Goal: Task Accomplishment & Management: Manage account settings

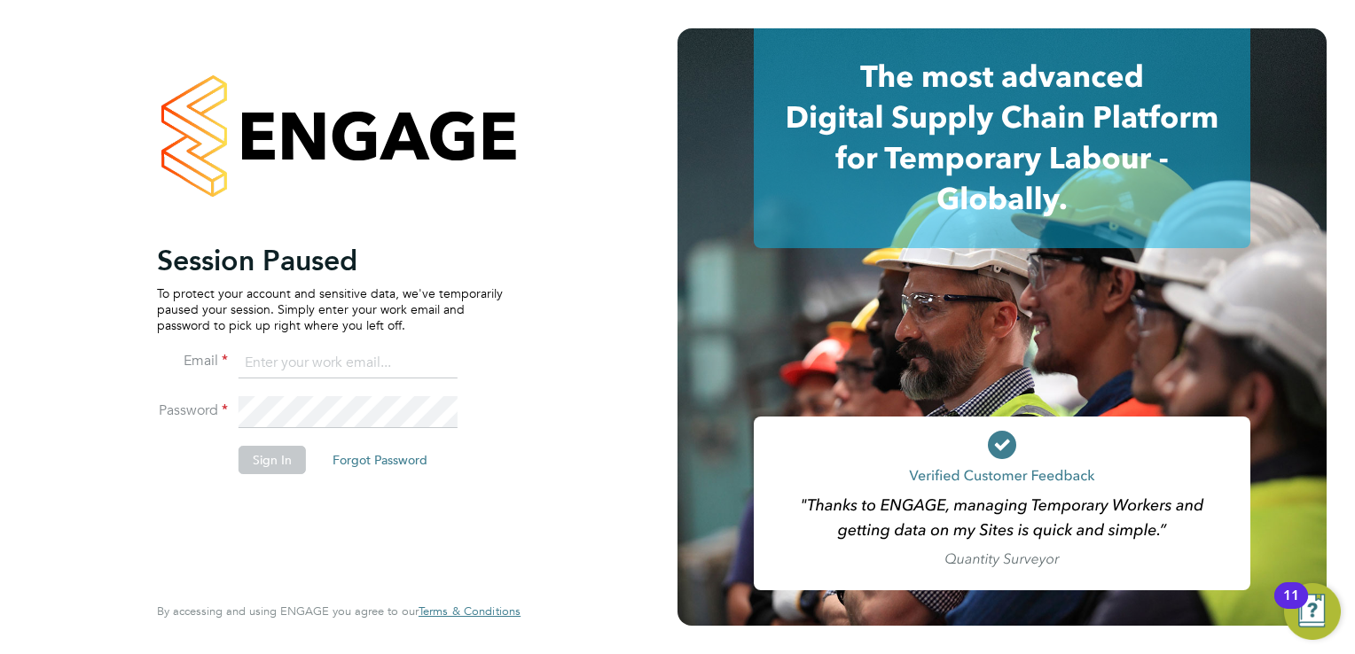
type input "[EMAIL_ADDRESS][DOMAIN_NAME]"
click at [262, 458] on button "Sign In" at bounding box center [272, 460] width 67 height 28
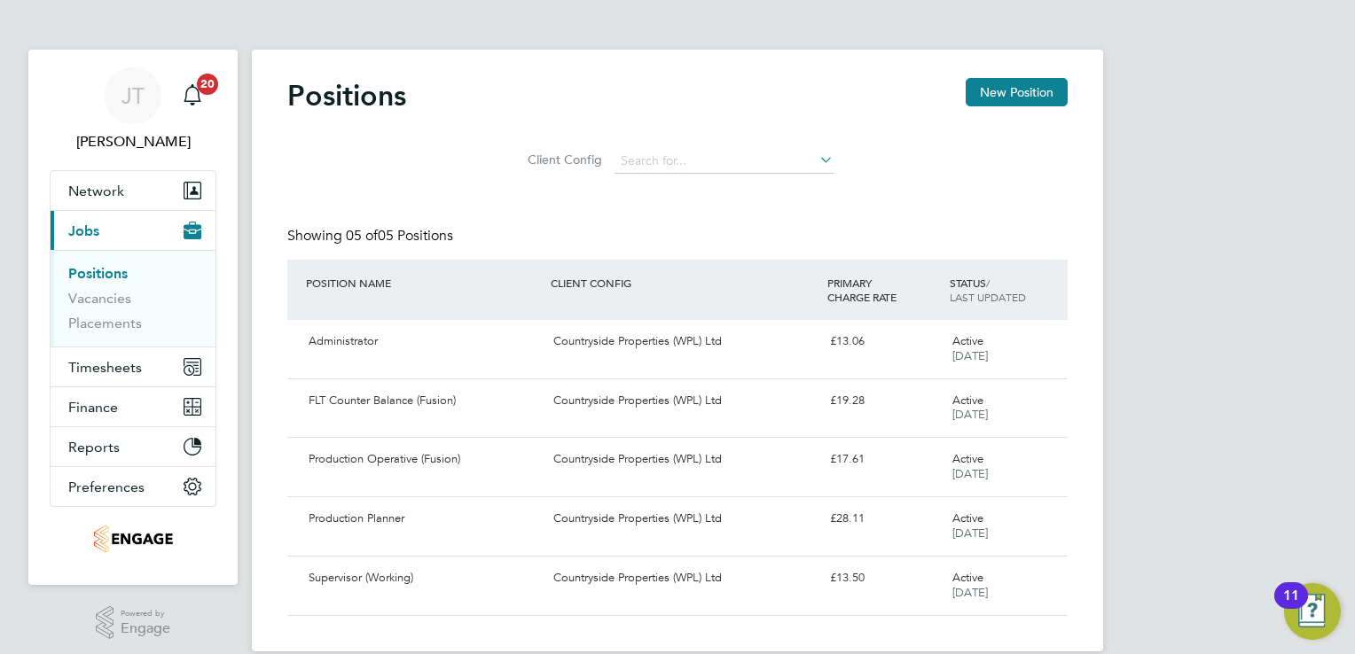
click at [115, 230] on button "Current page: Jobs" at bounding box center [133, 230] width 165 height 39
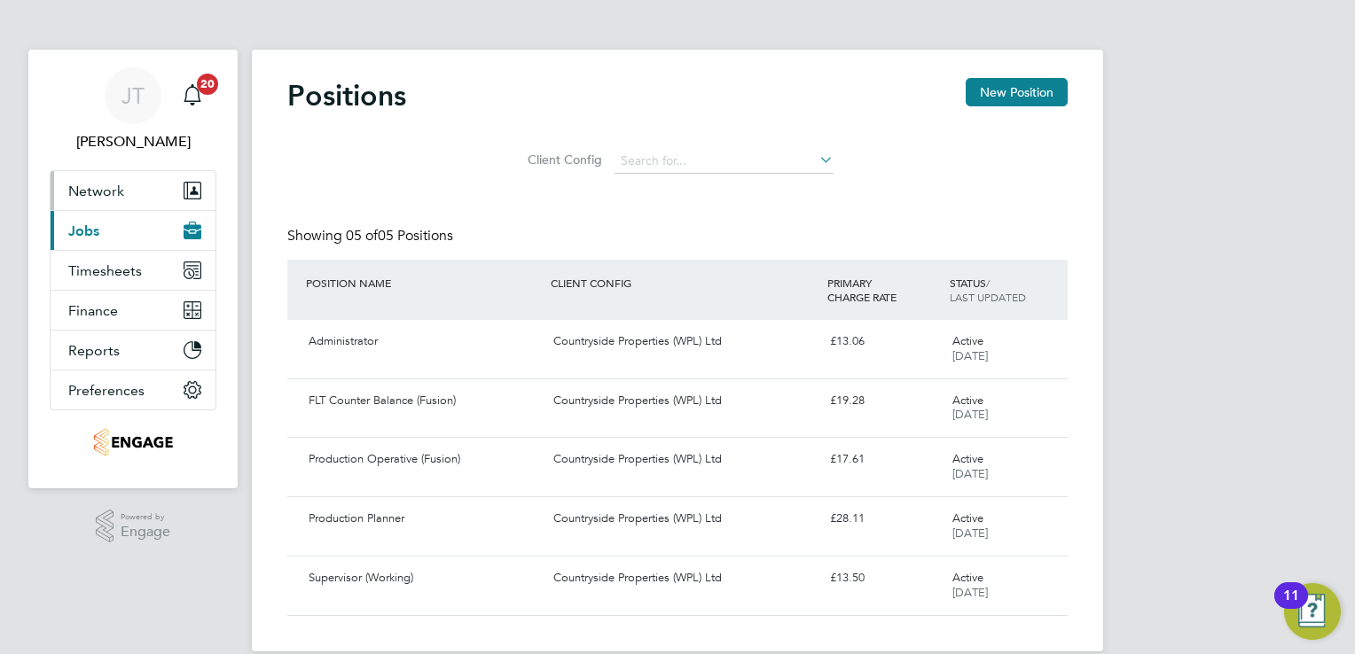
click at [106, 189] on span "Network" at bounding box center [96, 191] width 56 height 17
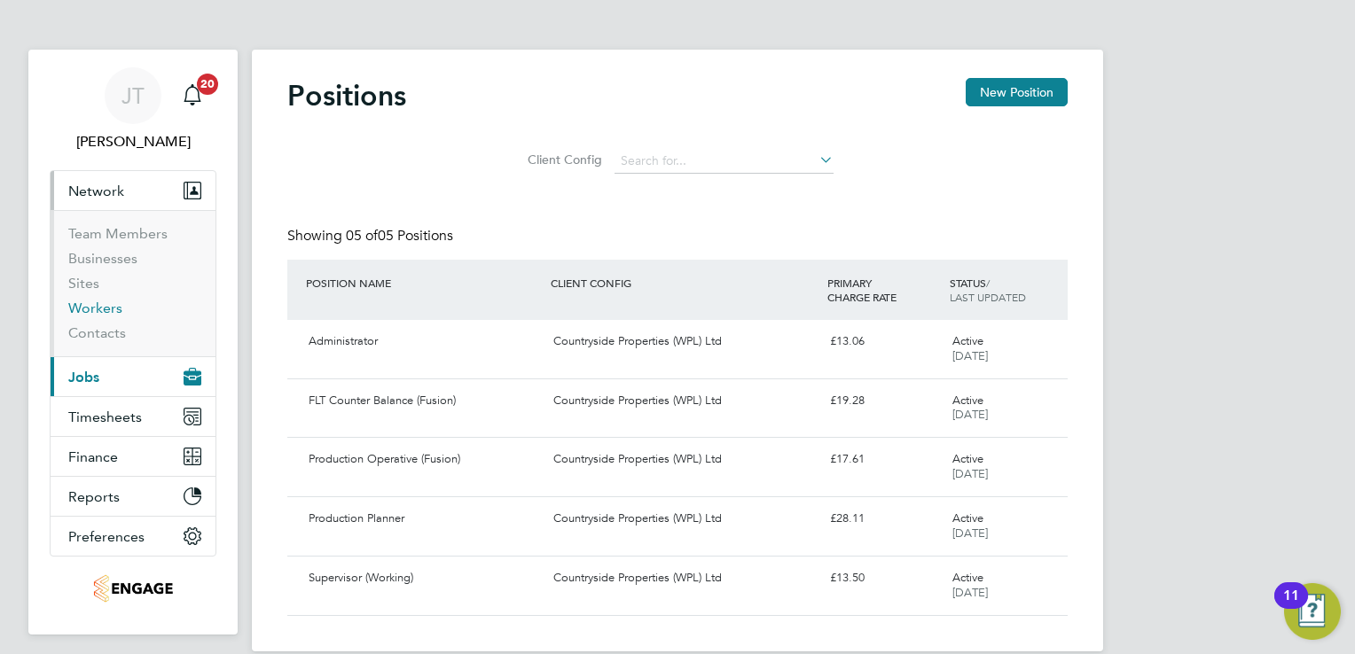
click at [110, 307] on link "Workers" at bounding box center [95, 308] width 54 height 17
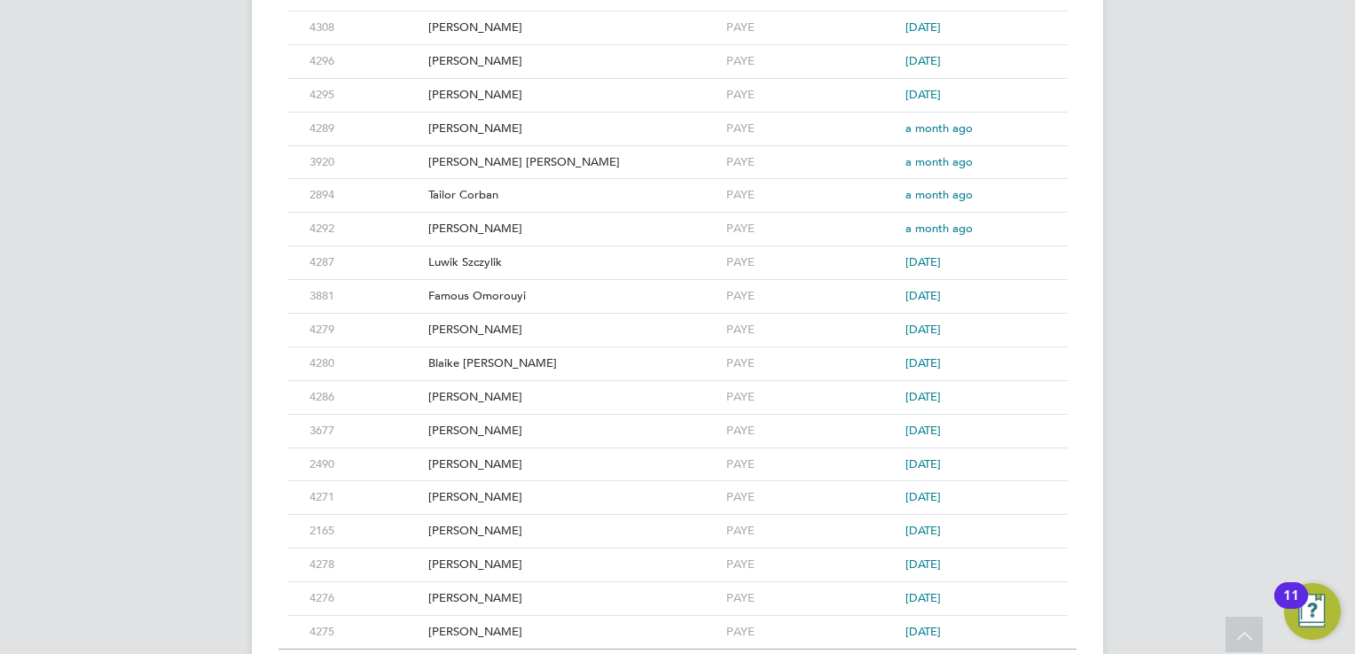
scroll to position [850, 0]
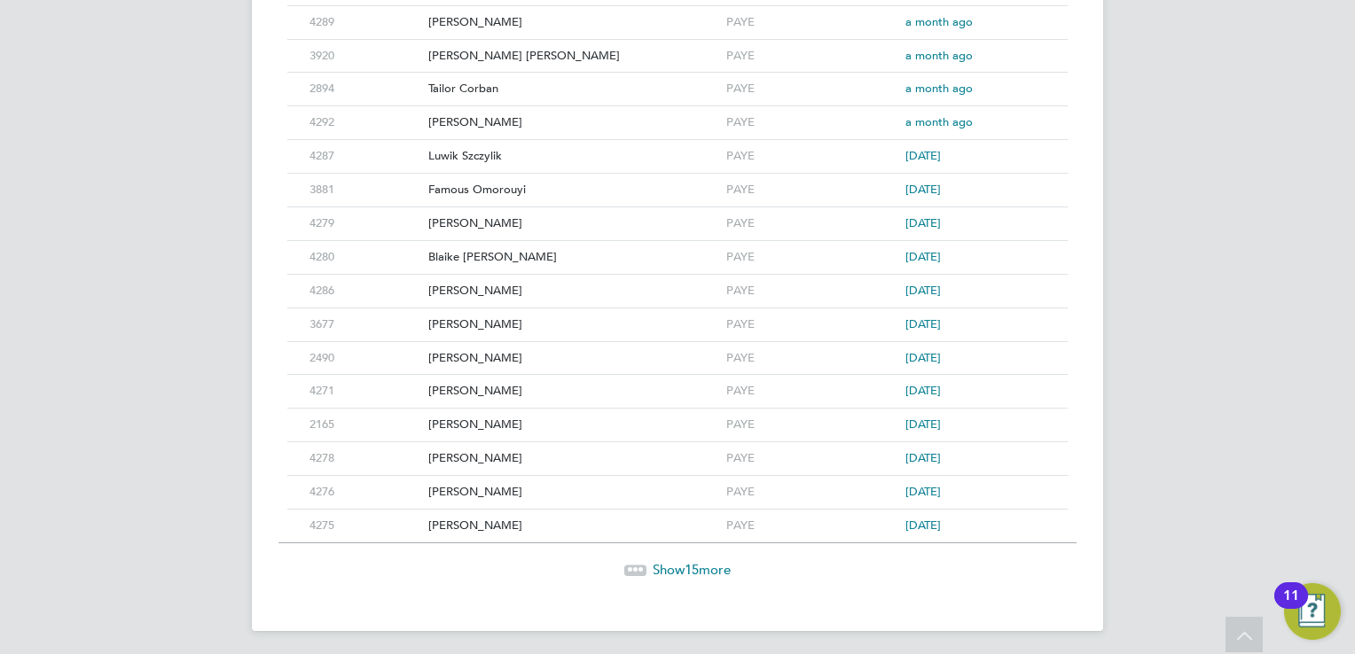
click at [700, 567] on span "Show 15 more" at bounding box center [692, 569] width 78 height 17
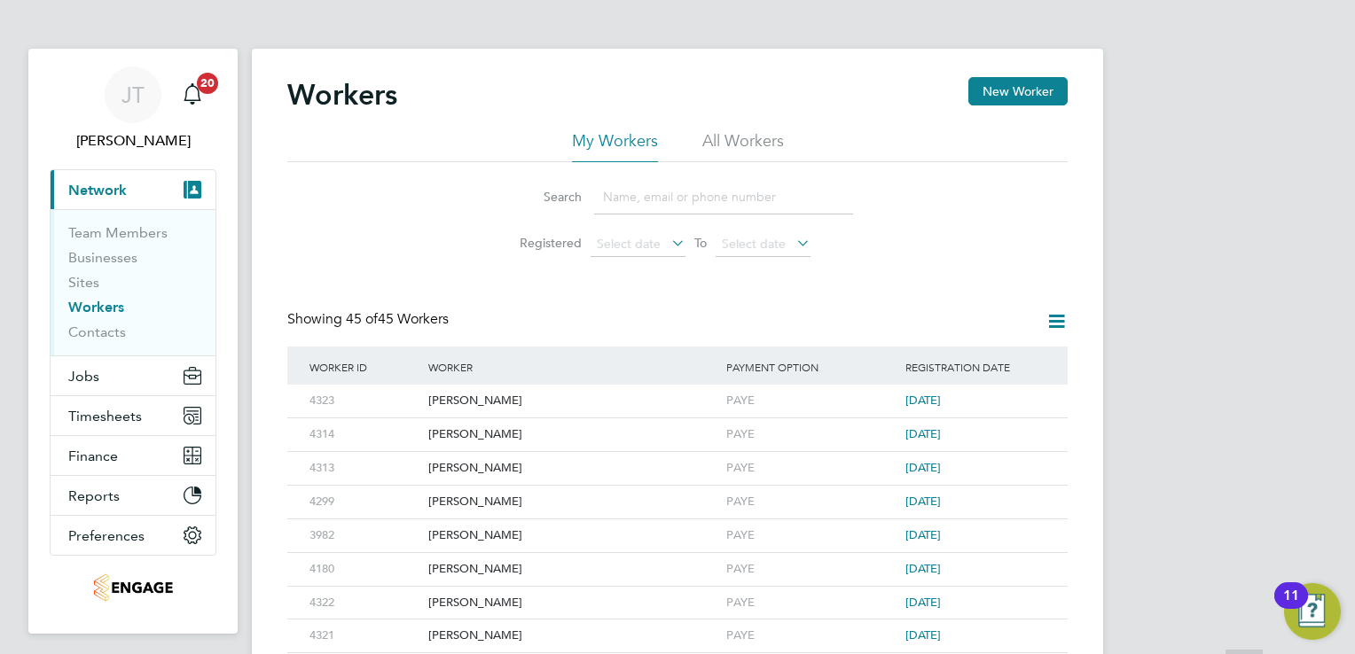
scroll to position [0, 0]
click at [127, 392] on button "Jobs" at bounding box center [133, 376] width 165 height 39
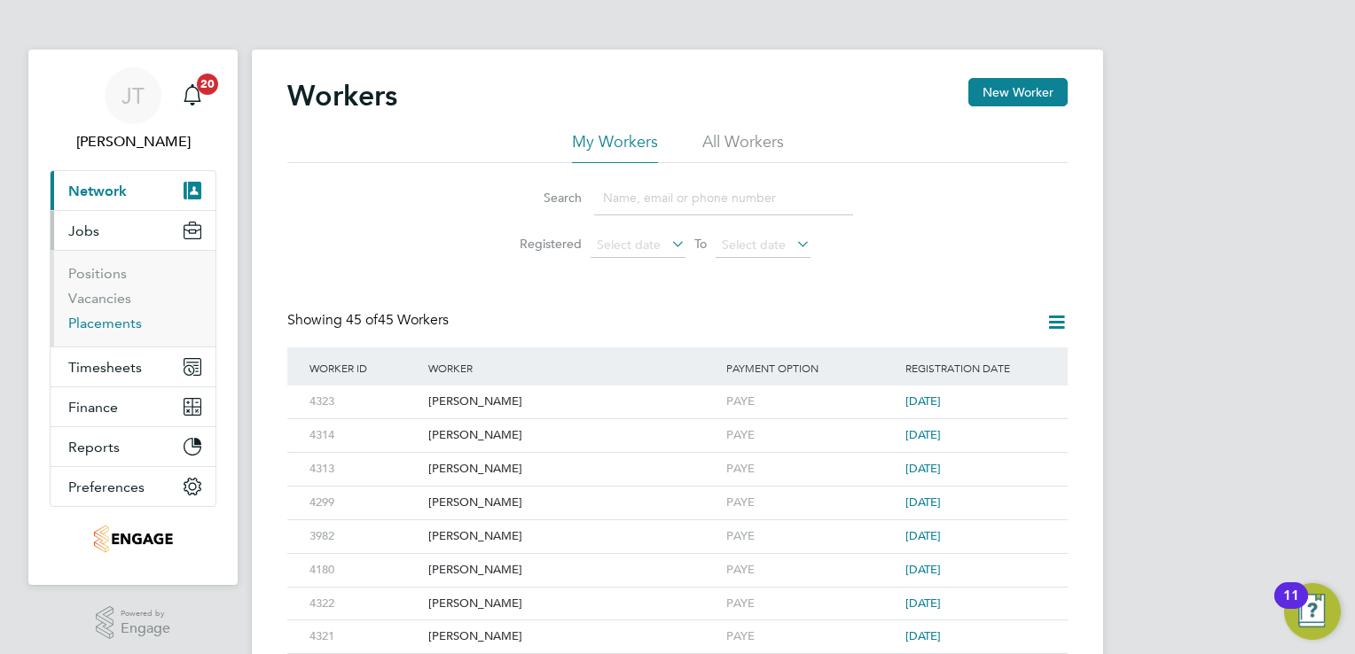
click at [110, 325] on link "Placements" at bounding box center [105, 323] width 74 height 17
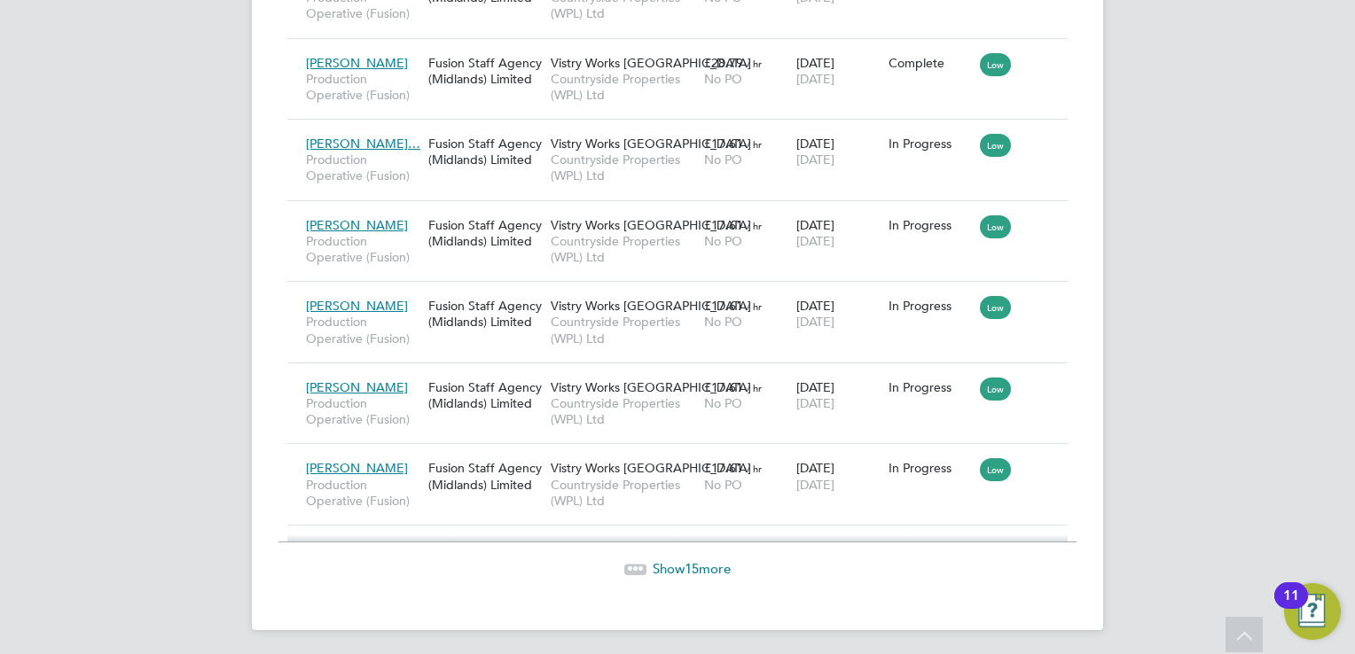
click at [685, 563] on span "15" at bounding box center [692, 568] width 14 height 17
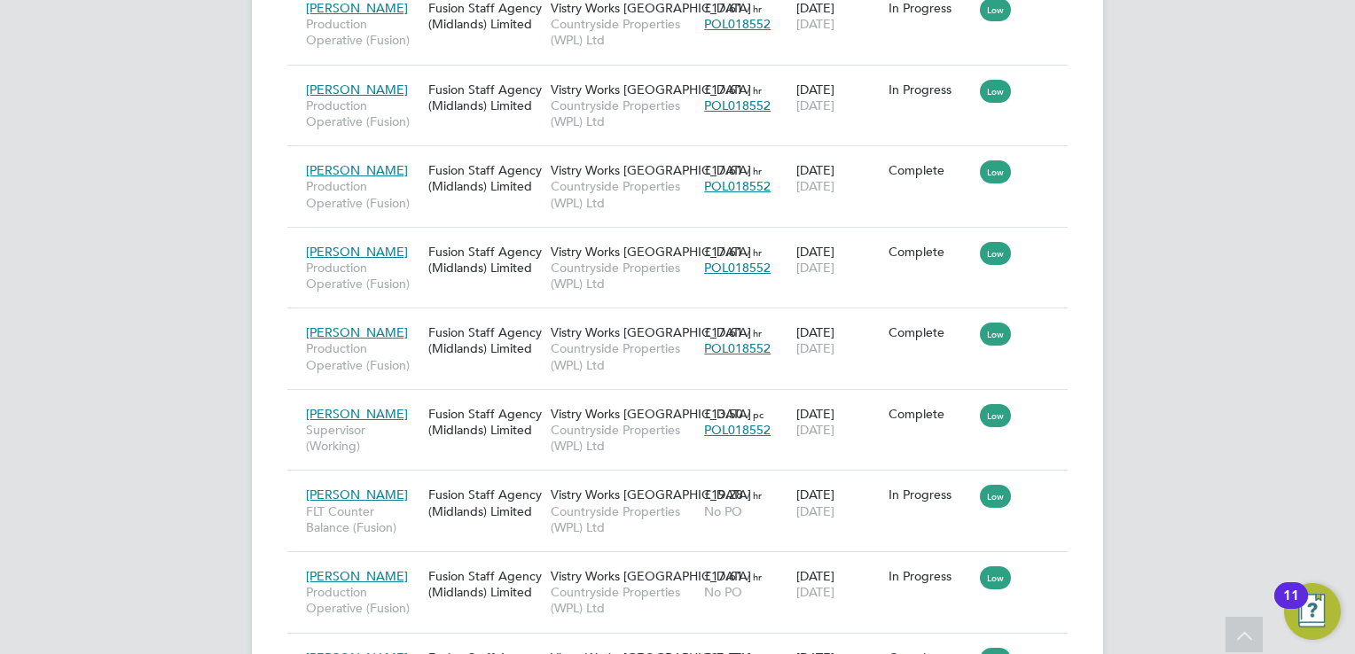
scroll to position [1844, 0]
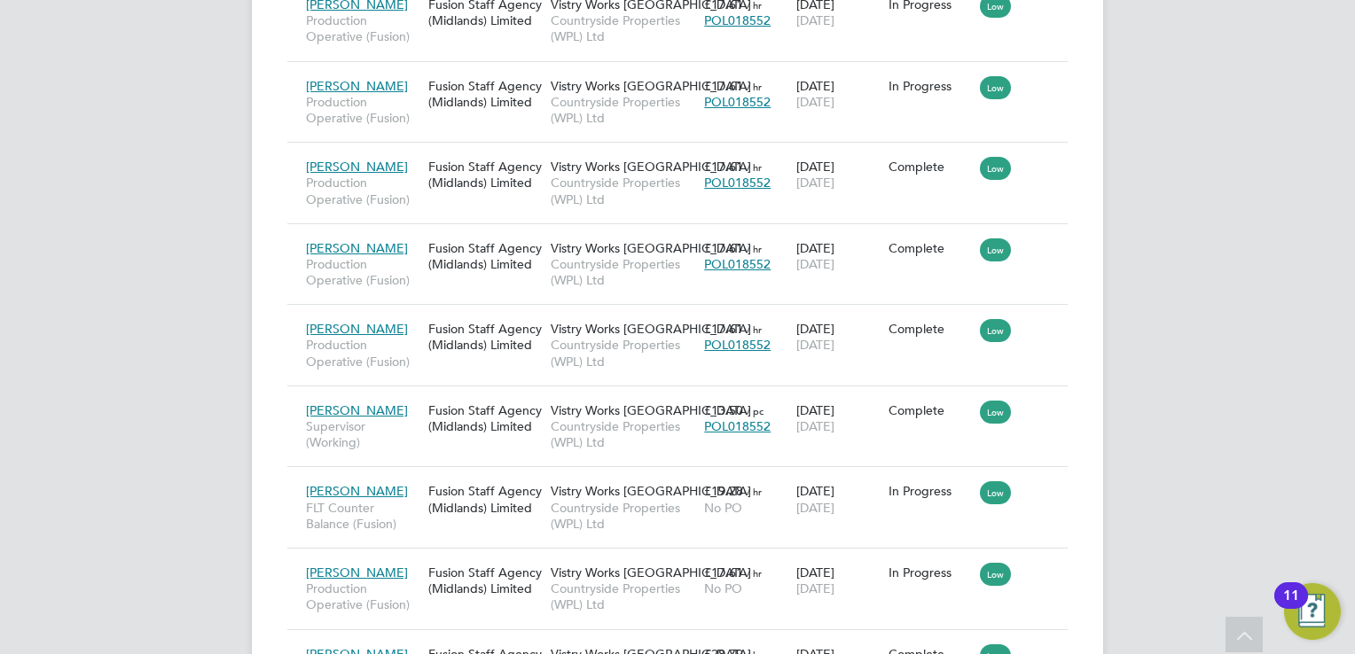
click at [1217, 415] on div "JT Joanne Taylor Notifications 20 Applications: Network Team Members Businesses…" at bounding box center [677, 286] width 1355 height 4261
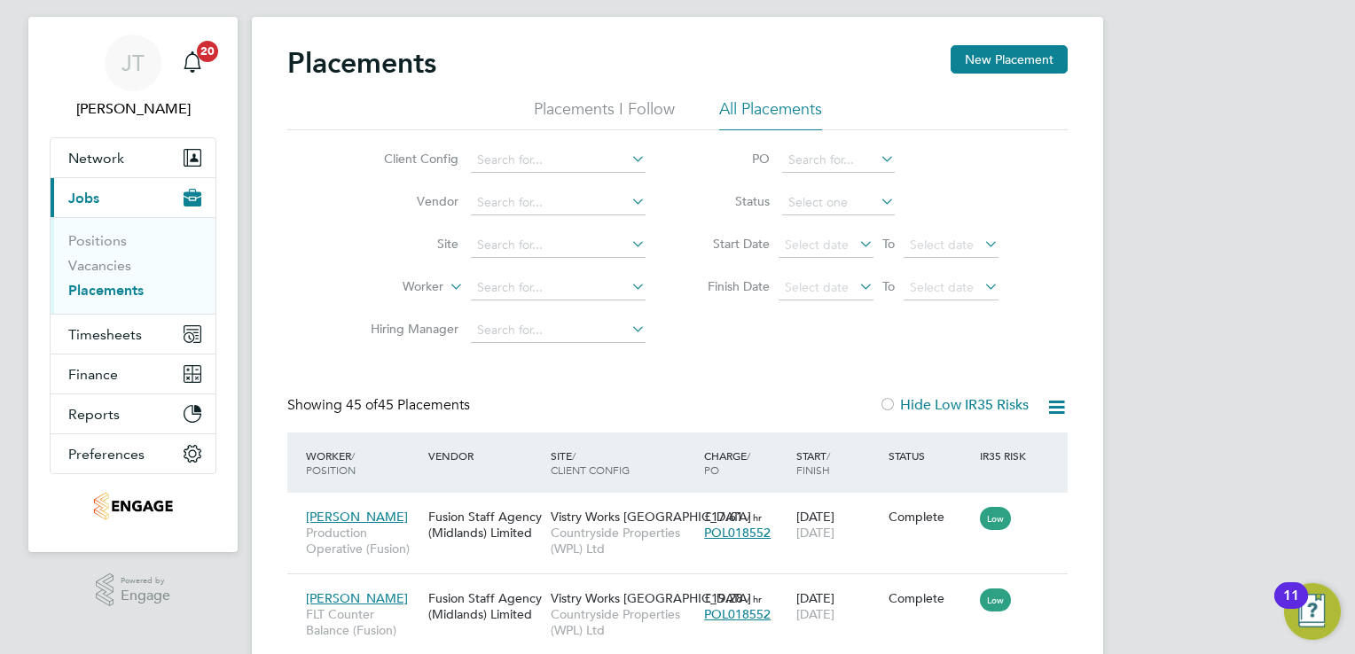
scroll to position [0, 0]
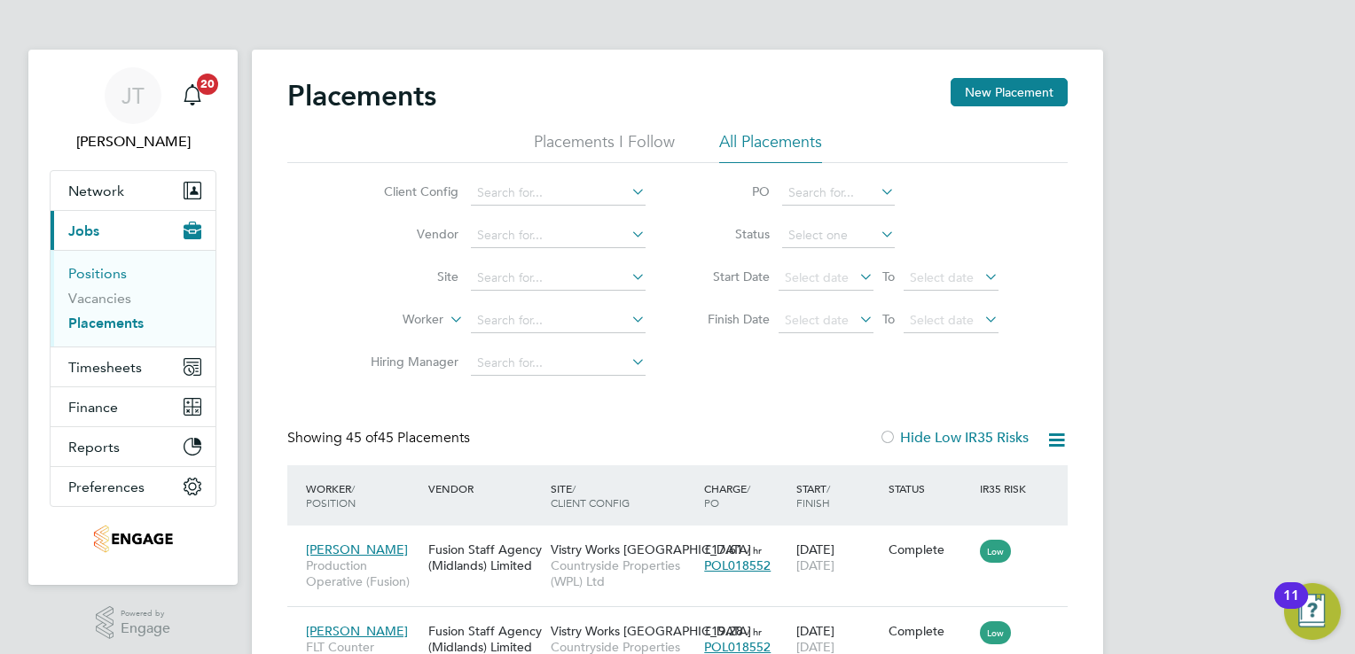
click at [106, 278] on link "Positions" at bounding box center [97, 273] width 59 height 17
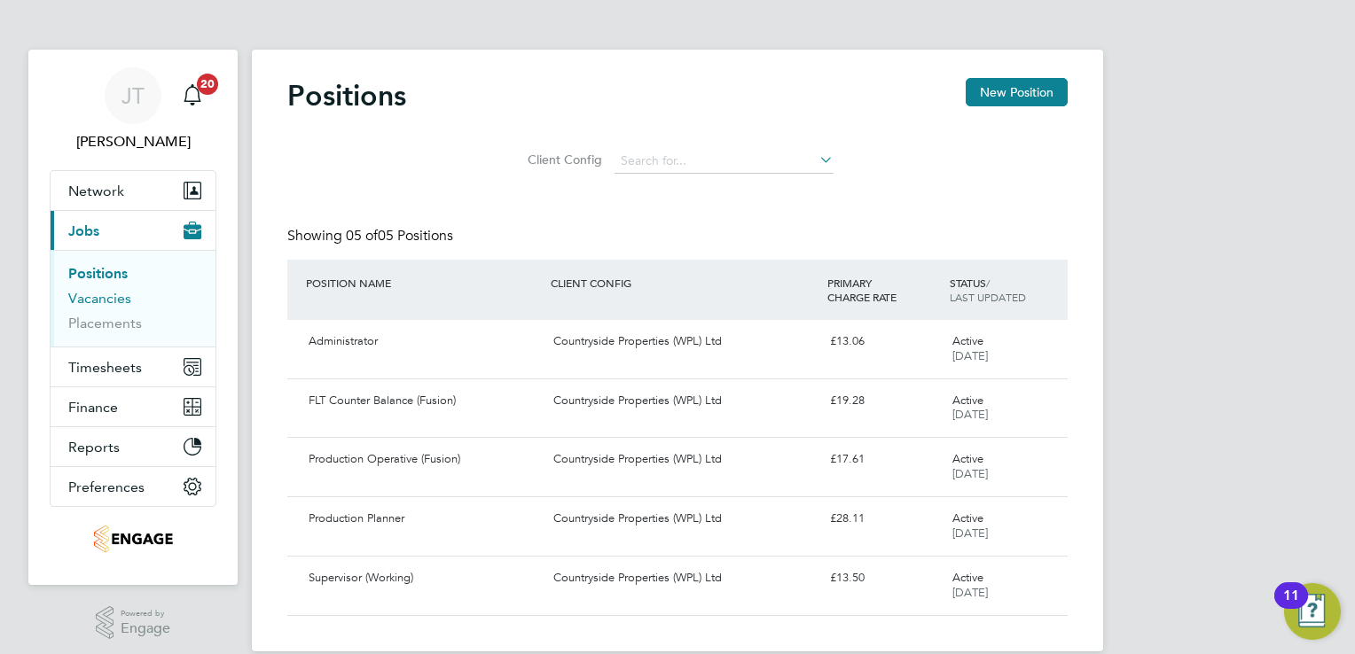
click at [75, 295] on link "Vacancies" at bounding box center [99, 298] width 63 height 17
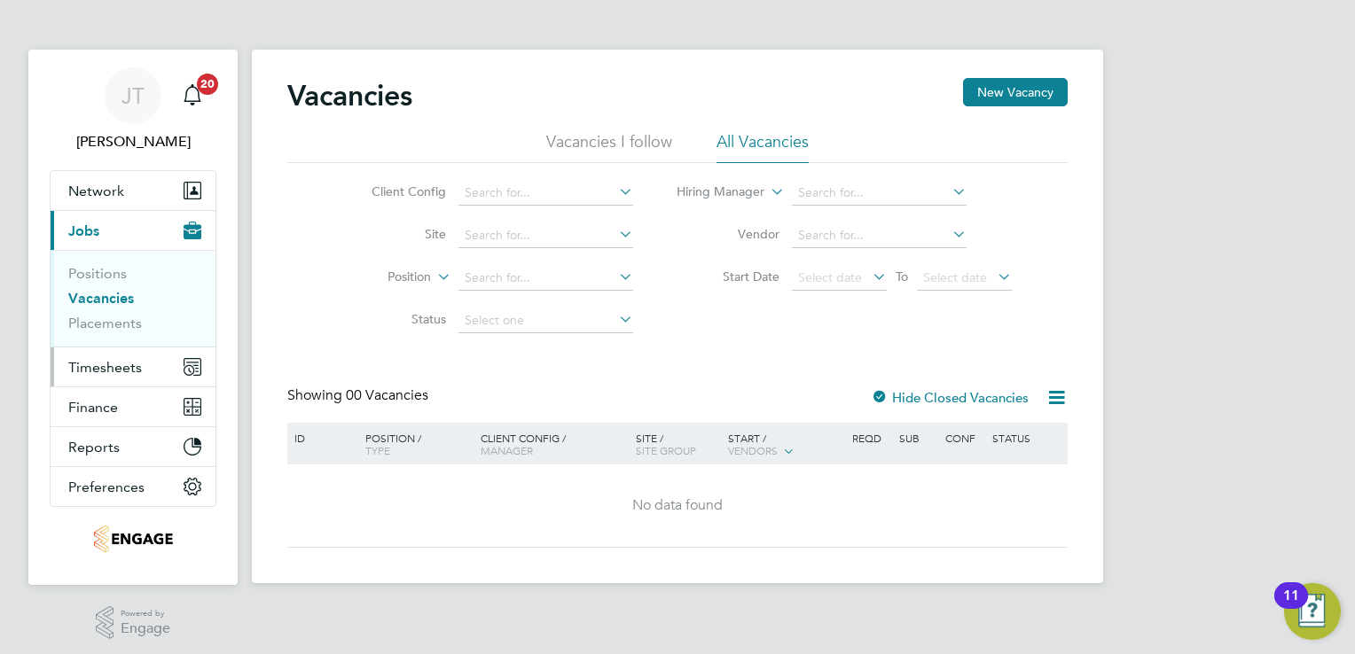
click at [106, 364] on span "Timesheets" at bounding box center [105, 367] width 74 height 17
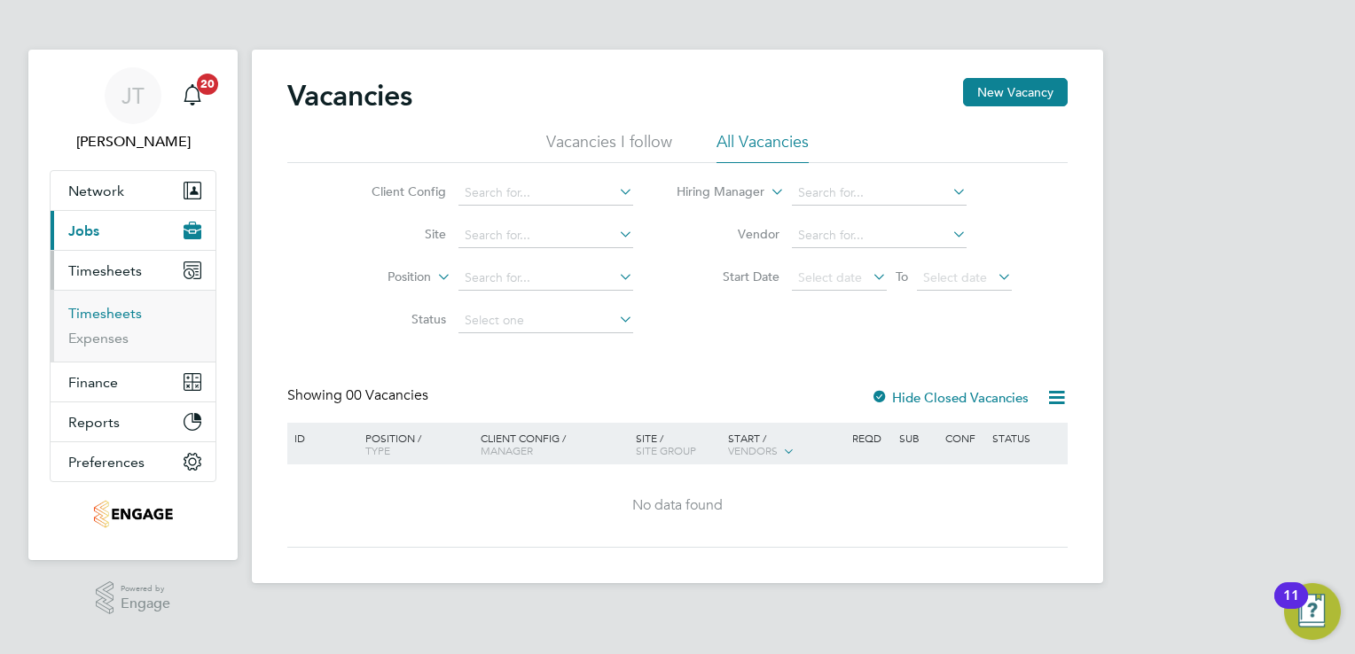
click at [110, 310] on link "Timesheets" at bounding box center [105, 313] width 74 height 17
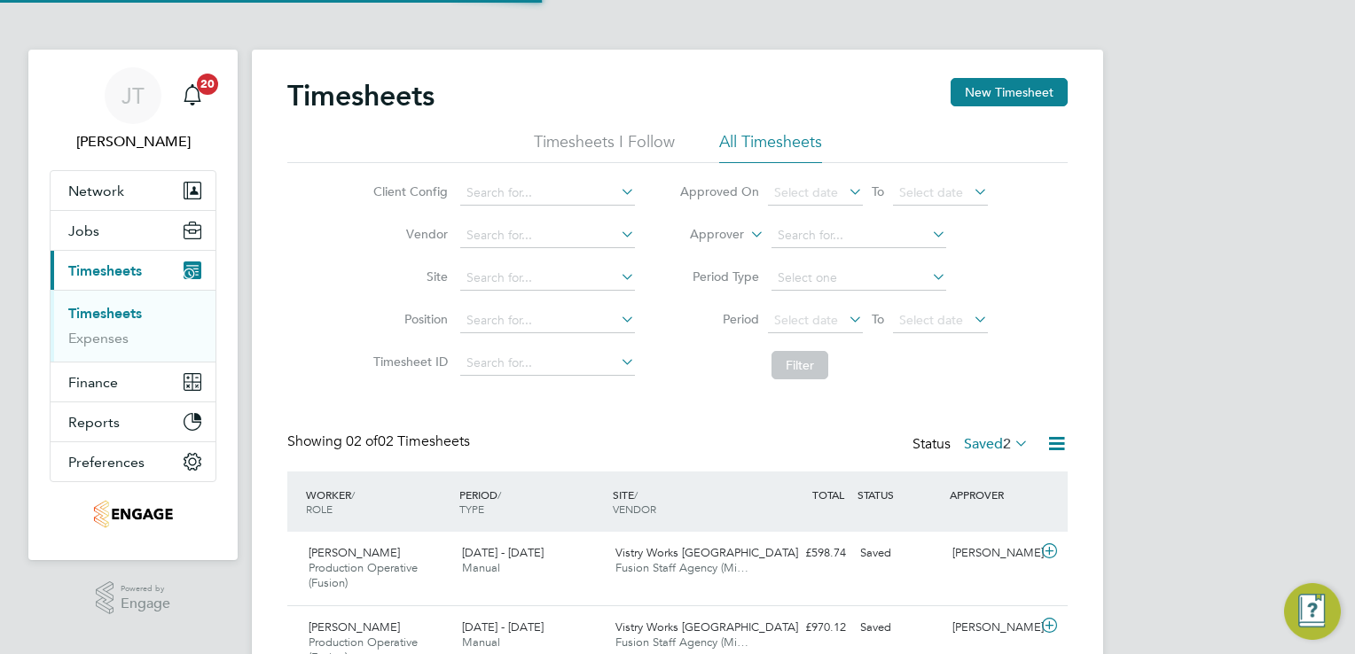
scroll to position [44, 154]
click at [993, 442] on label "Saved 2" at bounding box center [996, 444] width 65 height 18
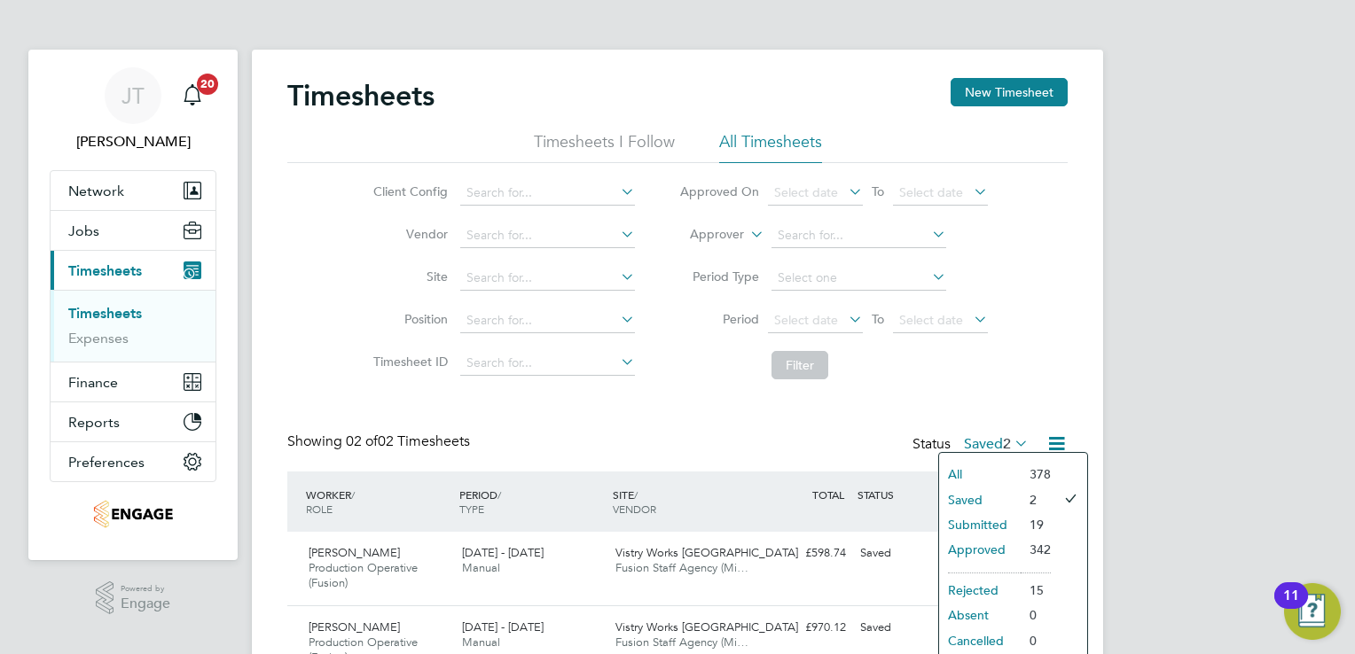
click at [990, 543] on li "Approved" at bounding box center [980, 549] width 82 height 25
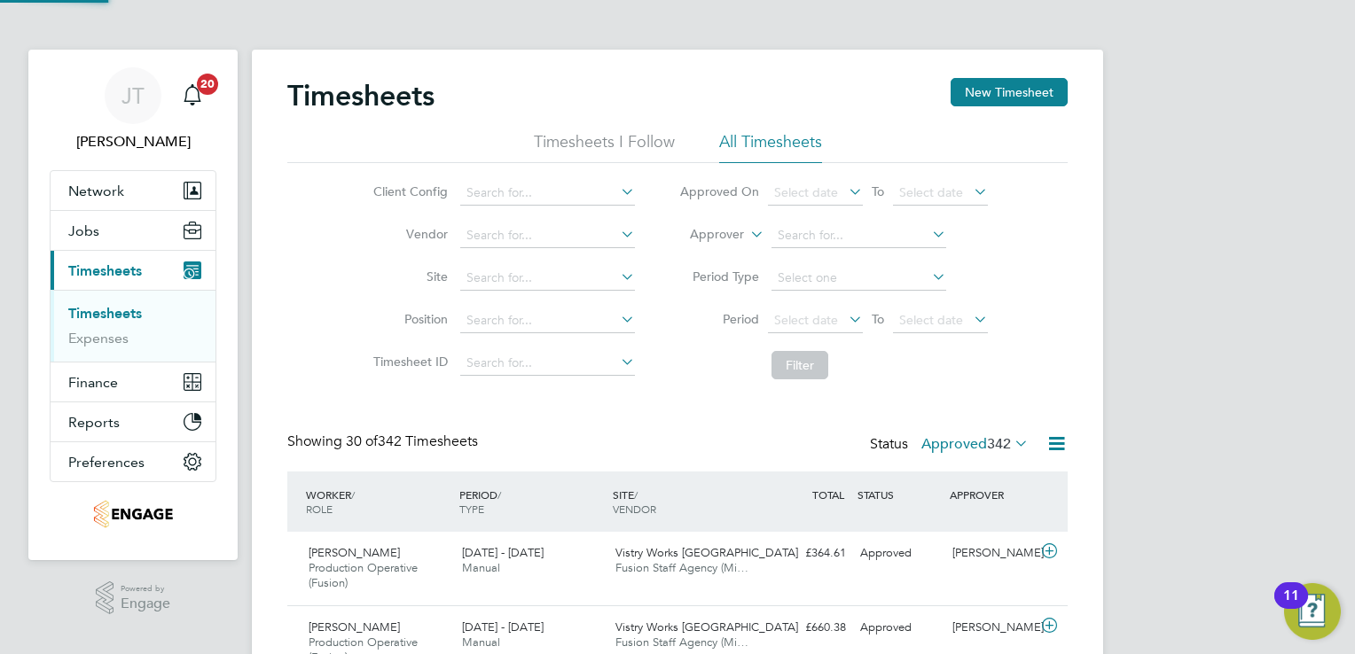
scroll to position [59, 154]
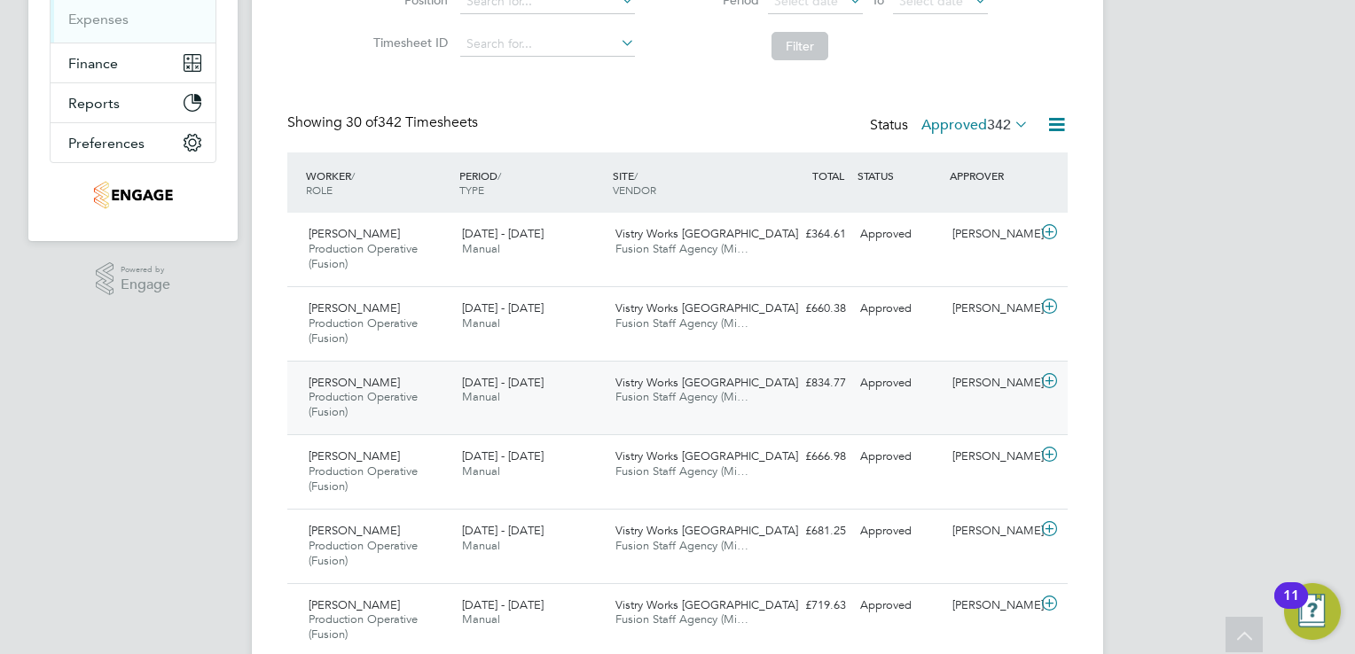
click at [1042, 374] on icon at bounding box center [1049, 381] width 22 height 14
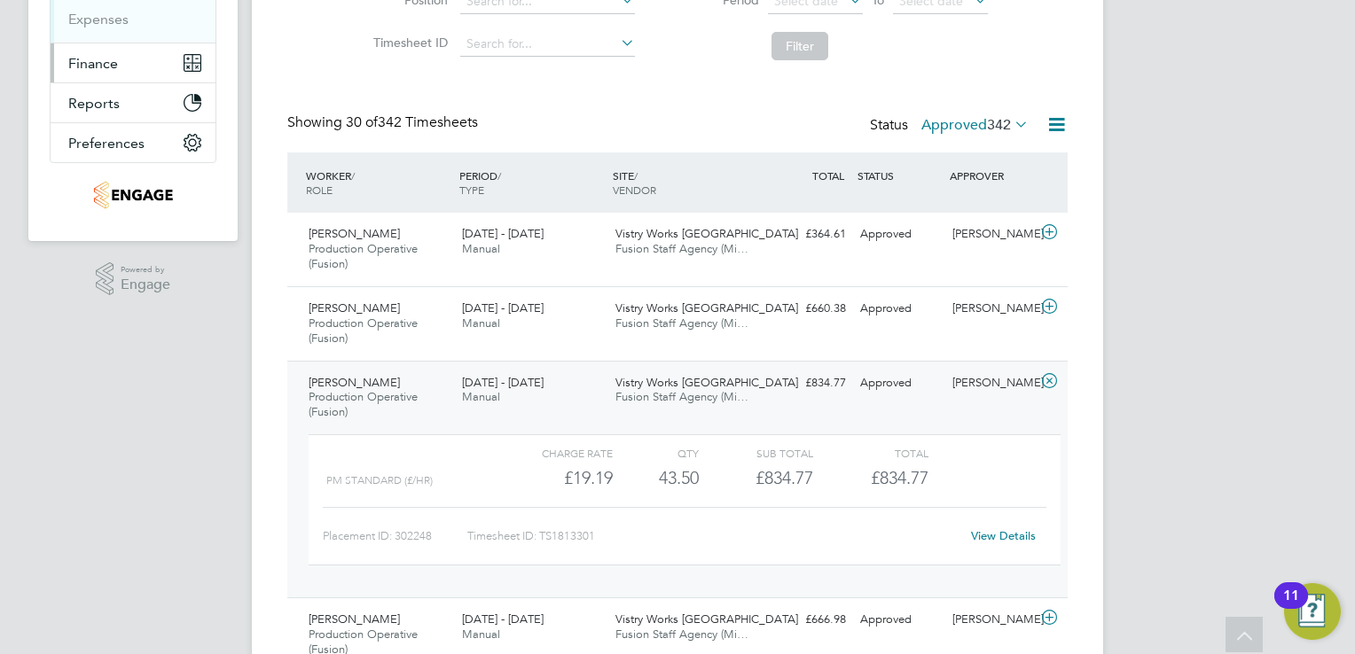
click at [114, 66] on span "Finance" at bounding box center [93, 63] width 50 height 17
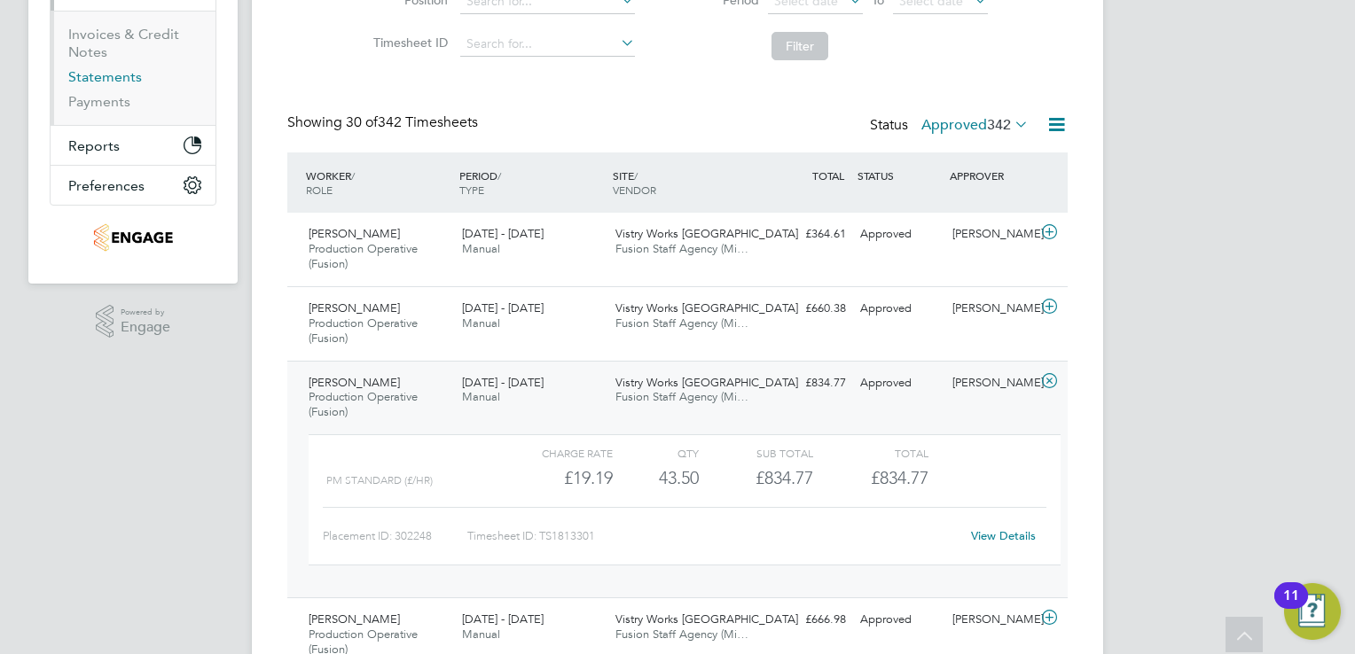
click at [110, 76] on link "Statements" at bounding box center [105, 76] width 74 height 17
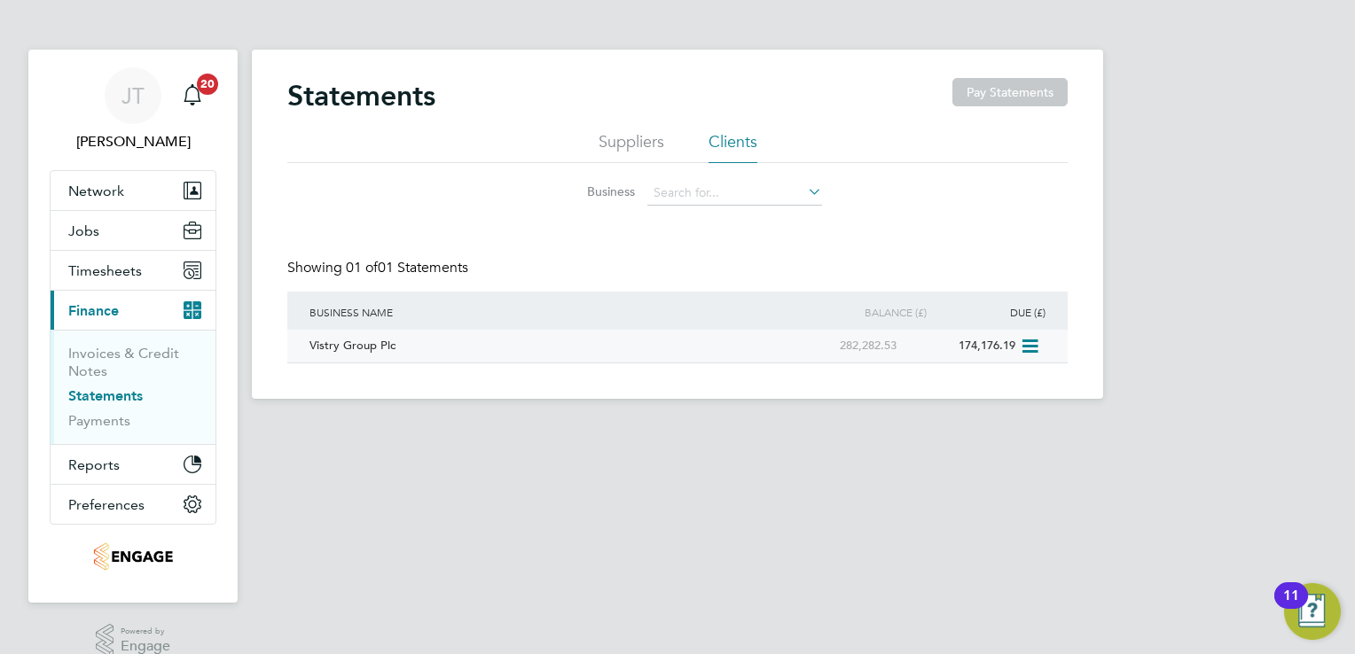
click at [351, 344] on div "Vistry Group Plc" at bounding box center [543, 346] width 477 height 33
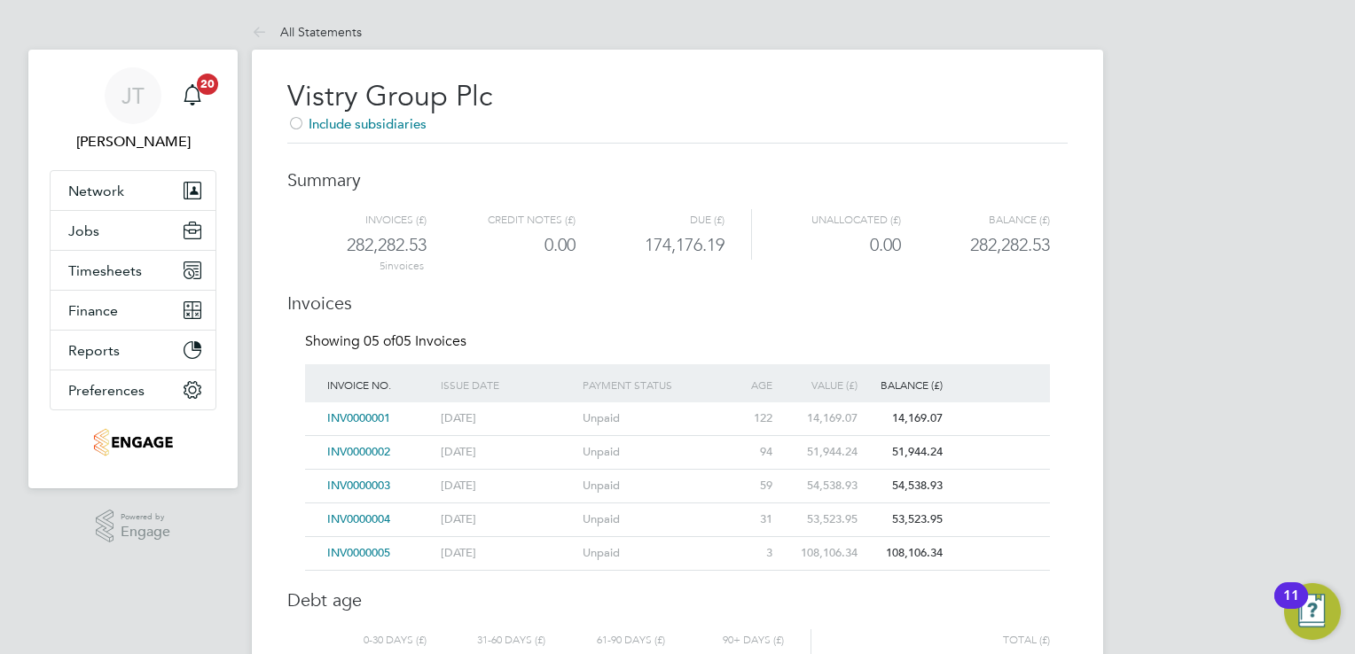
click at [377, 552] on span "INV0000005" at bounding box center [358, 552] width 63 height 15
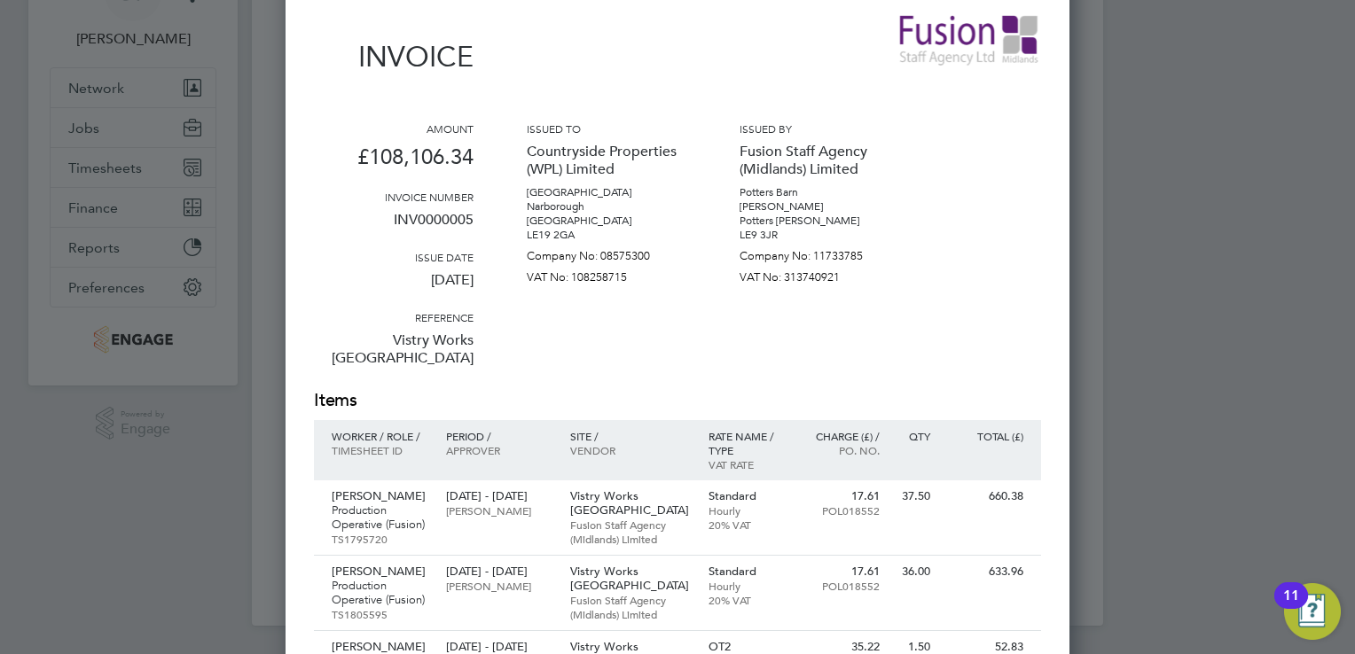
scroll to position [106, 0]
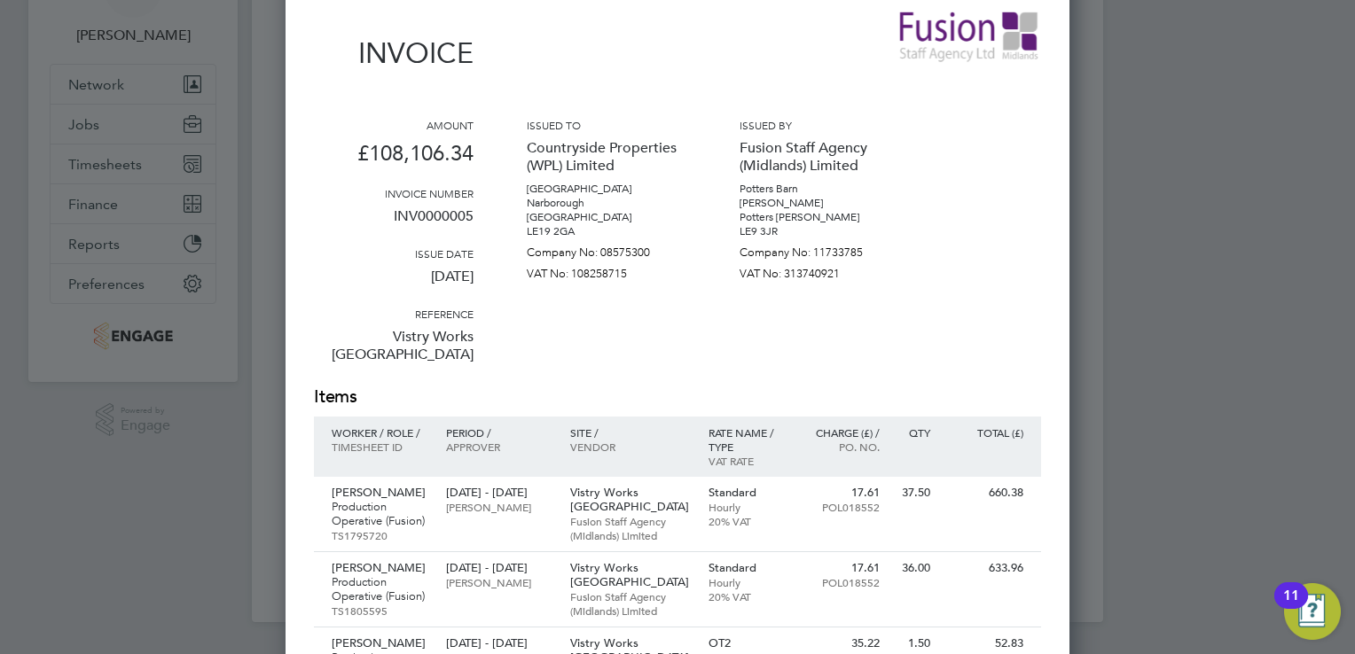
click at [1265, 103] on div at bounding box center [677, 327] width 1355 height 654
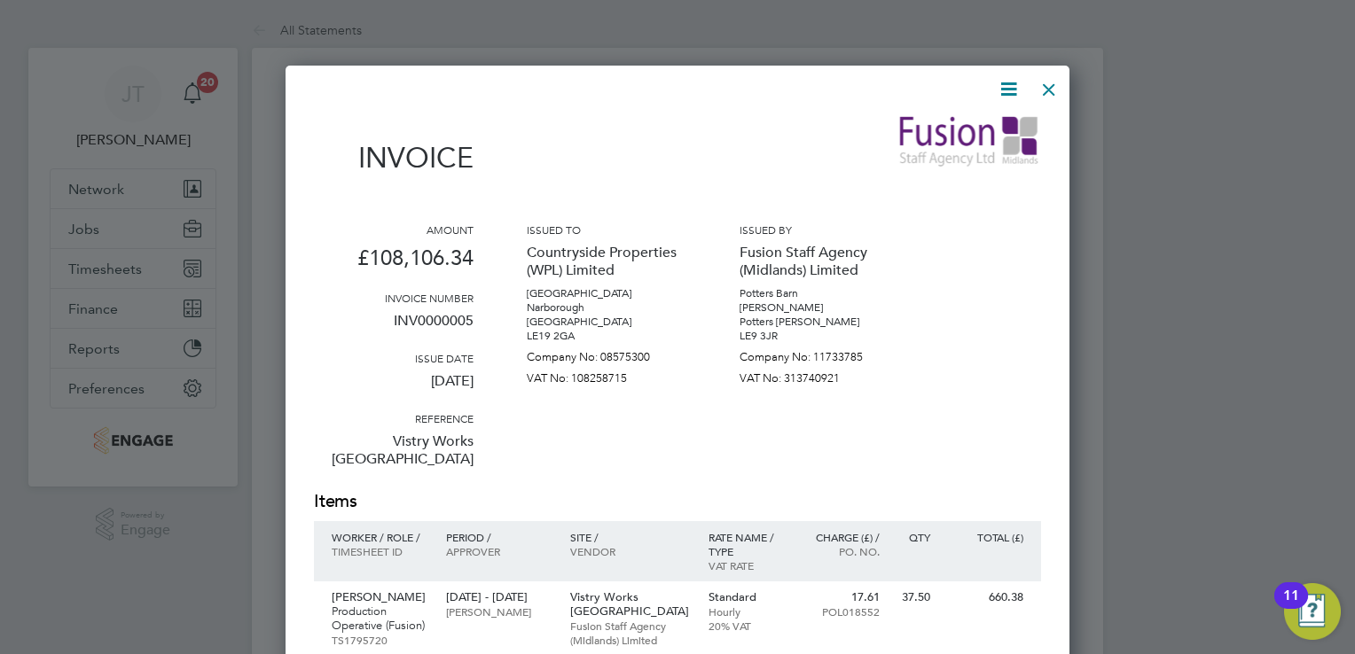
scroll to position [0, 0]
click at [1043, 88] on div at bounding box center [1049, 87] width 32 height 32
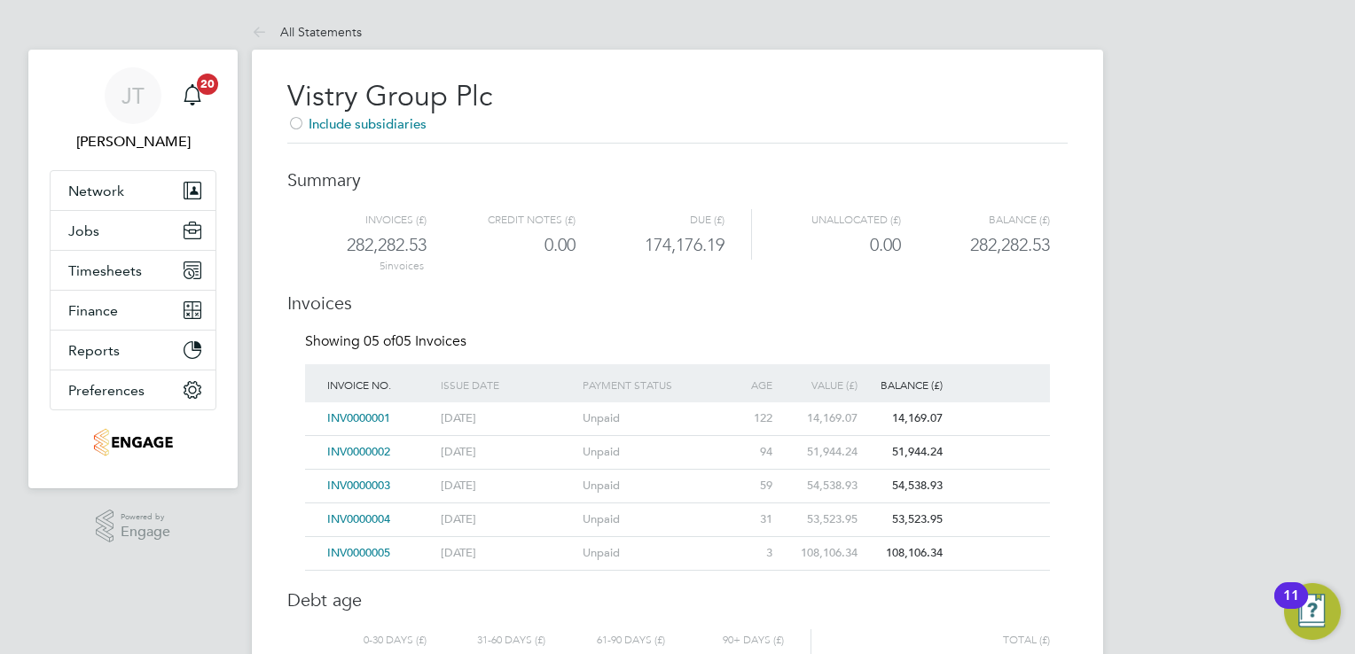
click at [370, 552] on span "INV0000005" at bounding box center [358, 552] width 63 height 15
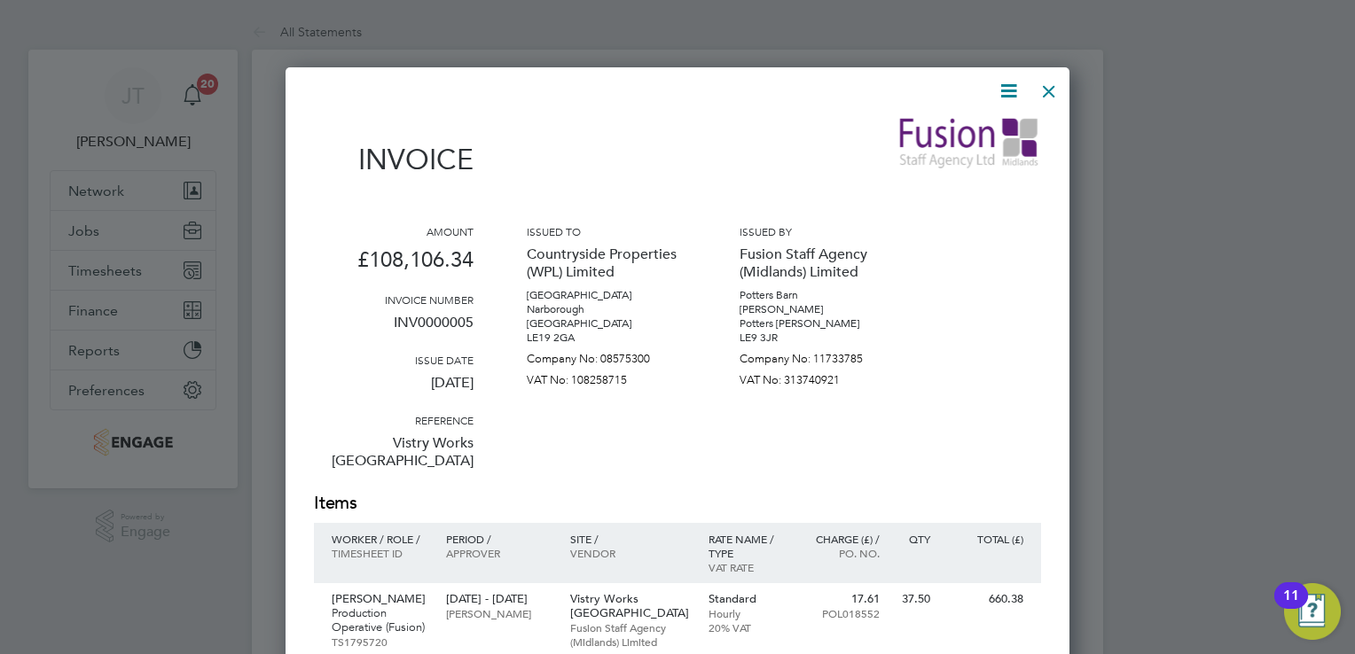
click at [920, 401] on div "Amount £108,106.34 Invoice number INV0000005 Issue date 01 Sep 2025 Reference V…" at bounding box center [677, 357] width 727 height 267
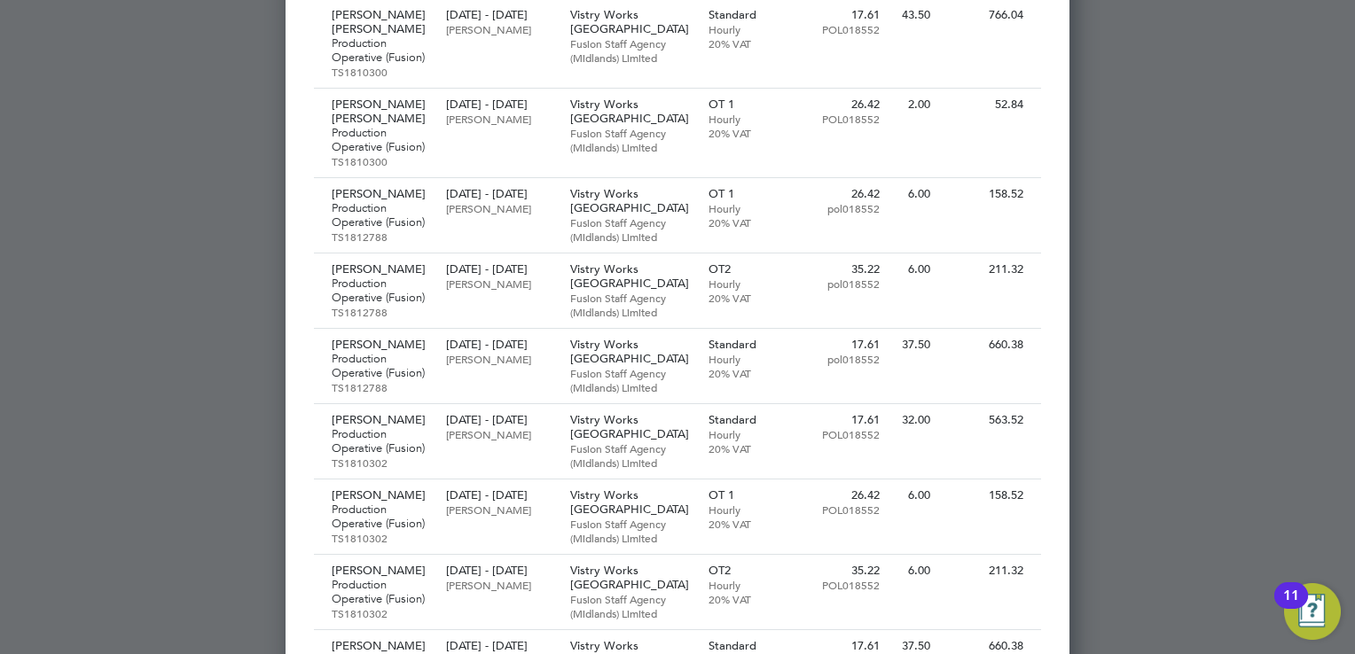
scroll to position [12034, 0]
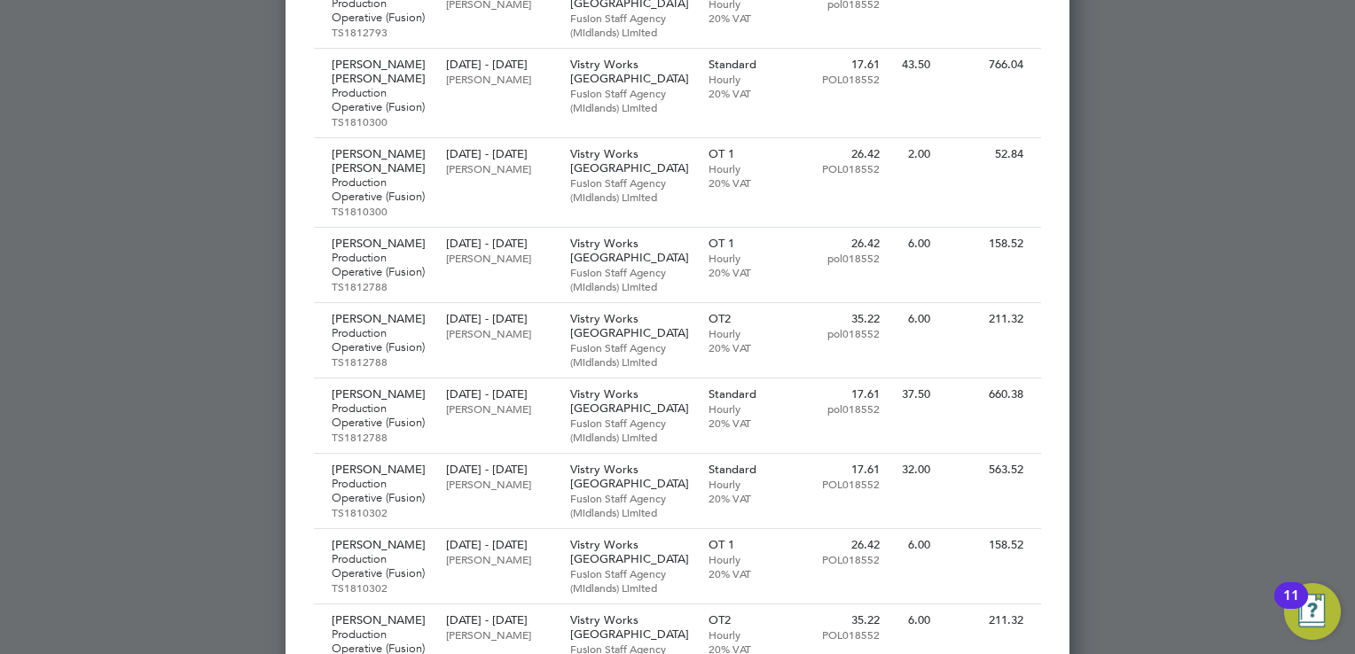
click at [1161, 364] on div at bounding box center [677, 327] width 1355 height 654
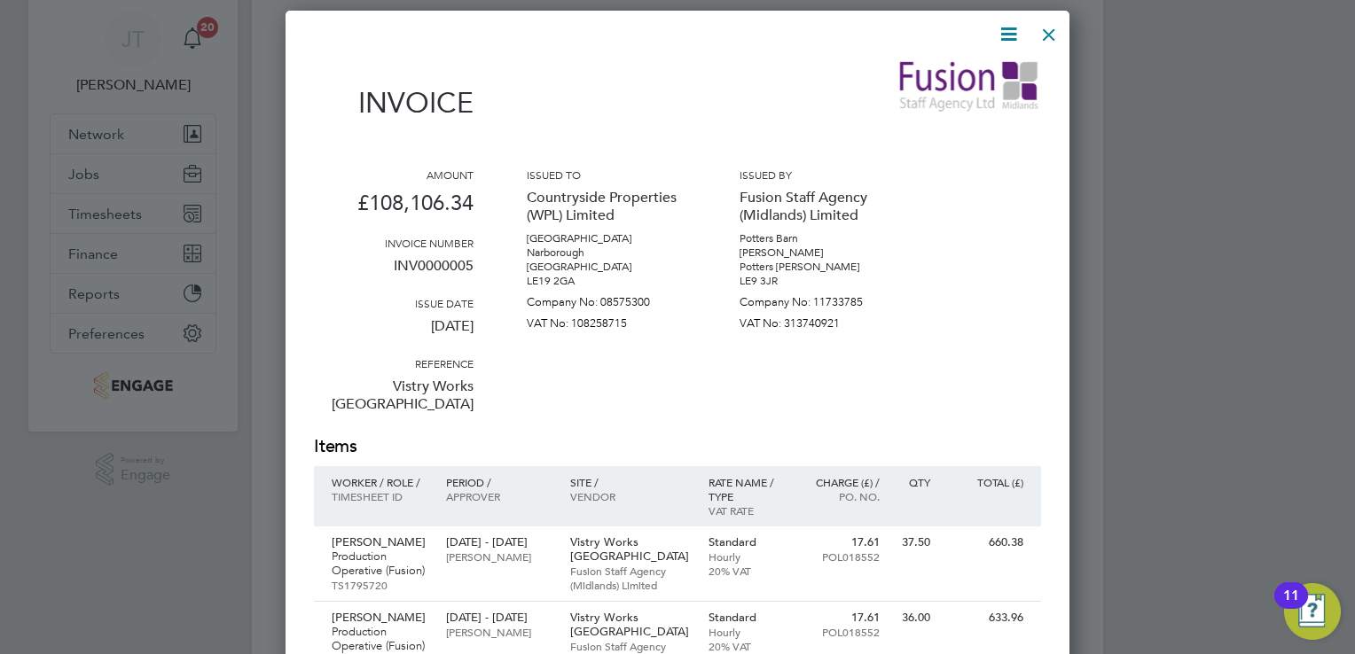
scroll to position [0, 0]
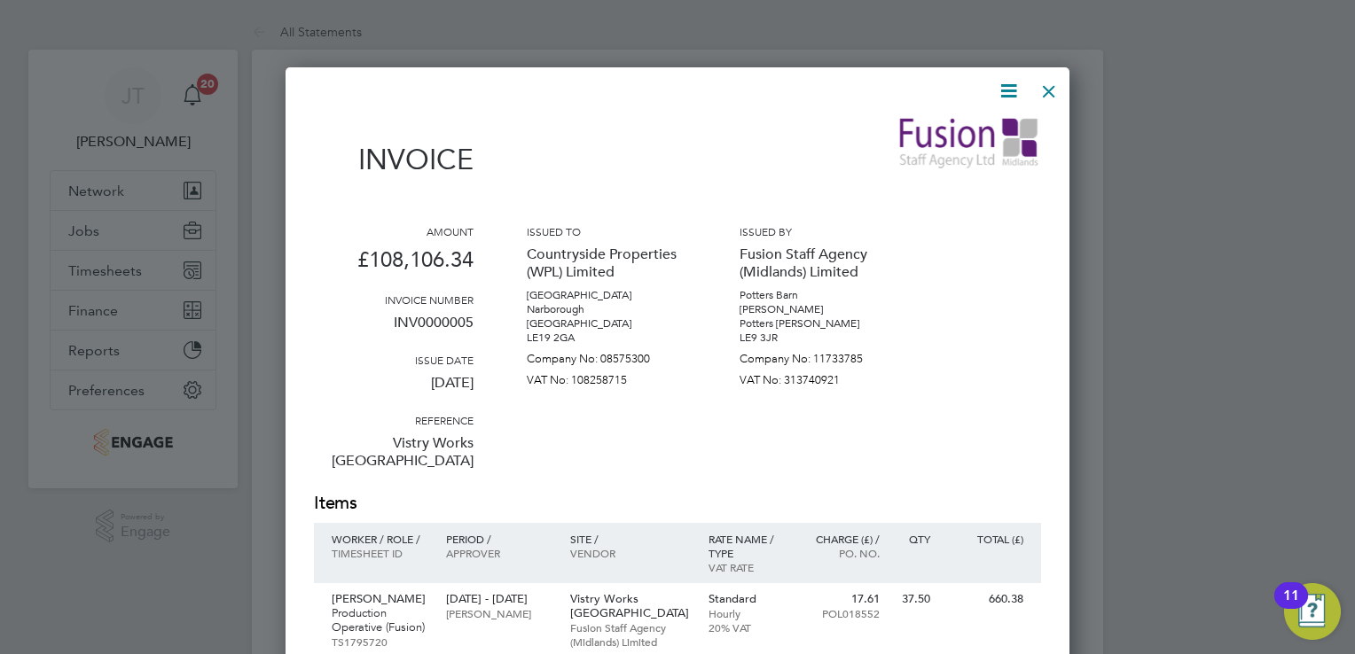
click at [1051, 82] on div at bounding box center [1049, 87] width 32 height 32
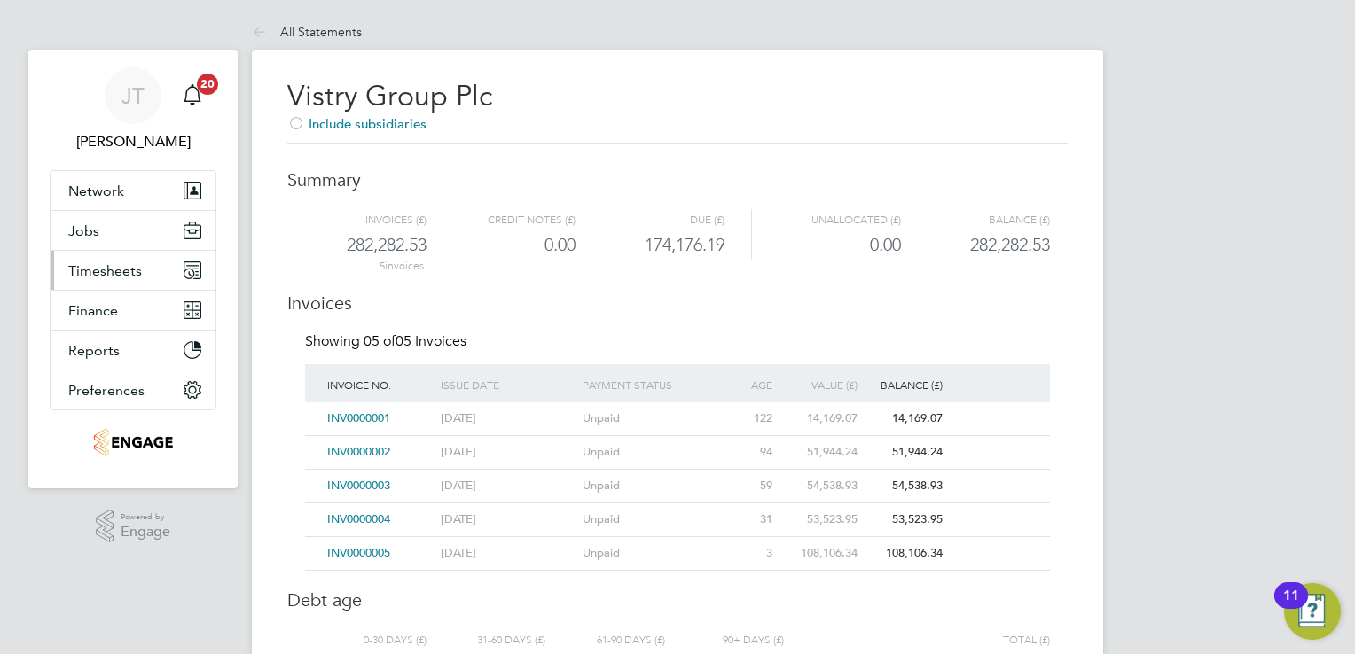
click at [117, 263] on span "Timesheets" at bounding box center [105, 270] width 74 height 17
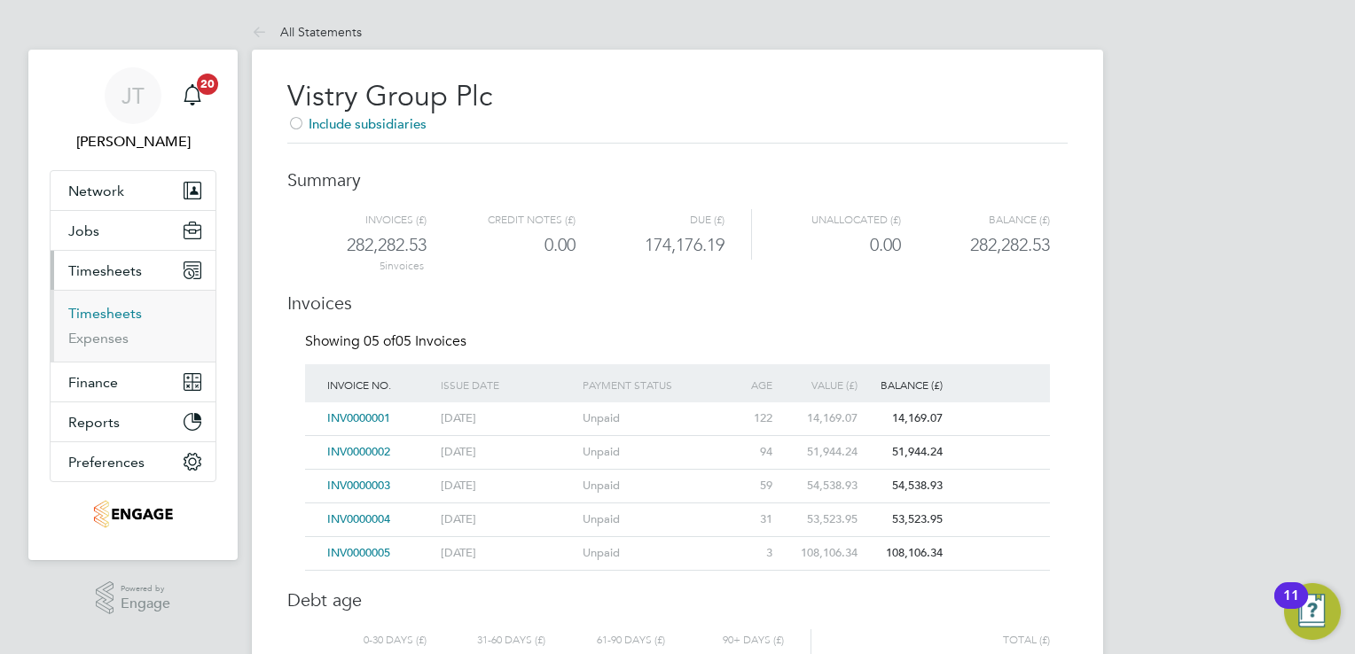
click at [117, 308] on link "Timesheets" at bounding box center [105, 313] width 74 height 17
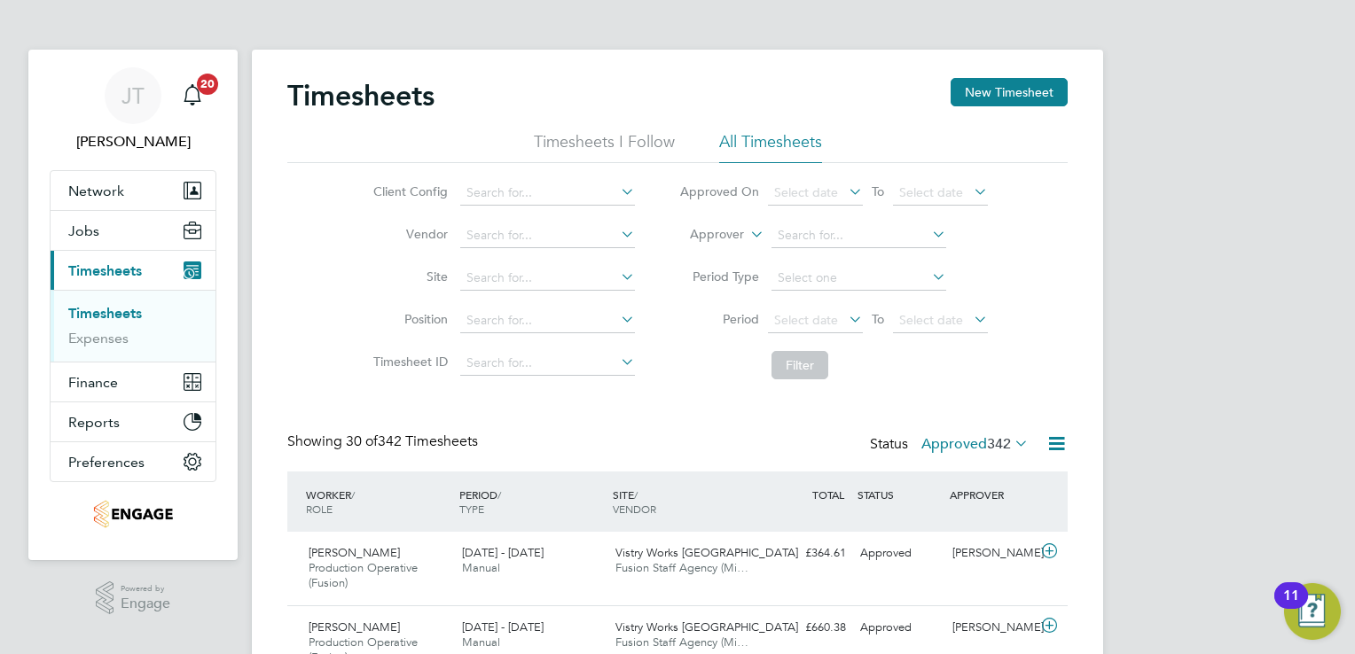
click at [1011, 441] on icon at bounding box center [1011, 443] width 0 height 25
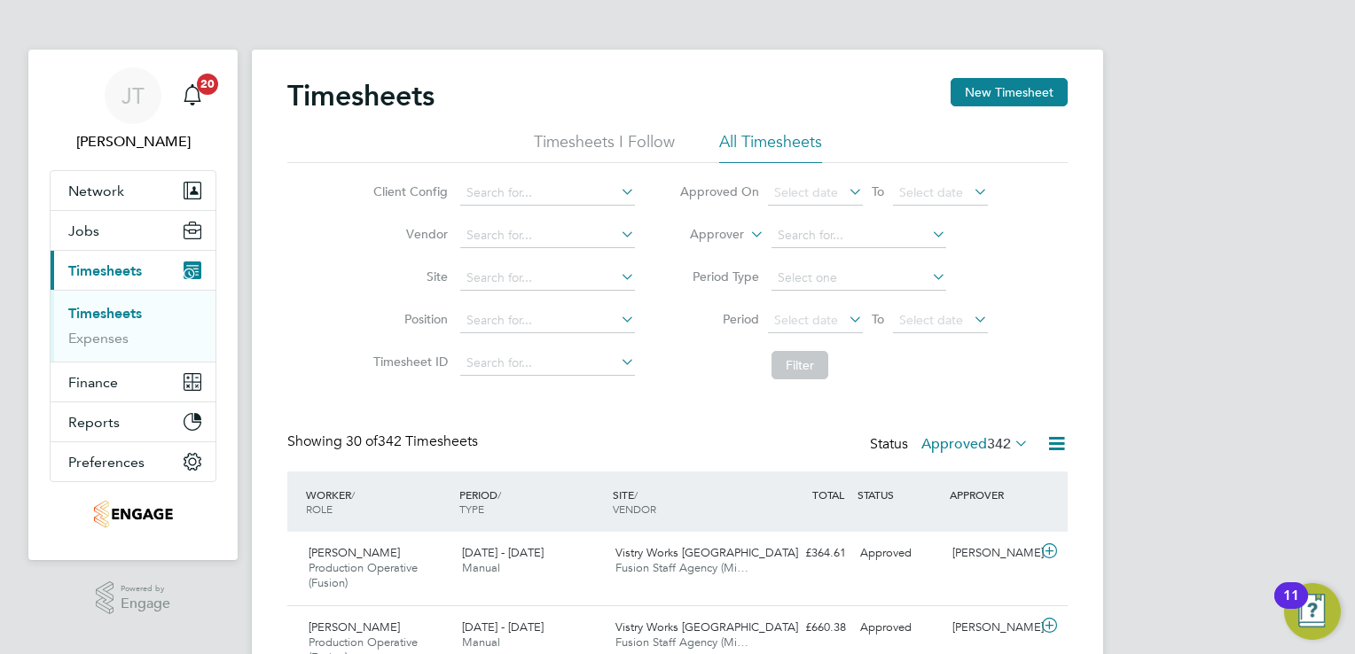
click at [1006, 445] on span "342" at bounding box center [999, 444] width 24 height 18
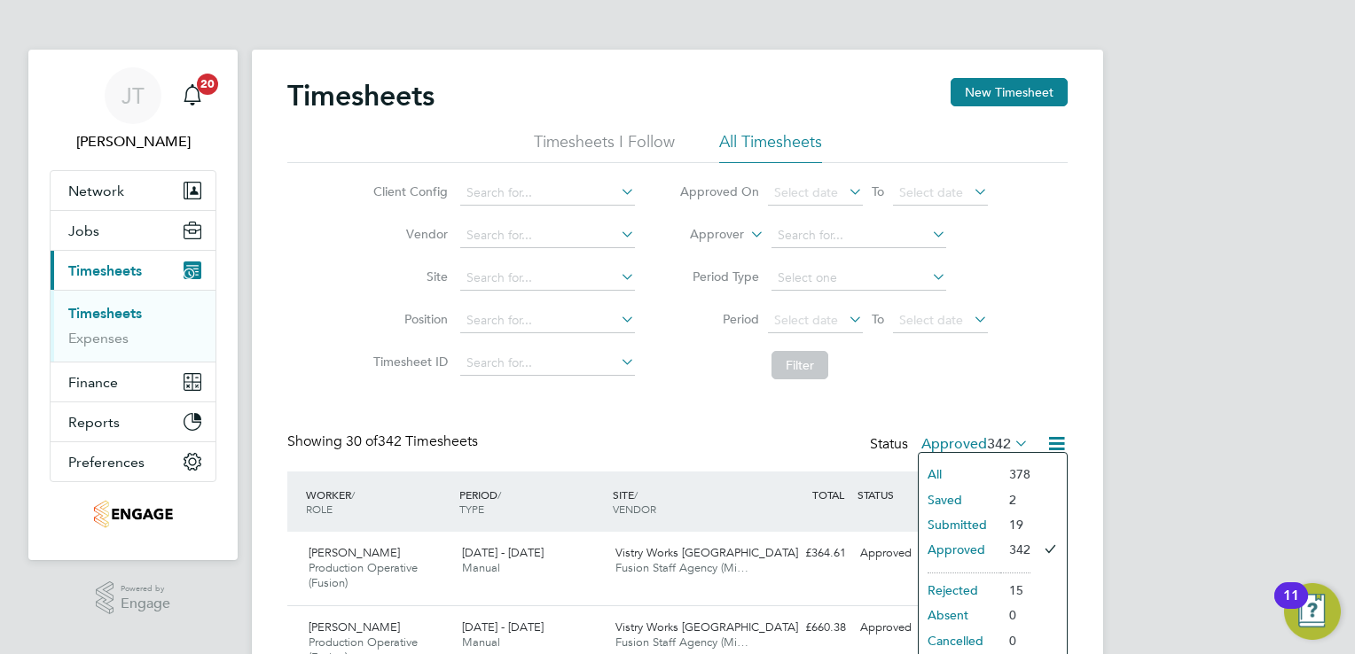
click at [959, 497] on li "Saved" at bounding box center [960, 500] width 82 height 25
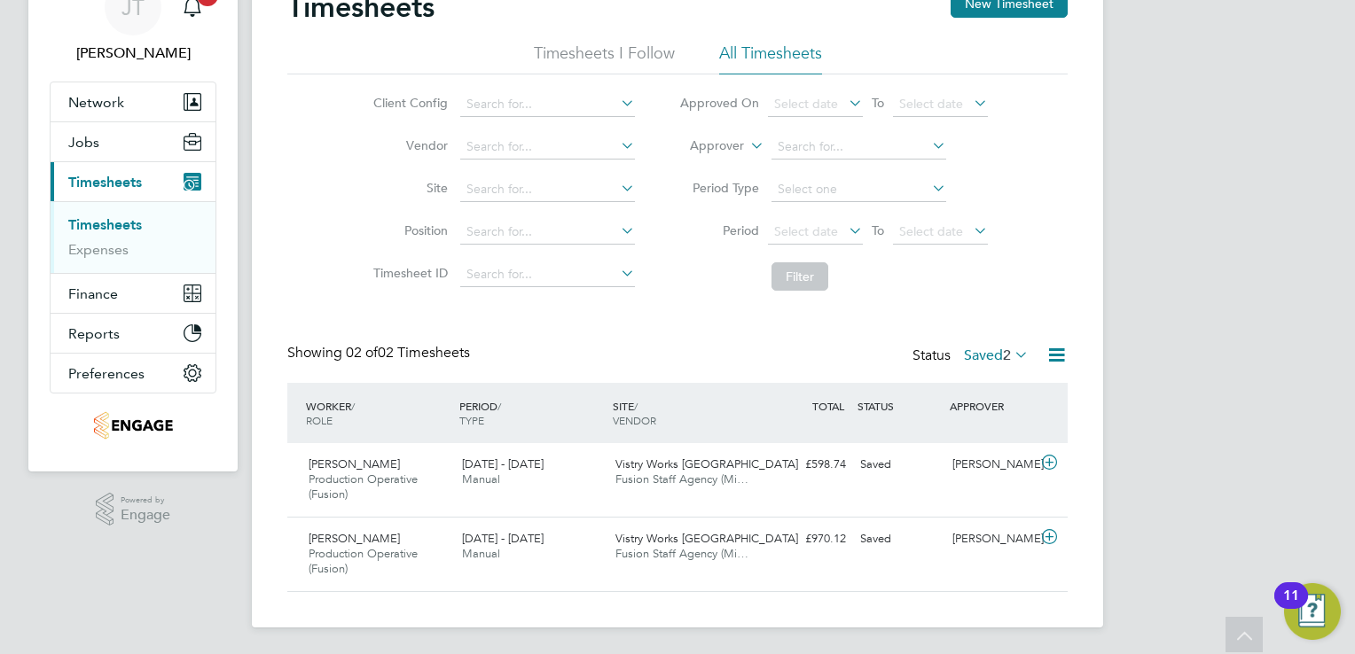
click at [1011, 348] on icon at bounding box center [1011, 354] width 0 height 25
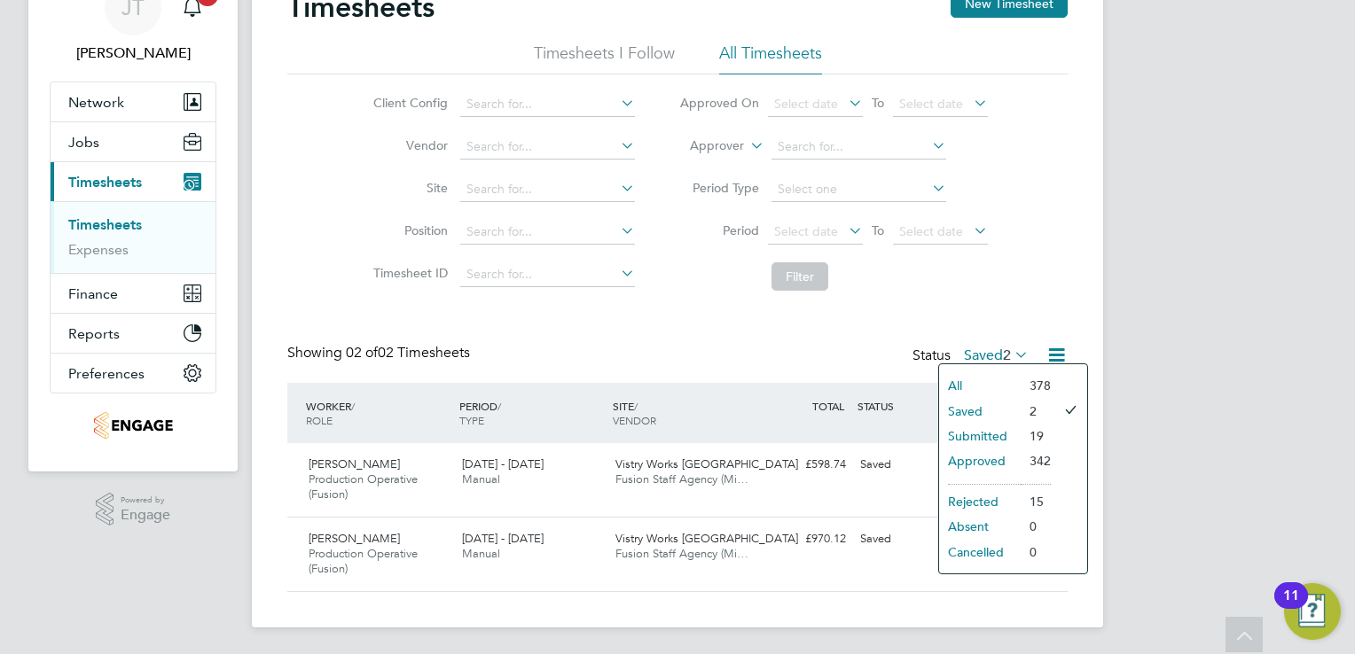
click at [1006, 434] on li "Submitted" at bounding box center [980, 436] width 82 height 25
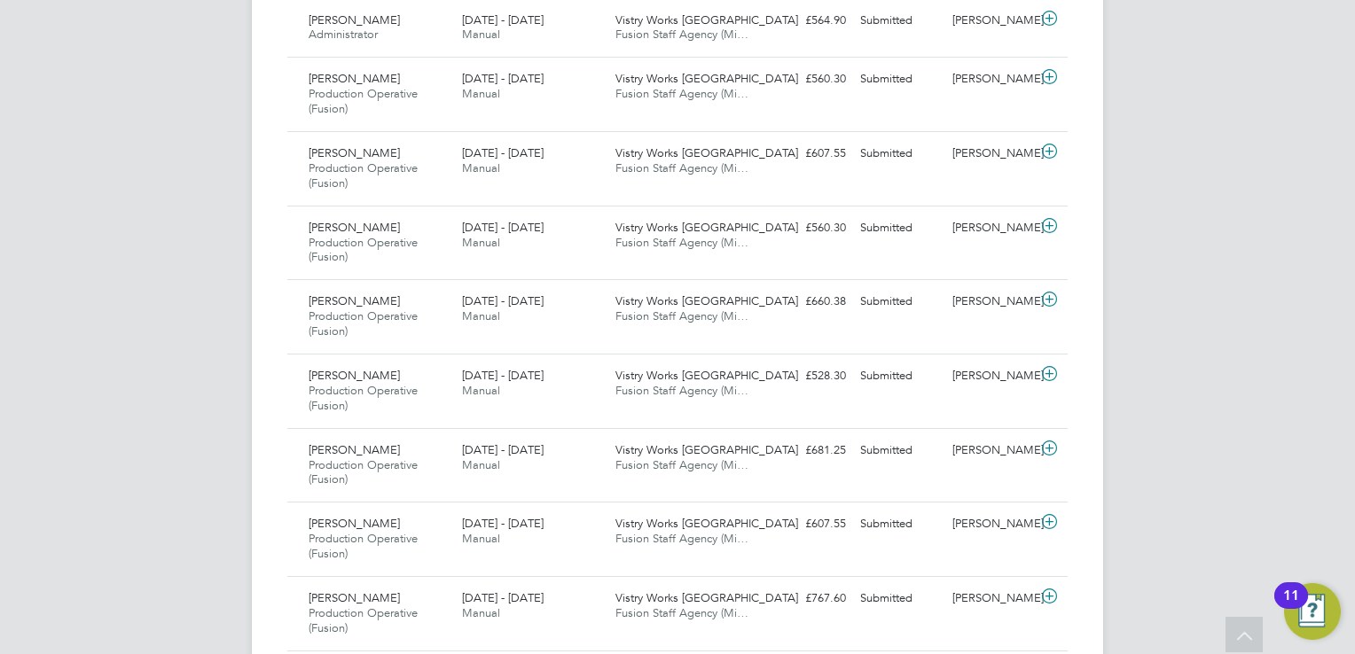
click at [1174, 284] on div "JT Joanne Taylor Notifications 20 Applications: Network Team Members Businesses…" at bounding box center [677, 84] width 1355 height 1976
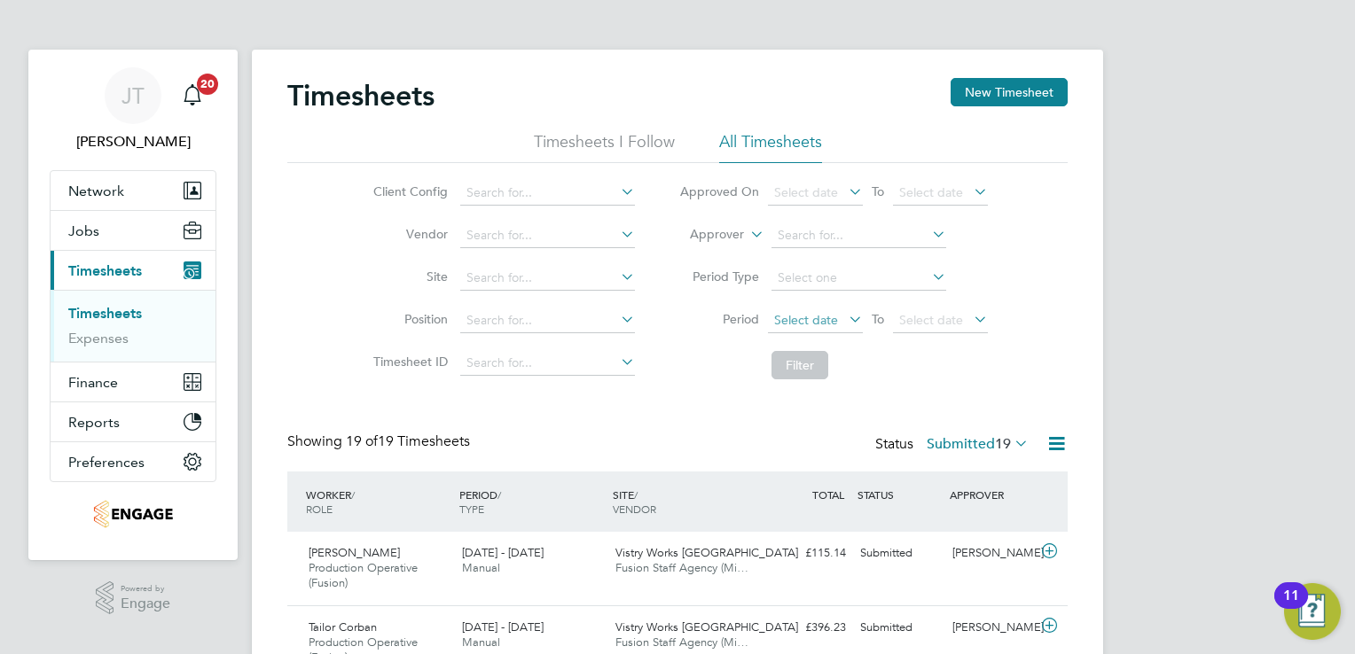
click at [793, 331] on span "Select date" at bounding box center [815, 321] width 95 height 24
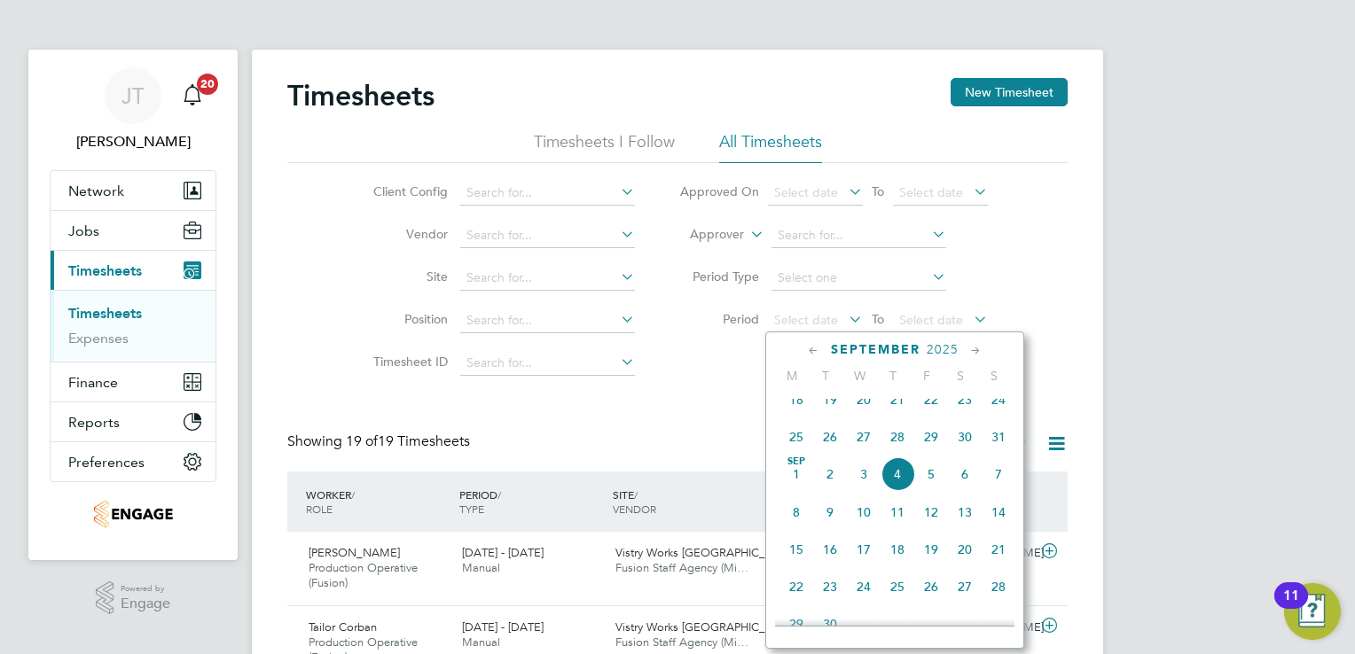
click at [810, 357] on icon at bounding box center [813, 351] width 17 height 20
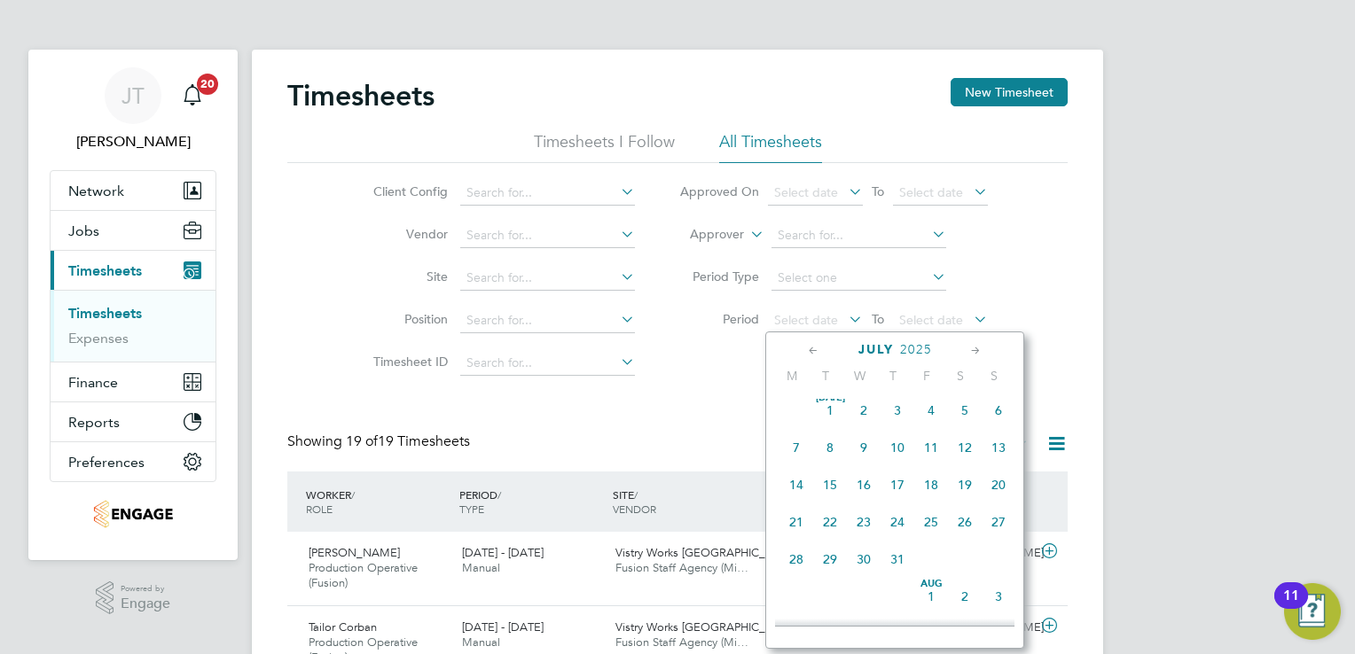
click at [831, 419] on span "Jul 1" at bounding box center [830, 411] width 34 height 34
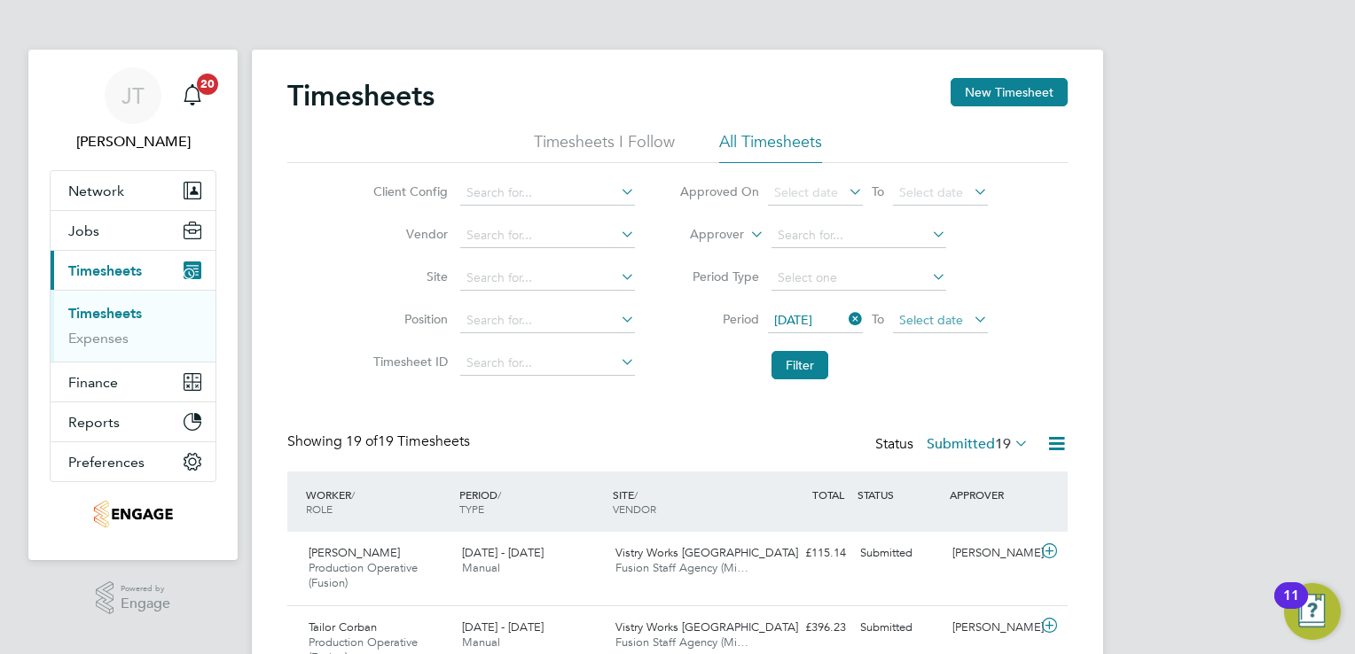
click at [925, 325] on span "Select date" at bounding box center [931, 320] width 64 height 16
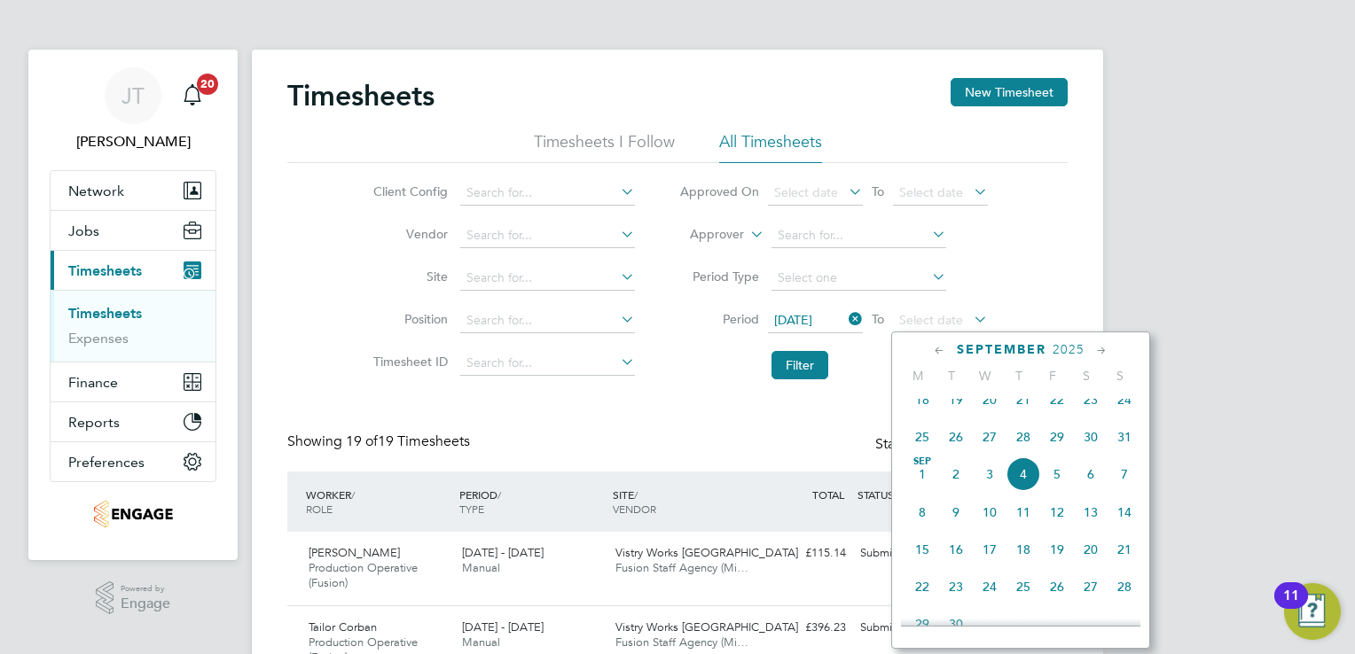
click at [939, 347] on icon at bounding box center [939, 351] width 17 height 20
click at [1127, 605] on span "7" at bounding box center [1124, 592] width 34 height 34
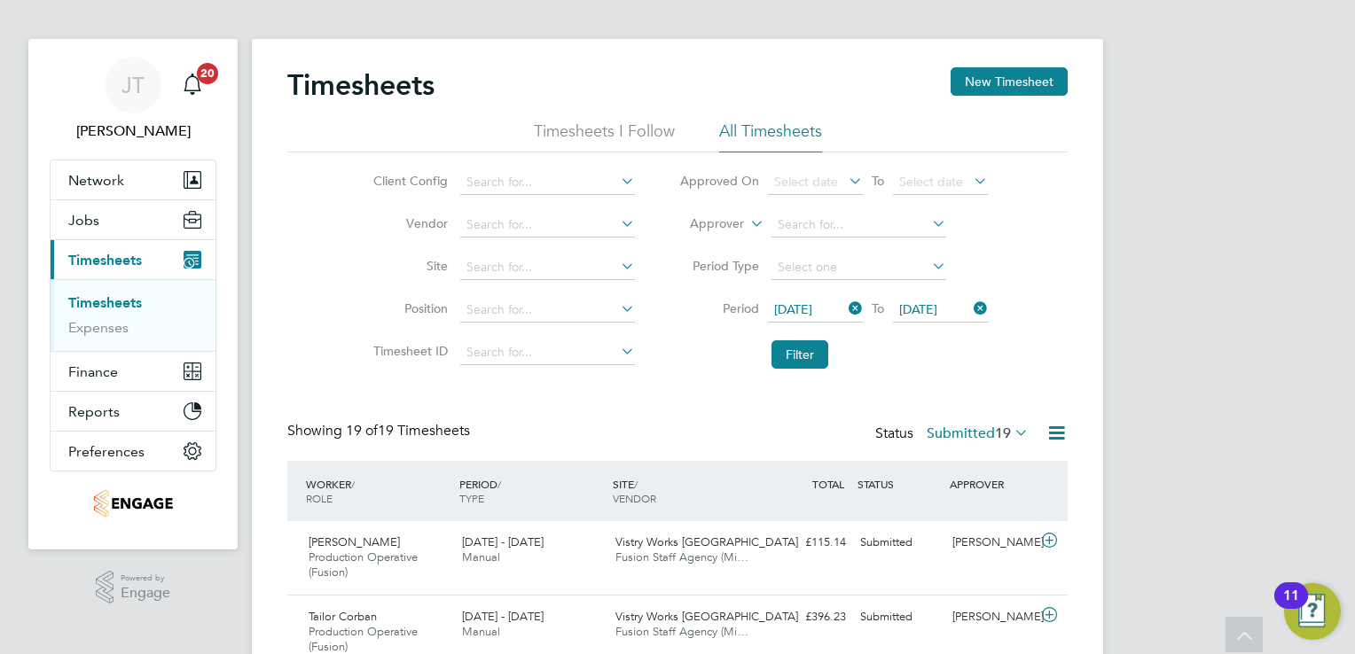
scroll to position [0, 0]
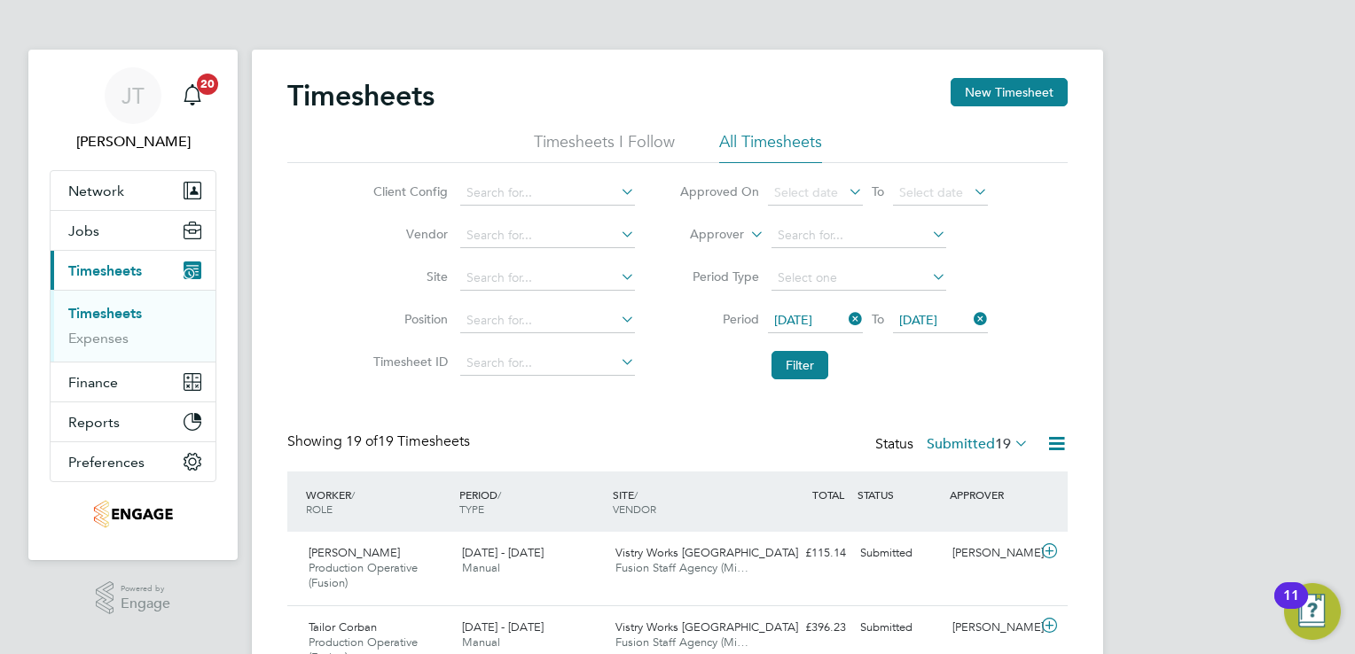
click at [920, 325] on span "07 Sep 2025" at bounding box center [918, 320] width 38 height 16
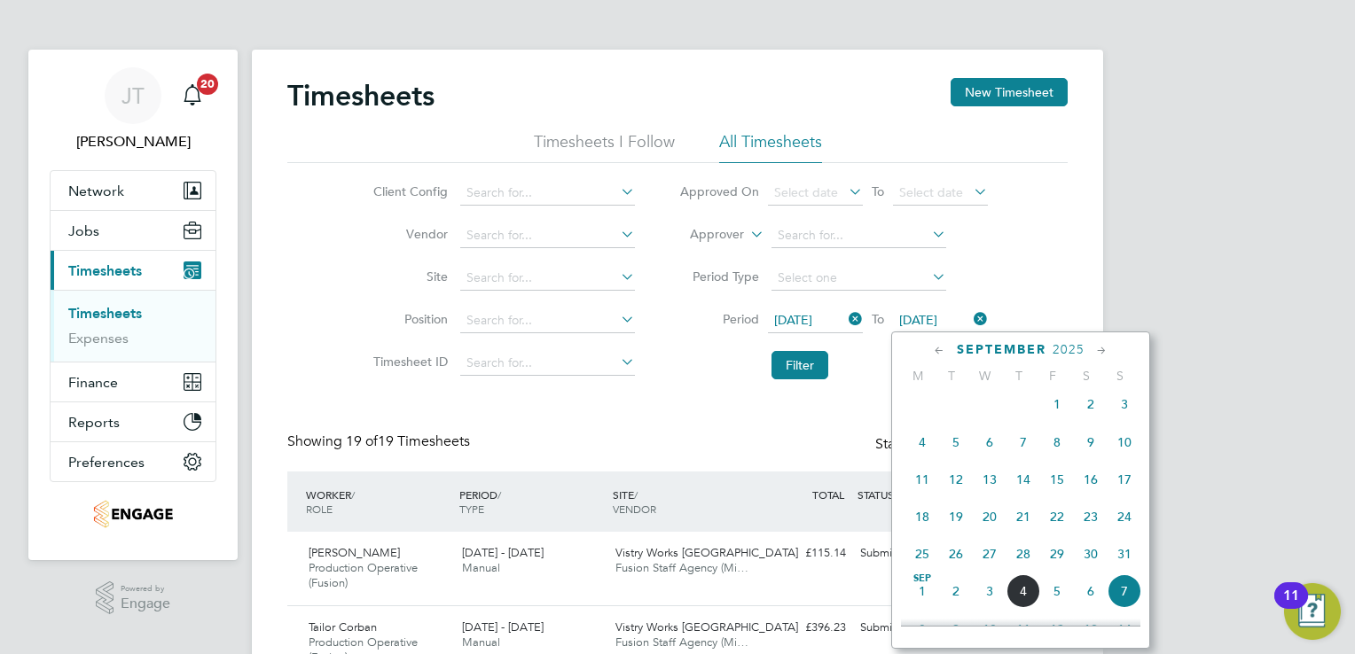
scroll to position [540, 0]
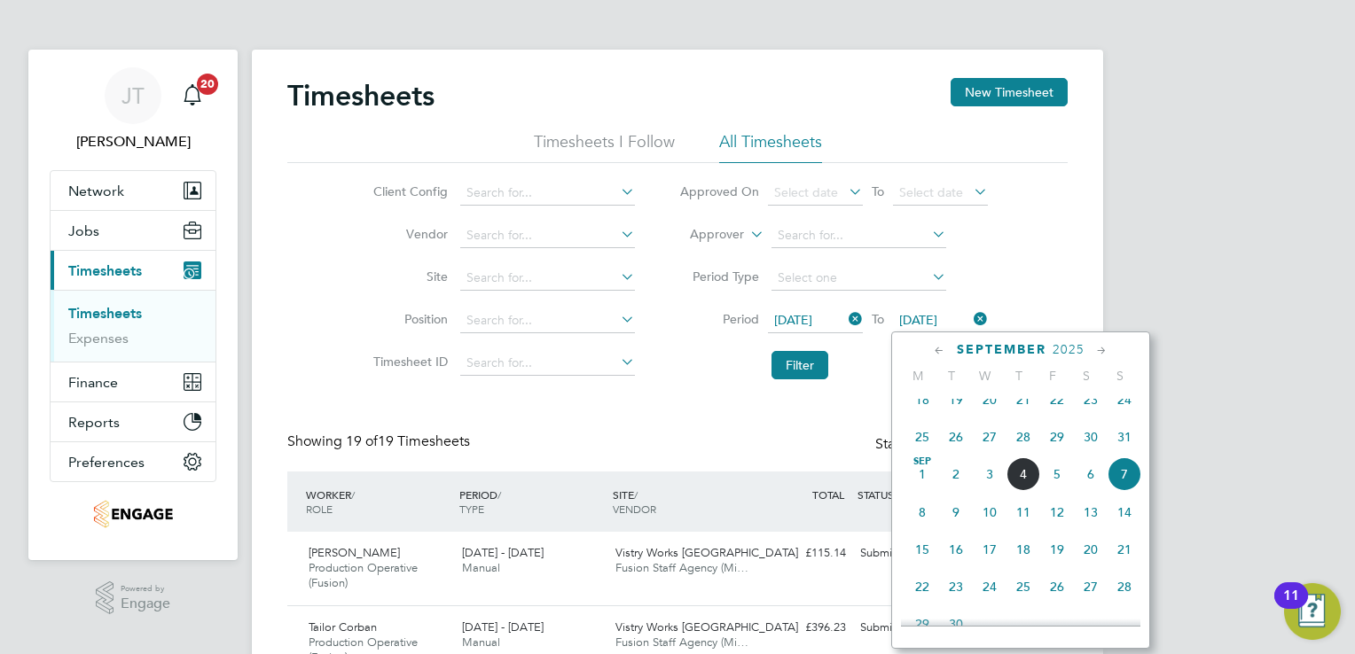
click at [919, 405] on span "18" at bounding box center [922, 400] width 34 height 34
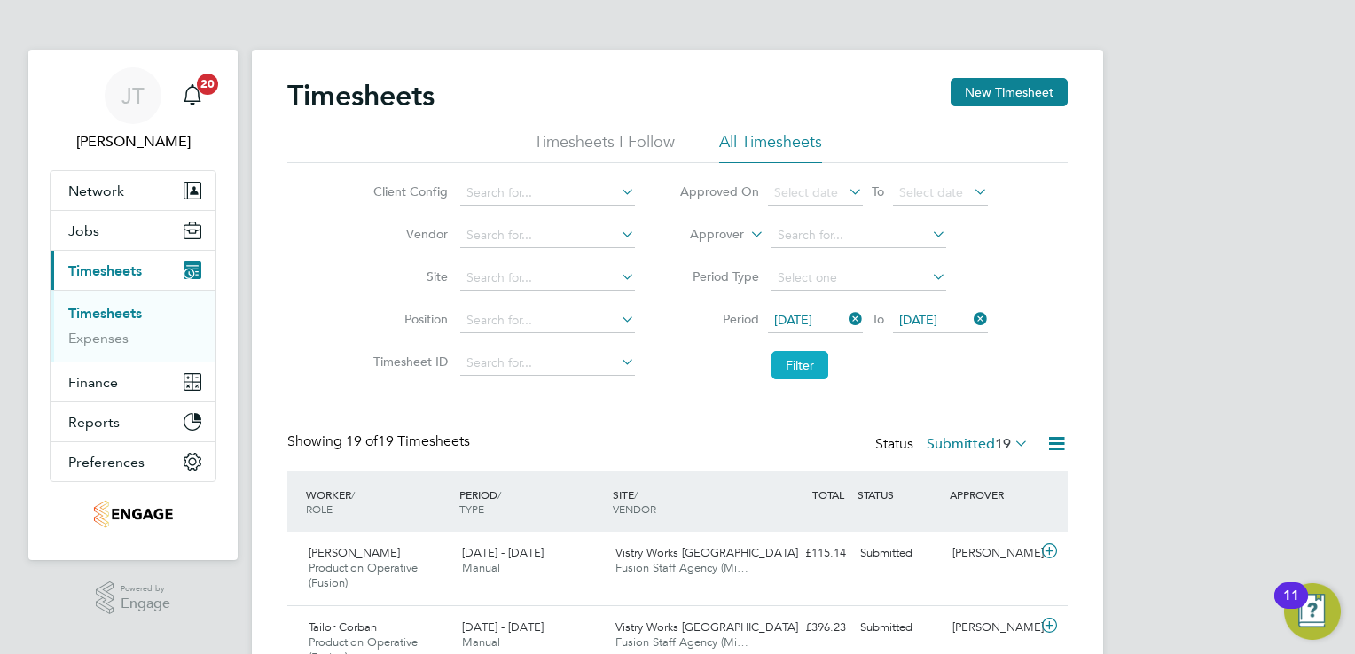
click at [776, 364] on button "Filter" at bounding box center [799, 365] width 57 height 28
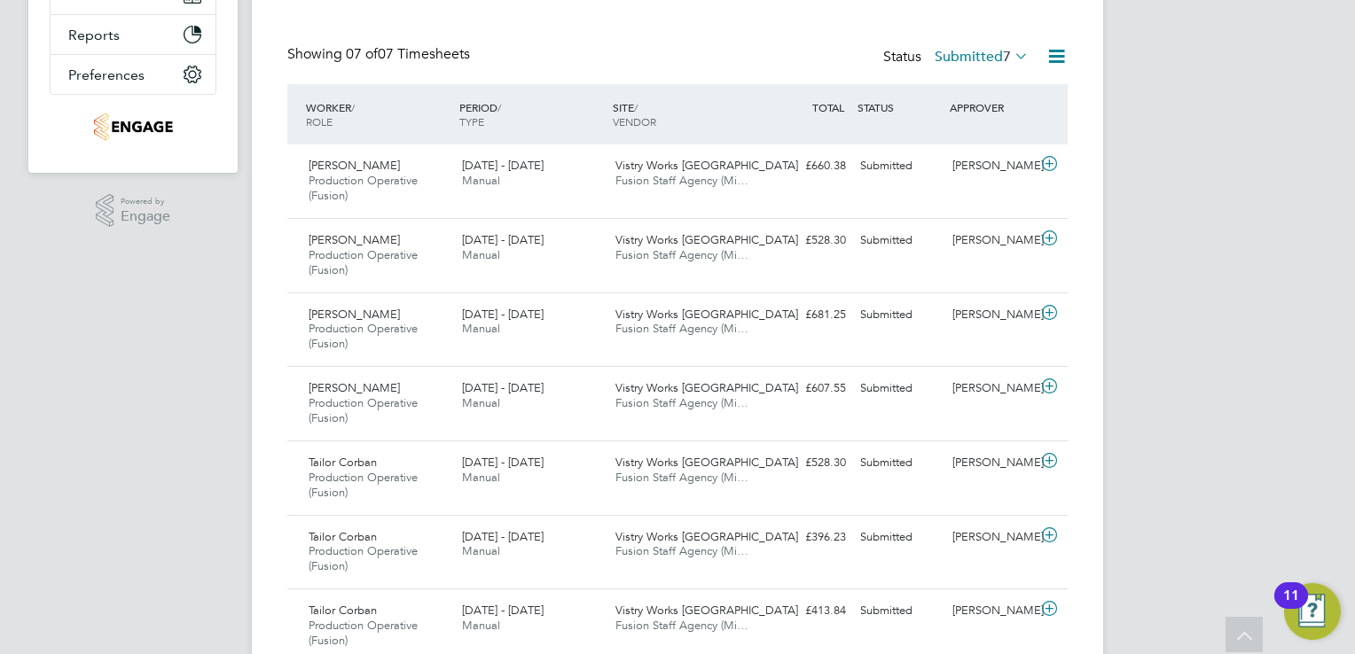
click at [1006, 57] on span "7" at bounding box center [1007, 57] width 8 height 18
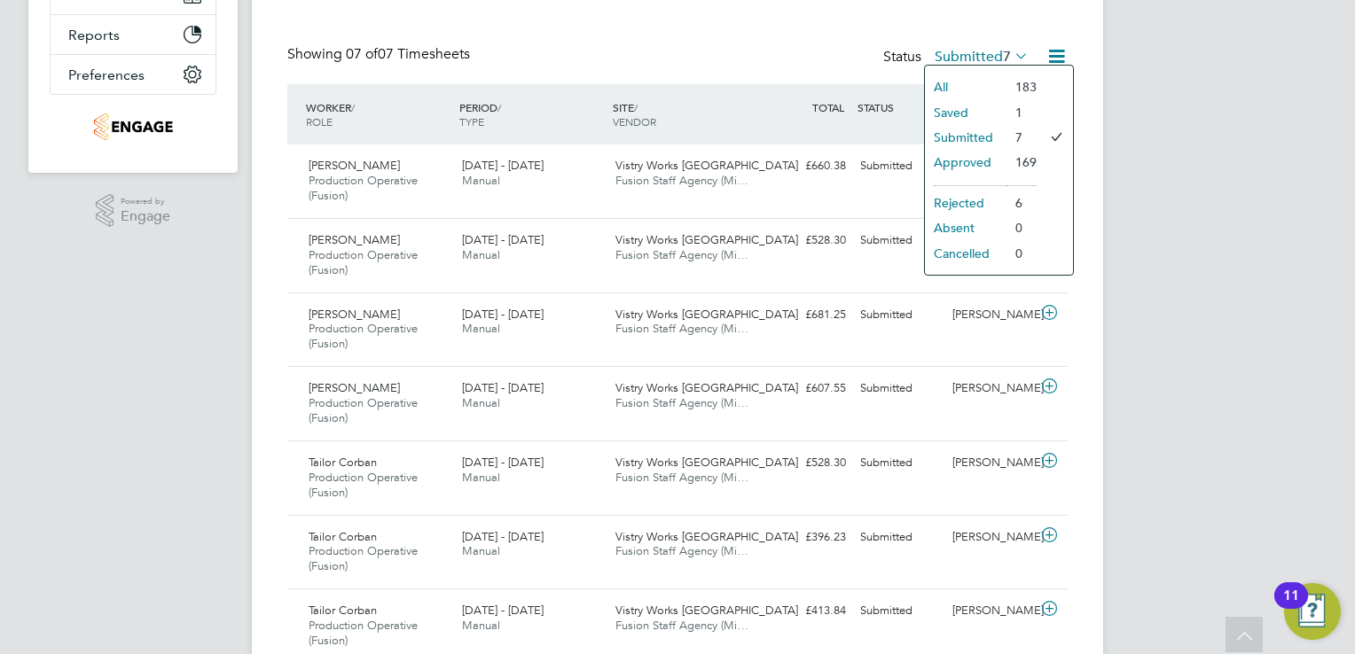
click at [961, 81] on li "All" at bounding box center [966, 86] width 82 height 25
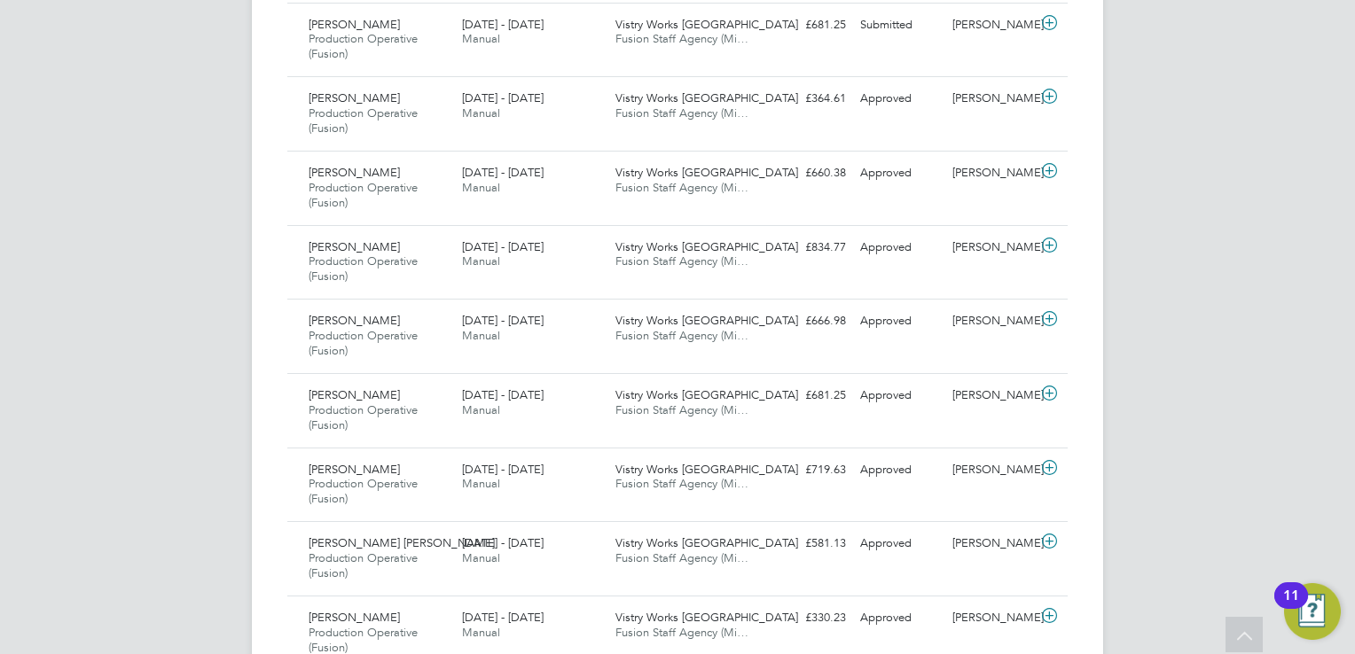
scroll to position [674, 0]
drag, startPoint x: 249, startPoint y: 489, endPoint x: 237, endPoint y: 474, distance: 19.5
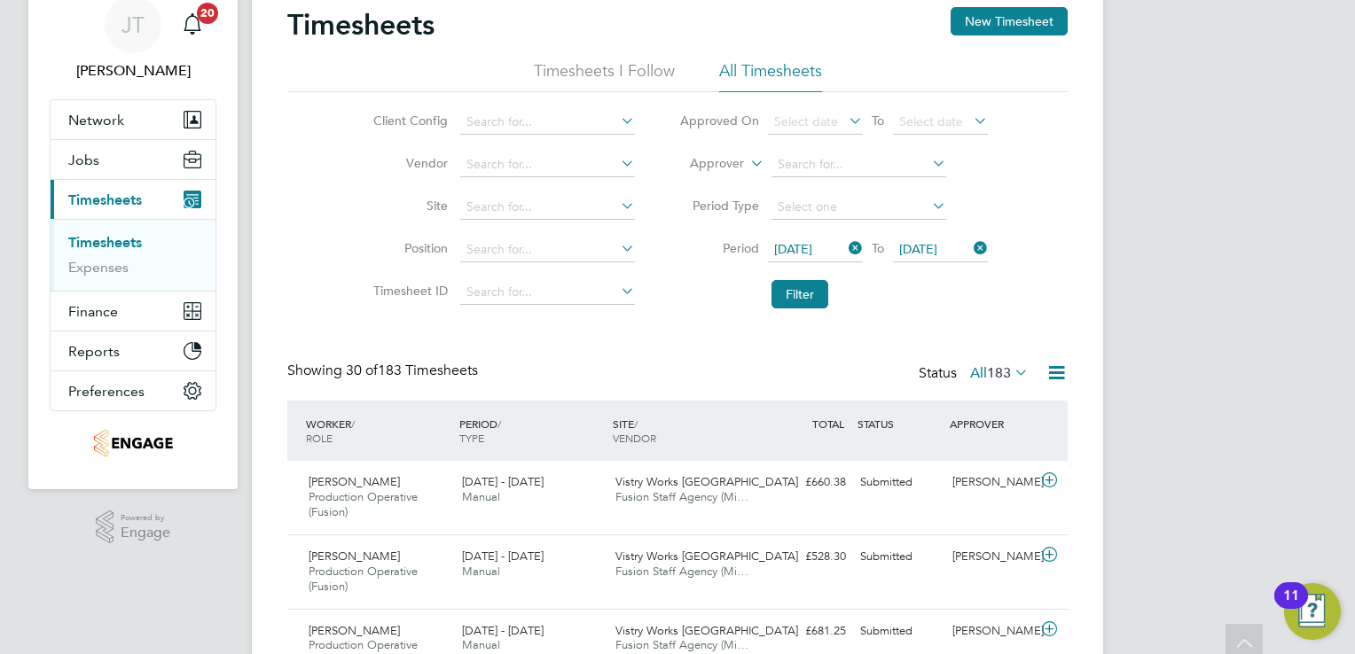
scroll to position [0, 0]
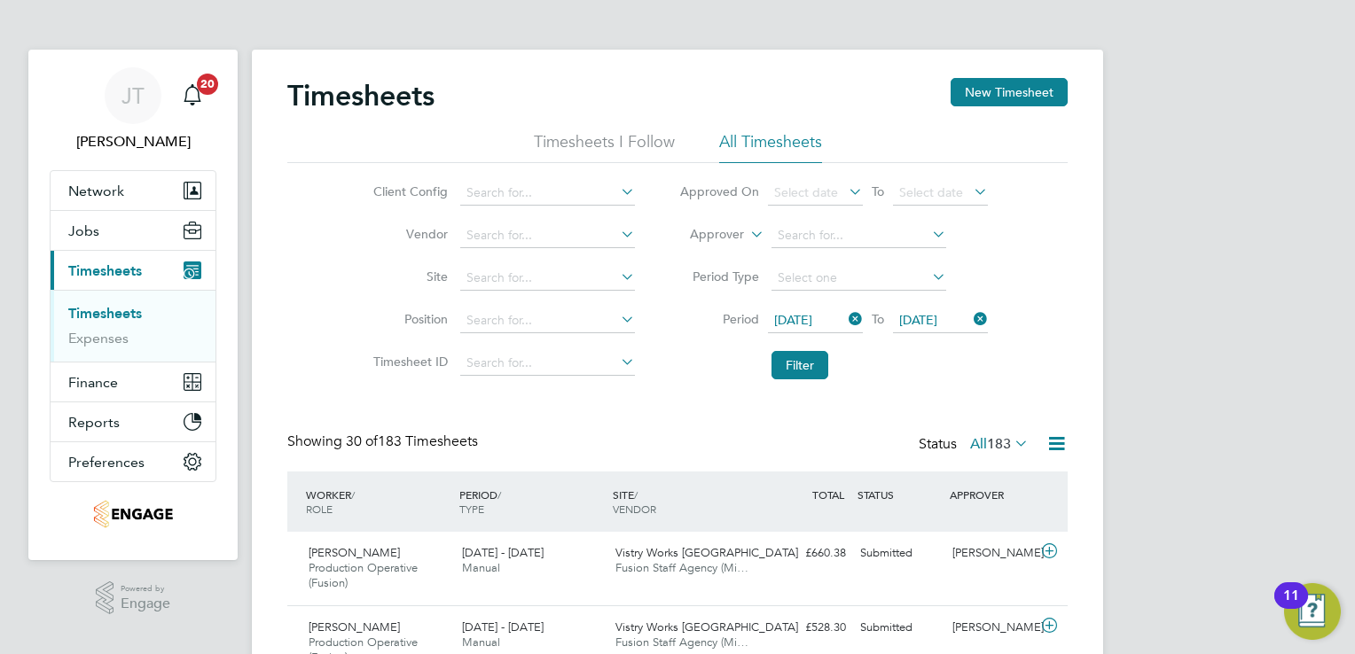
click at [106, 307] on link "Timesheets" at bounding box center [105, 313] width 74 height 17
click at [85, 219] on button "Jobs" at bounding box center [133, 230] width 165 height 39
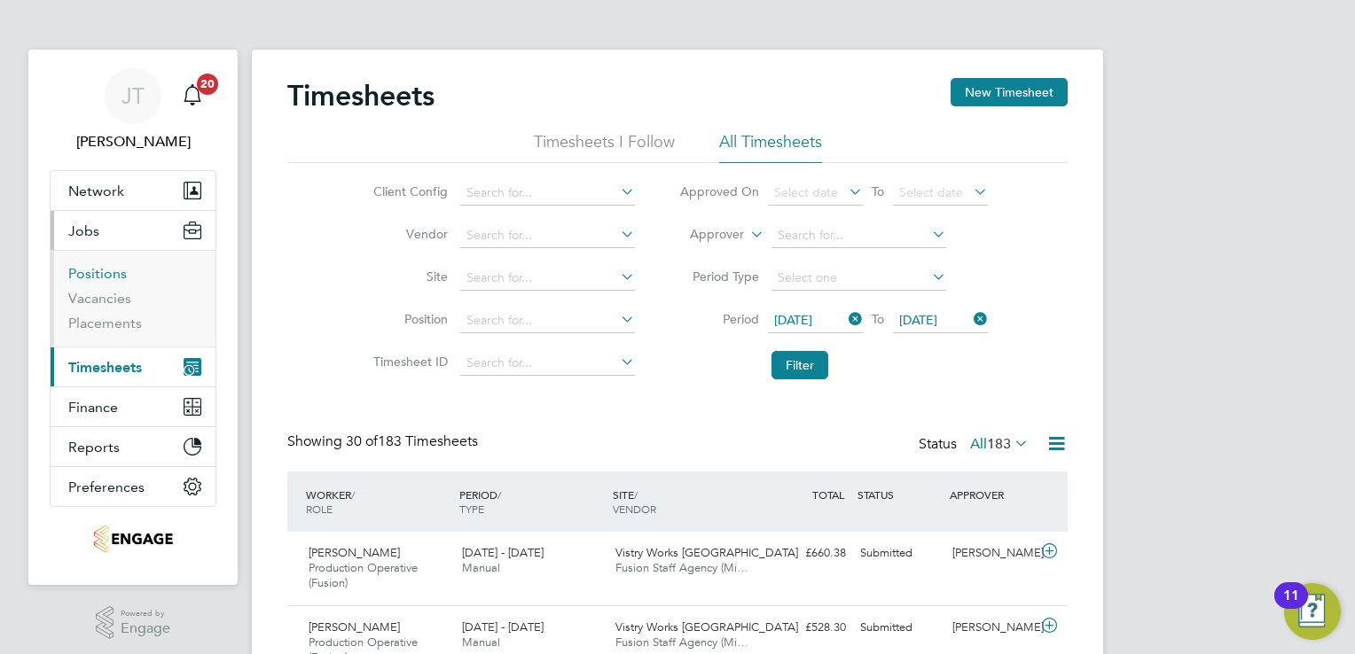
click at [86, 271] on link "Positions" at bounding box center [97, 273] width 59 height 17
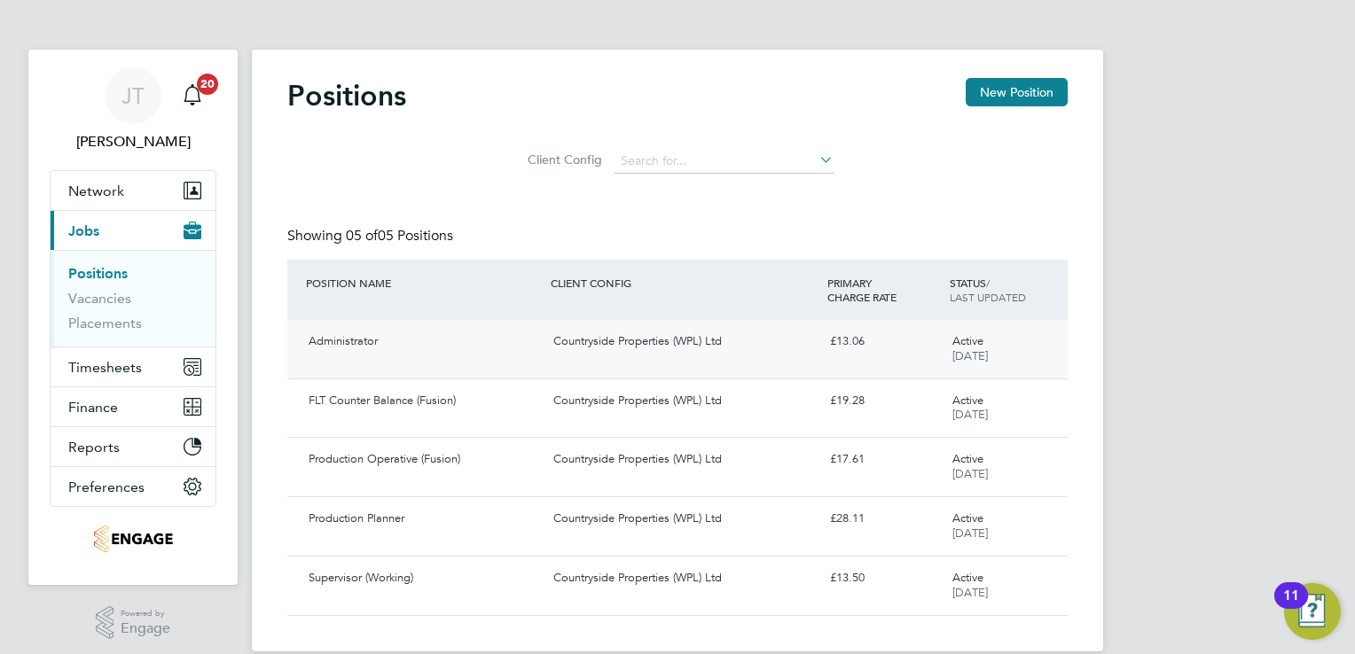
click at [372, 336] on div "Administrator" at bounding box center [423, 341] width 245 height 29
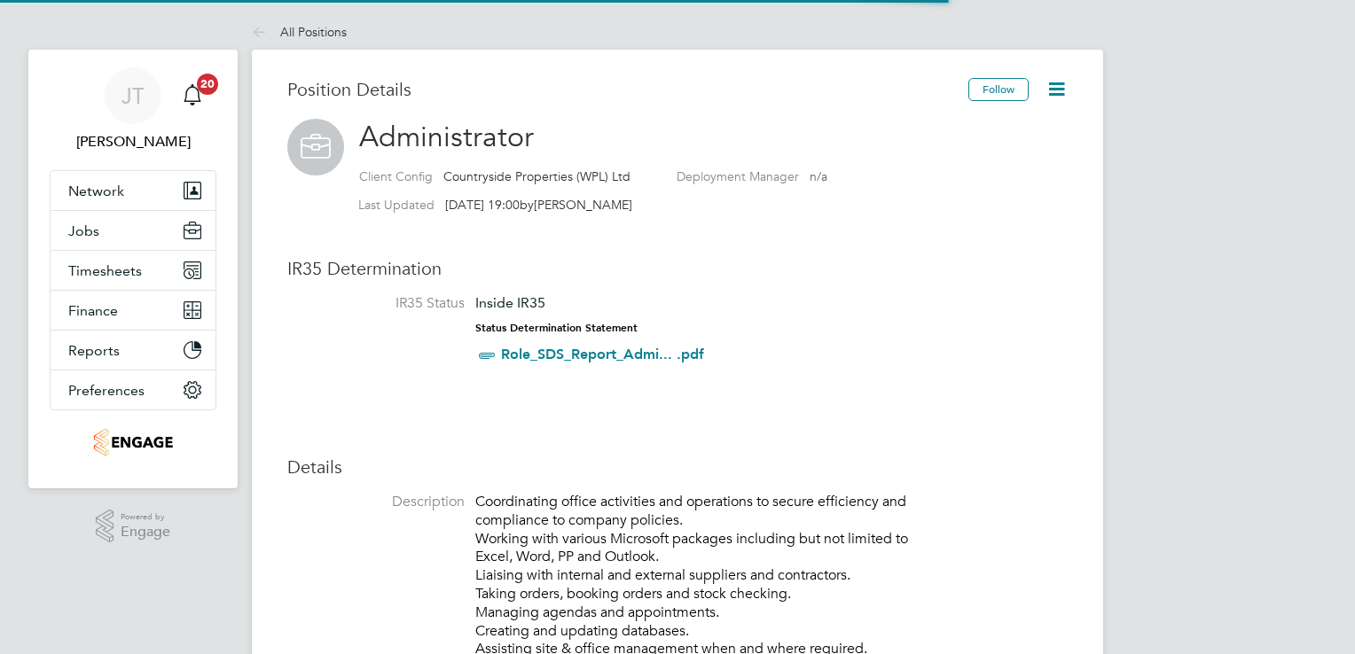
scroll to position [52, 119]
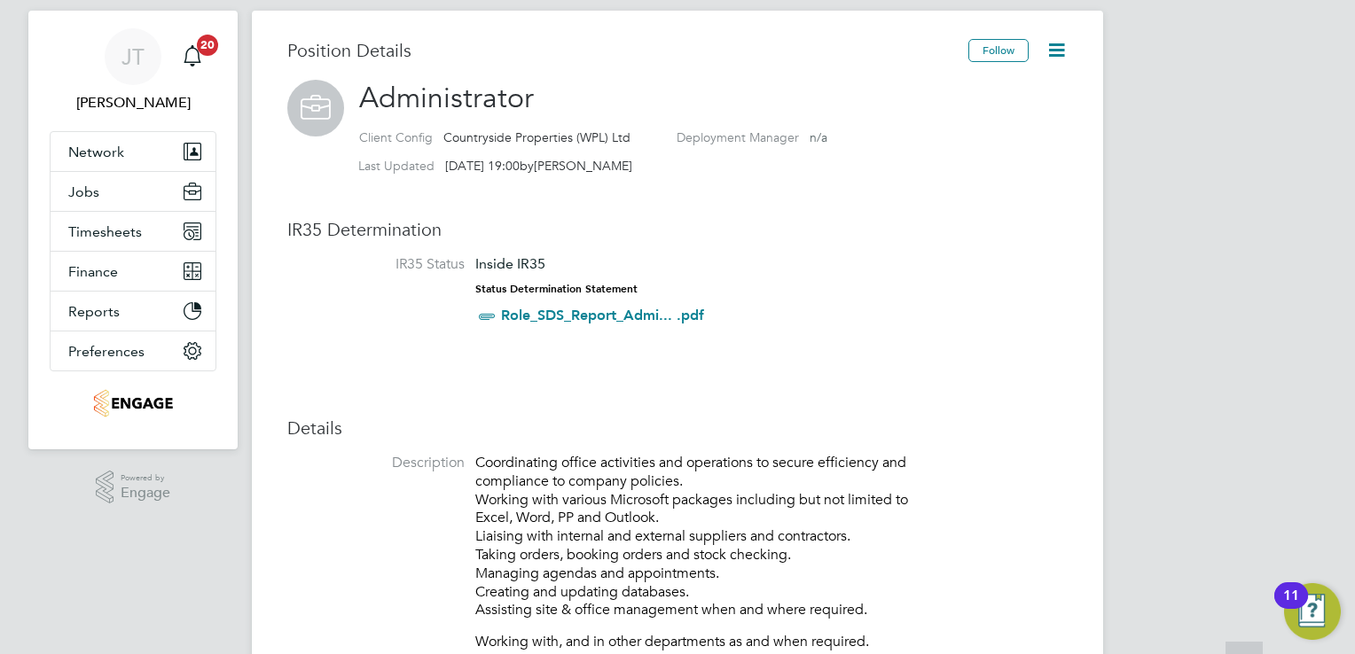
scroll to position [0, 0]
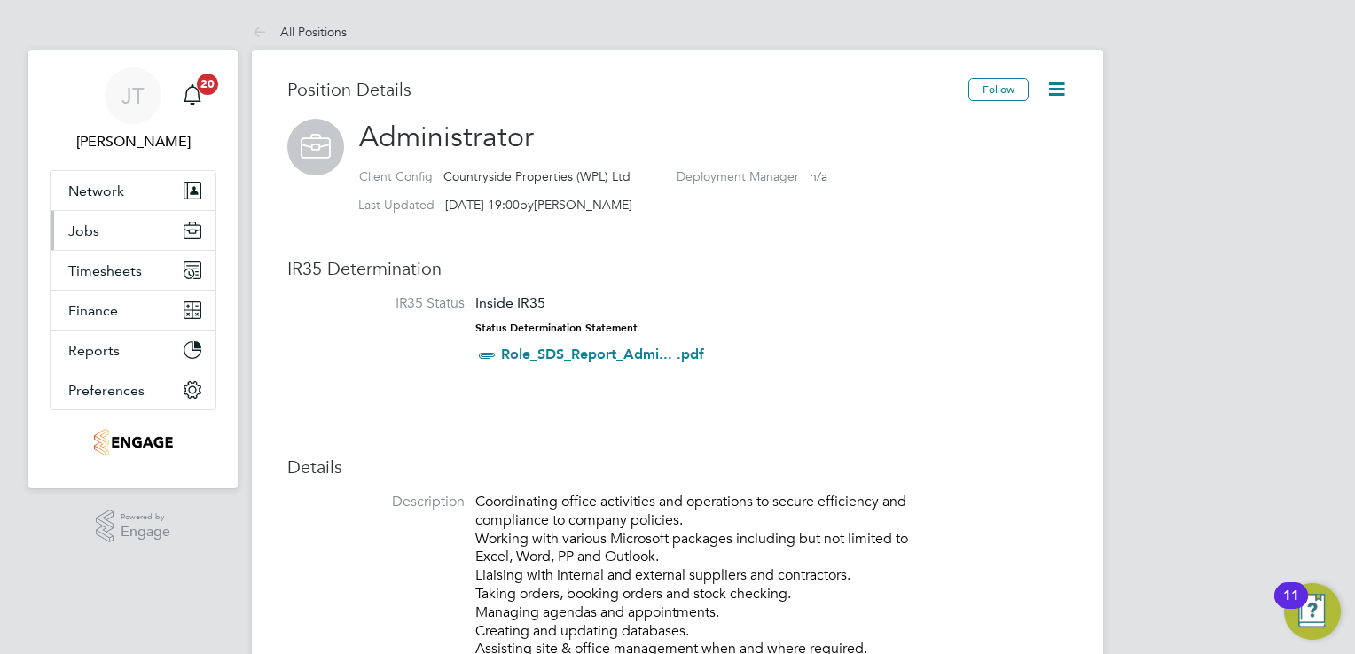
click at [85, 223] on span "Jobs" at bounding box center [83, 231] width 31 height 17
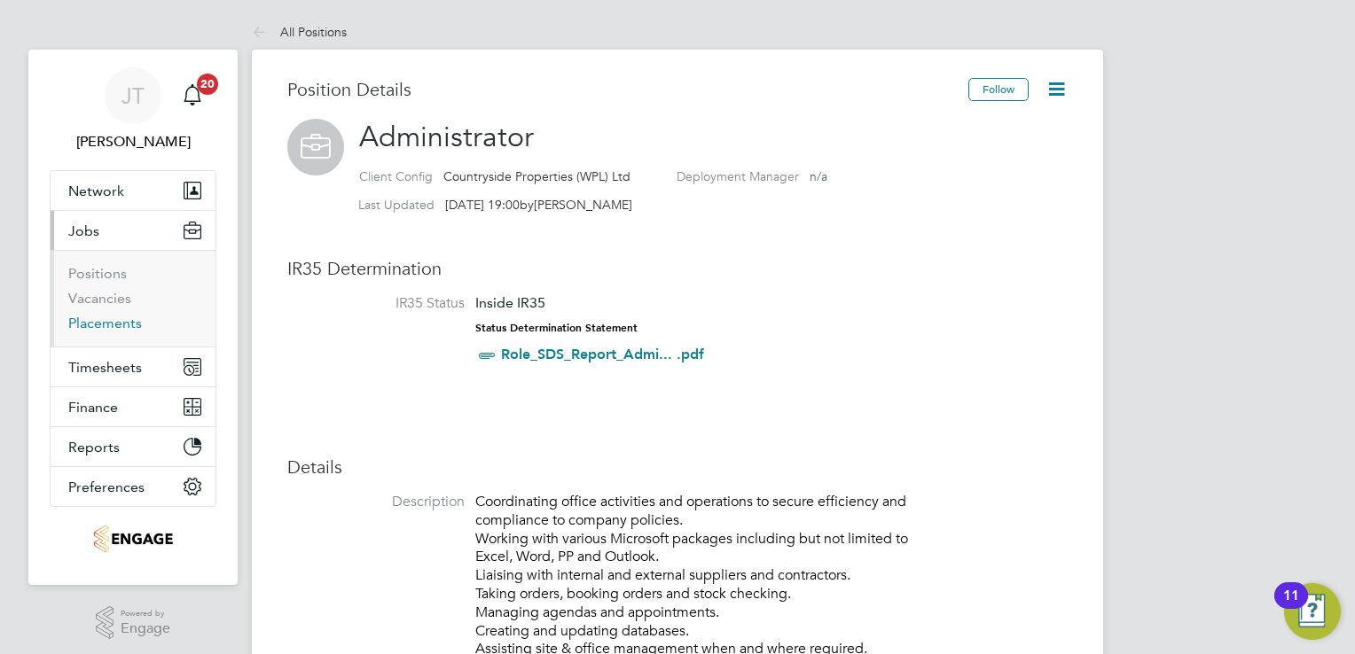
click at [111, 319] on link "Placements" at bounding box center [105, 323] width 74 height 17
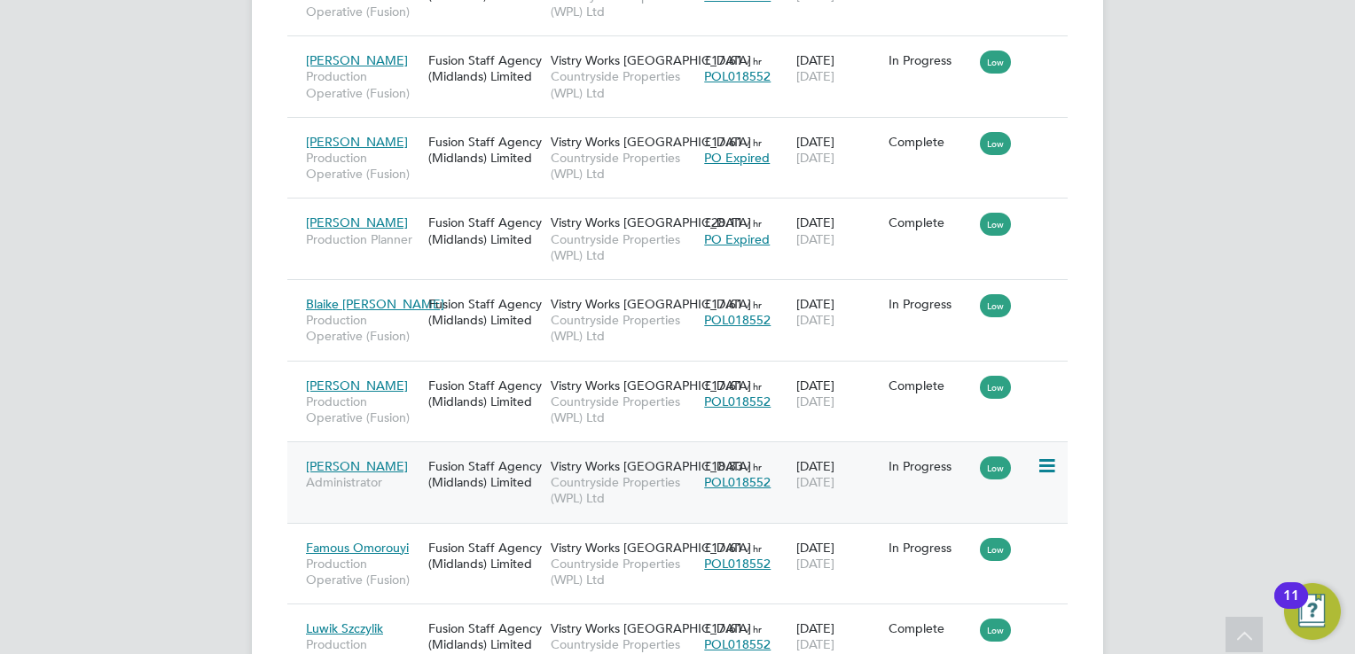
click at [370, 456] on div "Samuel Stephenson Administrator" at bounding box center [362, 475] width 122 height 50
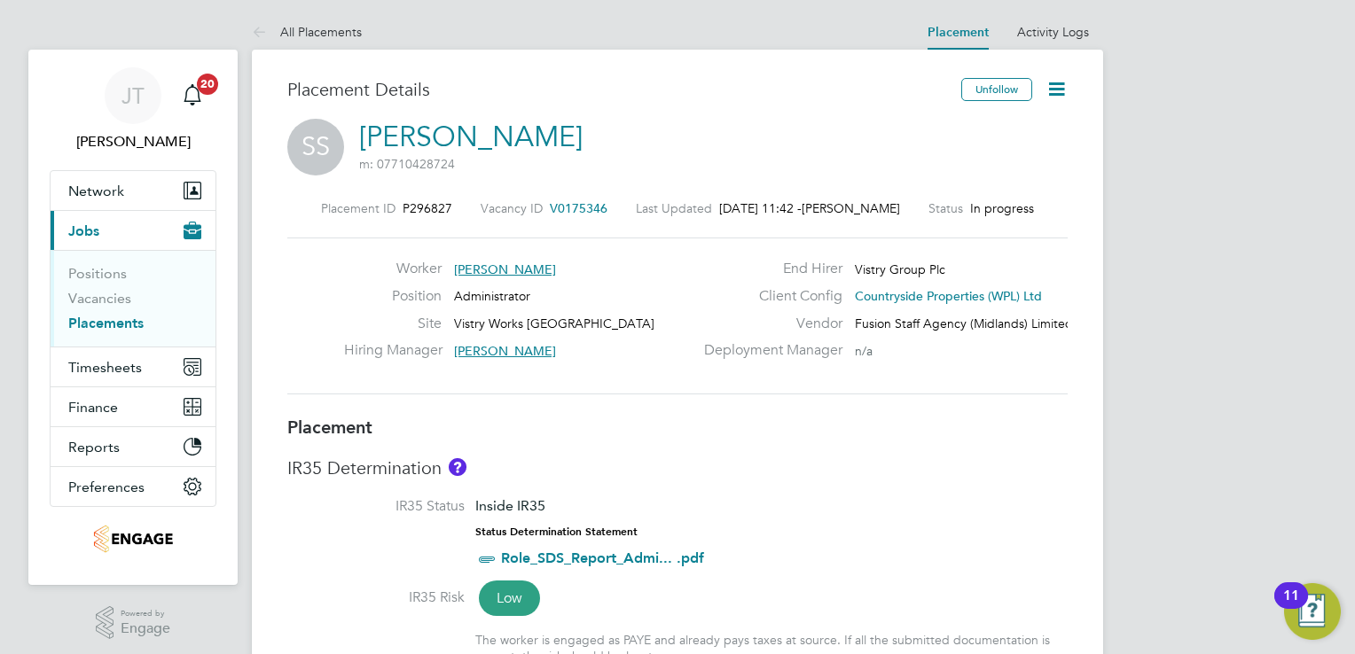
click at [318, 138] on span "SS" at bounding box center [315, 147] width 57 height 57
click at [534, 130] on link "[PERSON_NAME]" at bounding box center [470, 137] width 223 height 35
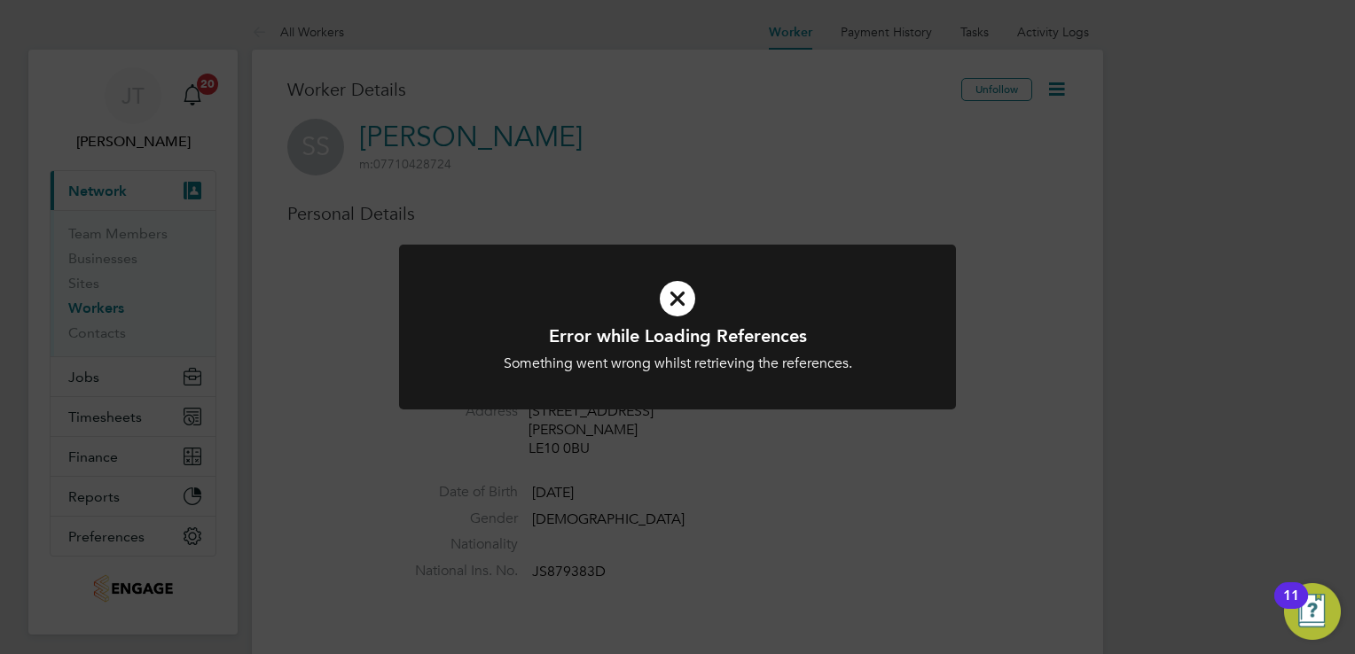
click at [678, 293] on icon at bounding box center [677, 298] width 461 height 69
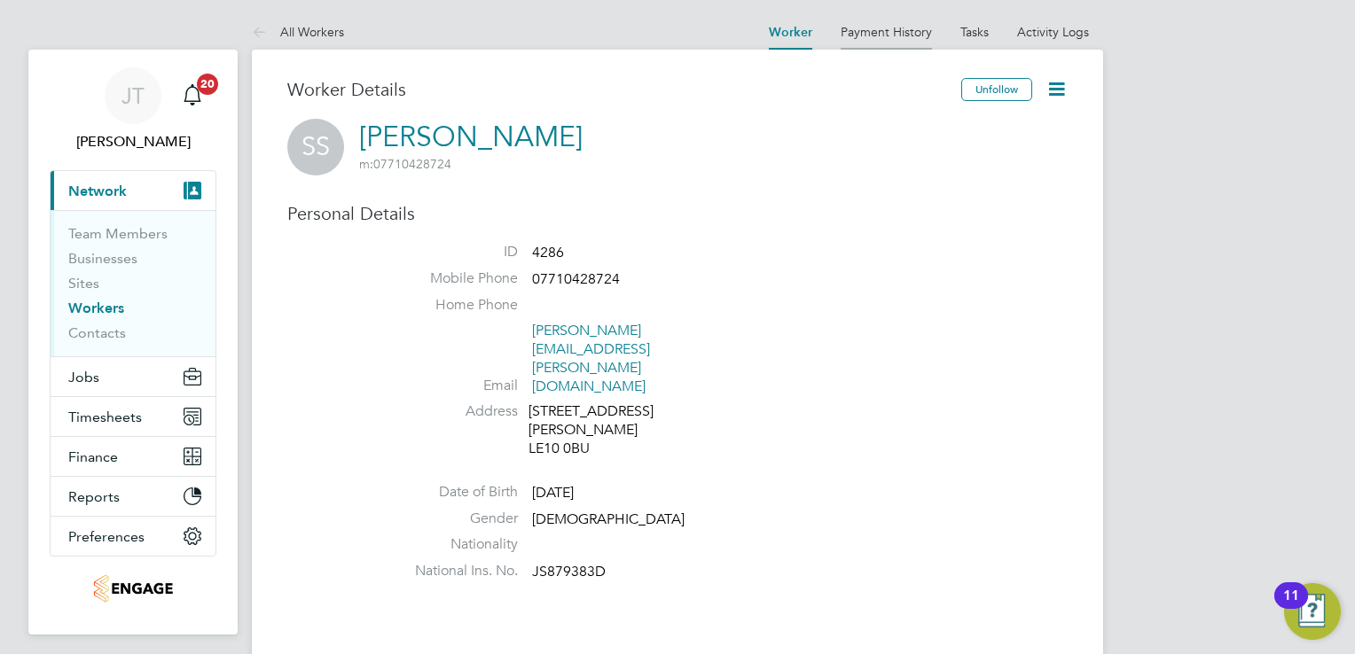
click at [910, 36] on link "Payment History" at bounding box center [886, 32] width 91 height 16
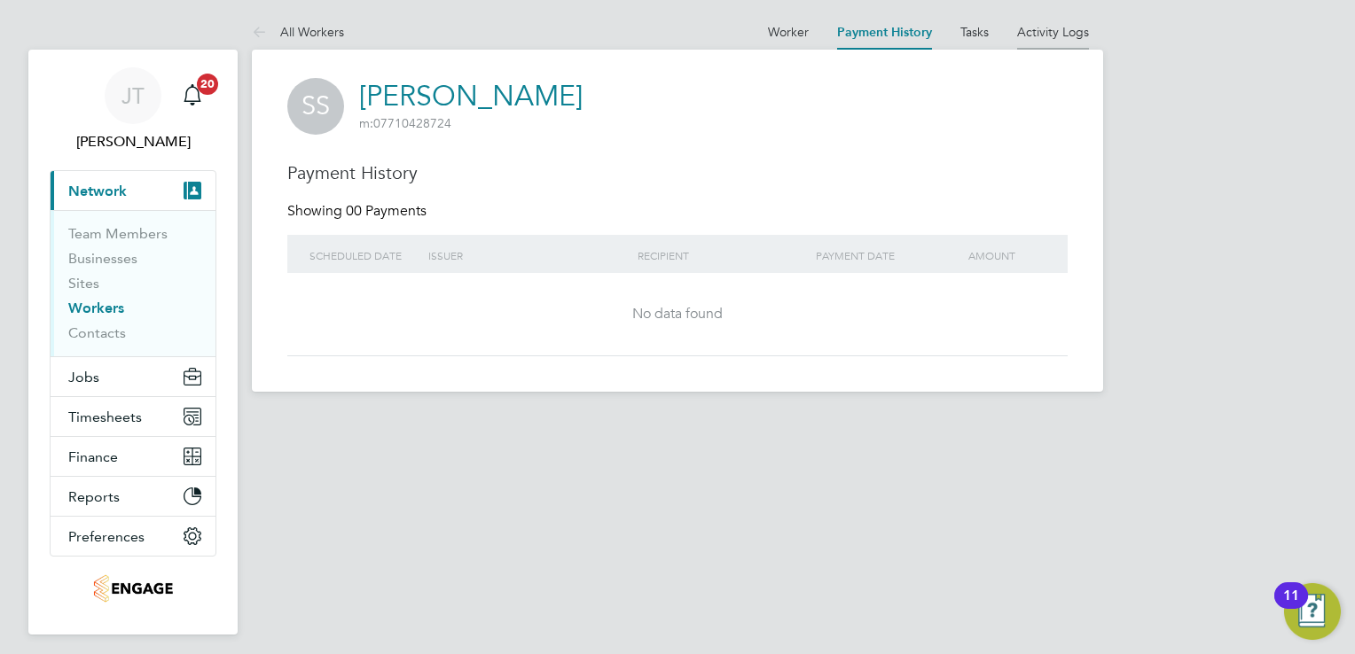
click at [1031, 32] on link "Activity Logs" at bounding box center [1053, 32] width 72 height 16
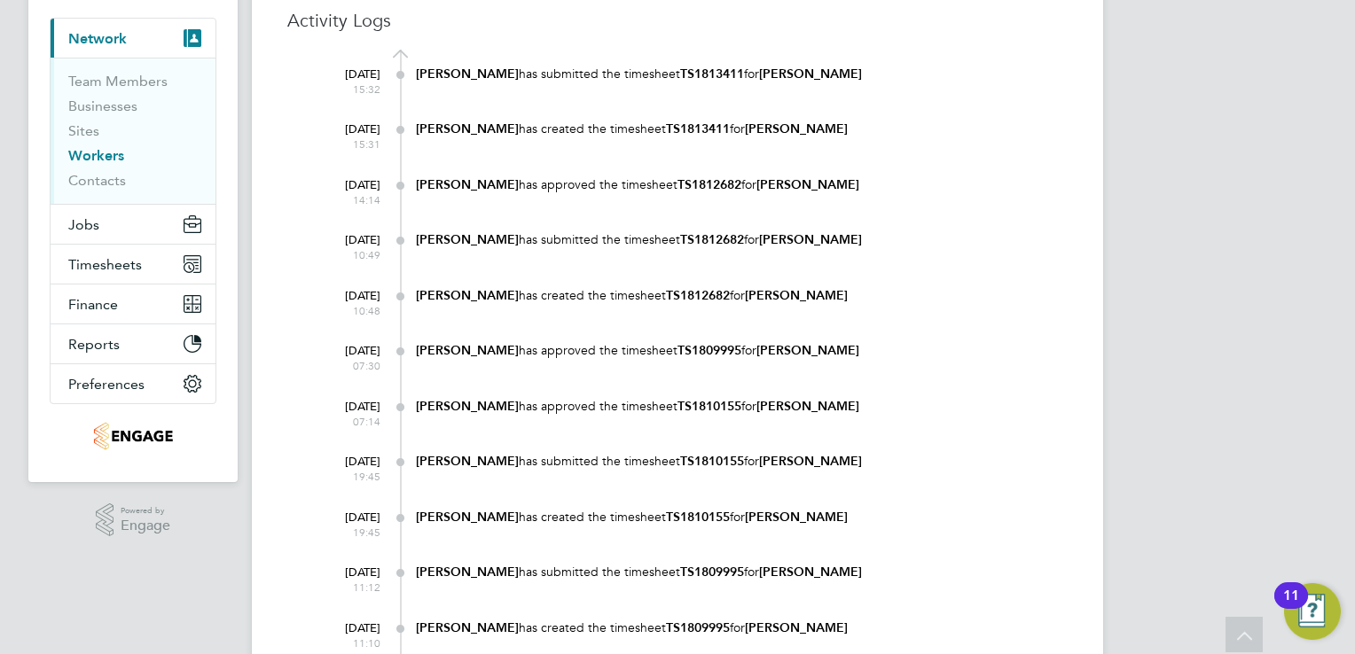
scroll to position [149, 0]
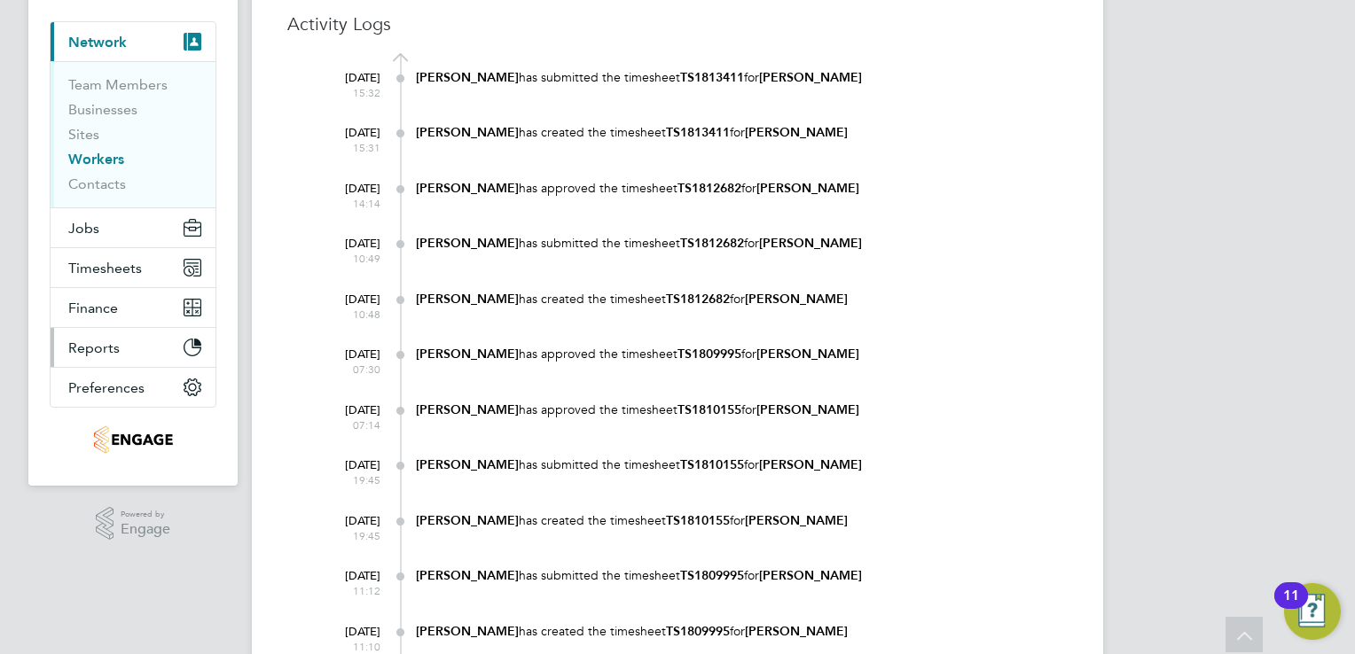
click at [106, 348] on span "Reports" at bounding box center [93, 348] width 51 height 17
click at [1053, 244] on div "Joanne Taylor has submitted the timesheet TS1812682 for Samuel Stephenson" at bounding box center [742, 243] width 652 height 17
click at [683, 520] on b "TS1810155" at bounding box center [698, 520] width 64 height 15
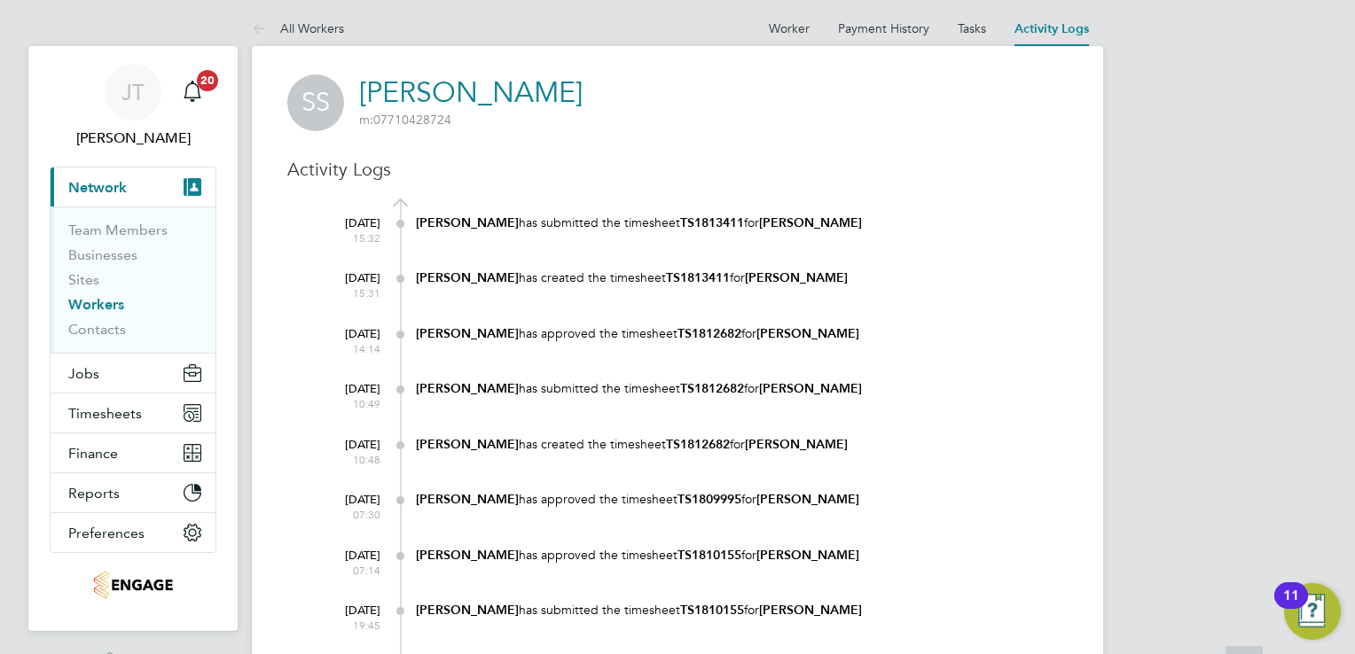
scroll to position [0, 0]
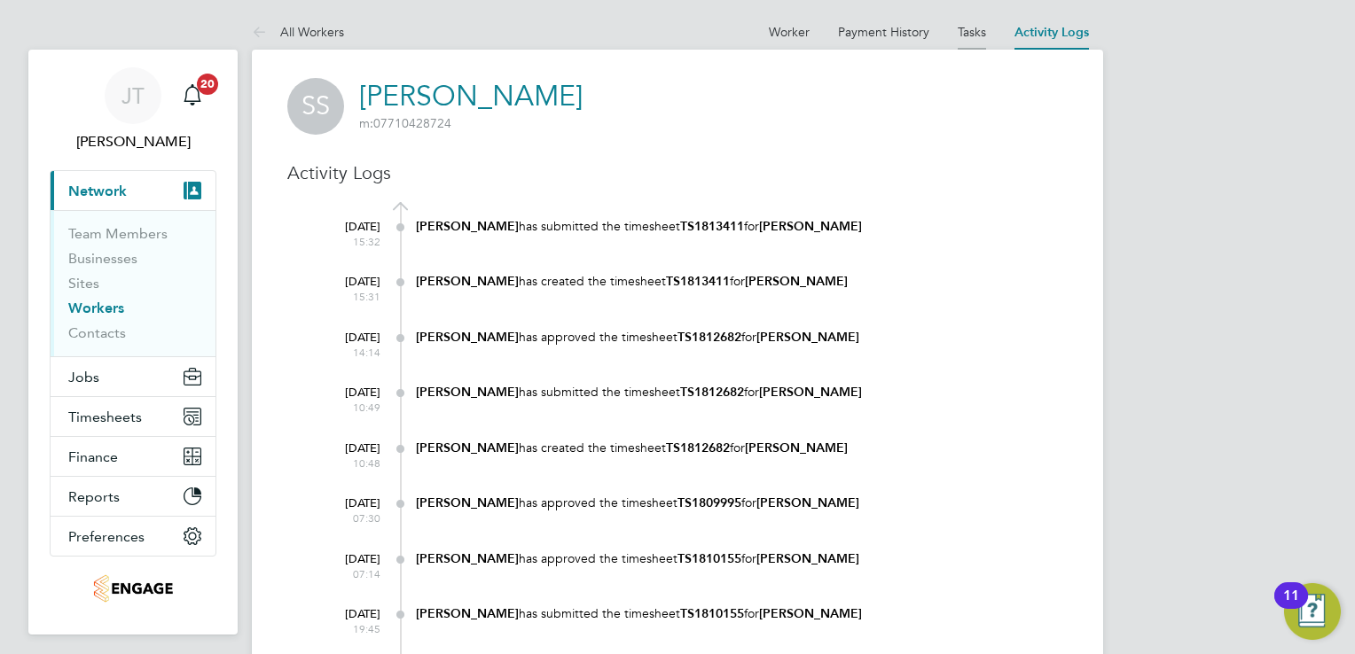
click at [971, 30] on link "Tasks" at bounding box center [972, 32] width 28 height 16
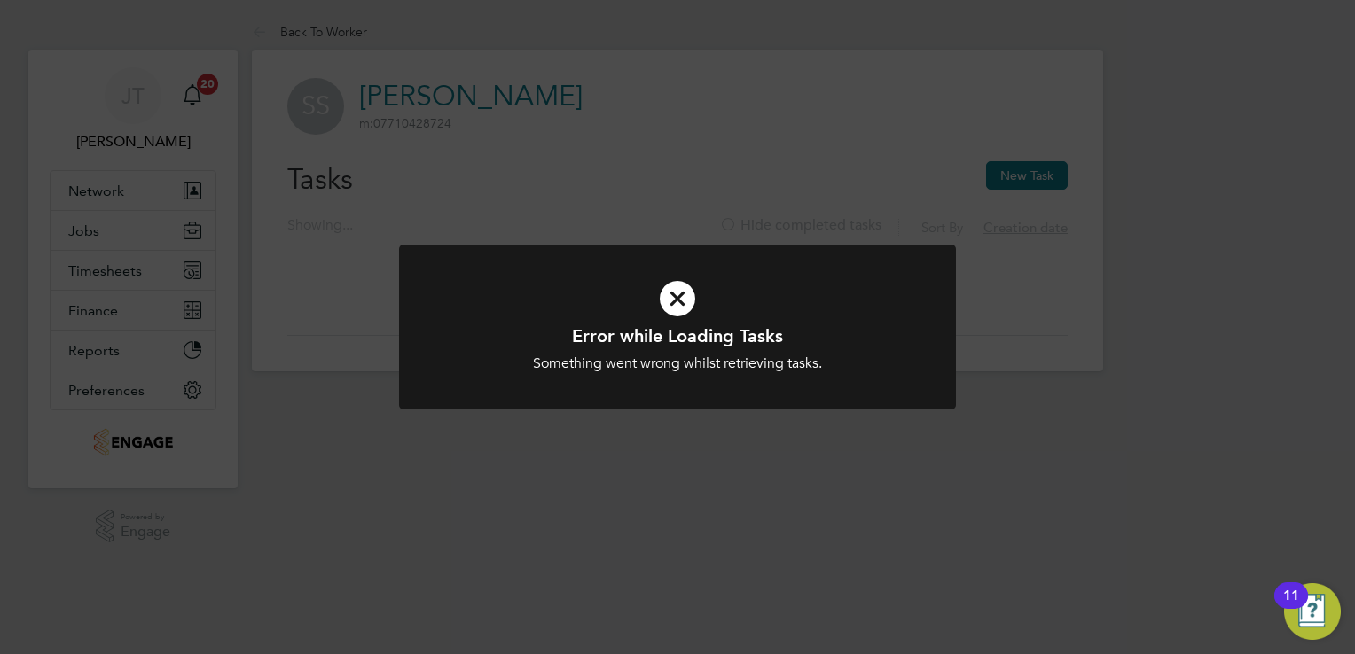
click at [679, 298] on icon at bounding box center [677, 298] width 461 height 69
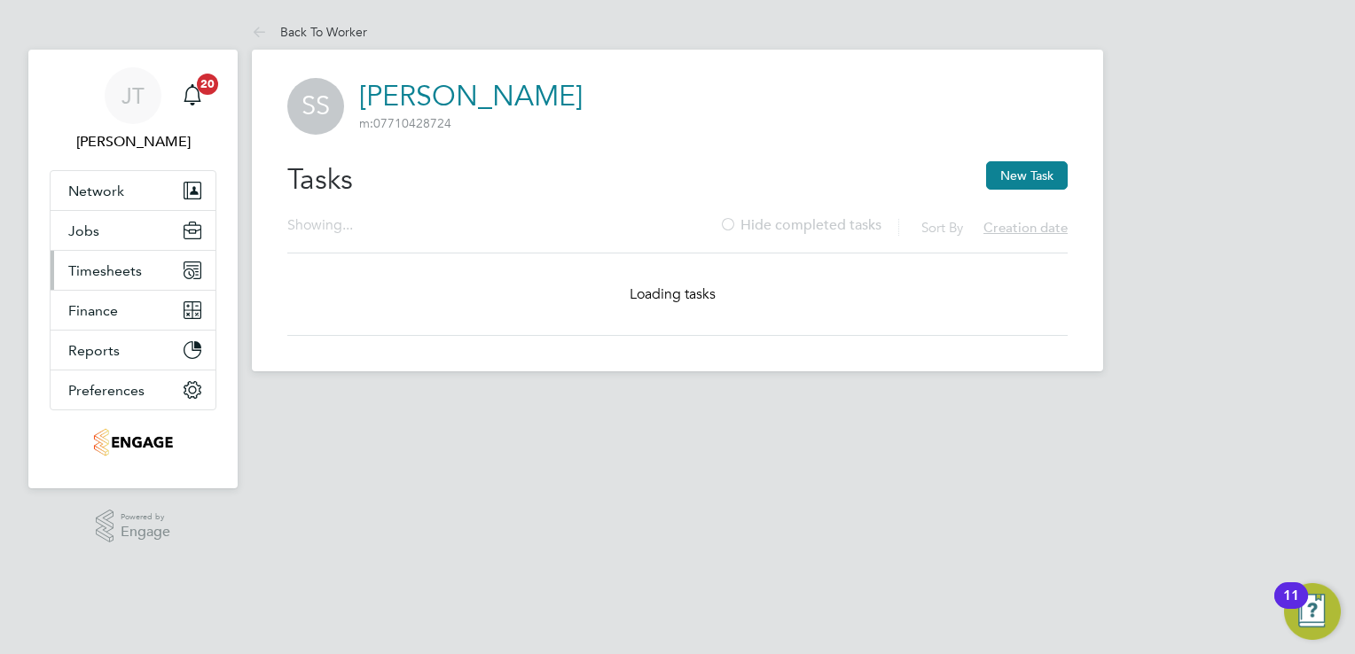
click at [89, 268] on span "Timesheets" at bounding box center [105, 270] width 74 height 17
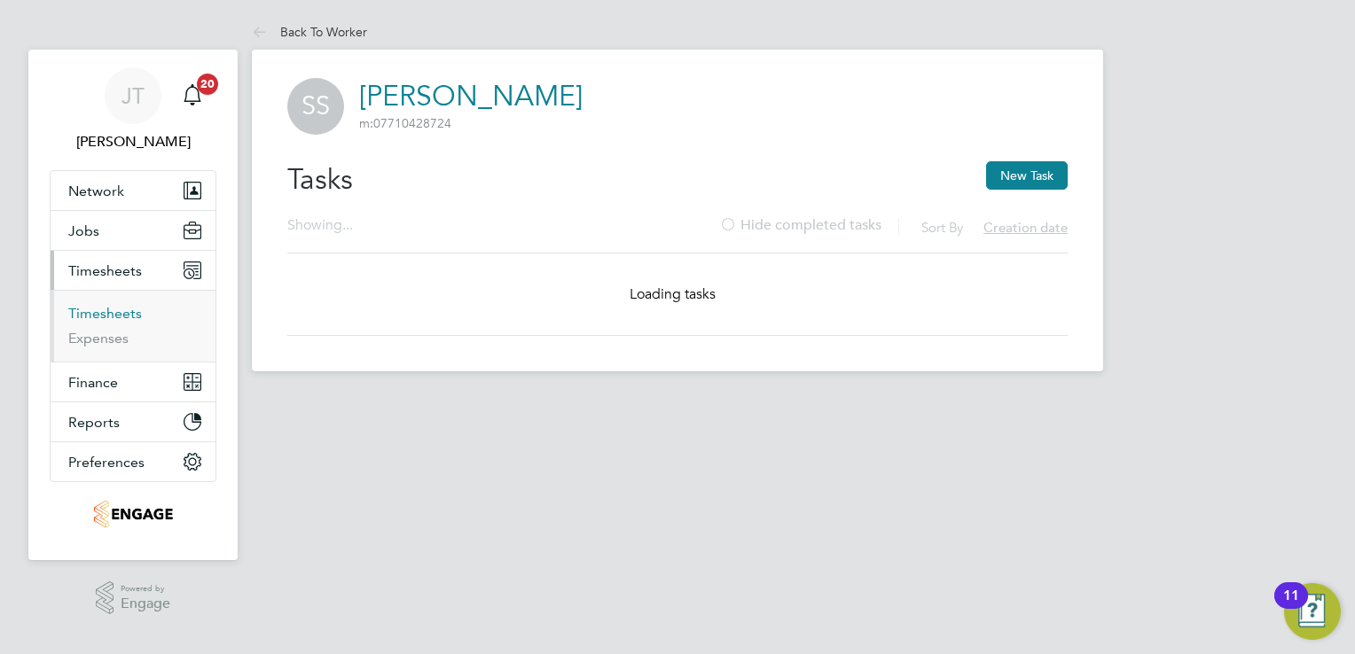
click at [103, 320] on link "Timesheets" at bounding box center [105, 313] width 74 height 17
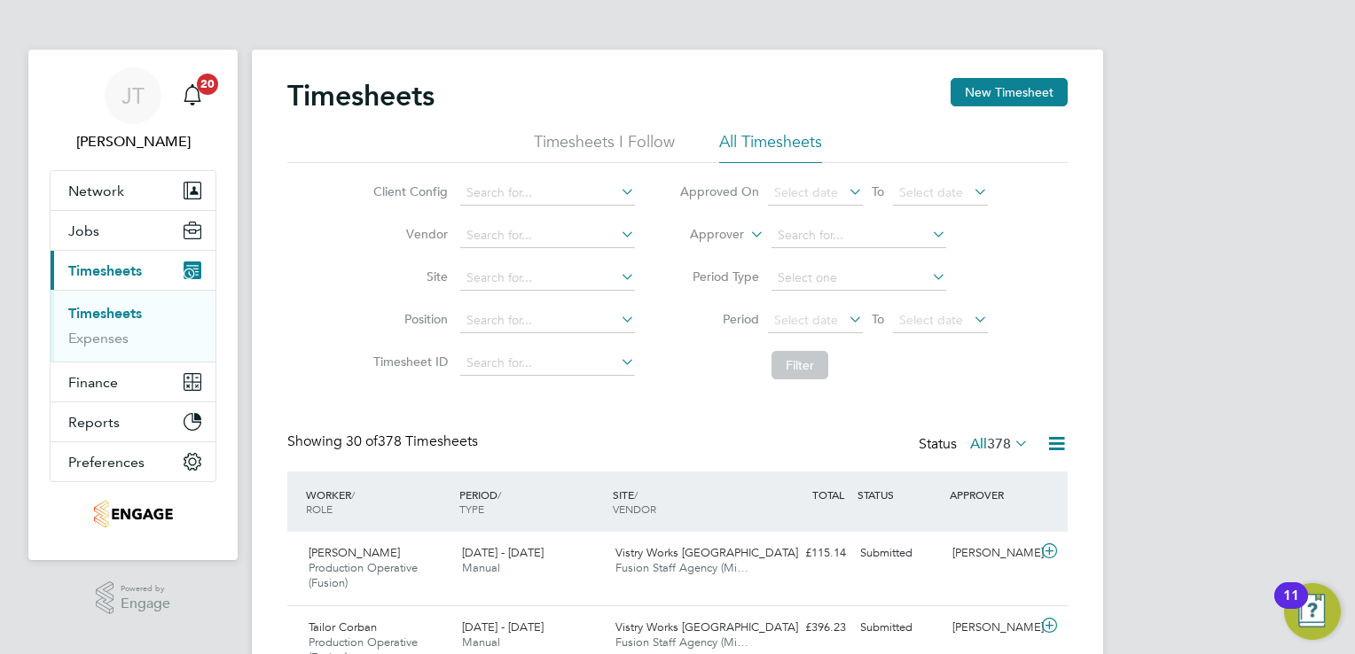
click at [585, 133] on li "Timesheets I Follow" at bounding box center [604, 147] width 141 height 32
click at [760, 135] on li "All Timesheets" at bounding box center [770, 147] width 103 height 32
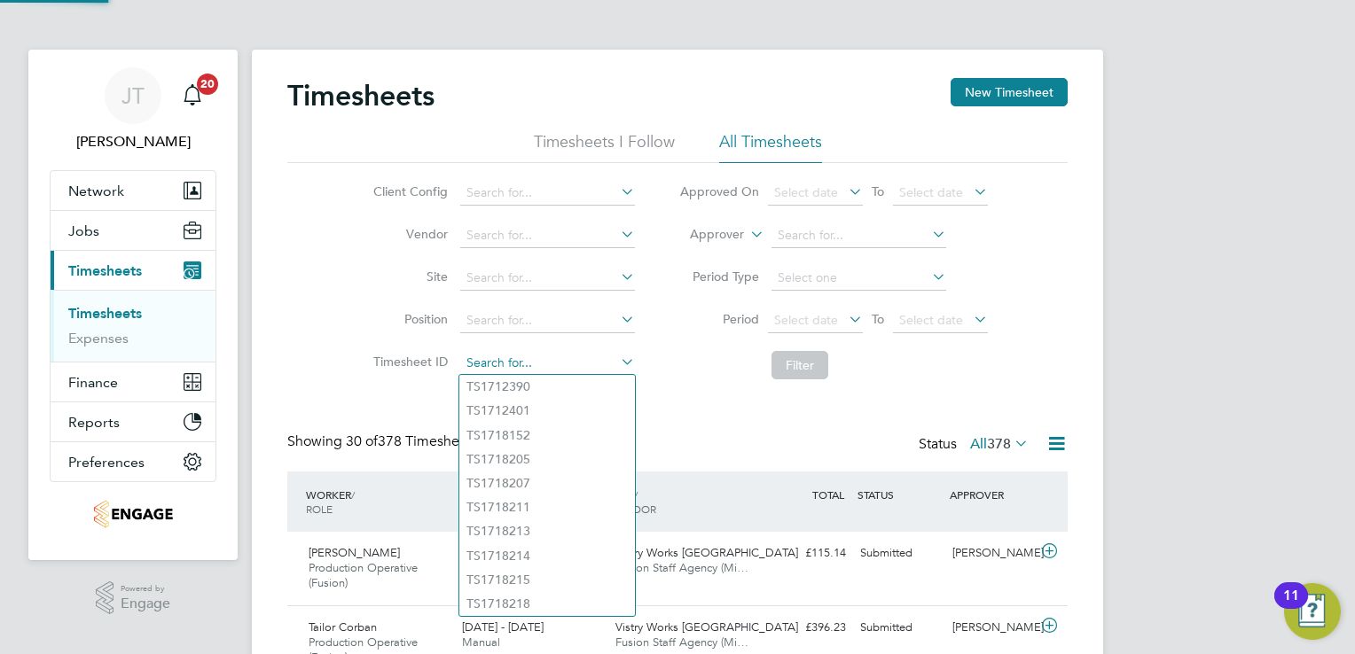
click at [550, 365] on input at bounding box center [547, 363] width 175 height 25
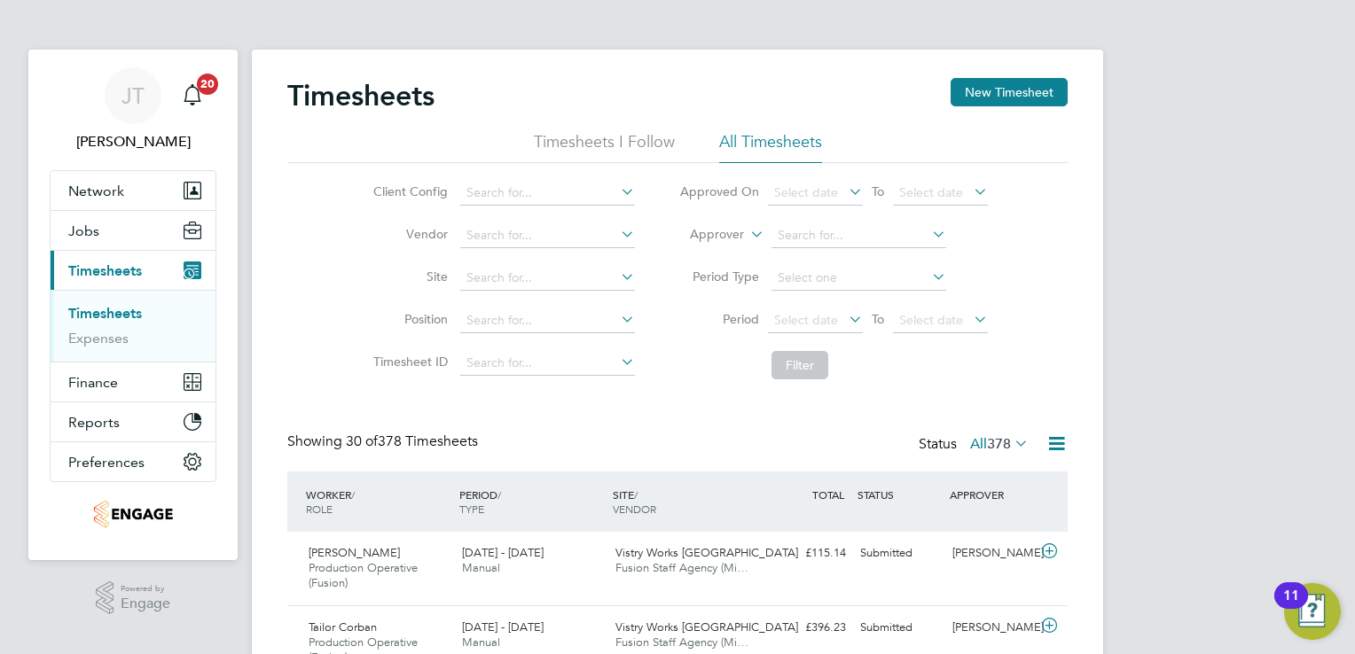
click at [107, 321] on link "Timesheets" at bounding box center [105, 313] width 74 height 17
click at [112, 189] on span "Network" at bounding box center [96, 191] width 56 height 17
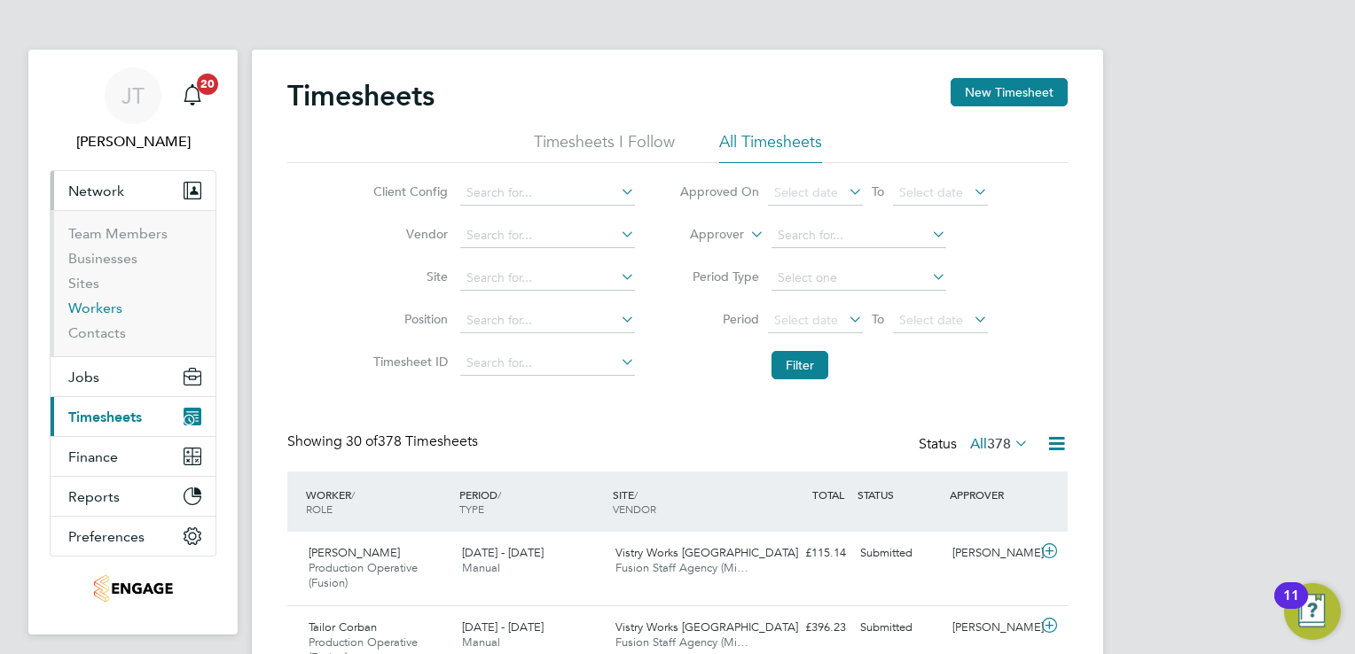
click at [99, 310] on link "Workers" at bounding box center [95, 308] width 54 height 17
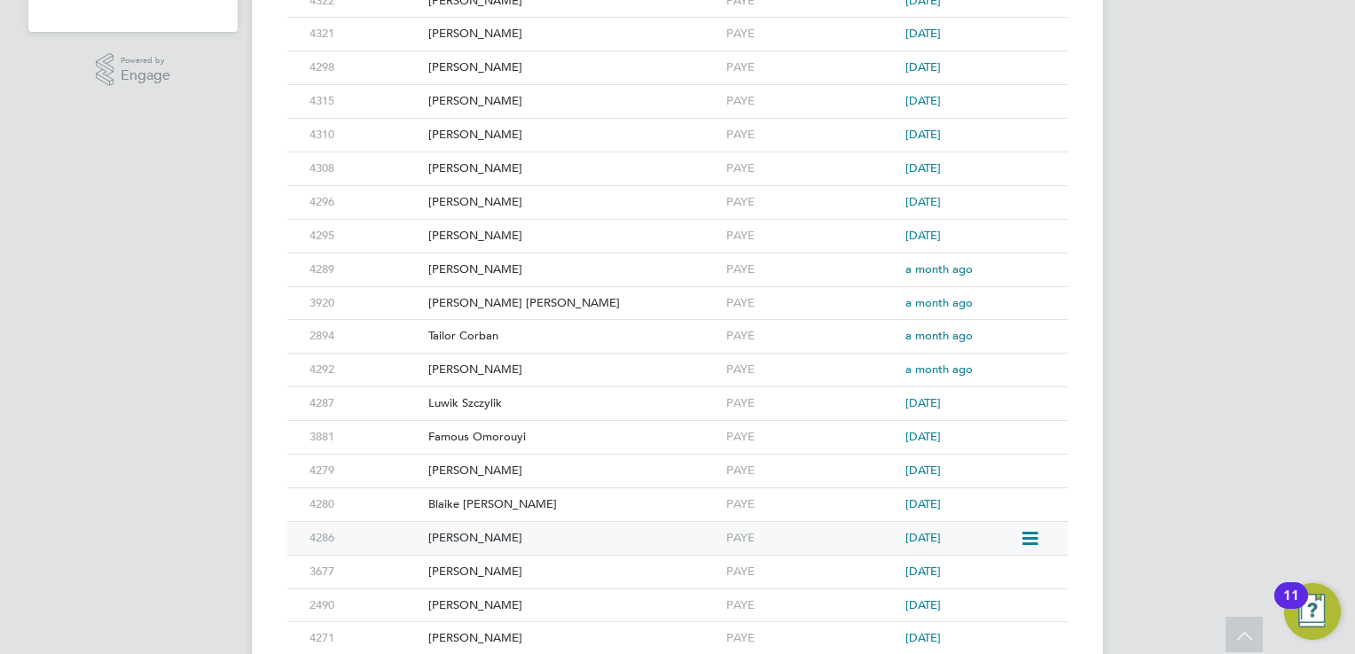
click at [465, 530] on div "[PERSON_NAME]" at bounding box center [573, 538] width 298 height 33
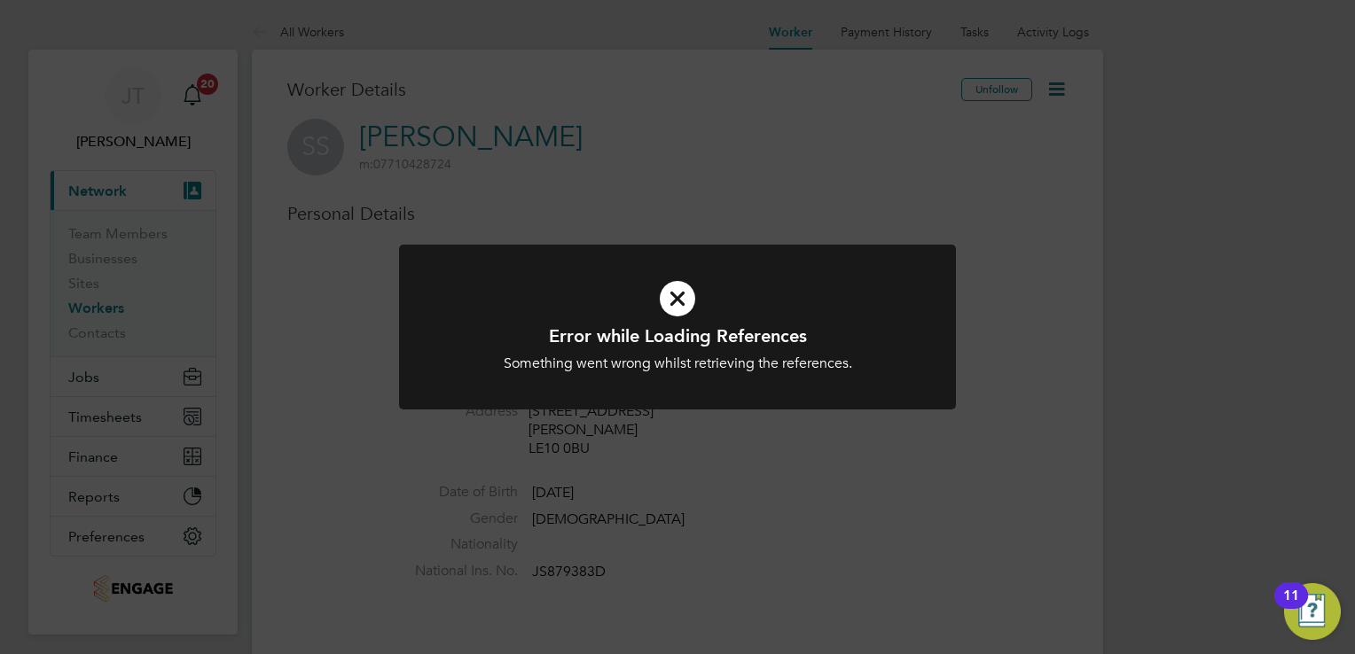
click at [670, 300] on icon at bounding box center [677, 298] width 461 height 69
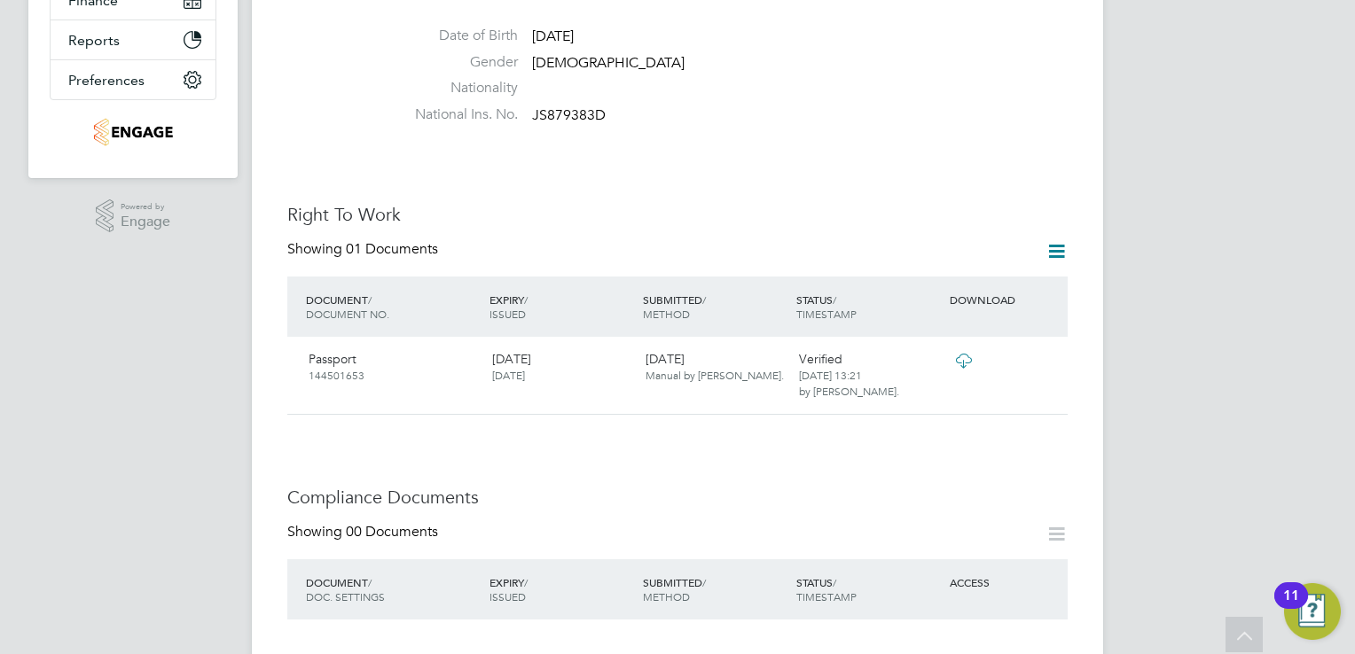
scroll to position [461, 0]
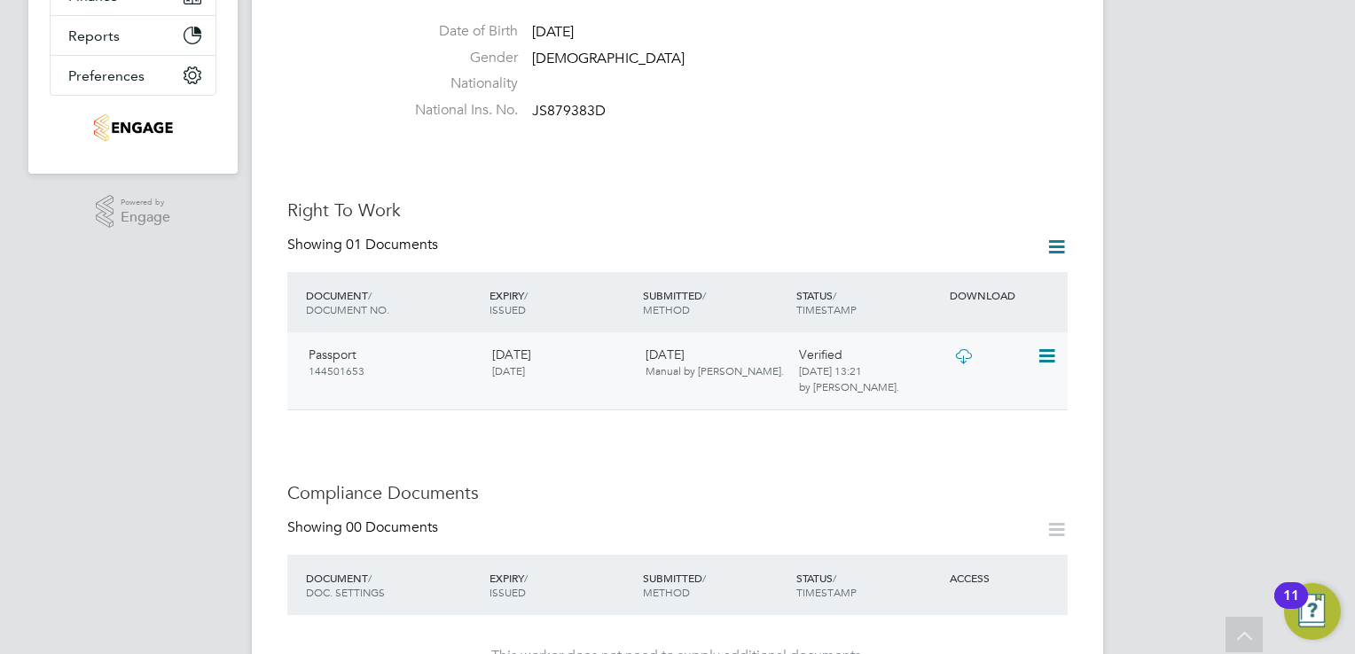
click at [964, 349] on icon at bounding box center [963, 356] width 22 height 14
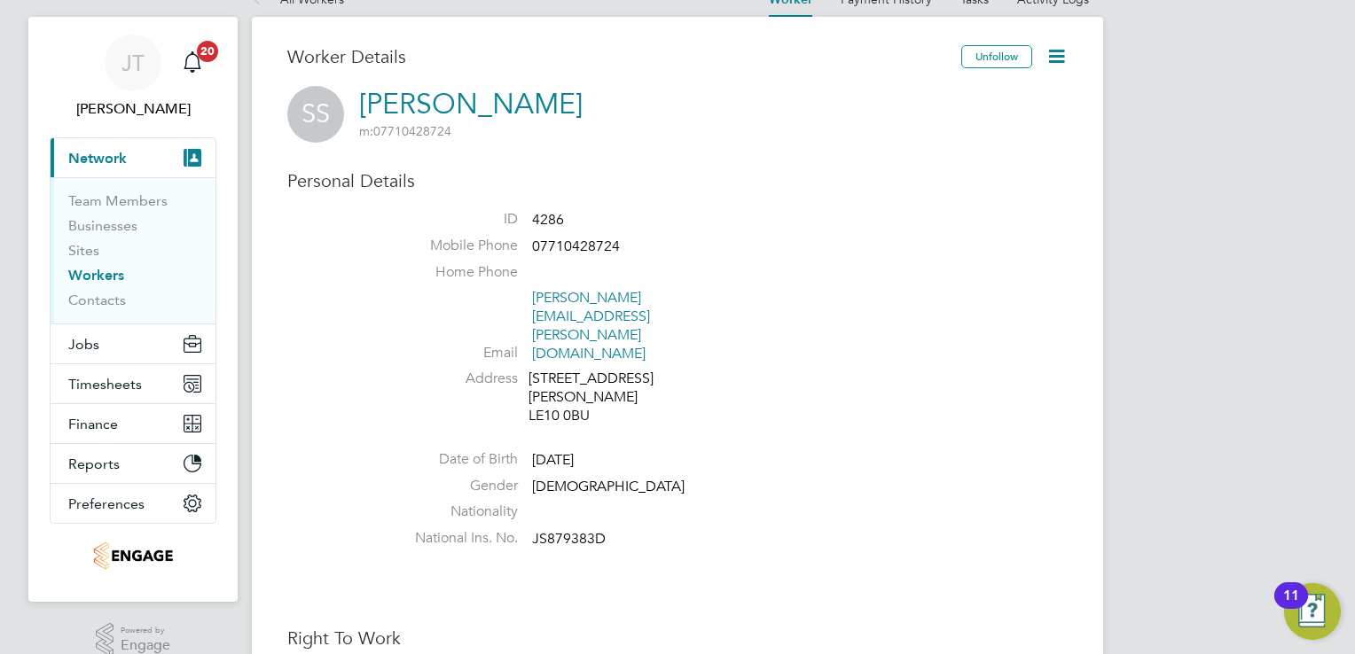
scroll to position [35, 0]
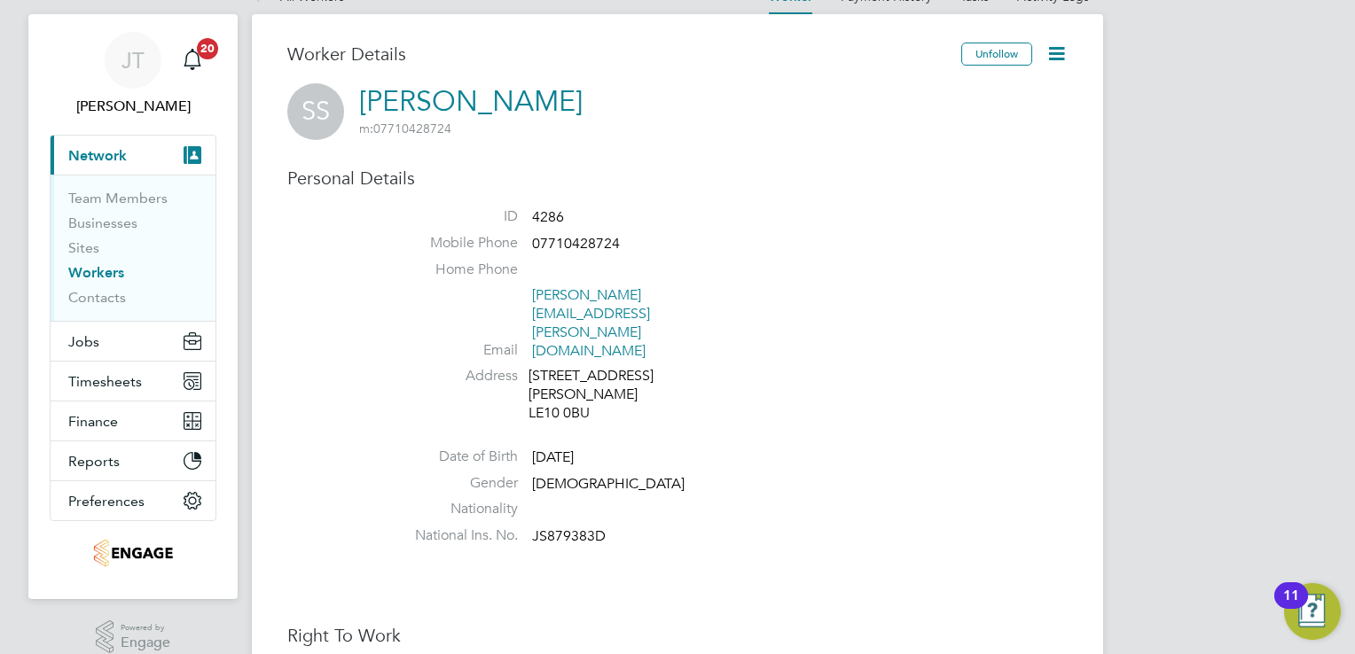
click at [1052, 59] on icon at bounding box center [1056, 54] width 22 height 22
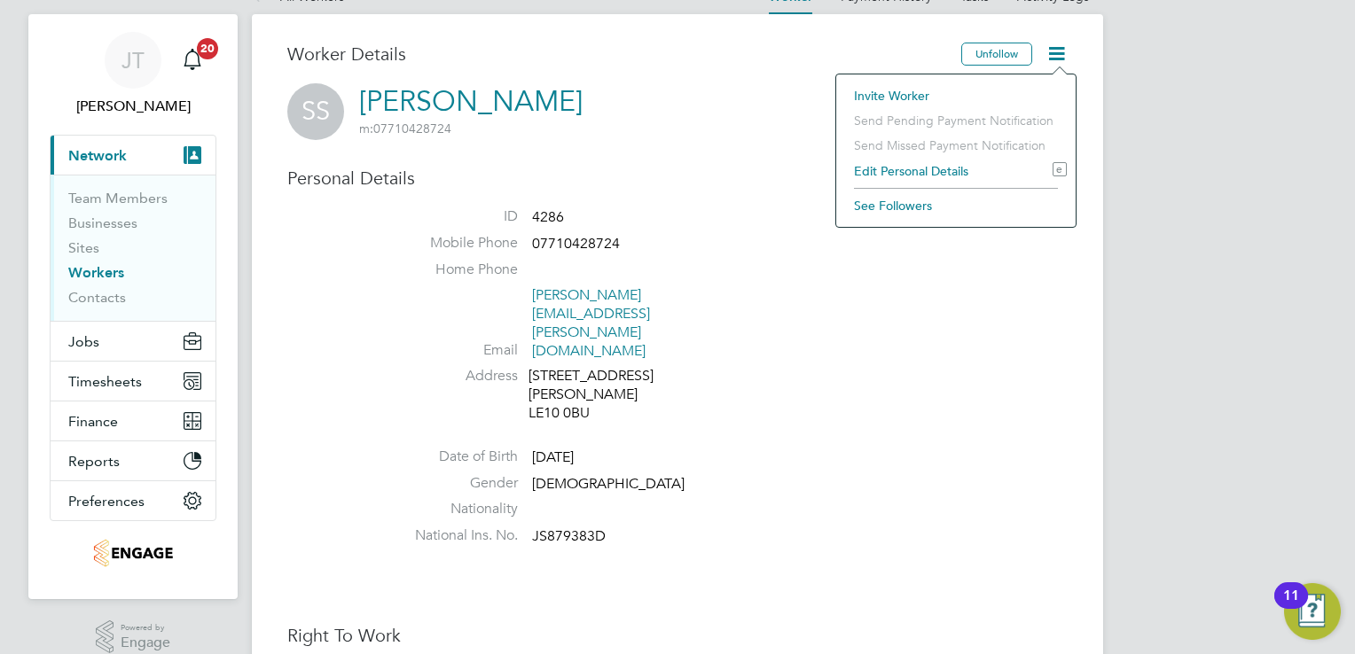
click at [1068, 55] on icon at bounding box center [1056, 54] width 22 height 22
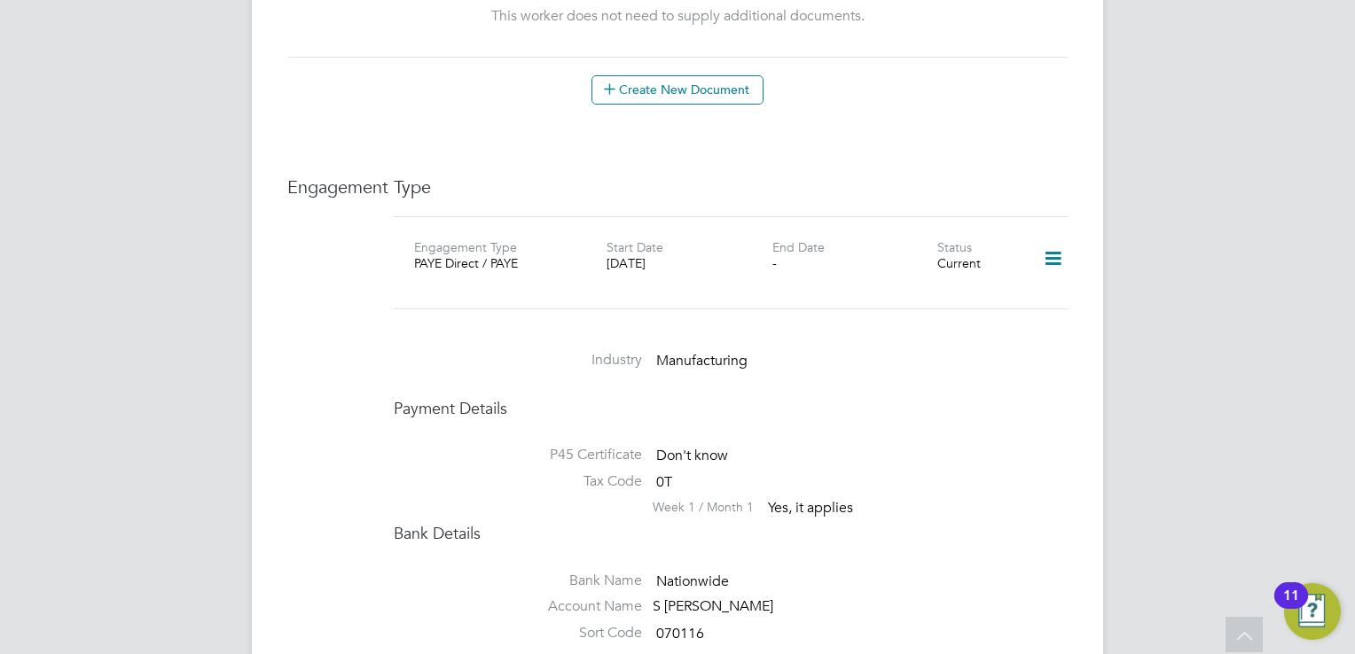
scroll to position [1100, 0]
click at [1045, 240] on icon at bounding box center [1052, 260] width 31 height 41
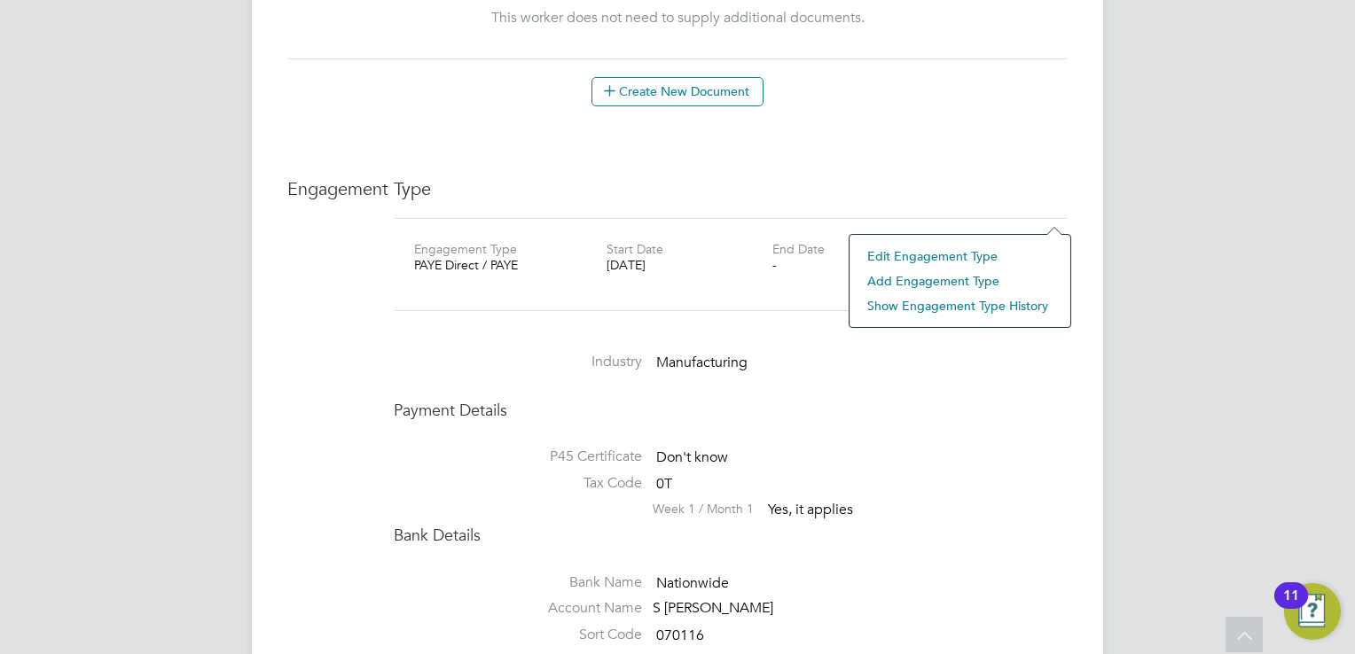
click at [982, 427] on div "P45 Certificate Don't know Tax Code 0T Week 1 / Month 1 Yes, it applies" at bounding box center [731, 476] width 674 height 98
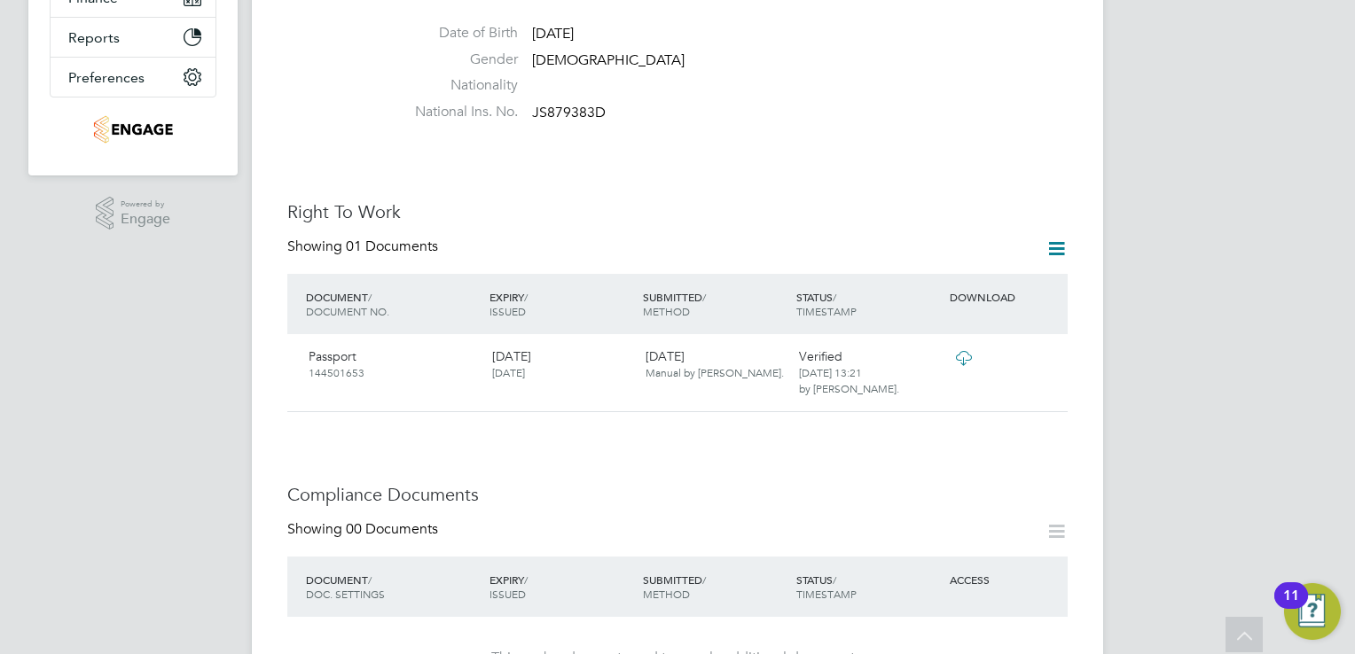
scroll to position [461, 0]
click at [1054, 236] on icon at bounding box center [1056, 247] width 22 height 22
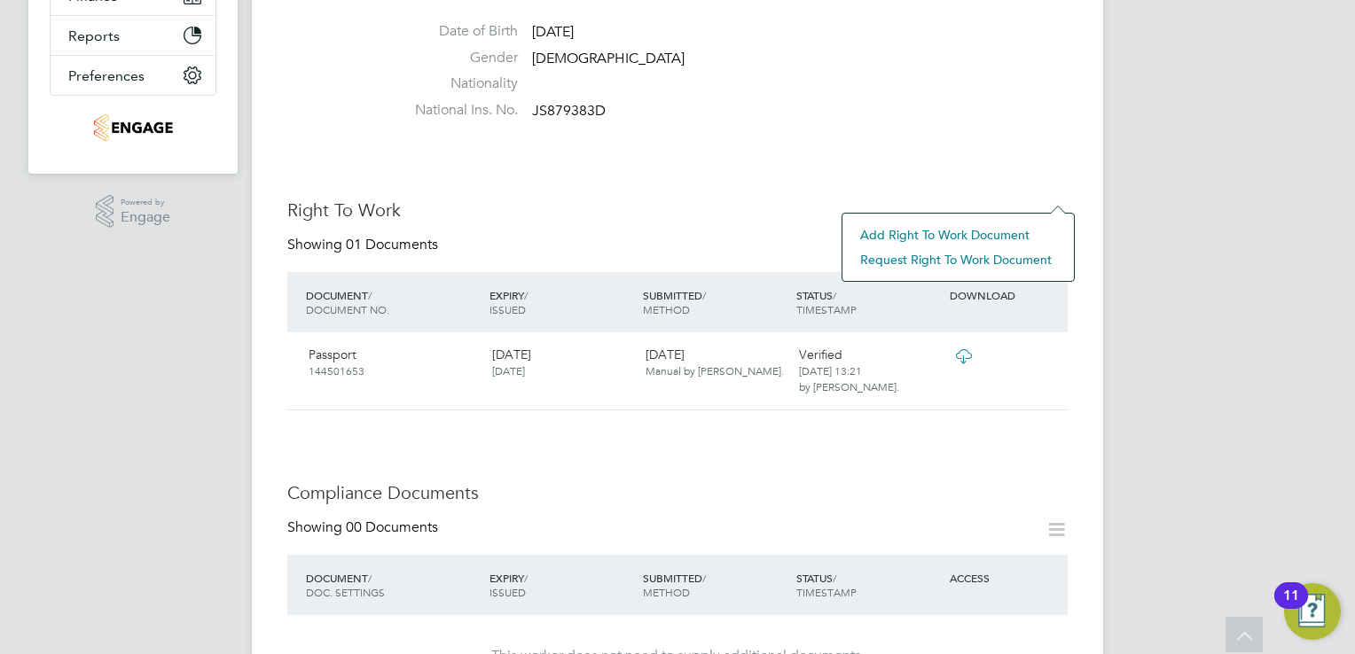
click at [1054, 236] on icon at bounding box center [1056, 247] width 22 height 22
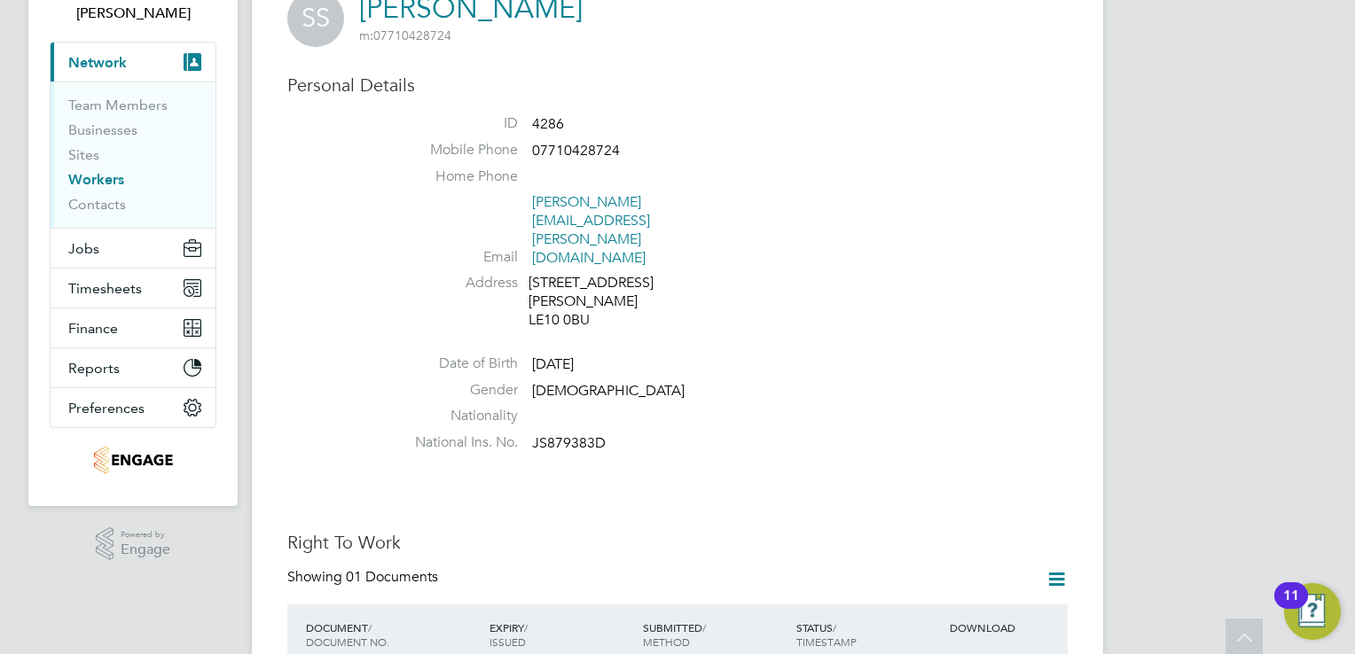
scroll to position [0, 0]
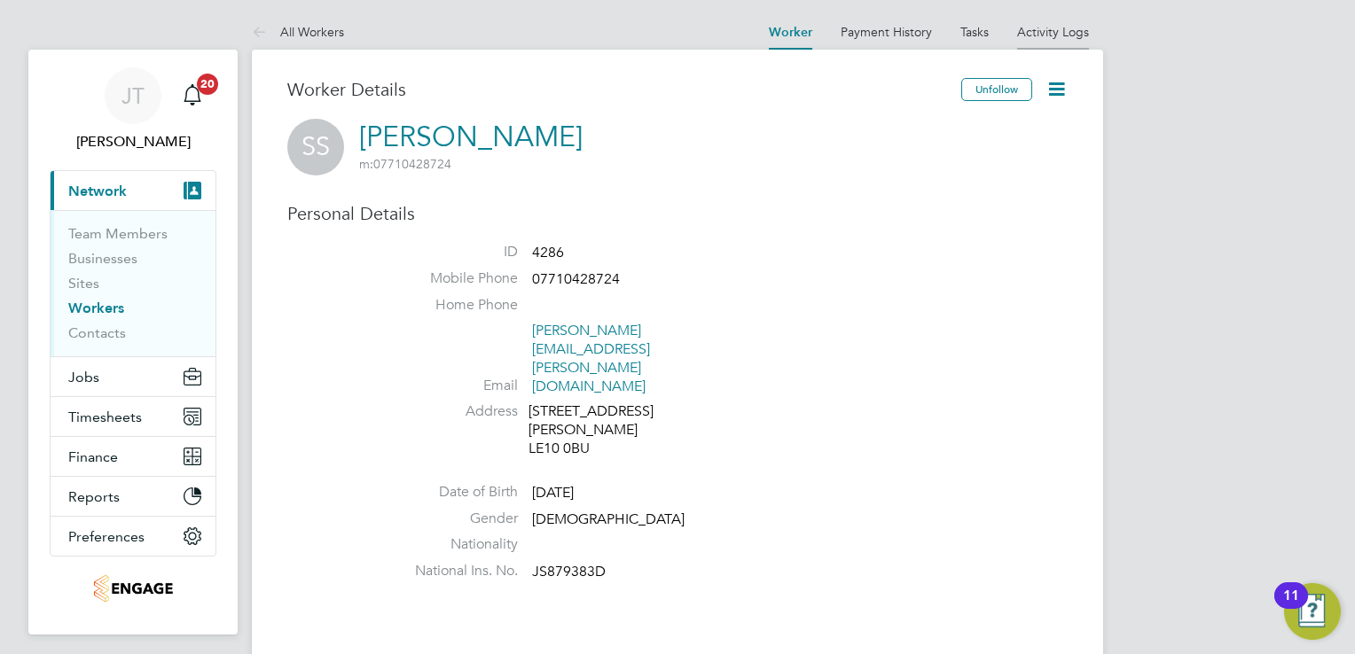
click at [1035, 27] on link "Activity Logs" at bounding box center [1053, 32] width 72 height 16
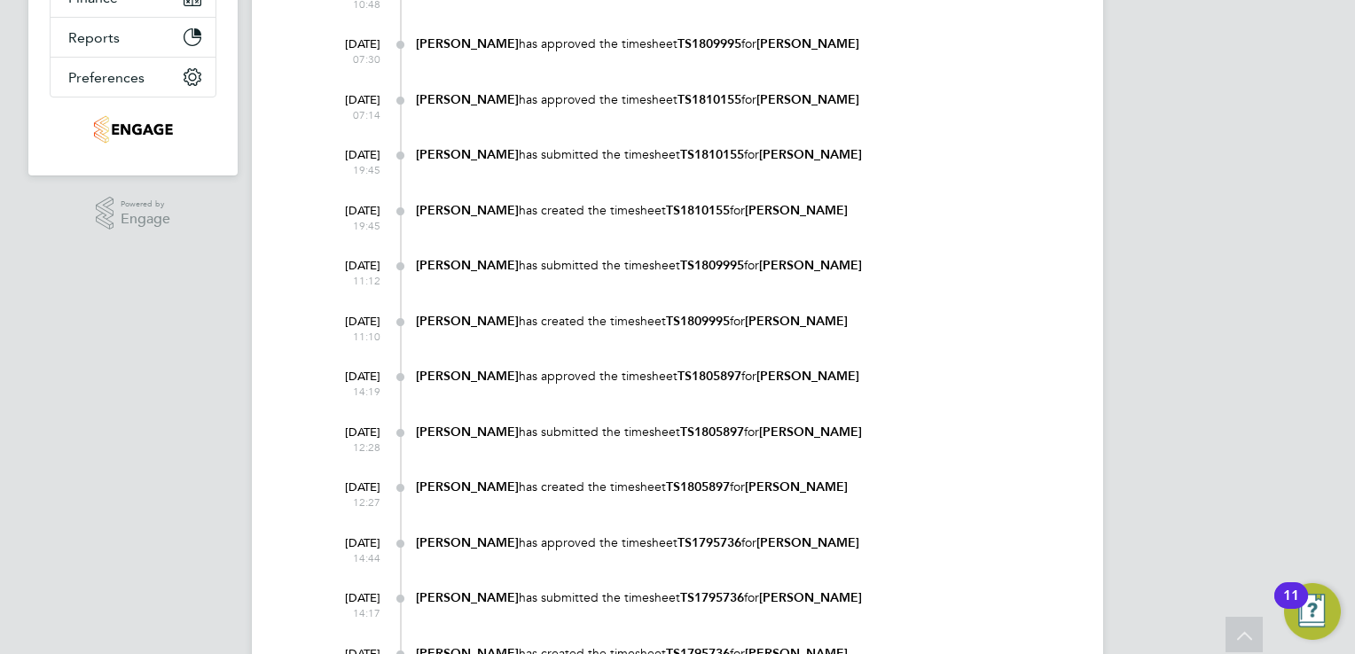
scroll to position [461, 0]
drag, startPoint x: 706, startPoint y: 481, endPoint x: 647, endPoint y: 481, distance: 58.5
click at [666, 481] on b "TS1805897" at bounding box center [698, 485] width 64 height 15
drag, startPoint x: 647, startPoint y: 481, endPoint x: 922, endPoint y: 466, distance: 275.2
click at [922, 466] on div "21 Aug 2025 12:28 Joanne Taylor has submitted the timesheet TS1805897 for Samue…" at bounding box center [688, 442] width 758 height 55
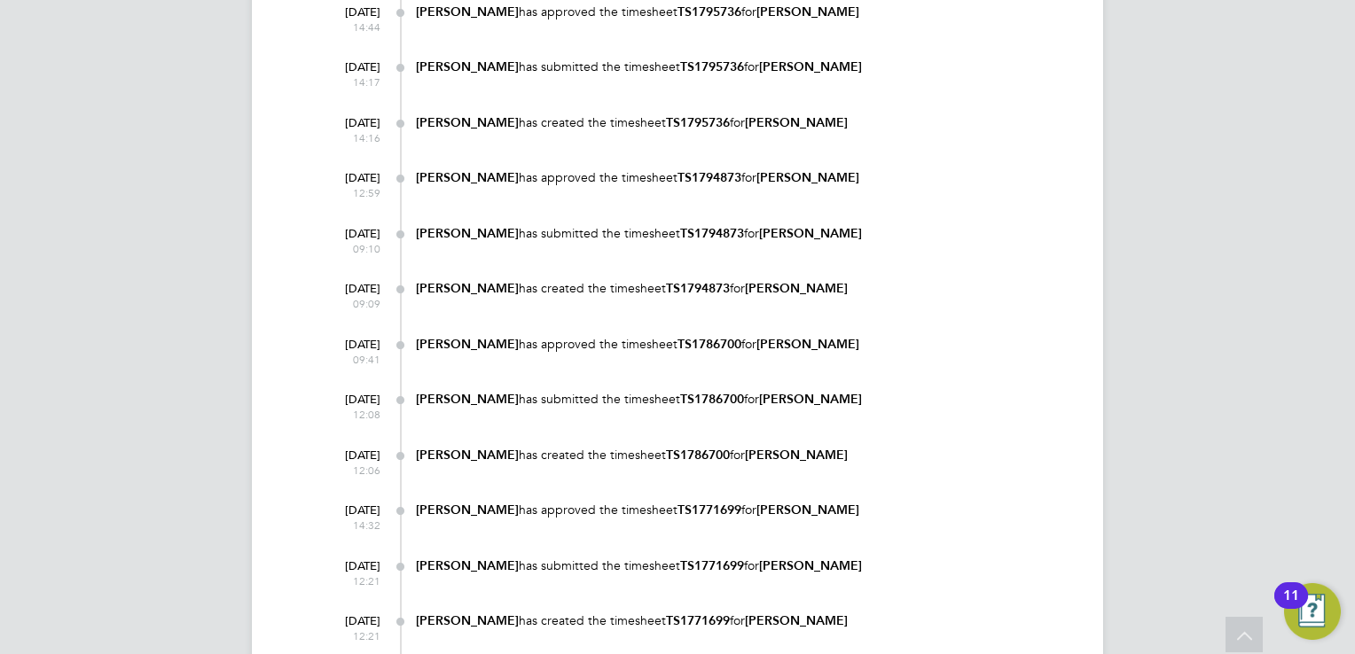
scroll to position [993, 0]
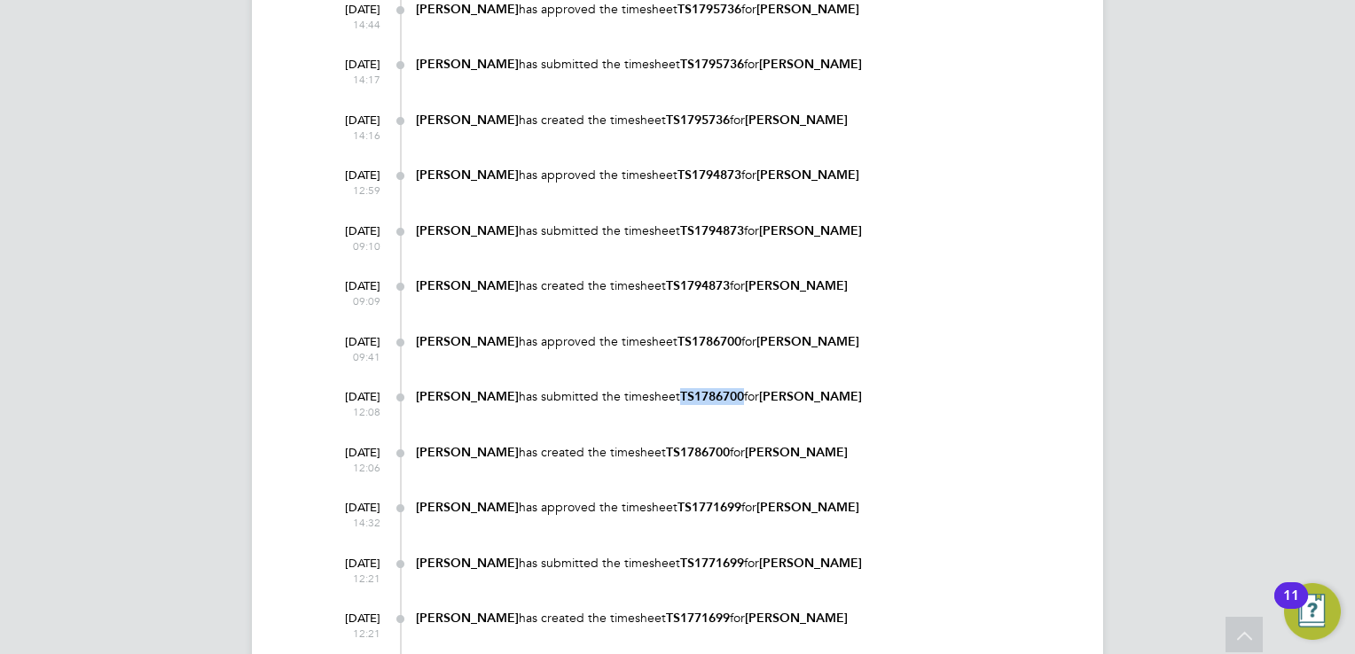
drag, startPoint x: 724, startPoint y: 395, endPoint x: 660, endPoint y: 398, distance: 64.8
click at [680, 398] on b "TS1786700" at bounding box center [712, 396] width 64 height 15
drag, startPoint x: 660, startPoint y: 398, endPoint x: 697, endPoint y: 395, distance: 37.3
copy b "TS1786700"
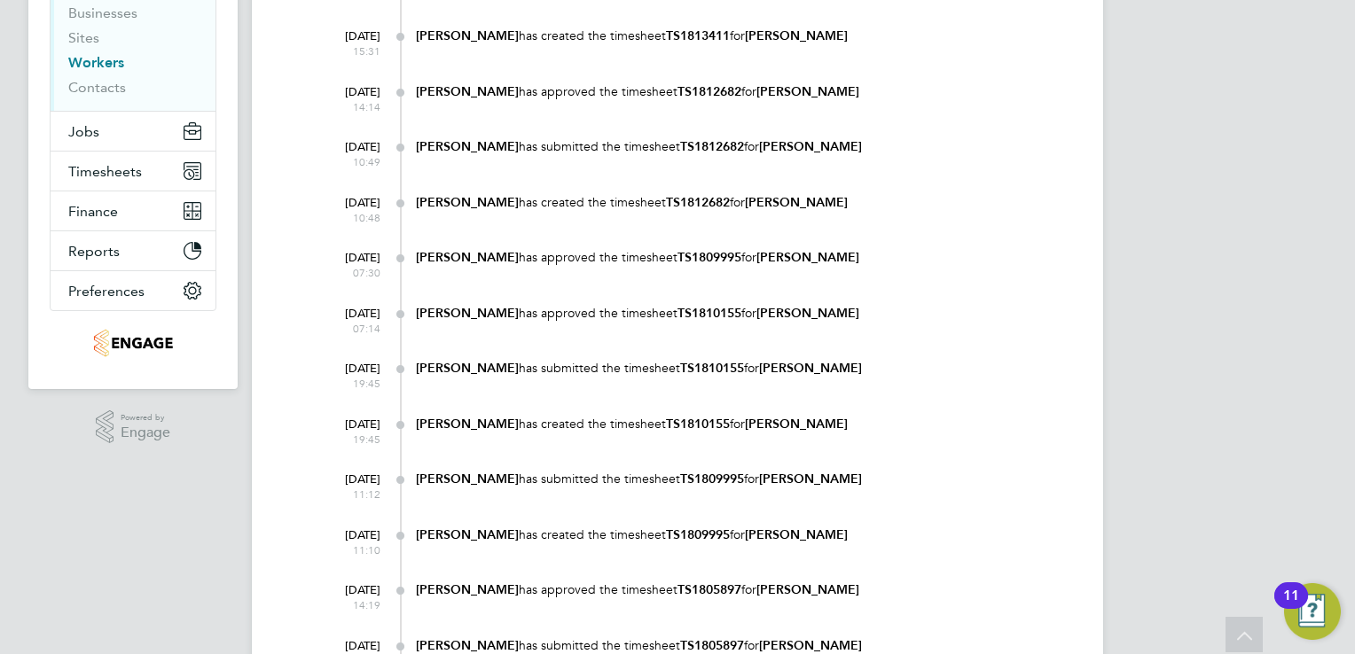
scroll to position [0, 0]
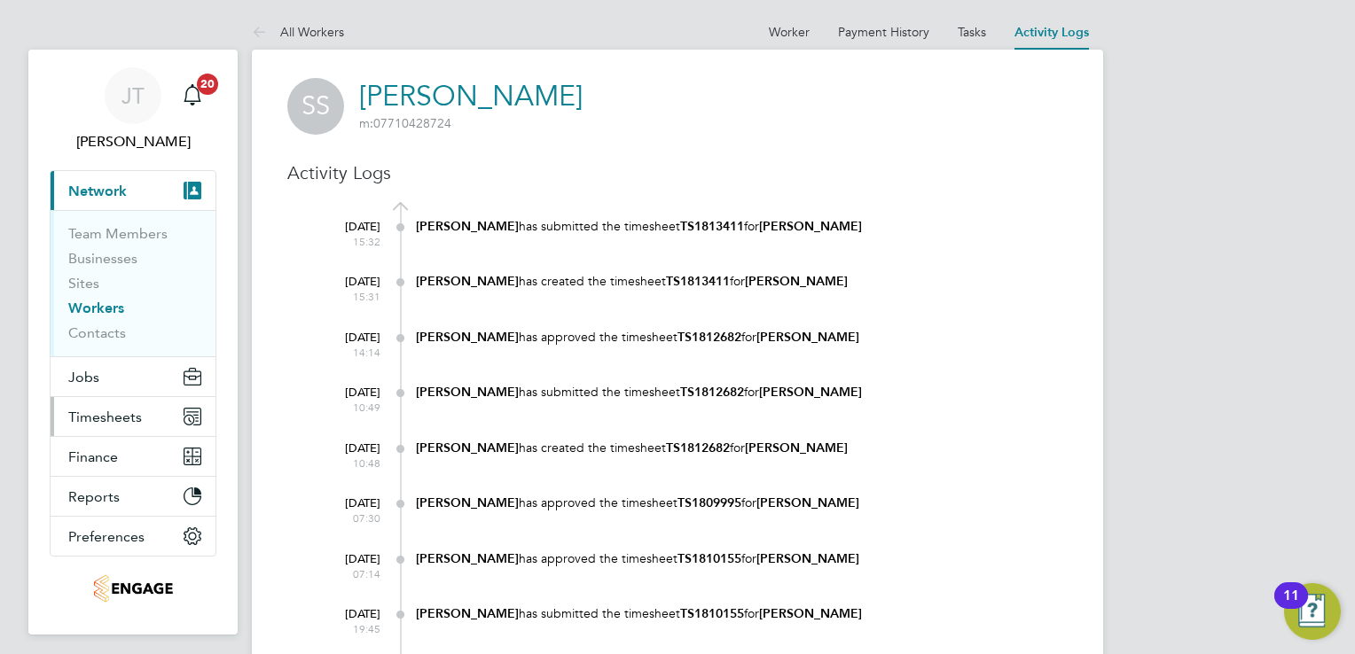
click at [106, 426] on button "Timesheets" at bounding box center [133, 416] width 165 height 39
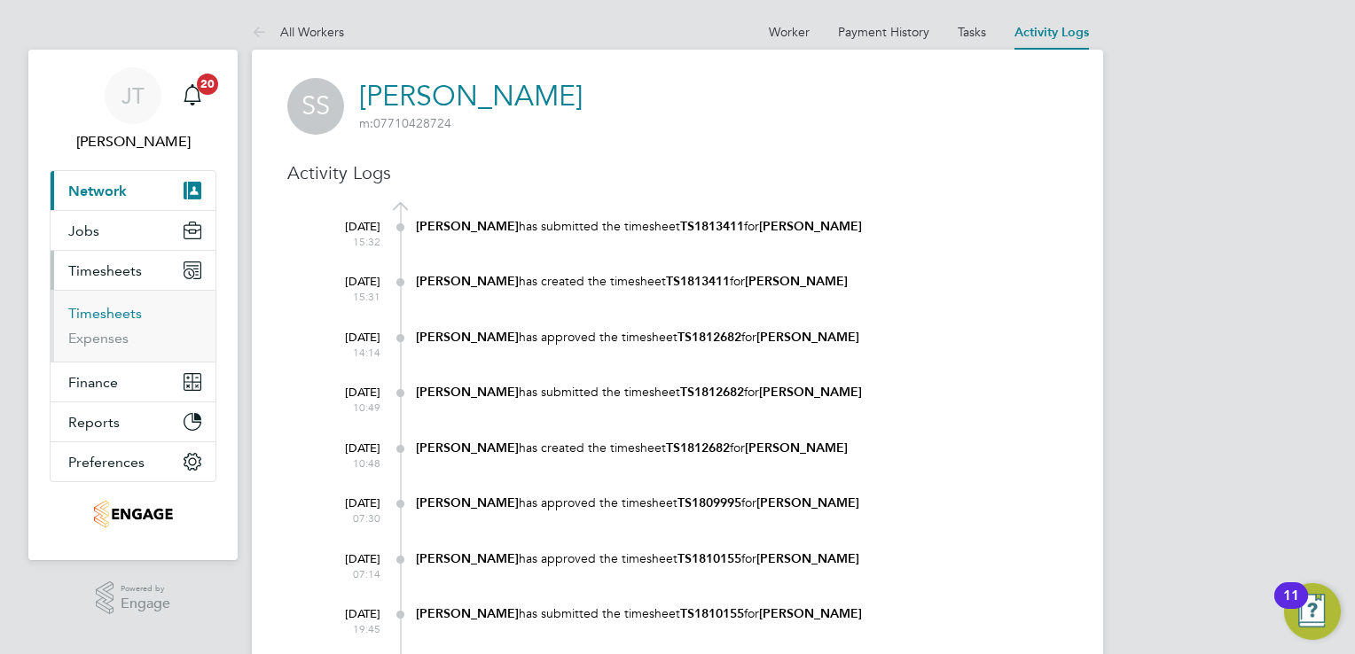
click at [129, 310] on link "Timesheets" at bounding box center [105, 313] width 74 height 17
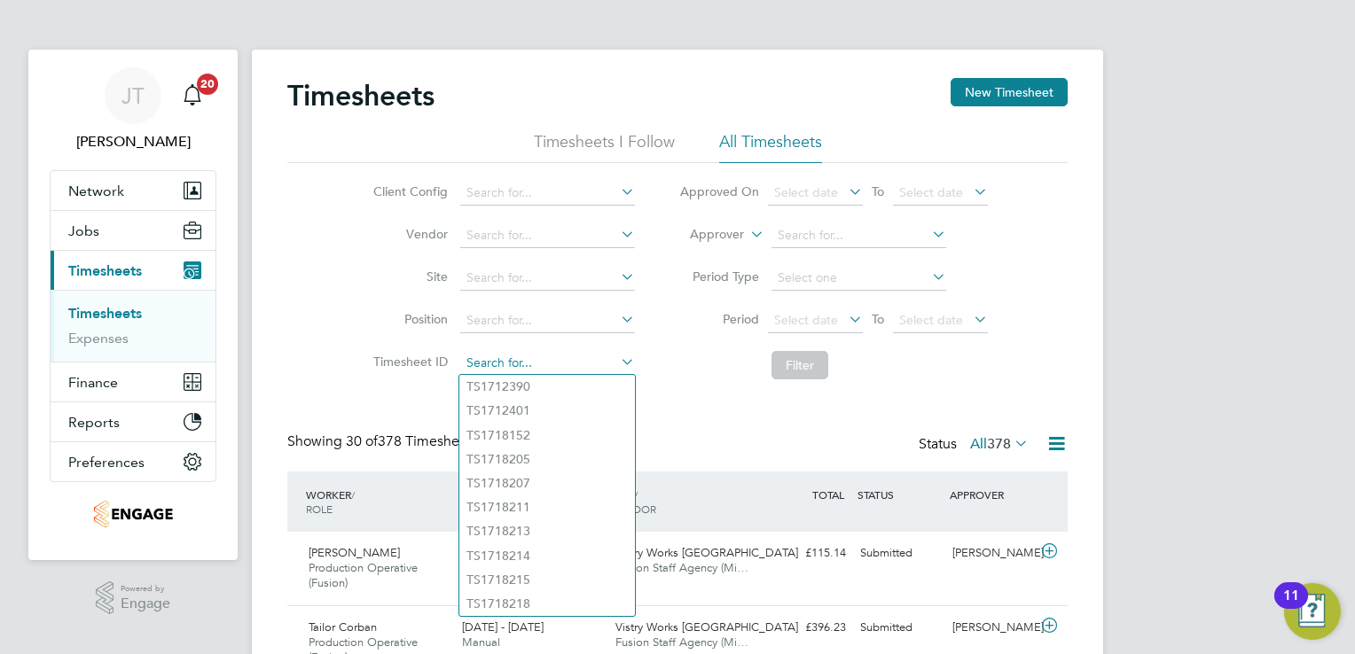
paste input "TS1786700"
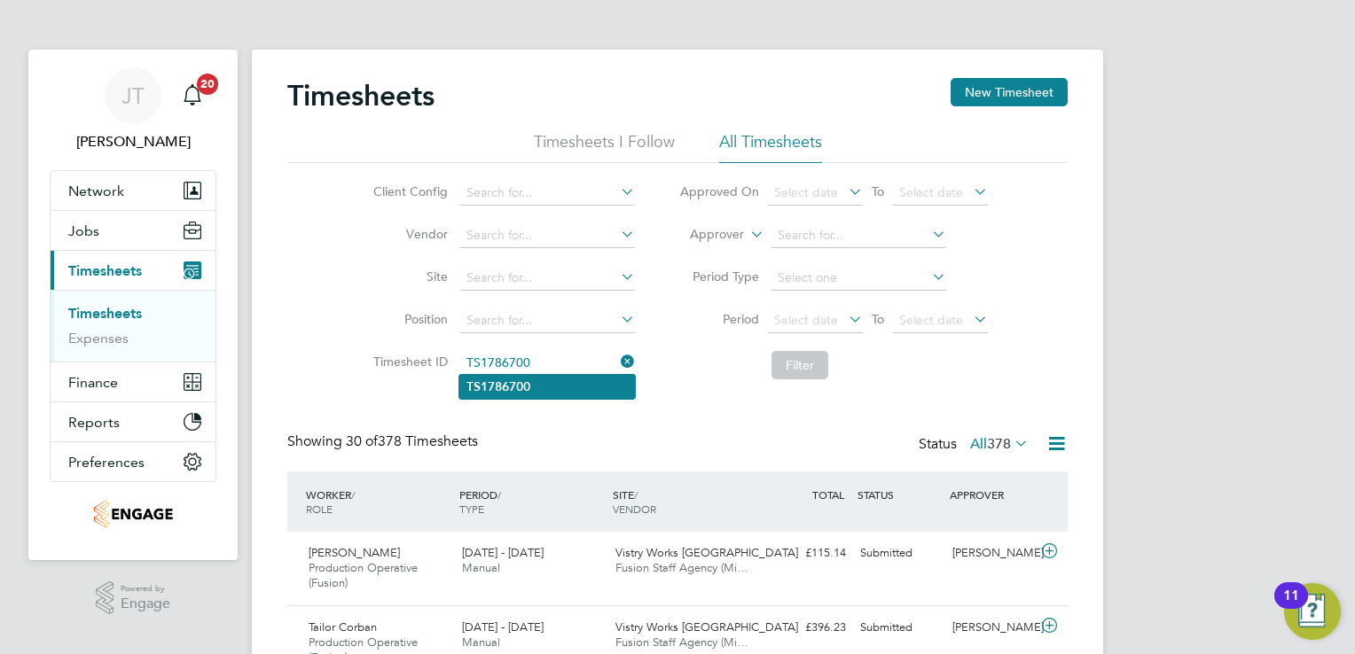
type input "TS1786700"
click at [521, 388] on b "TS1786700" at bounding box center [498, 387] width 64 height 15
click at [794, 374] on button "Filter" at bounding box center [799, 365] width 57 height 28
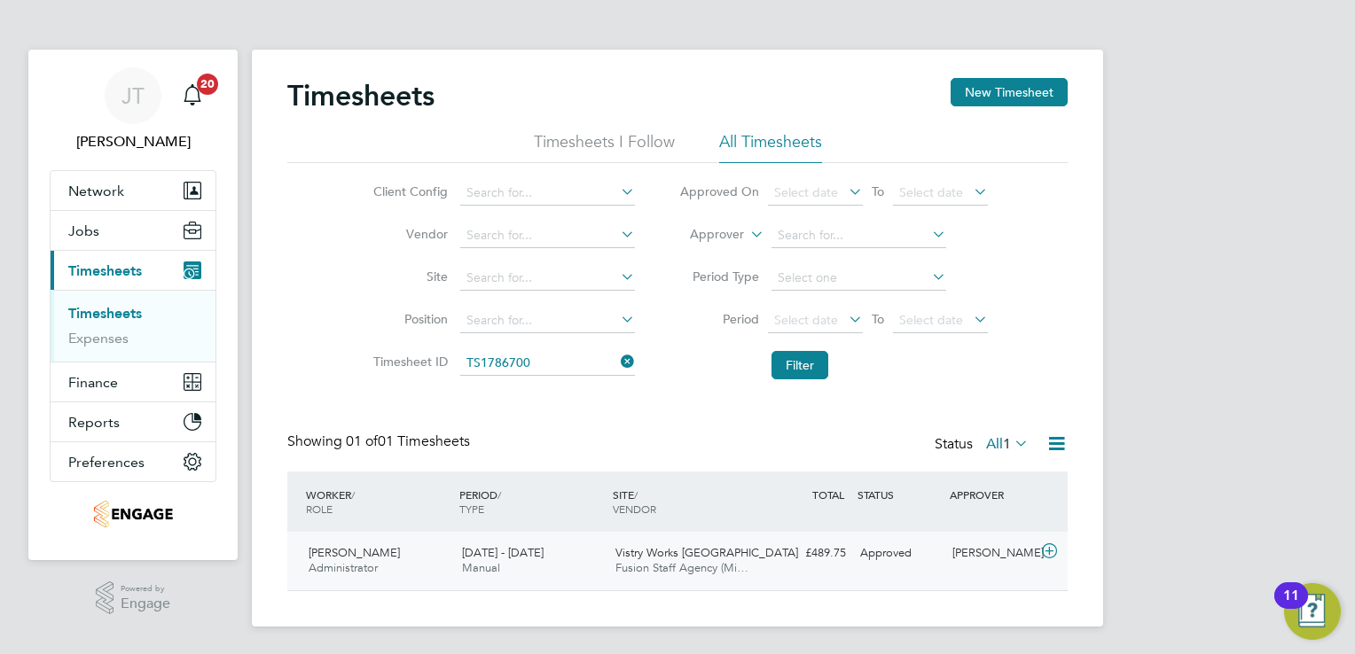
click at [935, 573] on div "Samuel Stephenson Administrator 30 Jun - 6 Jul 2025 30 Jun - 6 Jul 2025 Manual …" at bounding box center [677, 561] width 780 height 59
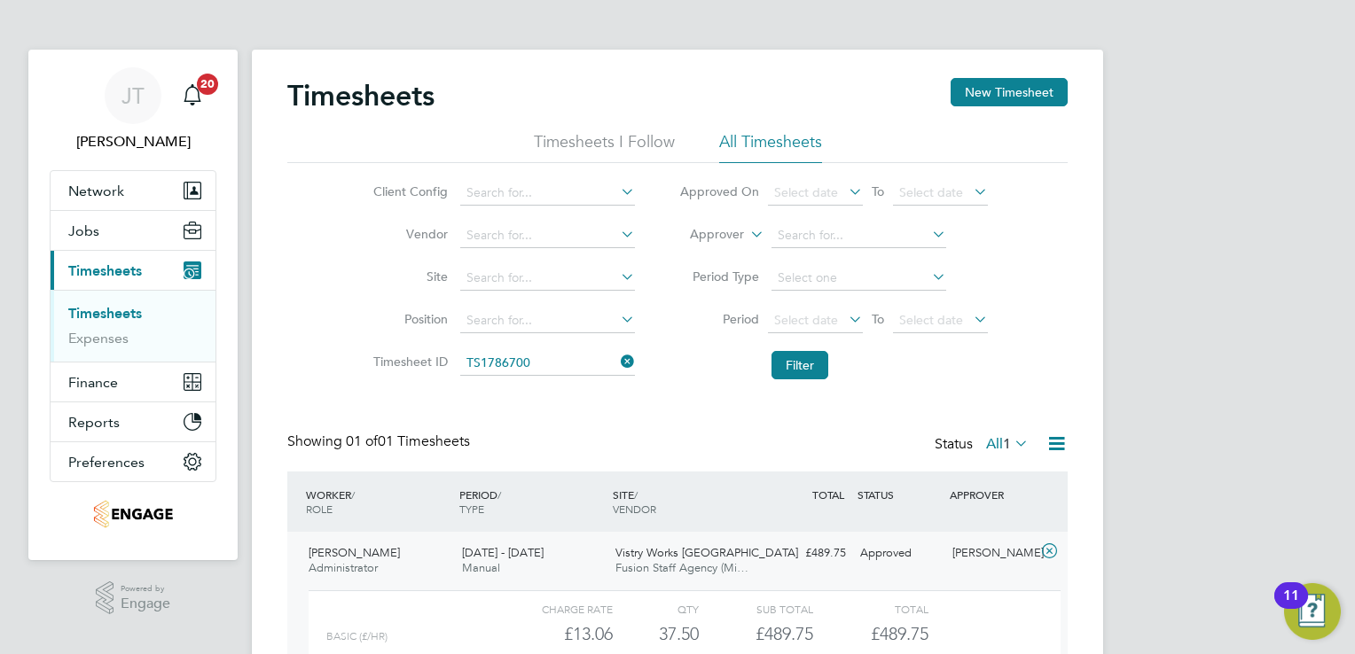
click at [617, 362] on icon at bounding box center [617, 361] width 0 height 25
click at [611, 318] on input at bounding box center [547, 321] width 175 height 25
type input "admin"
click at [784, 361] on button "Filter" at bounding box center [799, 365] width 57 height 28
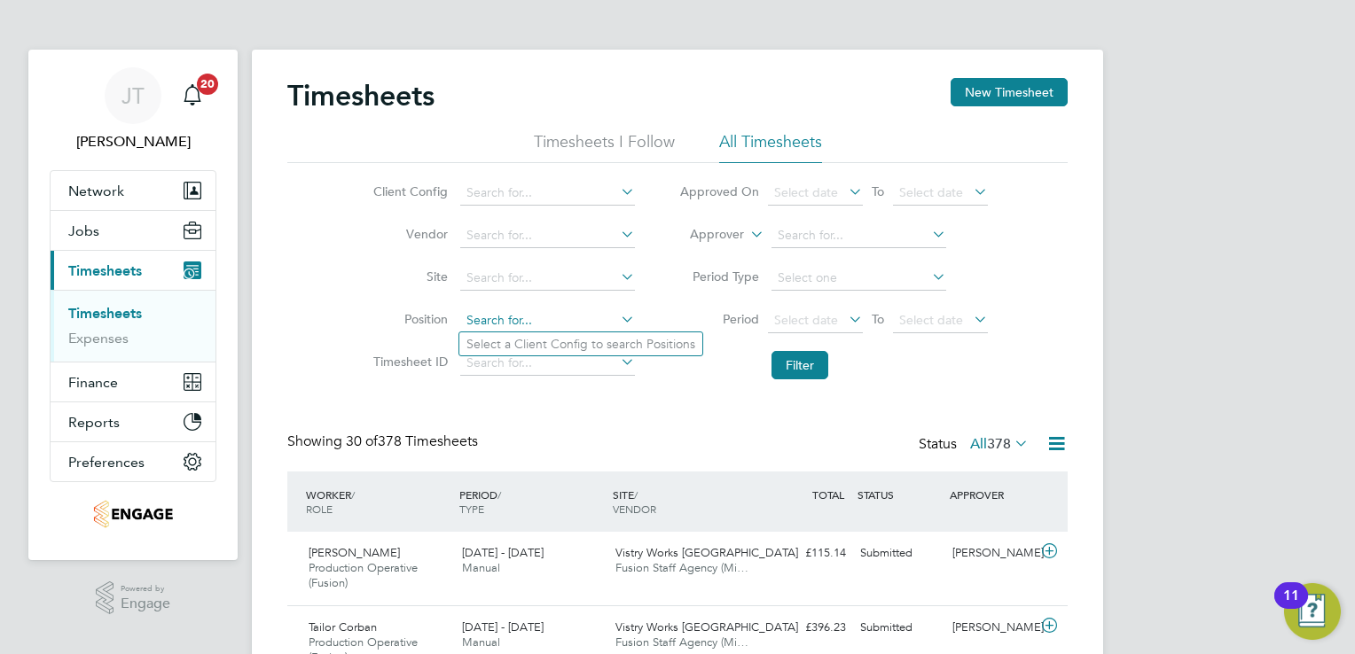
click at [561, 322] on input at bounding box center [547, 321] width 175 height 25
type input "admin"
click at [819, 317] on span "Select date" at bounding box center [806, 320] width 64 height 16
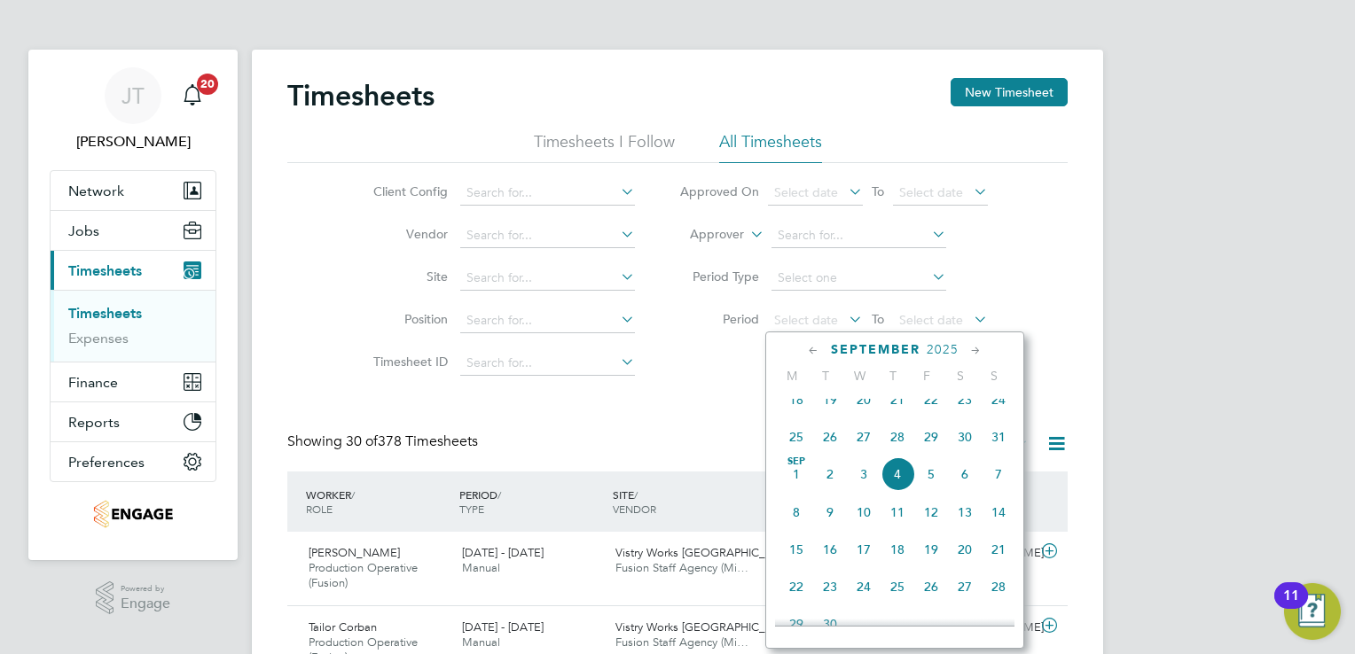
click at [817, 355] on icon at bounding box center [813, 351] width 17 height 20
click at [794, 532] on span "18" at bounding box center [796, 517] width 34 height 34
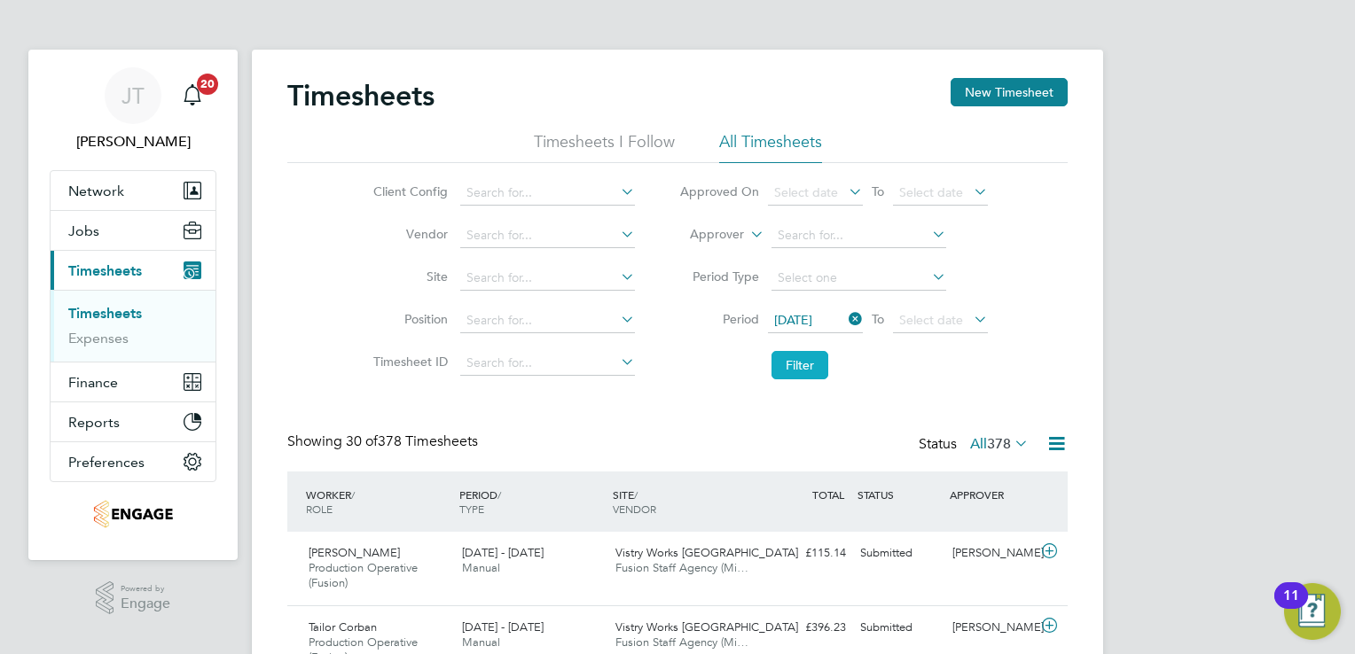
click at [802, 372] on button "Filter" at bounding box center [799, 365] width 57 height 28
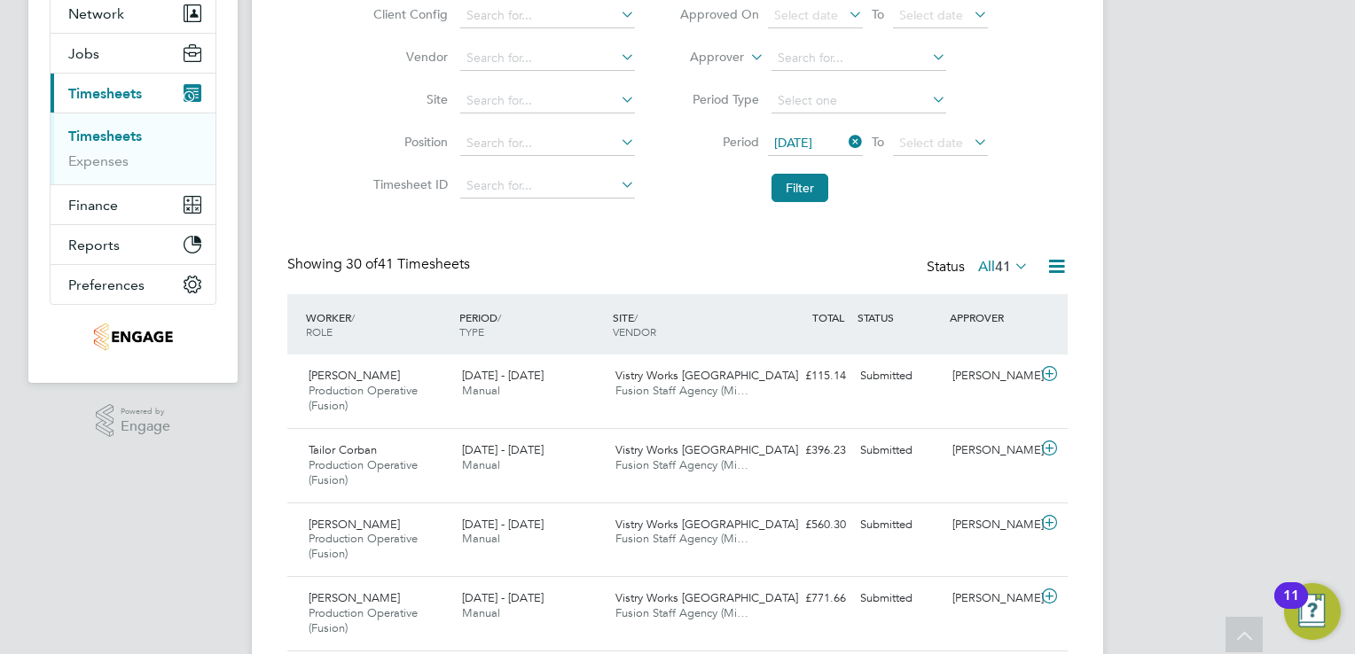
click at [812, 141] on span "18 Aug 2025" at bounding box center [793, 143] width 38 height 16
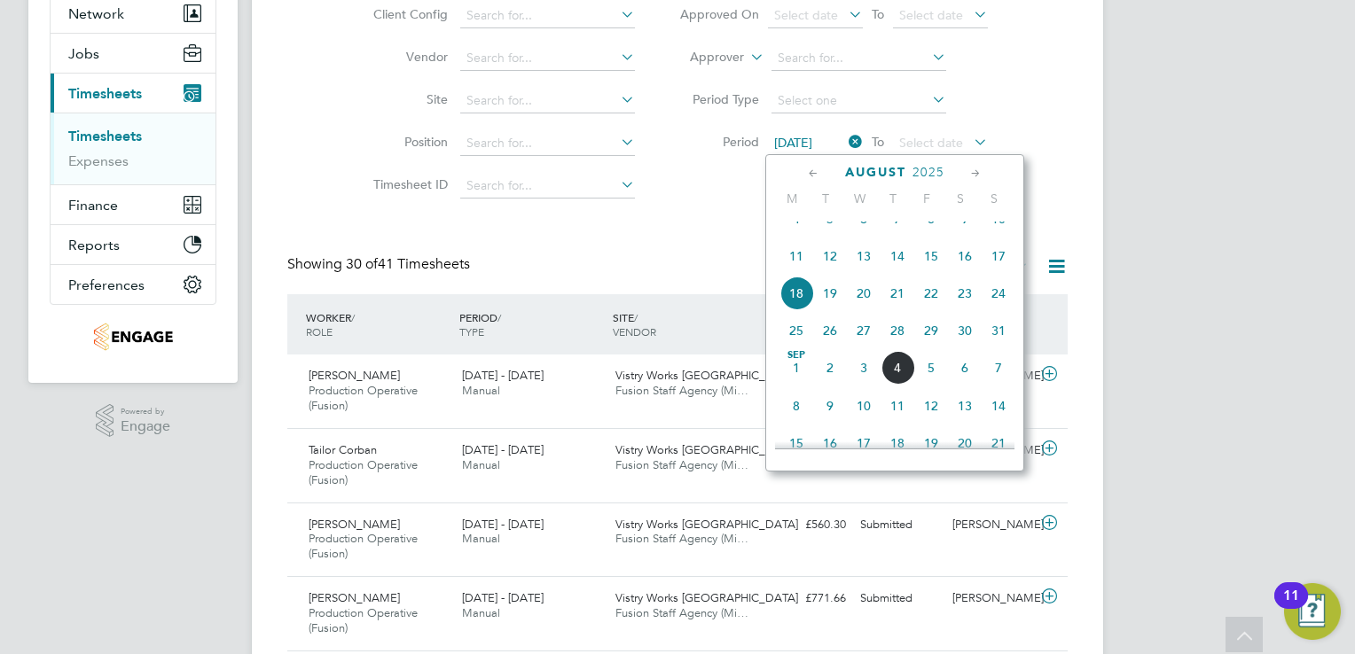
click at [791, 236] on span "4" at bounding box center [796, 219] width 34 height 34
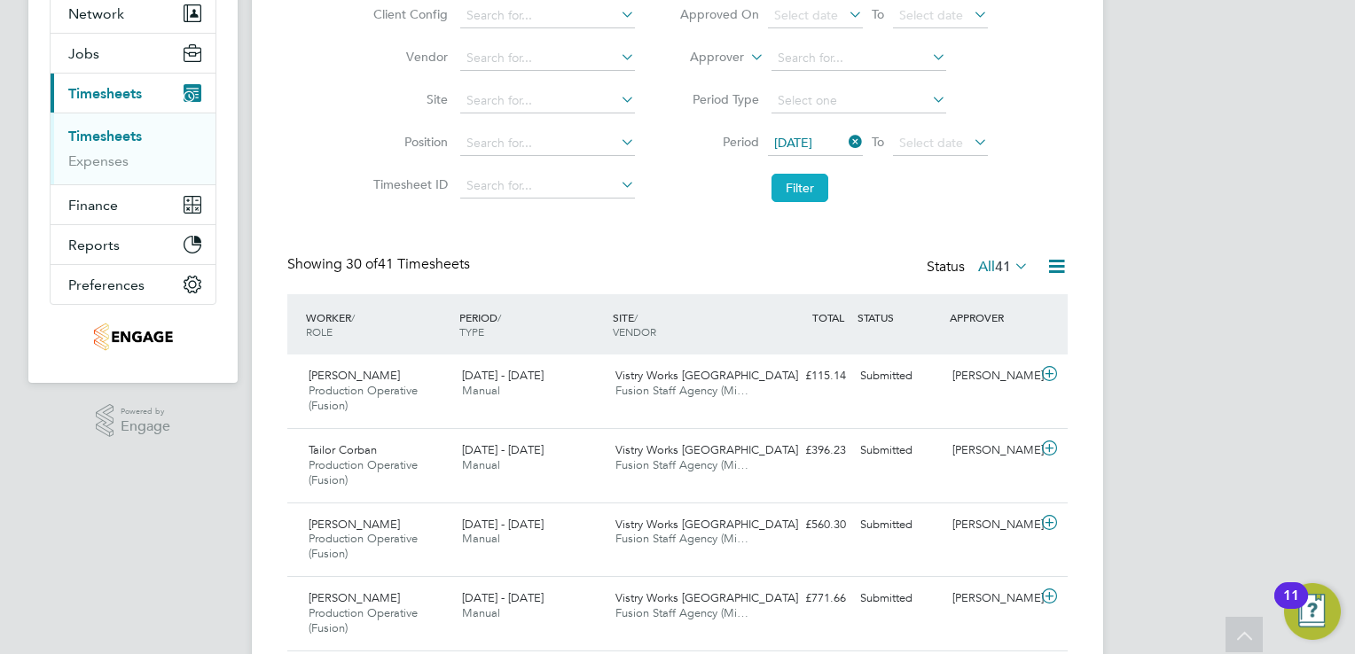
click at [804, 196] on button "Filter" at bounding box center [799, 188] width 57 height 28
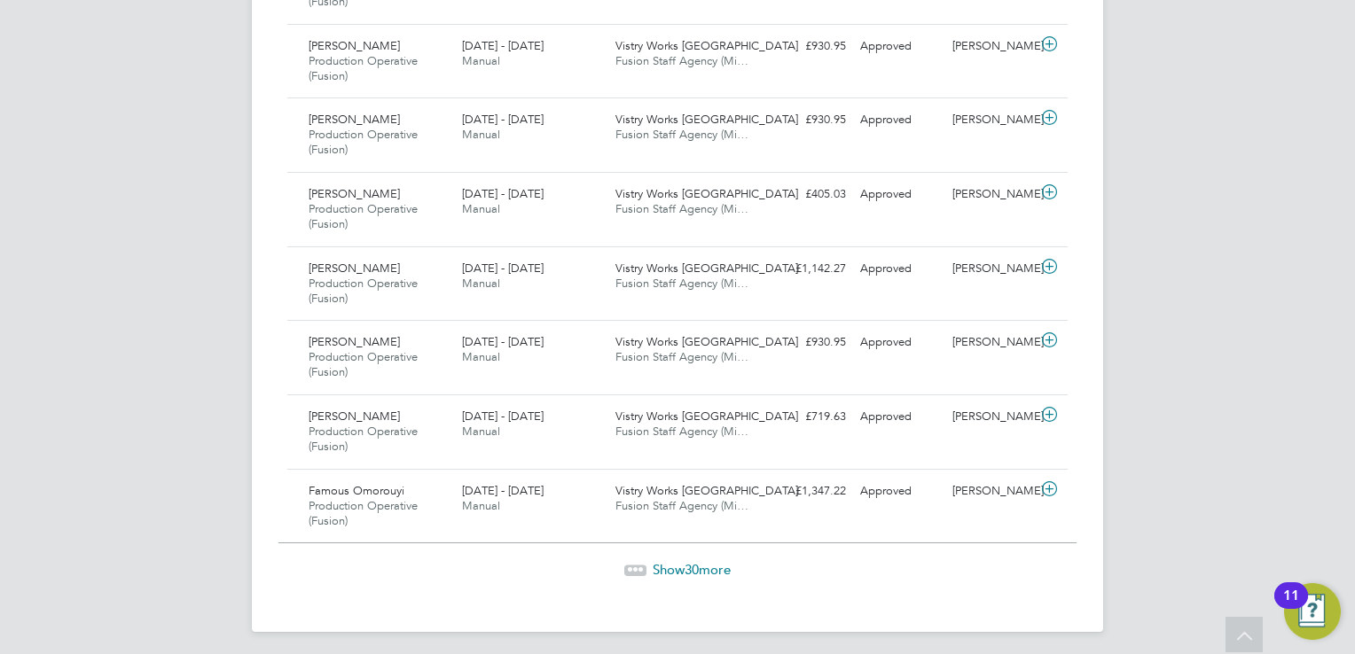
click at [709, 562] on span "Show 30 more" at bounding box center [692, 569] width 78 height 17
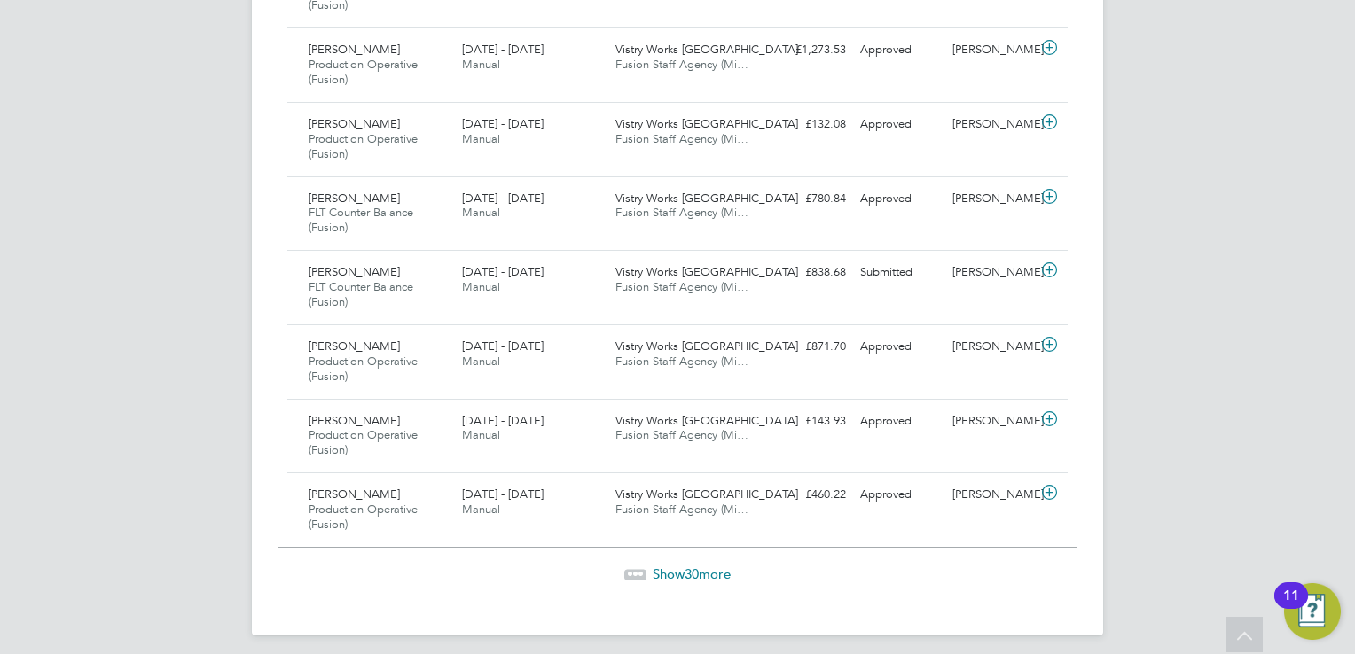
click at [689, 566] on span "30" at bounding box center [692, 574] width 14 height 17
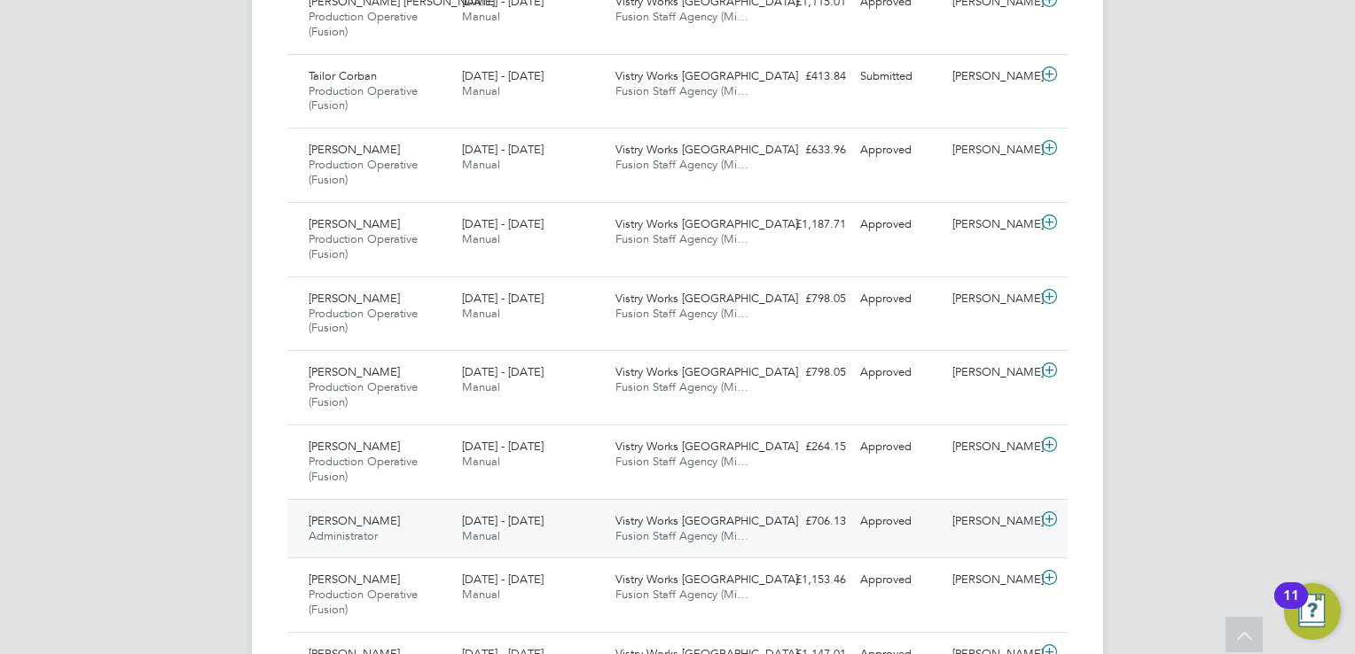
click at [652, 529] on span "Fusion Staff Agency (Mi…" at bounding box center [681, 535] width 133 height 15
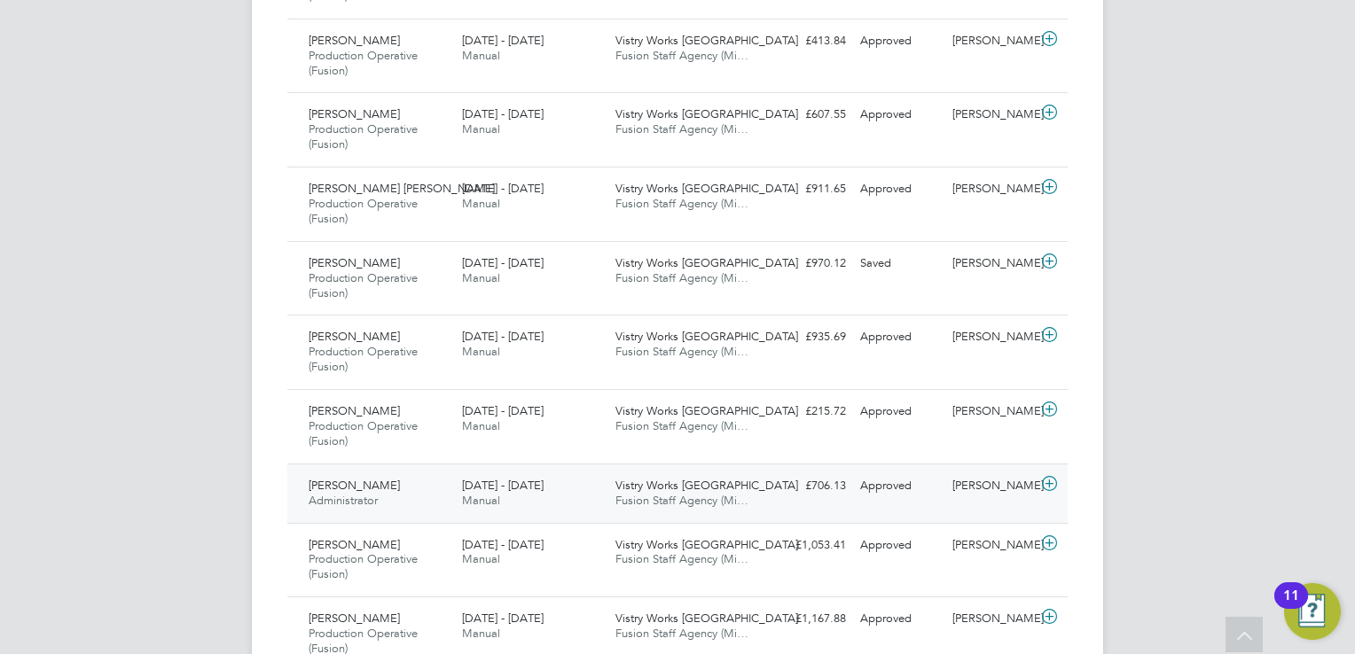
click at [624, 496] on div "Vistry Works Leicester Fusion Staff Agency (Mi…" at bounding box center [684, 494] width 153 height 44
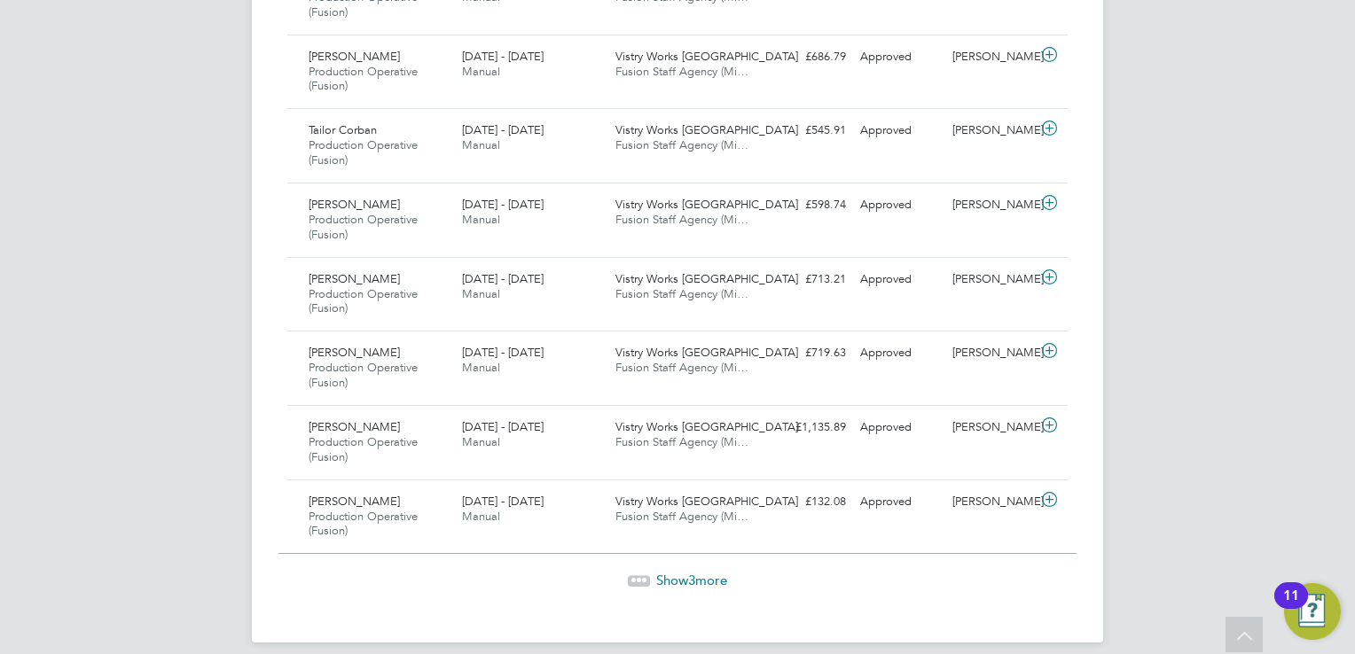
click at [692, 553] on div "Show 3 more" at bounding box center [677, 567] width 798 height 43
click at [687, 572] on span "Show 3 more" at bounding box center [691, 580] width 71 height 17
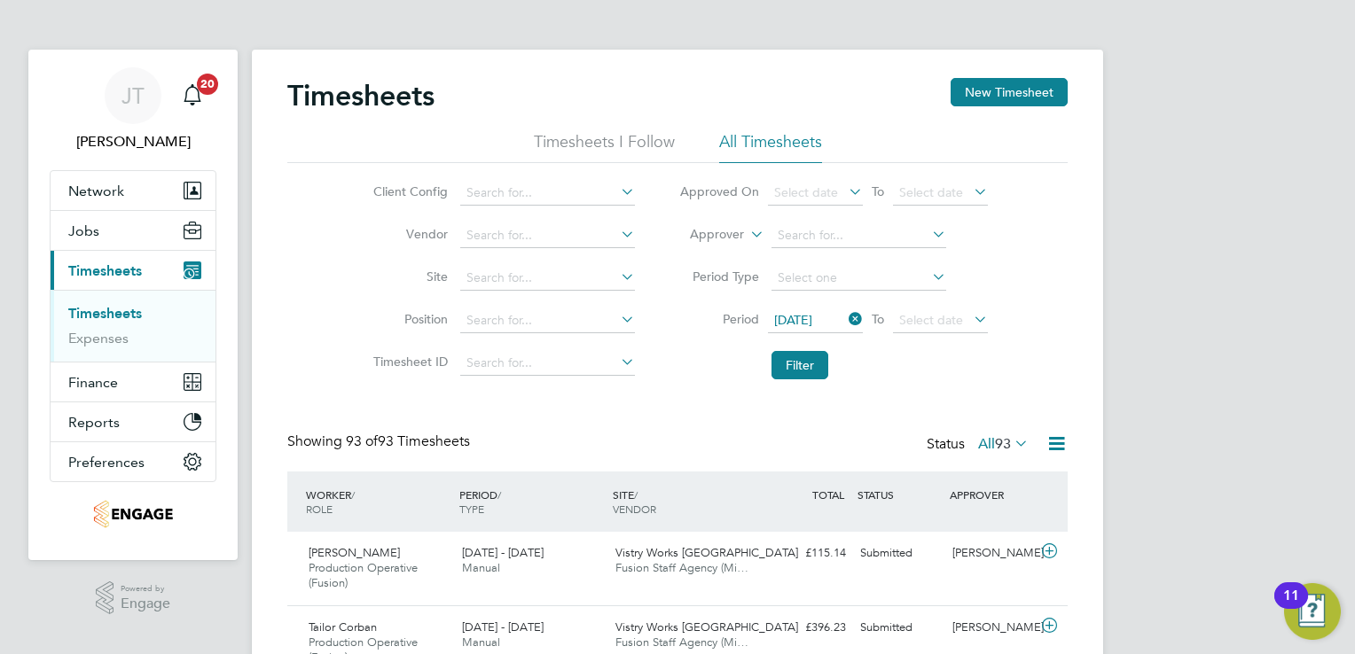
click at [845, 317] on icon at bounding box center [845, 319] width 0 height 25
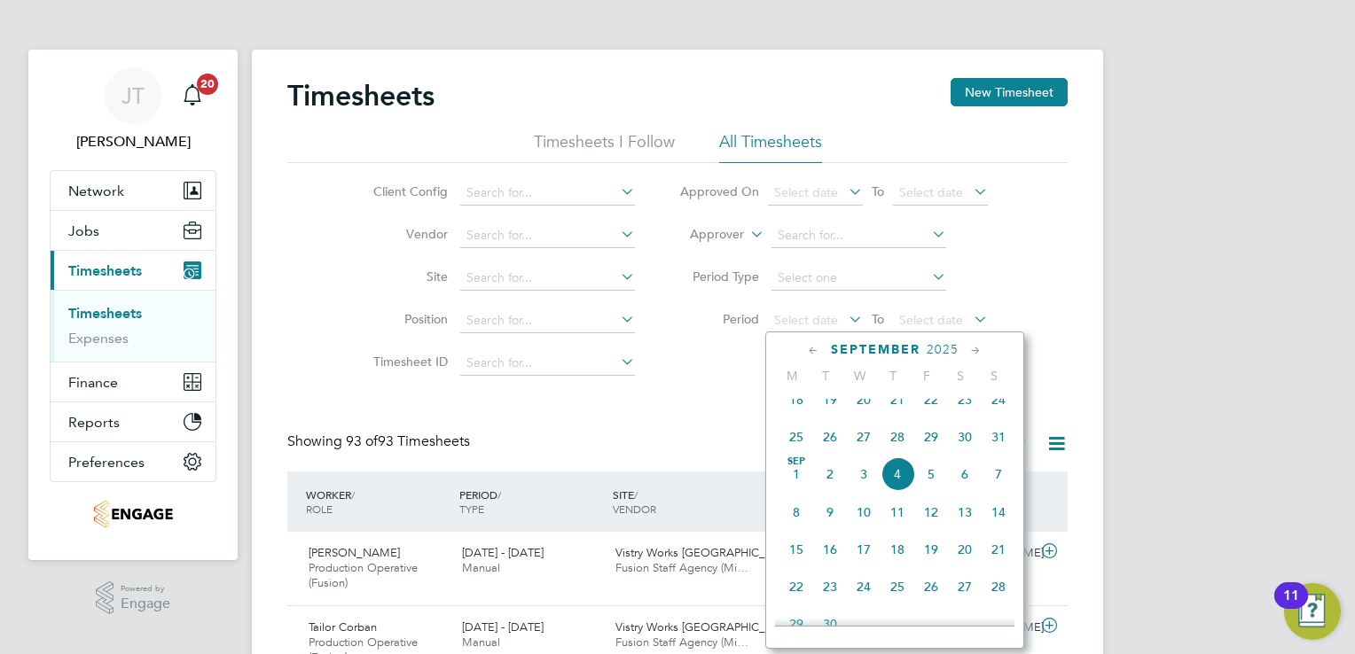
click at [822, 354] on div "September 2025" at bounding box center [894, 349] width 239 height 17
click at [806, 346] on icon at bounding box center [813, 351] width 17 height 20
click at [791, 520] on span "18" at bounding box center [796, 517] width 34 height 34
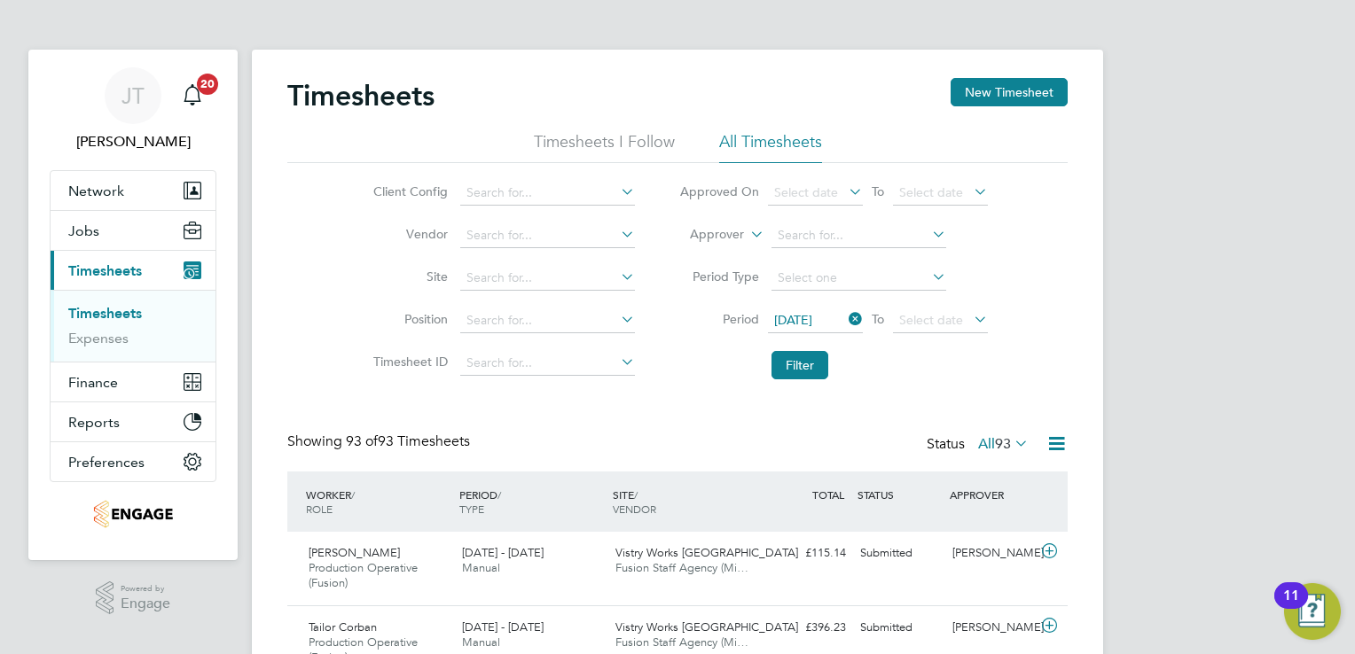
click at [809, 323] on span "18 Aug 2025" at bounding box center [793, 320] width 38 height 16
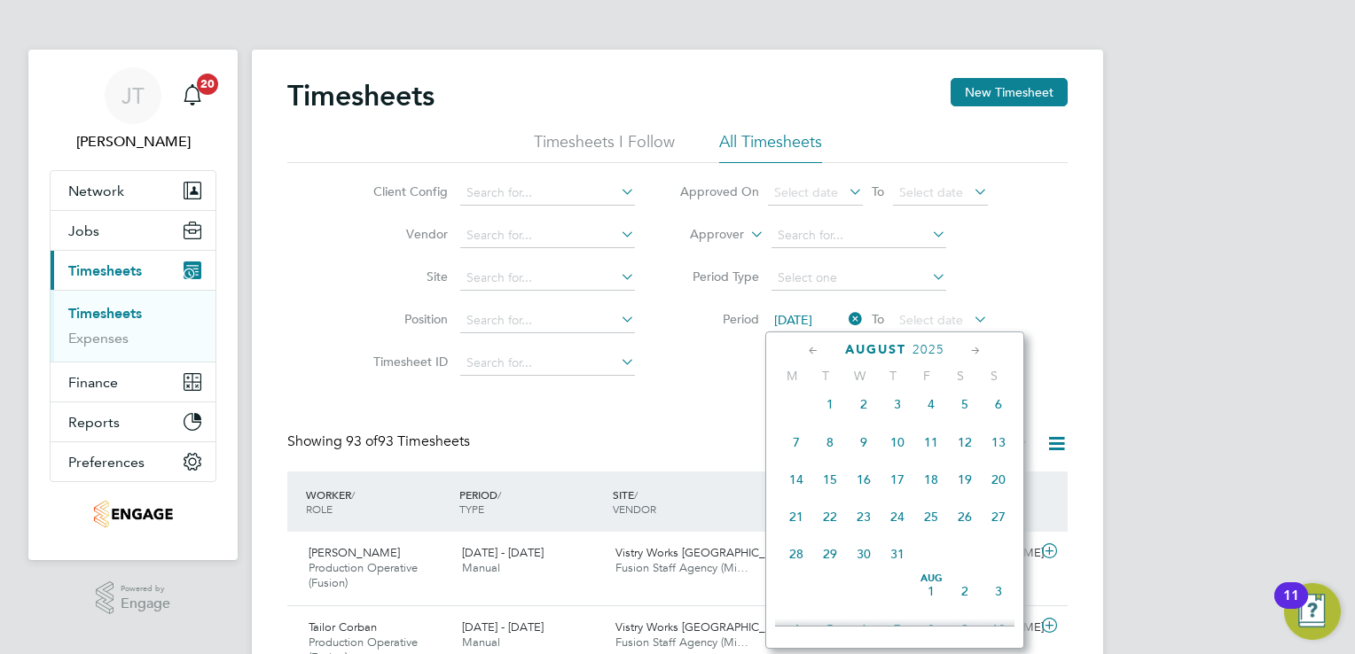
scroll to position [656, 0]
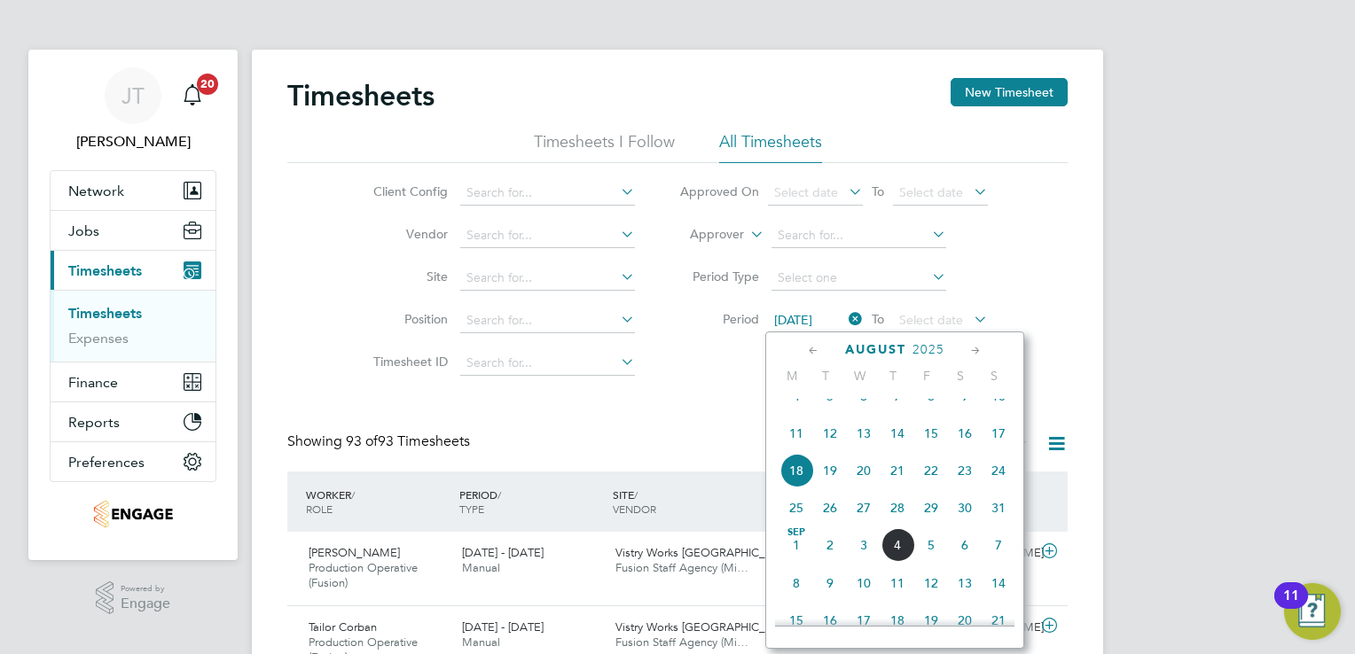
click at [809, 350] on icon at bounding box center [813, 351] width 17 height 20
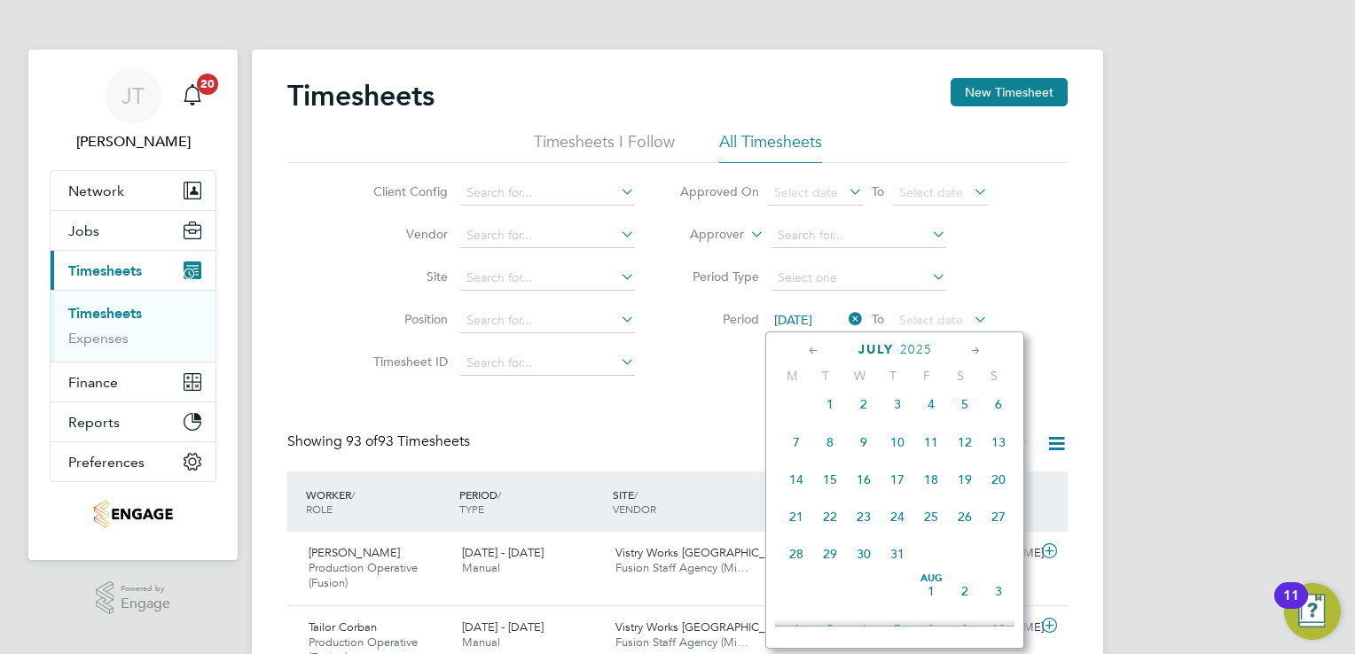
click at [790, 571] on span "28" at bounding box center [796, 554] width 34 height 34
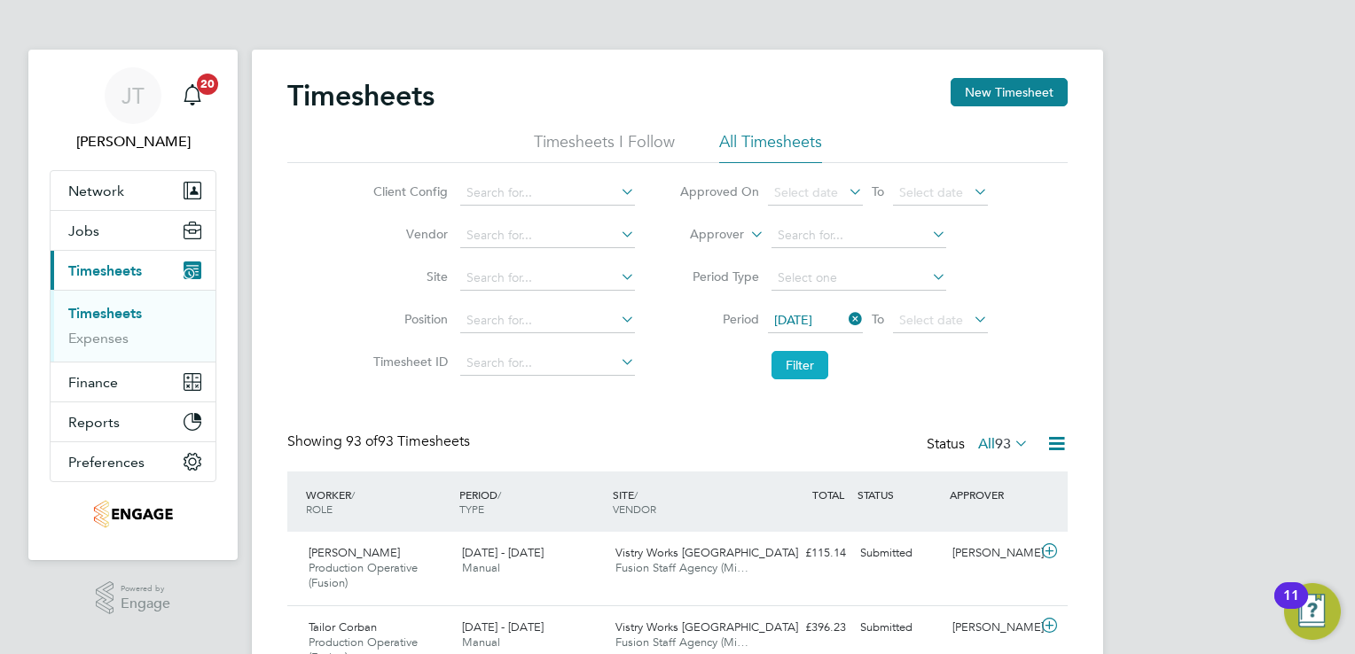
click at [797, 371] on button "Filter" at bounding box center [799, 365] width 57 height 28
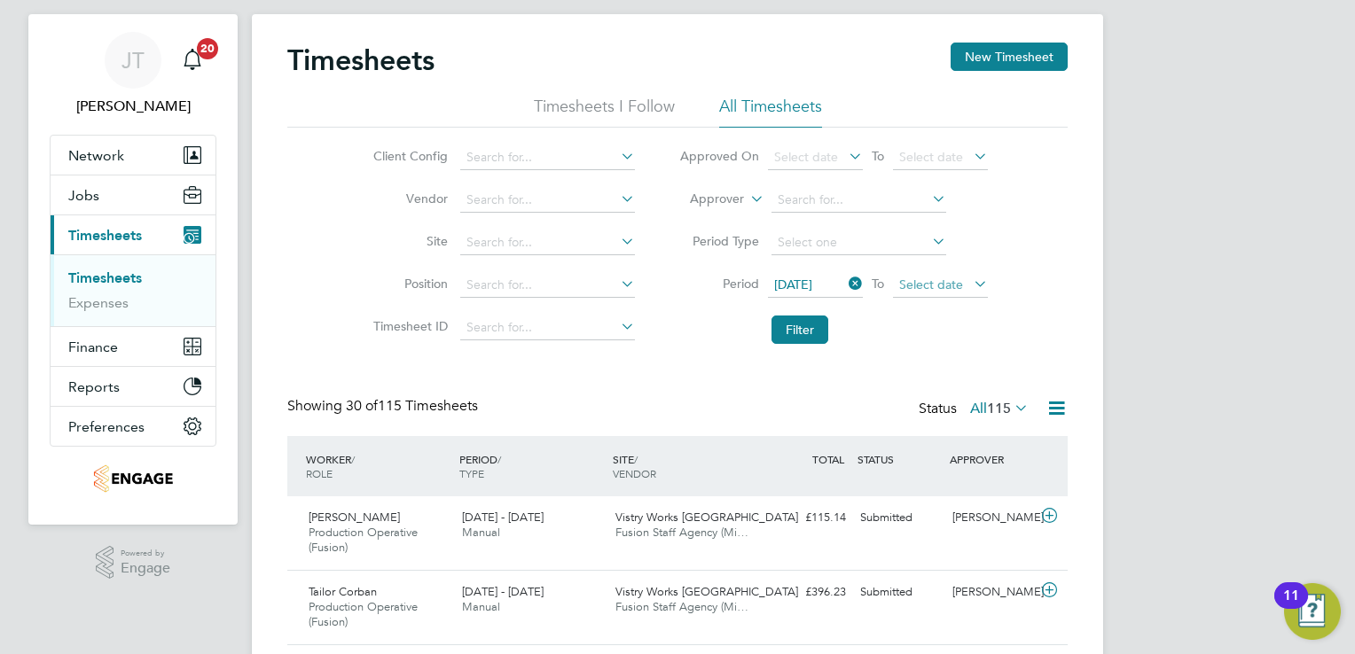
click at [938, 284] on span "Select date" at bounding box center [931, 285] width 64 height 16
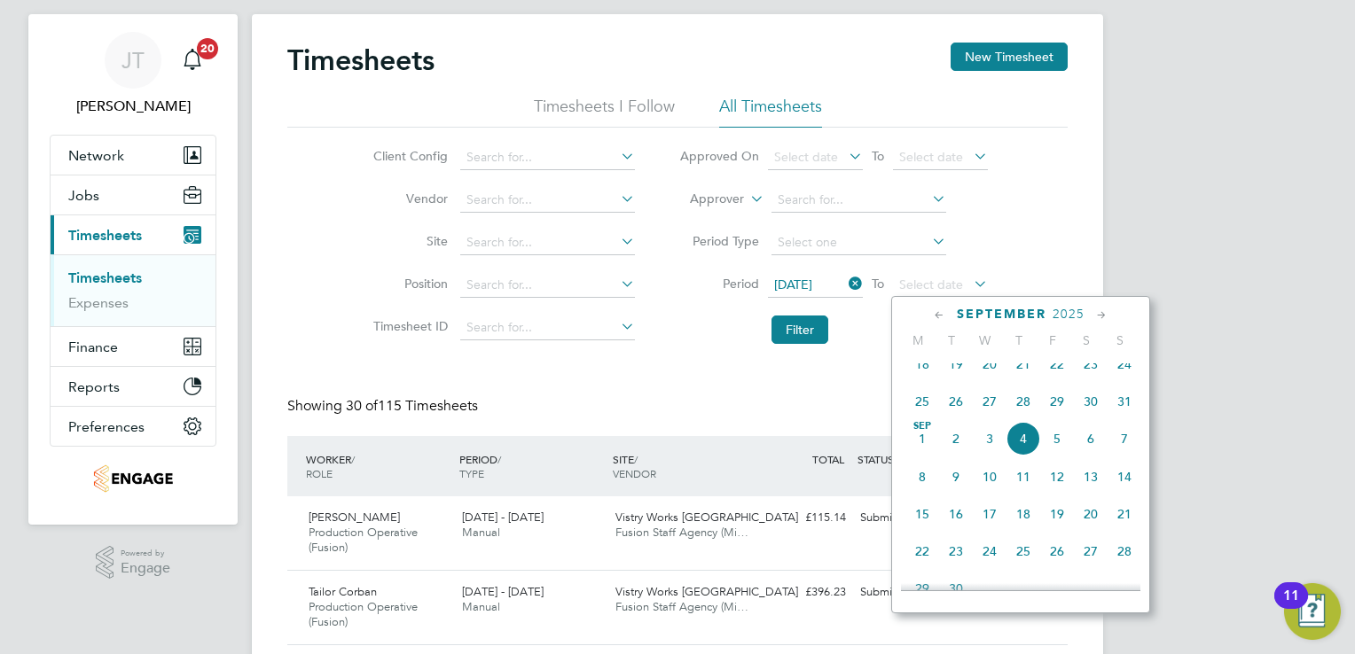
click at [943, 316] on icon at bounding box center [939, 316] width 17 height 20
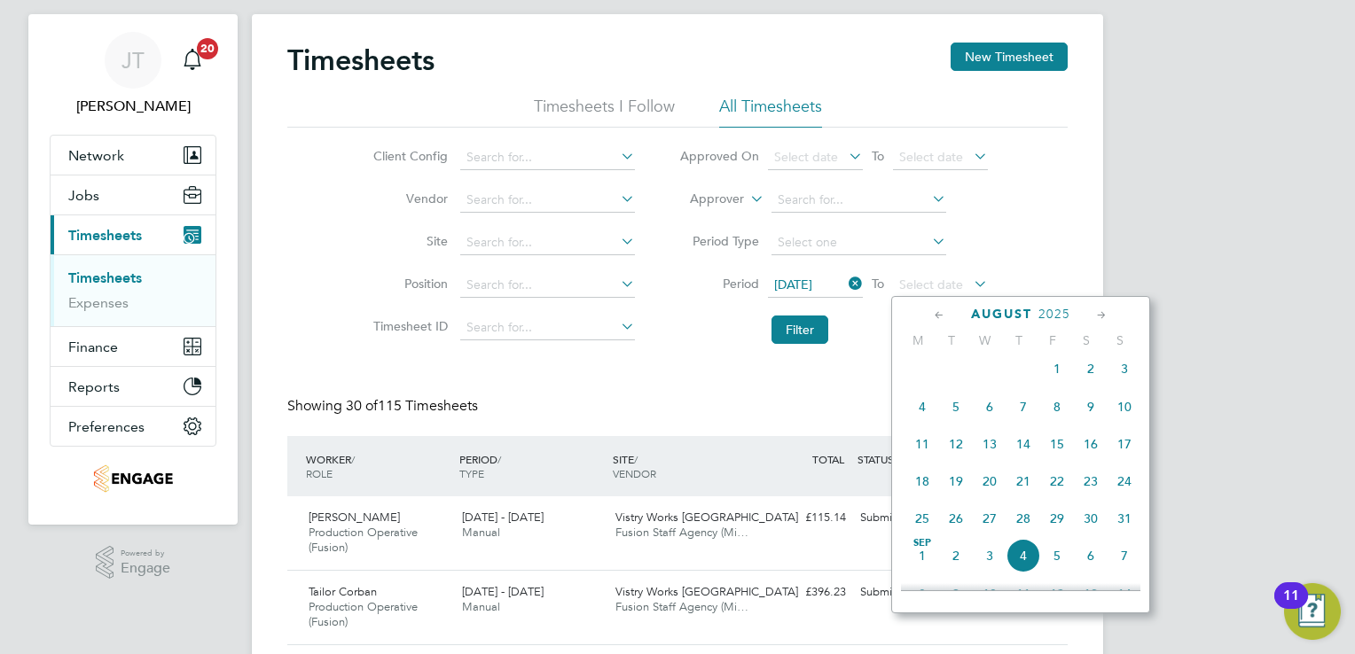
click at [1085, 535] on span "30" at bounding box center [1091, 519] width 34 height 34
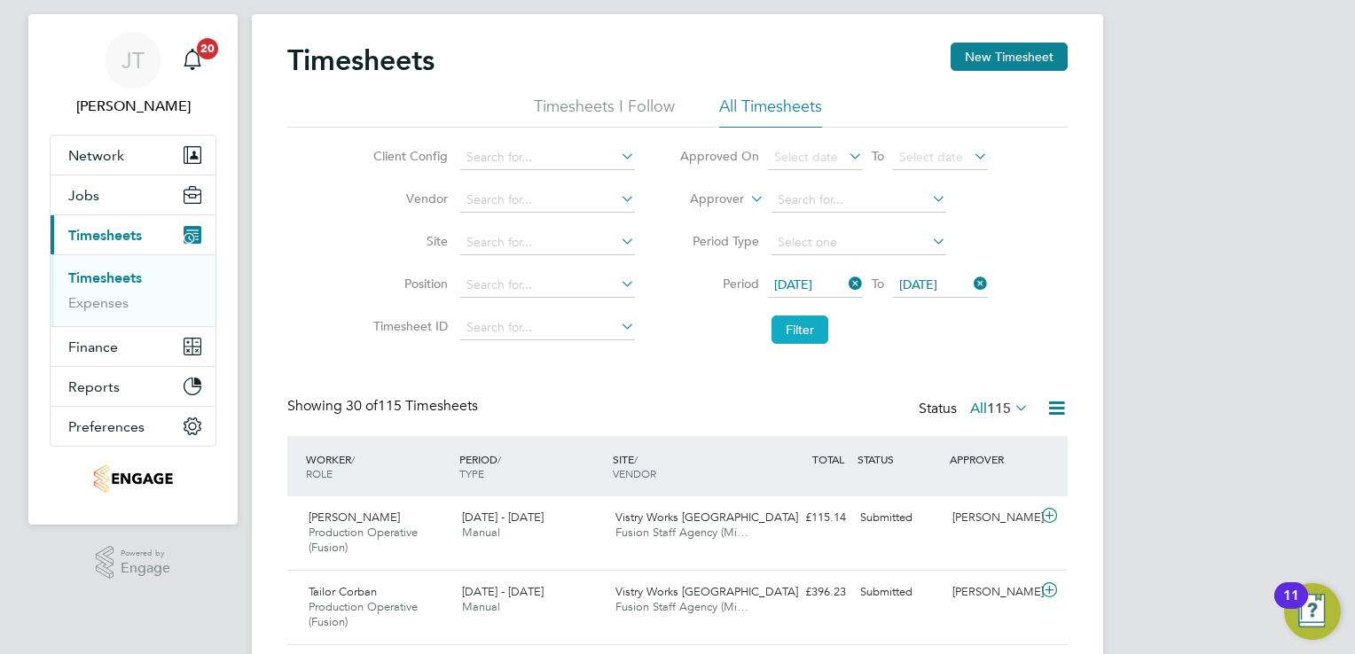
click at [790, 332] on button "Filter" at bounding box center [799, 330] width 57 height 28
click at [922, 286] on span "30 Aug 2025" at bounding box center [918, 285] width 38 height 16
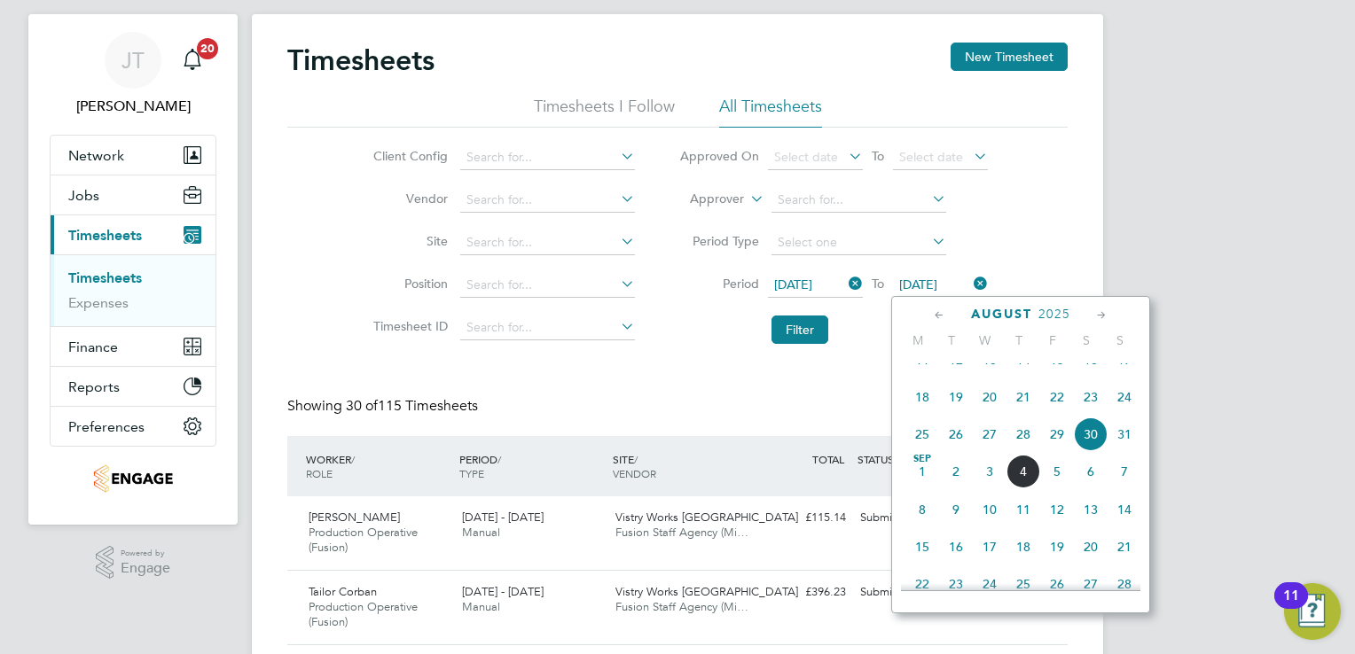
click at [933, 317] on icon at bounding box center [939, 316] width 17 height 20
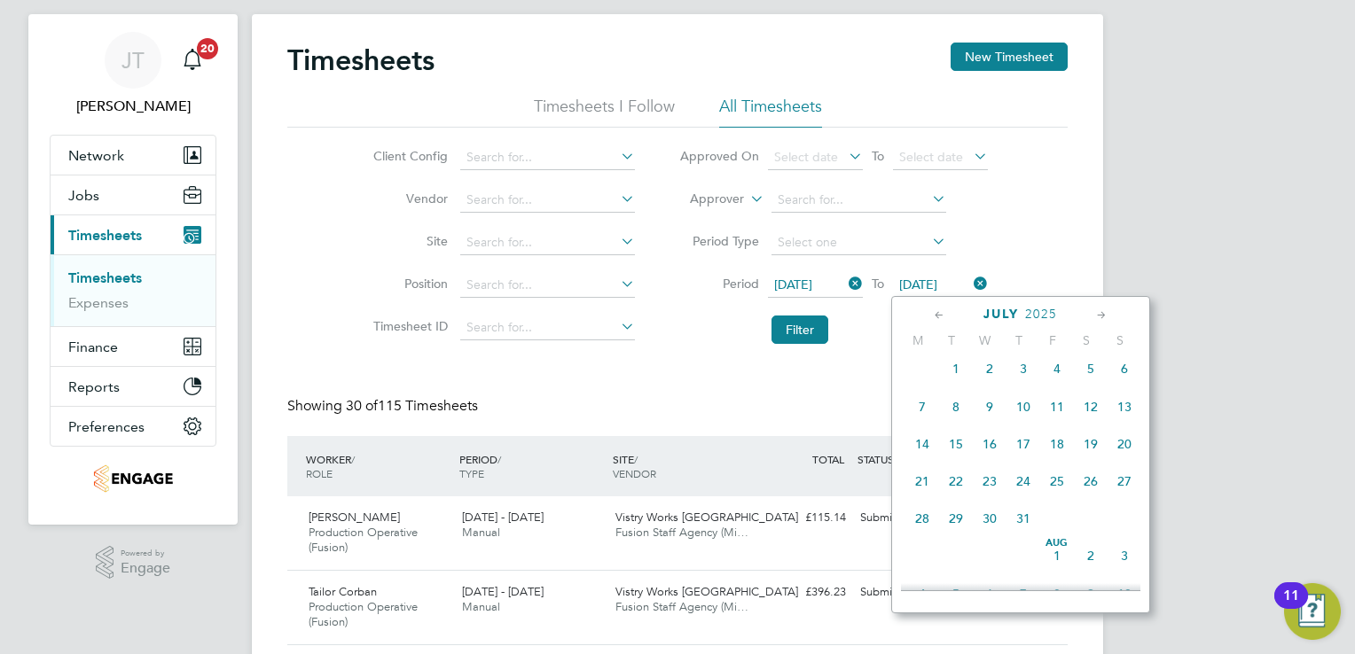
click at [1122, 567] on span "3" at bounding box center [1124, 556] width 34 height 34
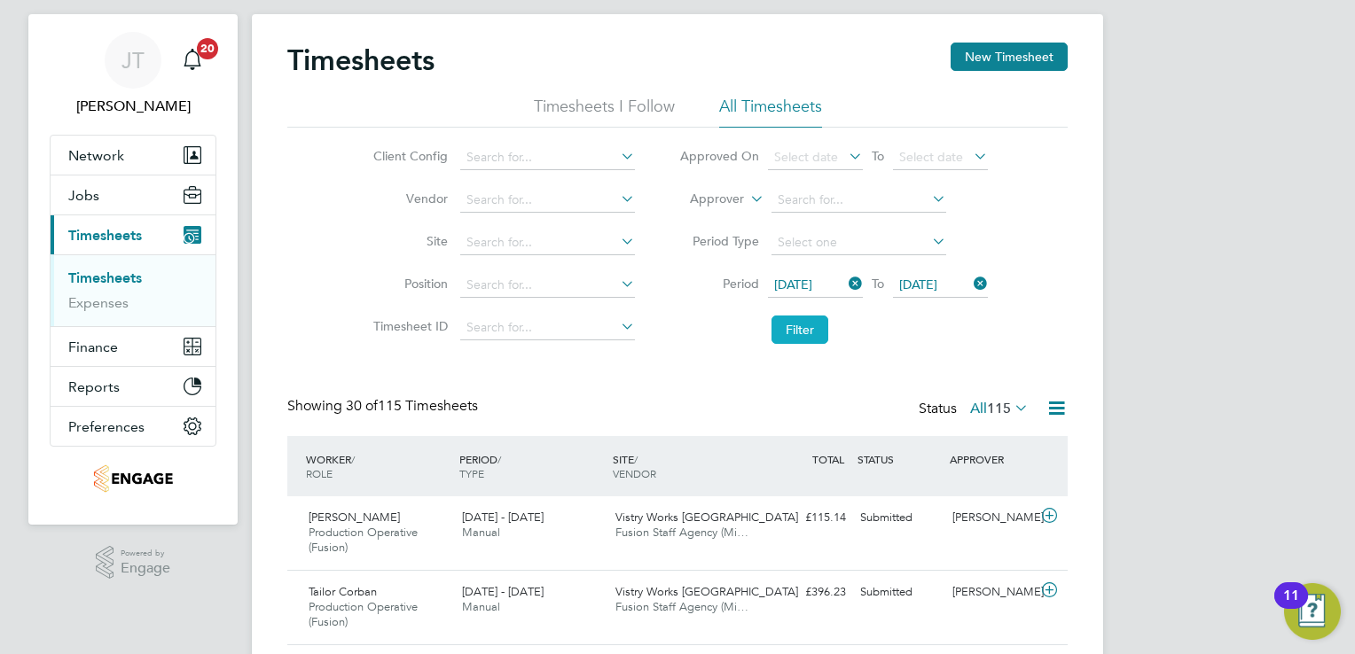
click at [807, 325] on button "Filter" at bounding box center [799, 330] width 57 height 28
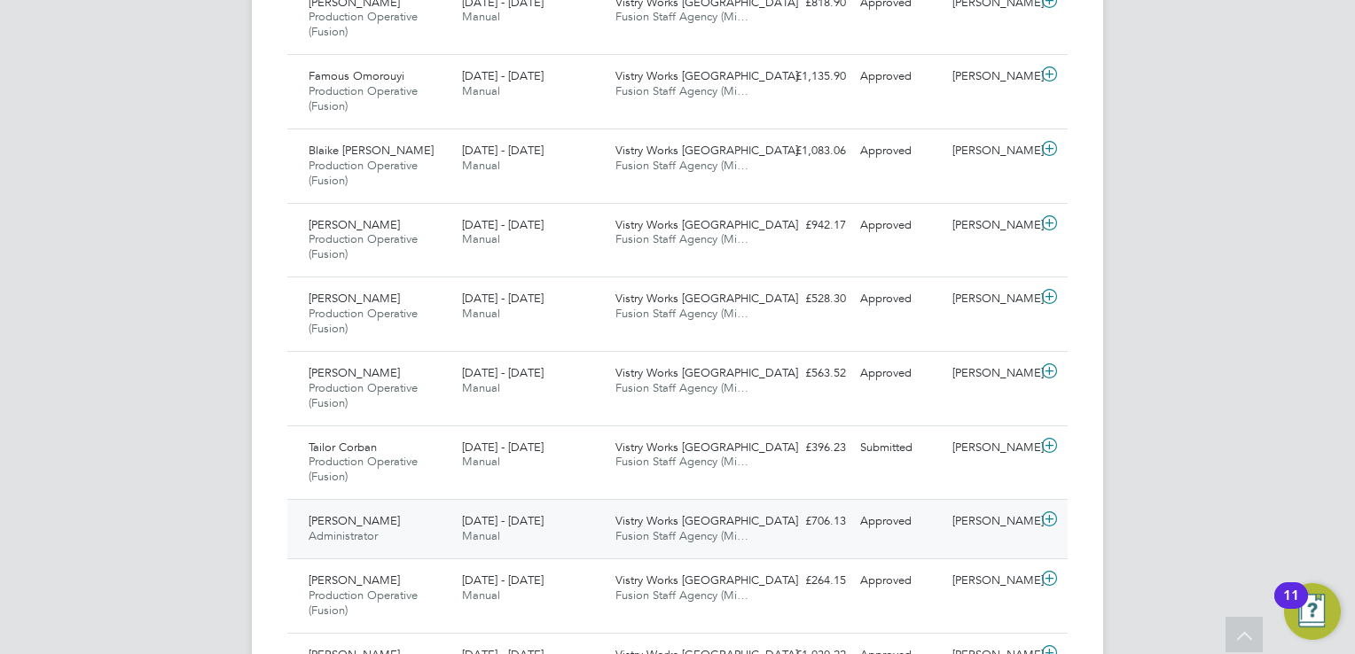
click at [485, 530] on span "Manual" at bounding box center [481, 535] width 38 height 15
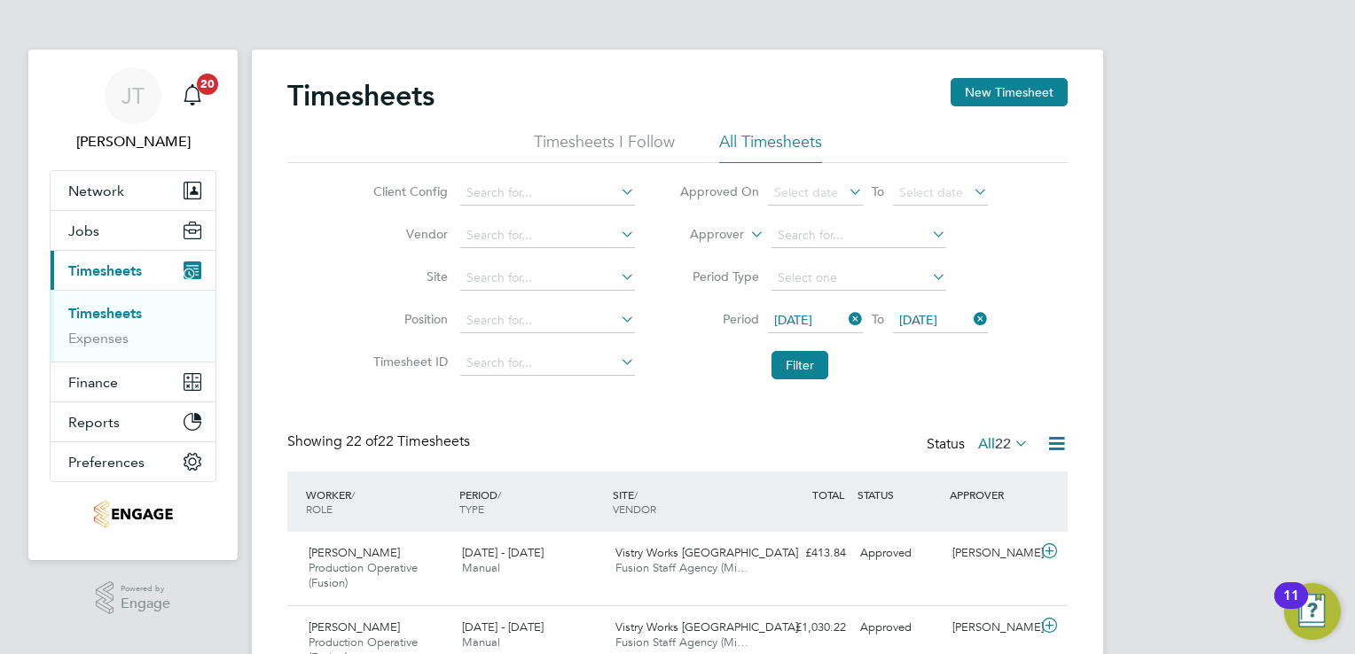
click at [805, 321] on span "[DATE]" at bounding box center [793, 320] width 38 height 16
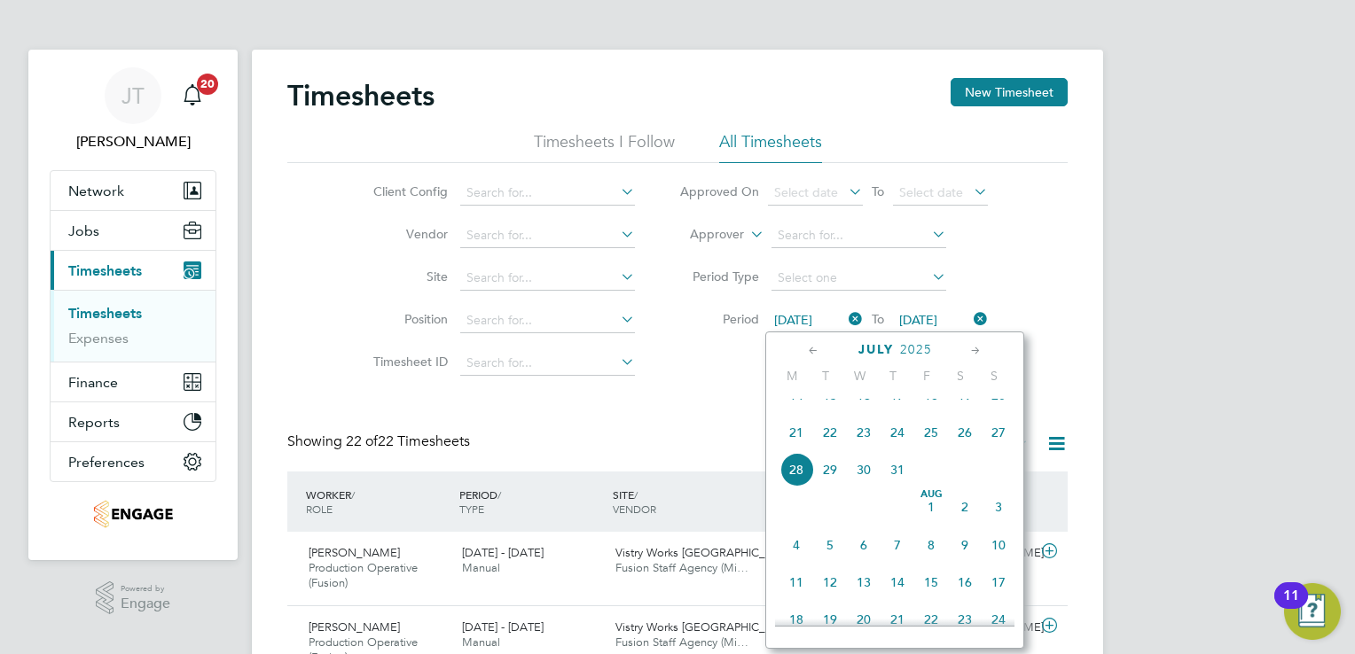
click at [799, 450] on span "21" at bounding box center [796, 433] width 34 height 34
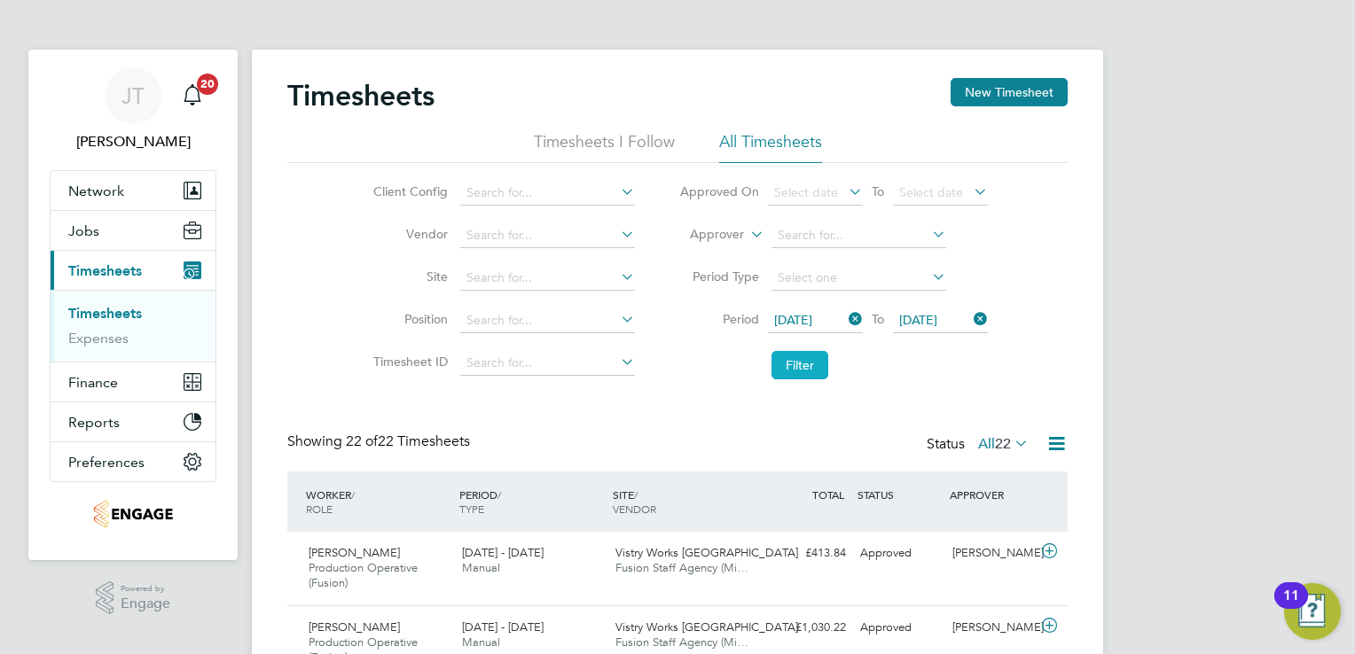
click at [817, 351] on button "Filter" at bounding box center [799, 365] width 57 height 28
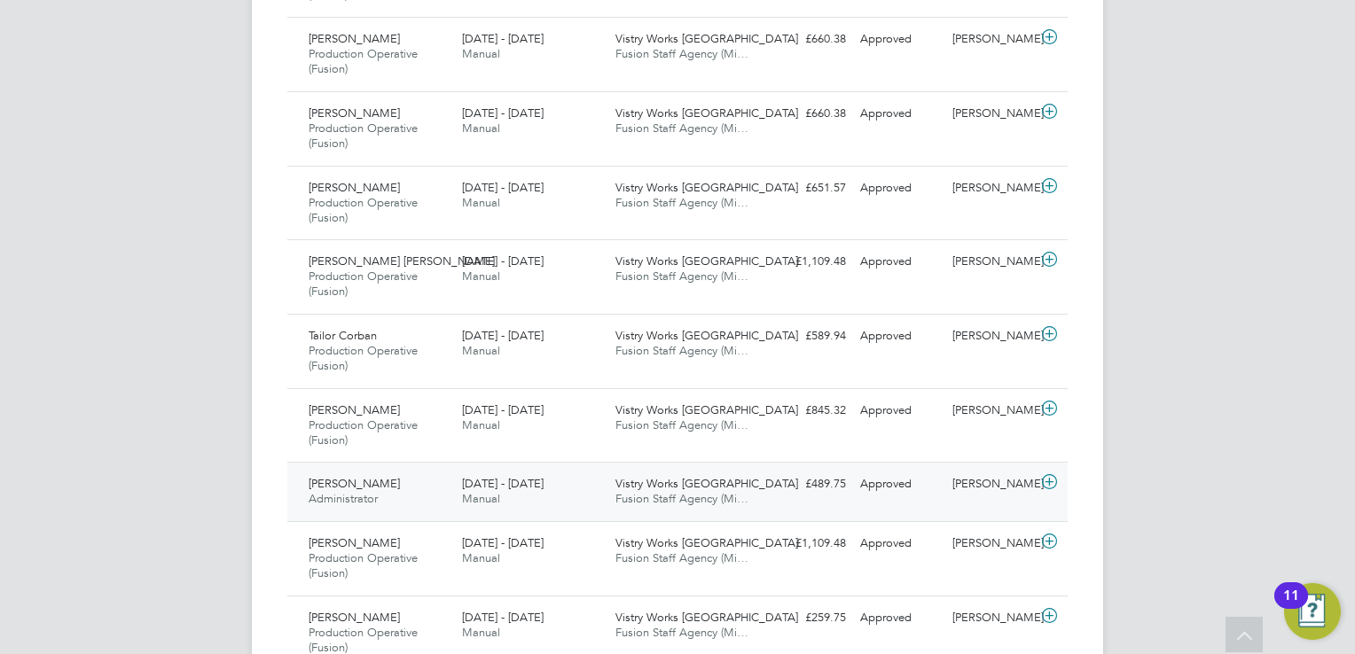
click at [533, 477] on span "[DATE] - [DATE]" at bounding box center [503, 483] width 82 height 15
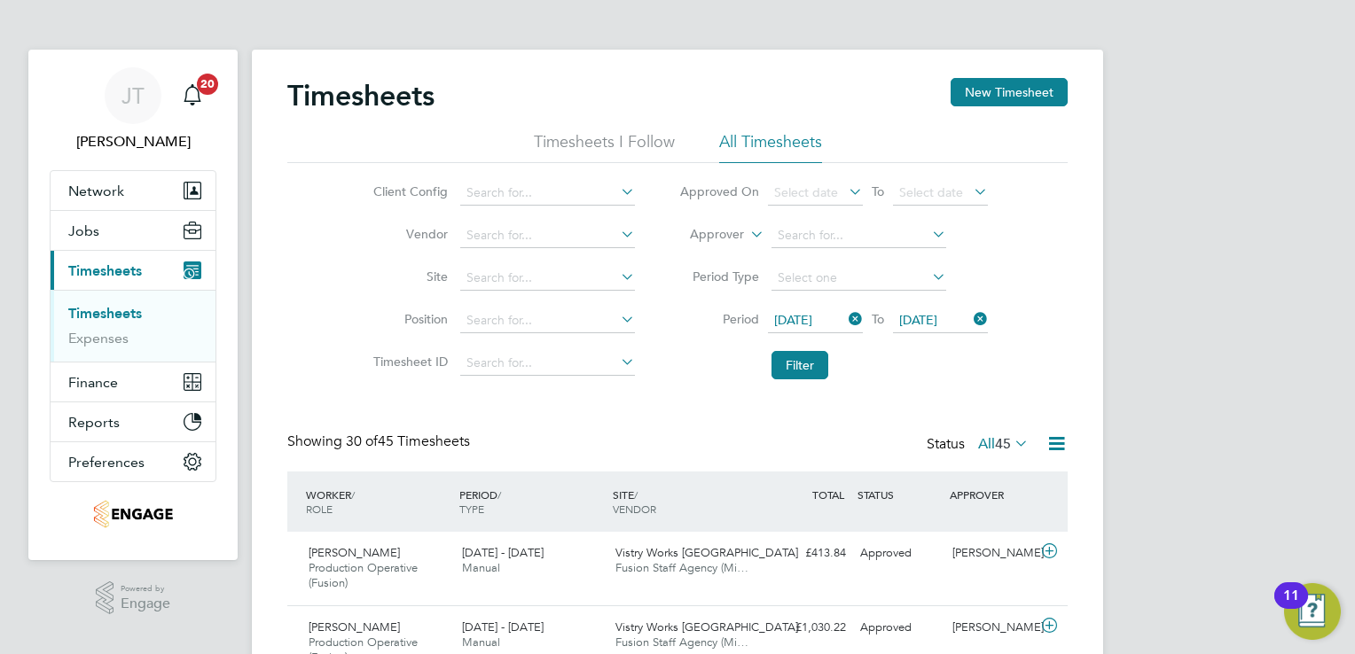
click at [970, 317] on icon at bounding box center [970, 319] width 0 height 25
click at [845, 321] on icon at bounding box center [845, 319] width 0 height 25
click at [809, 318] on span "Select date" at bounding box center [806, 320] width 64 height 16
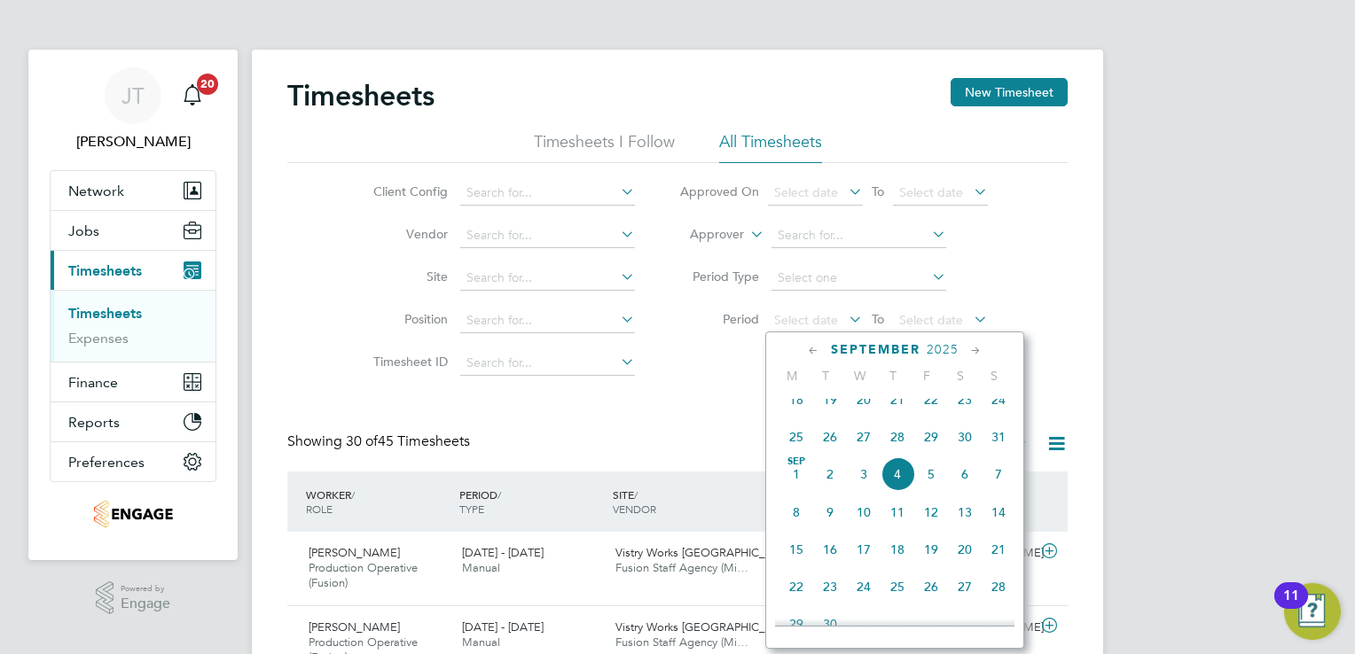
click at [811, 346] on icon at bounding box center [813, 351] width 17 height 20
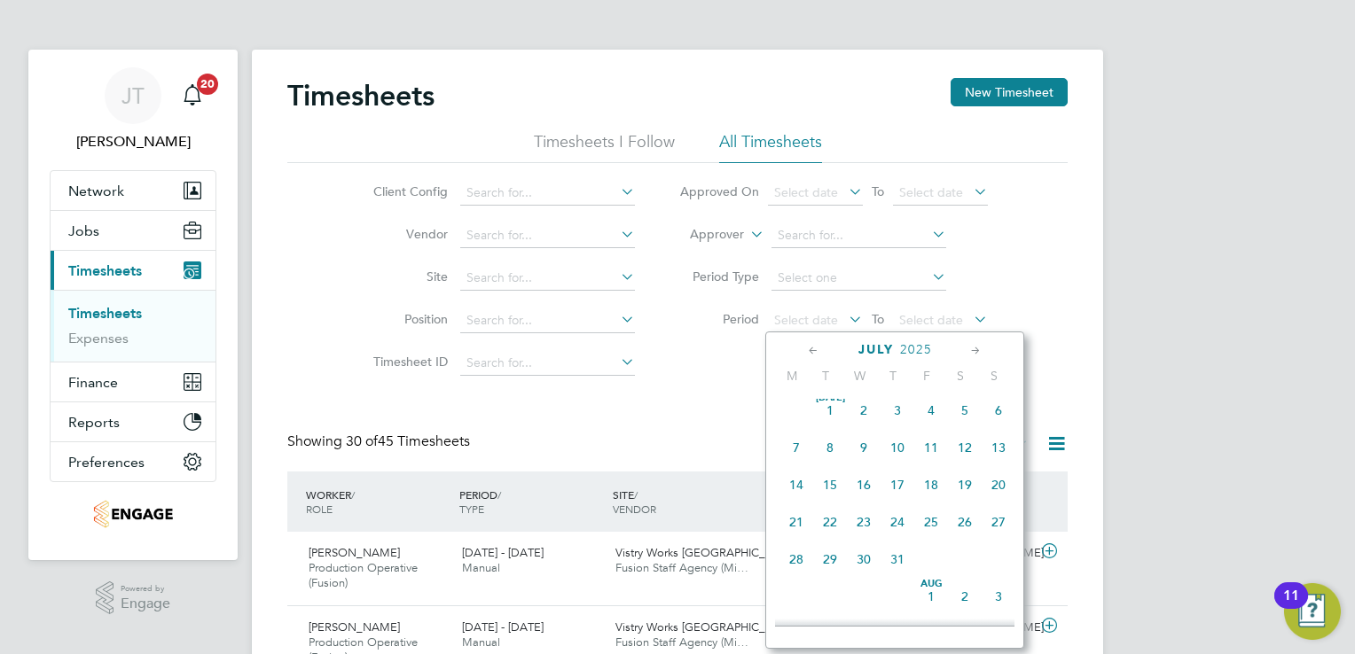
click at [811, 346] on icon at bounding box center [813, 351] width 17 height 20
click at [800, 561] on span "26" at bounding box center [796, 566] width 34 height 34
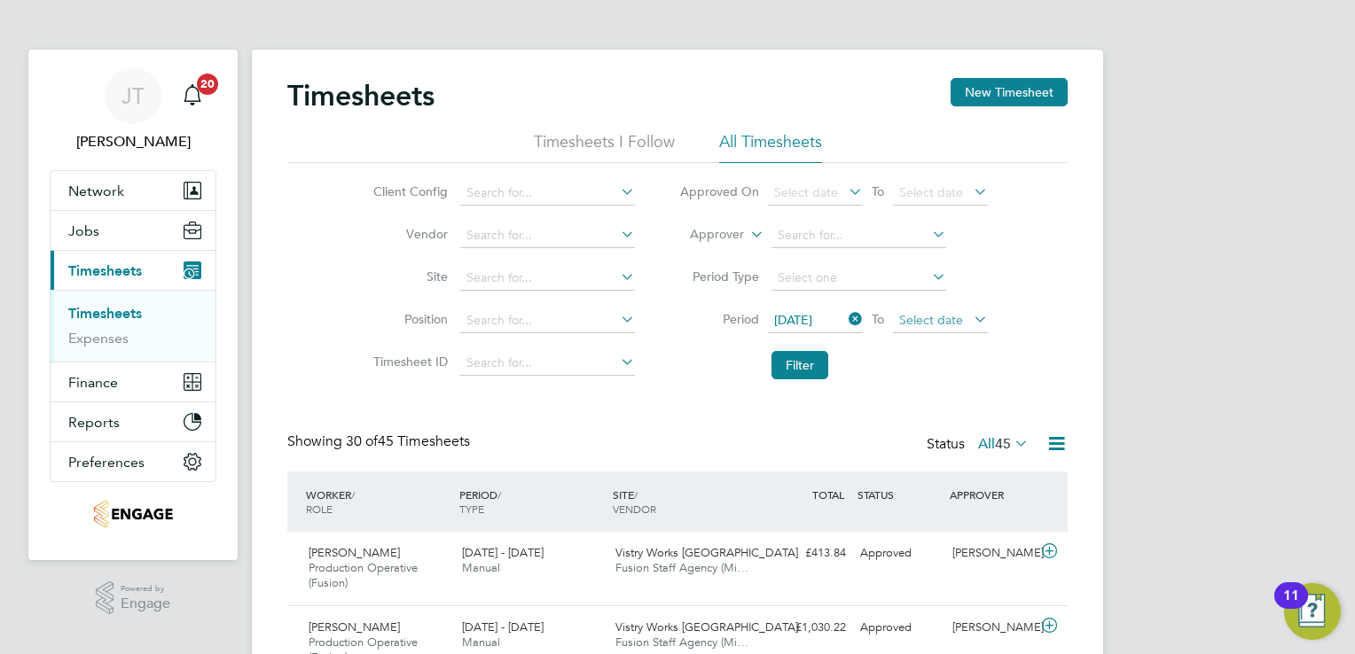
click at [927, 329] on span "Select date" at bounding box center [940, 321] width 95 height 24
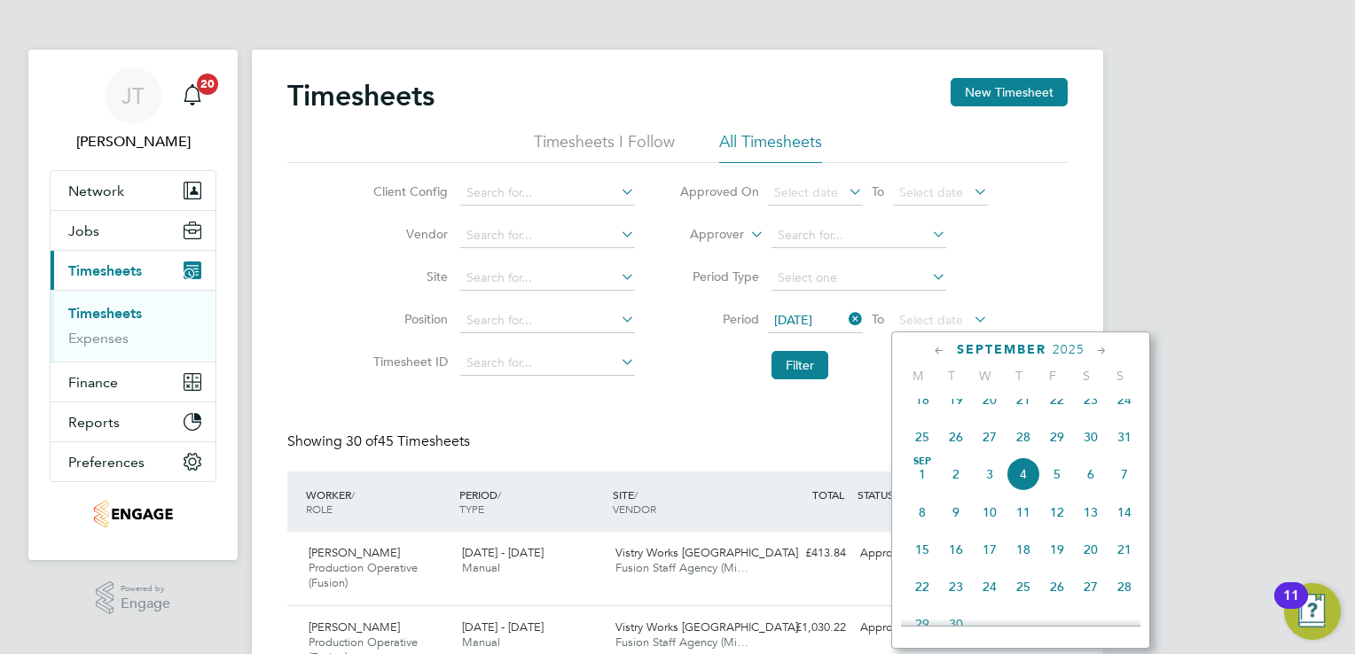
click at [940, 353] on icon at bounding box center [939, 351] width 17 height 20
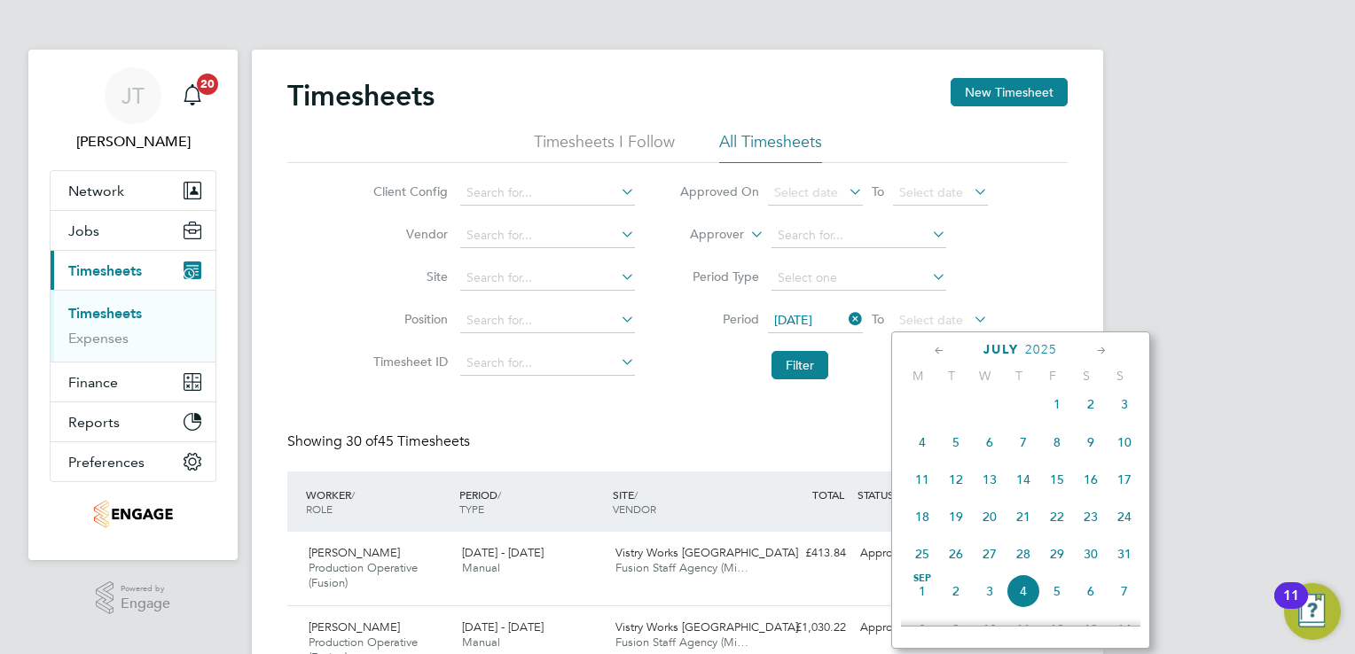
scroll to position [231, 0]
click at [940, 353] on icon at bounding box center [939, 351] width 17 height 20
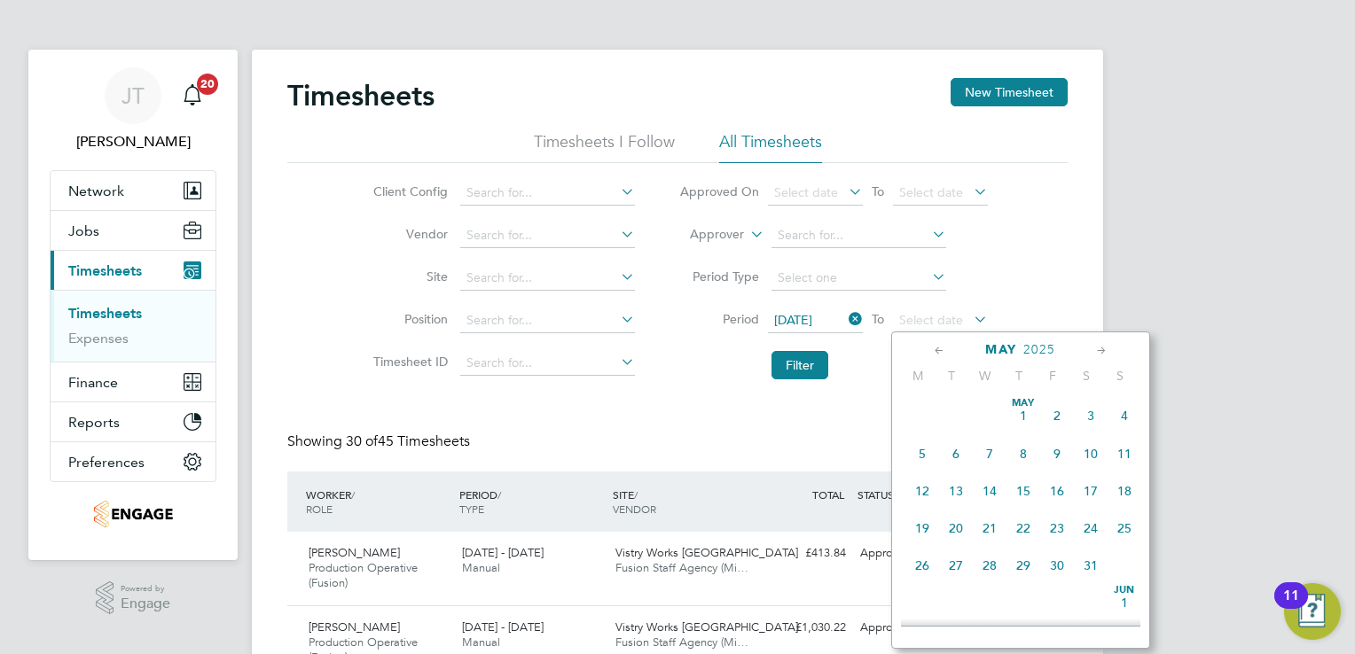
click at [1094, 349] on icon at bounding box center [1101, 351] width 17 height 20
click at [920, 604] on span "30" at bounding box center [922, 599] width 34 height 34
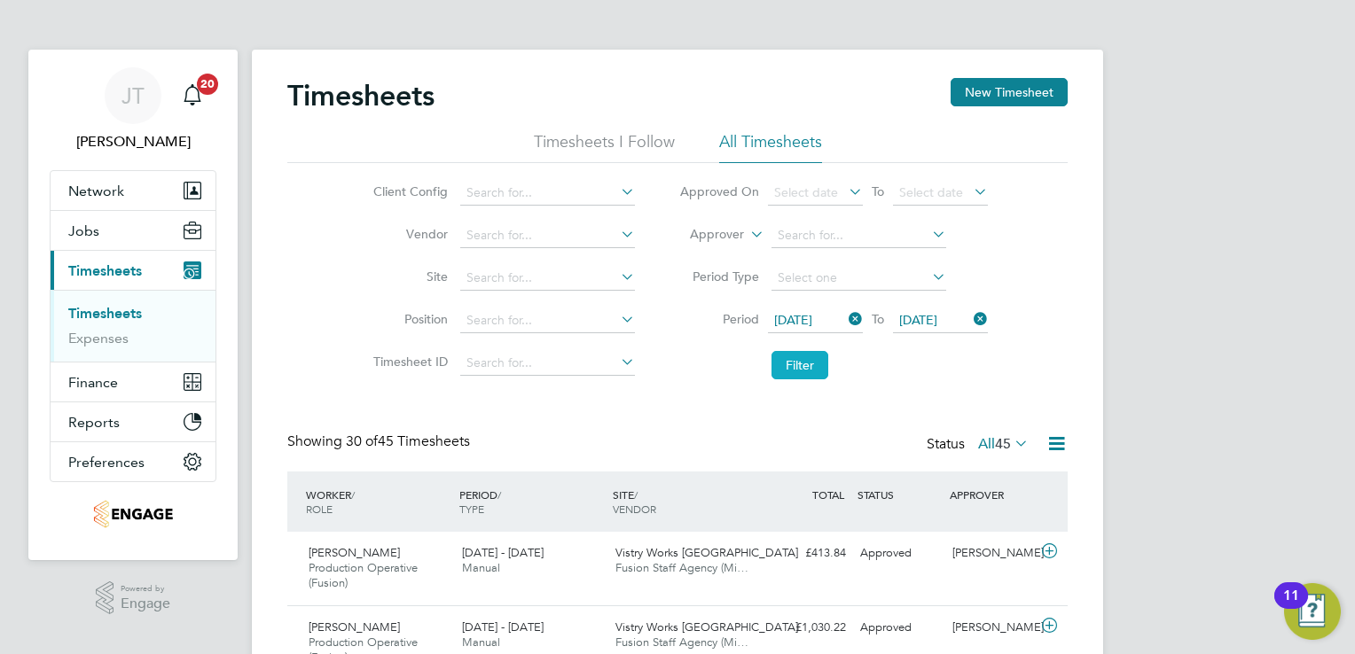
click at [819, 360] on button "Filter" at bounding box center [799, 365] width 57 height 28
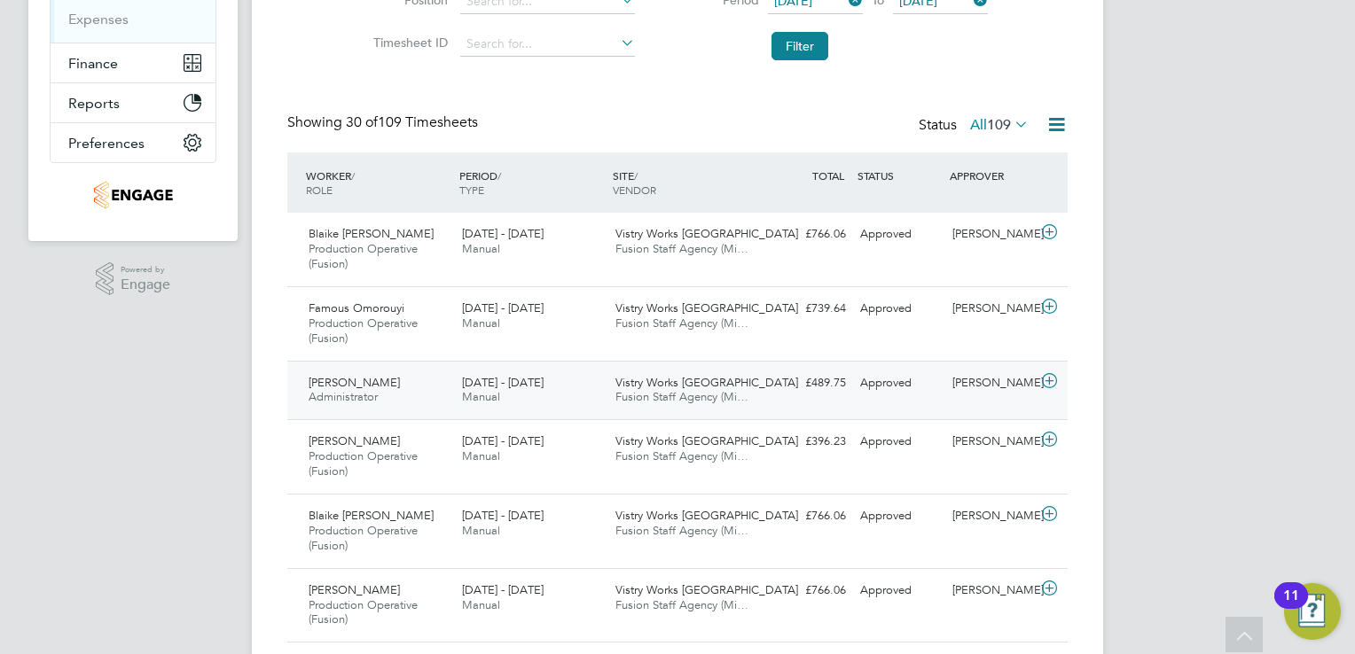
click at [476, 392] on span "Manual" at bounding box center [481, 396] width 38 height 15
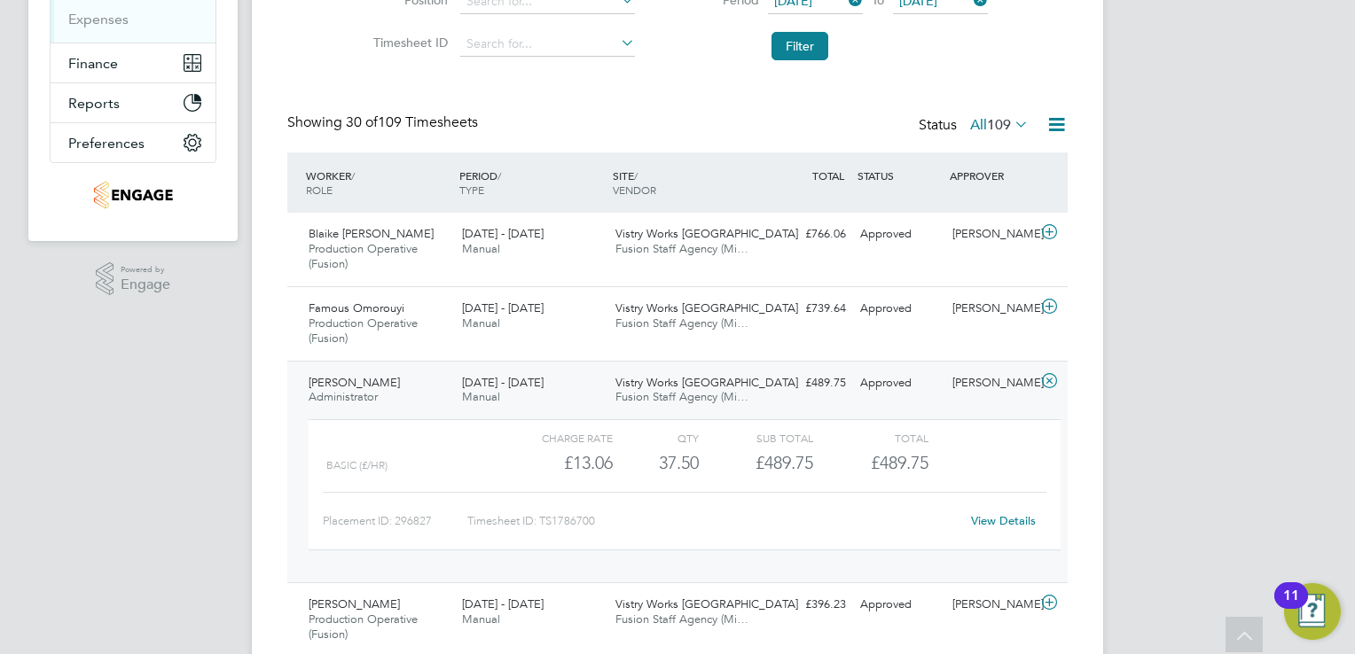
click at [993, 516] on link "View Details" at bounding box center [1003, 520] width 65 height 15
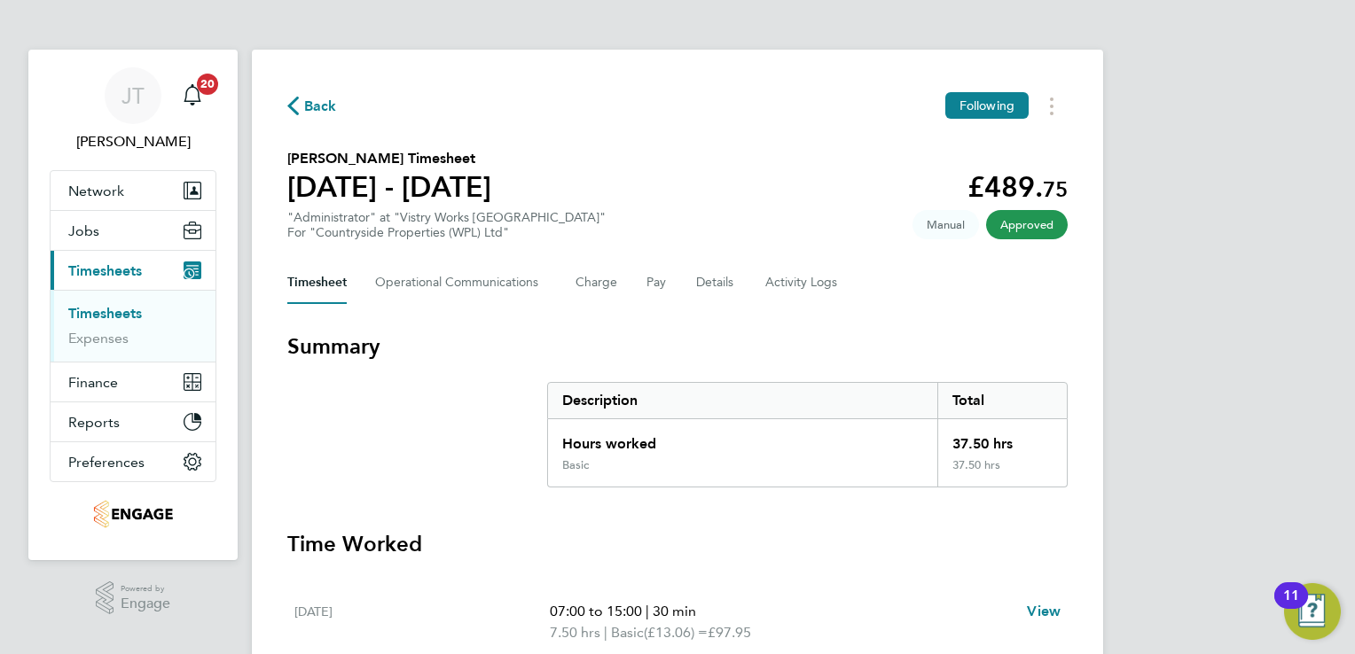
click at [310, 106] on span "Back" at bounding box center [320, 106] width 33 height 21
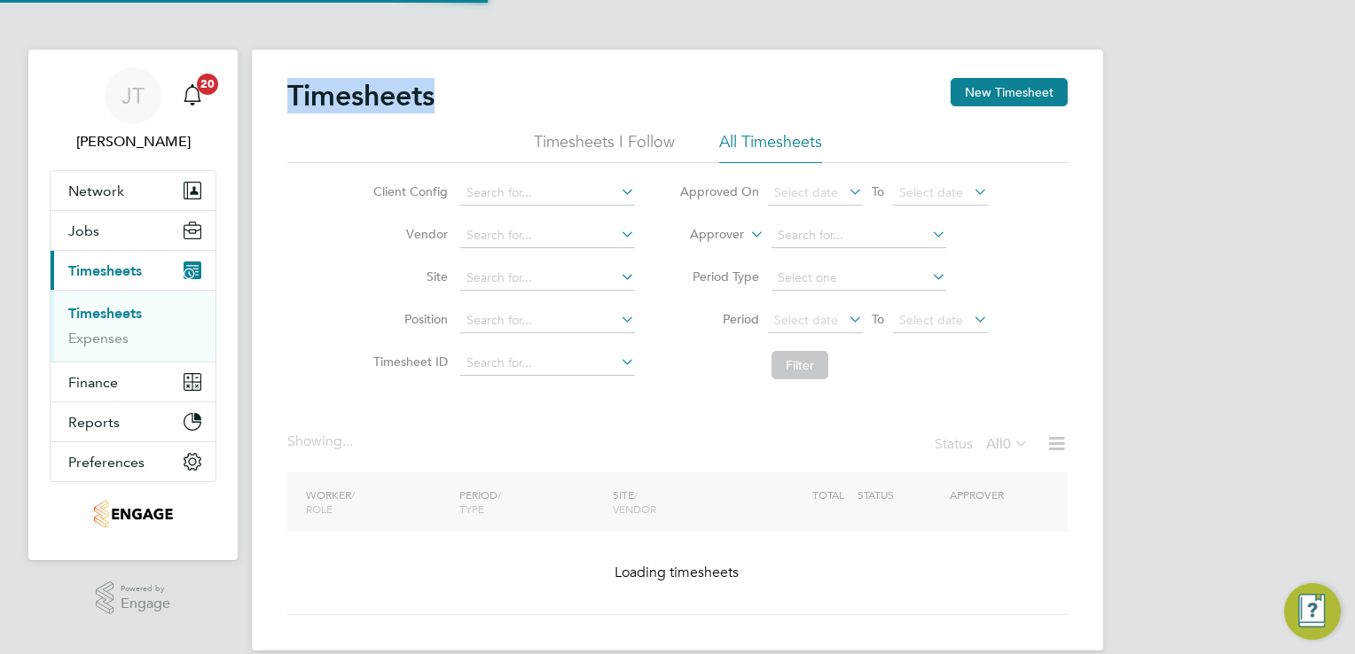
click at [310, 106] on h2 "Timesheets" at bounding box center [360, 95] width 147 height 35
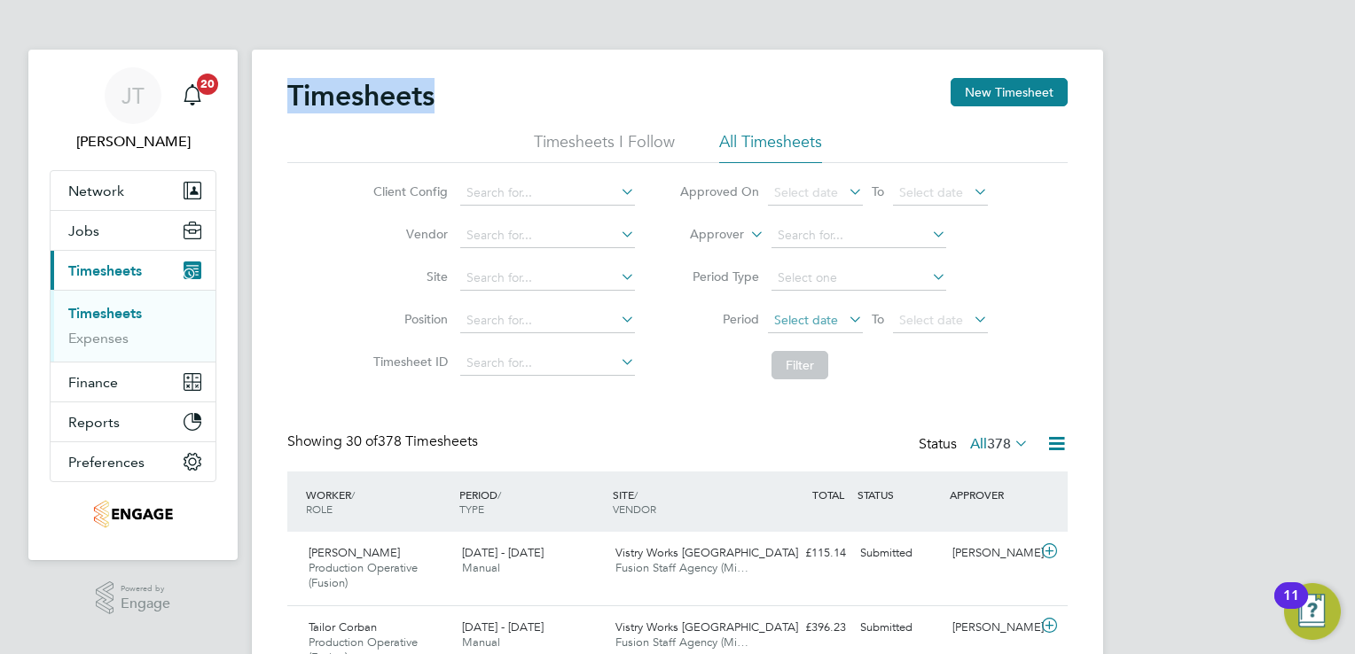
click at [826, 317] on span "Select date" at bounding box center [806, 320] width 64 height 16
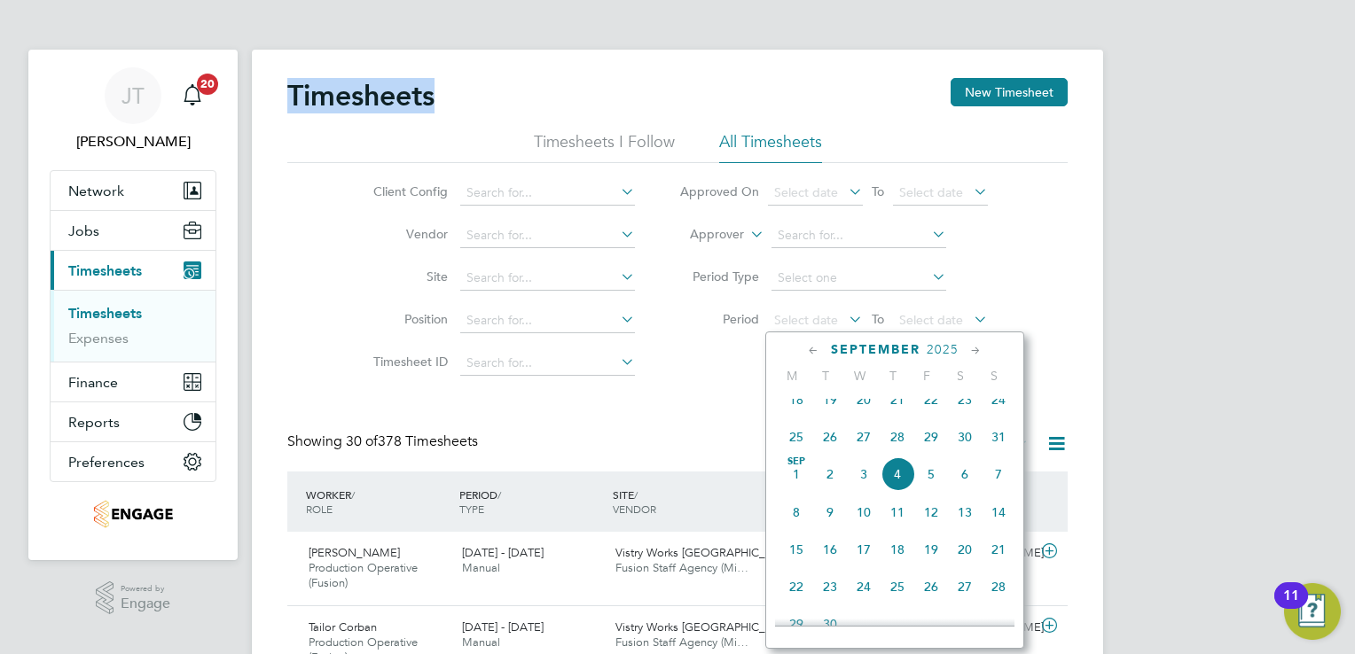
click at [816, 354] on icon at bounding box center [813, 351] width 17 height 20
click at [798, 571] on span "25" at bounding box center [796, 554] width 34 height 34
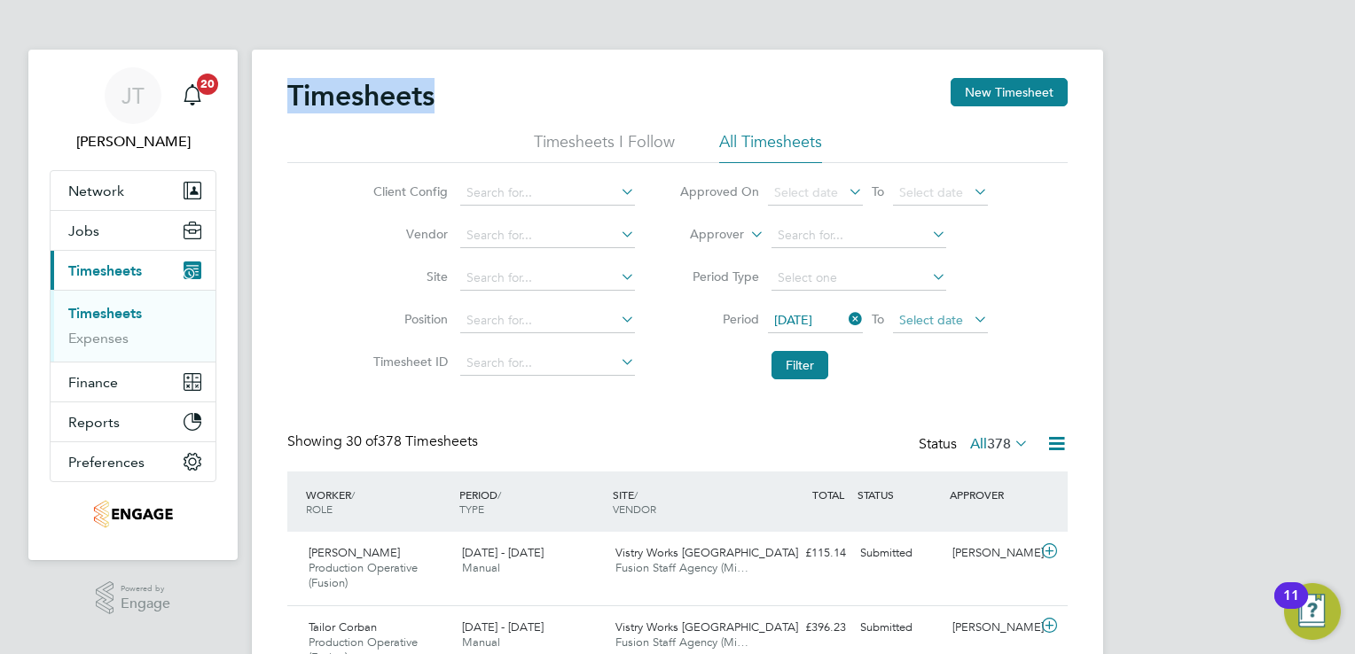
click at [922, 313] on span "Select date" at bounding box center [931, 320] width 64 height 16
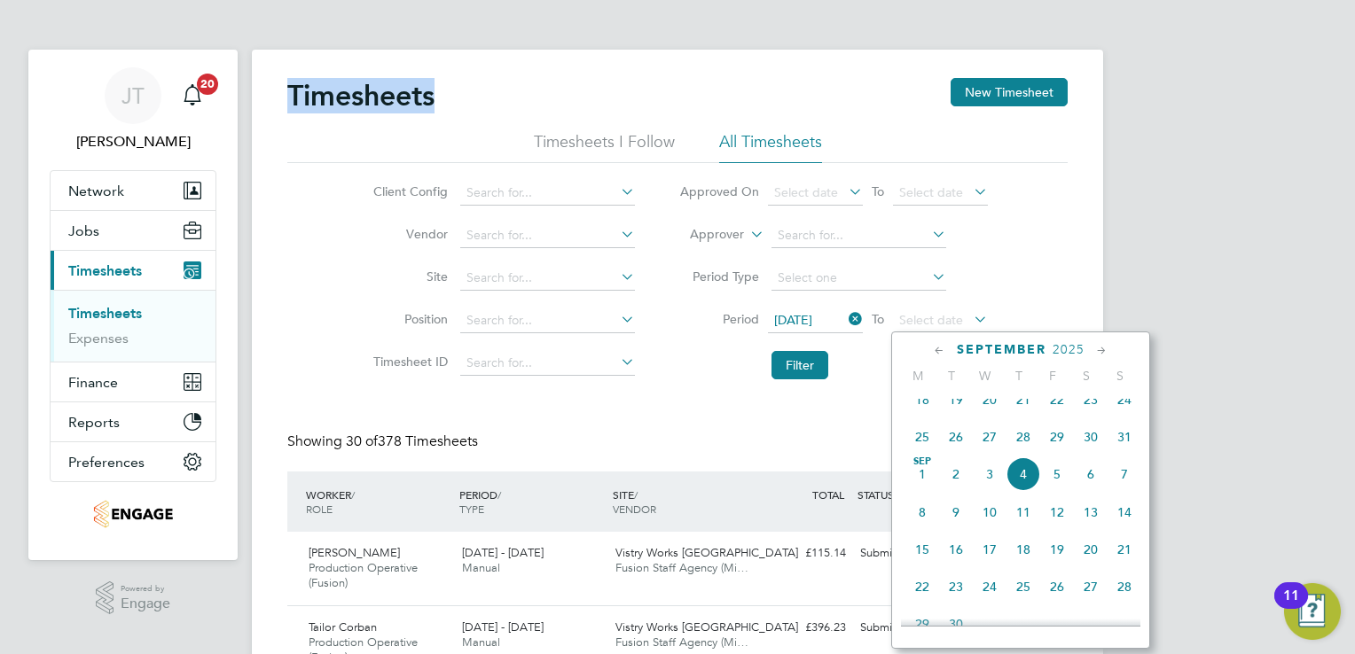
click at [845, 325] on icon at bounding box center [845, 319] width 0 height 25
click at [931, 349] on icon at bounding box center [939, 351] width 17 height 20
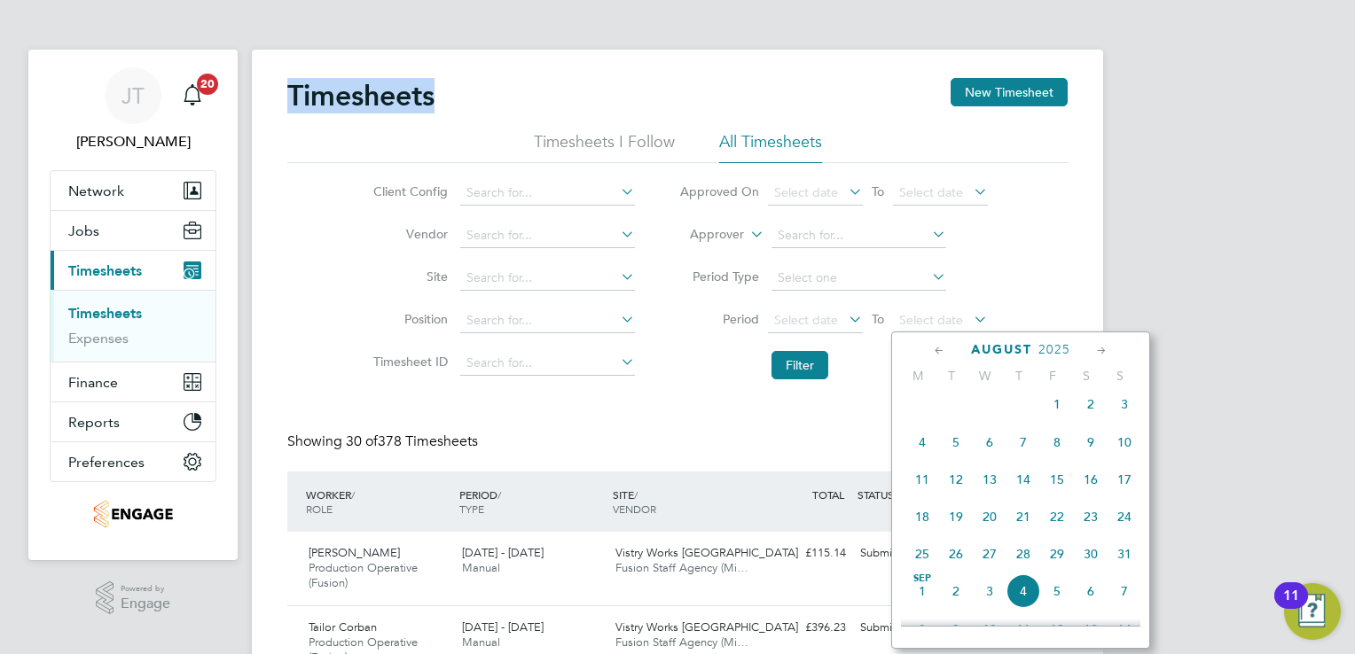
click at [931, 349] on icon at bounding box center [939, 351] width 17 height 20
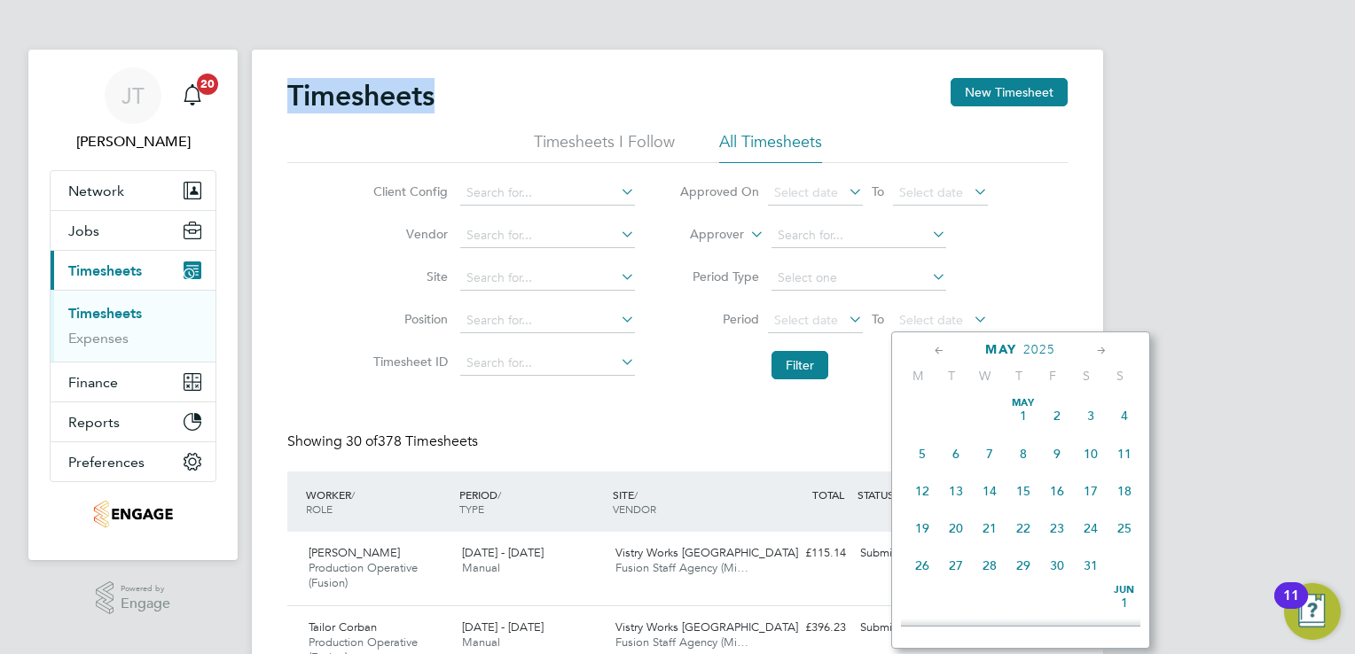
click at [1100, 353] on icon at bounding box center [1101, 351] width 17 height 20
click at [1120, 414] on span "[DATE]" at bounding box center [1124, 412] width 34 height 34
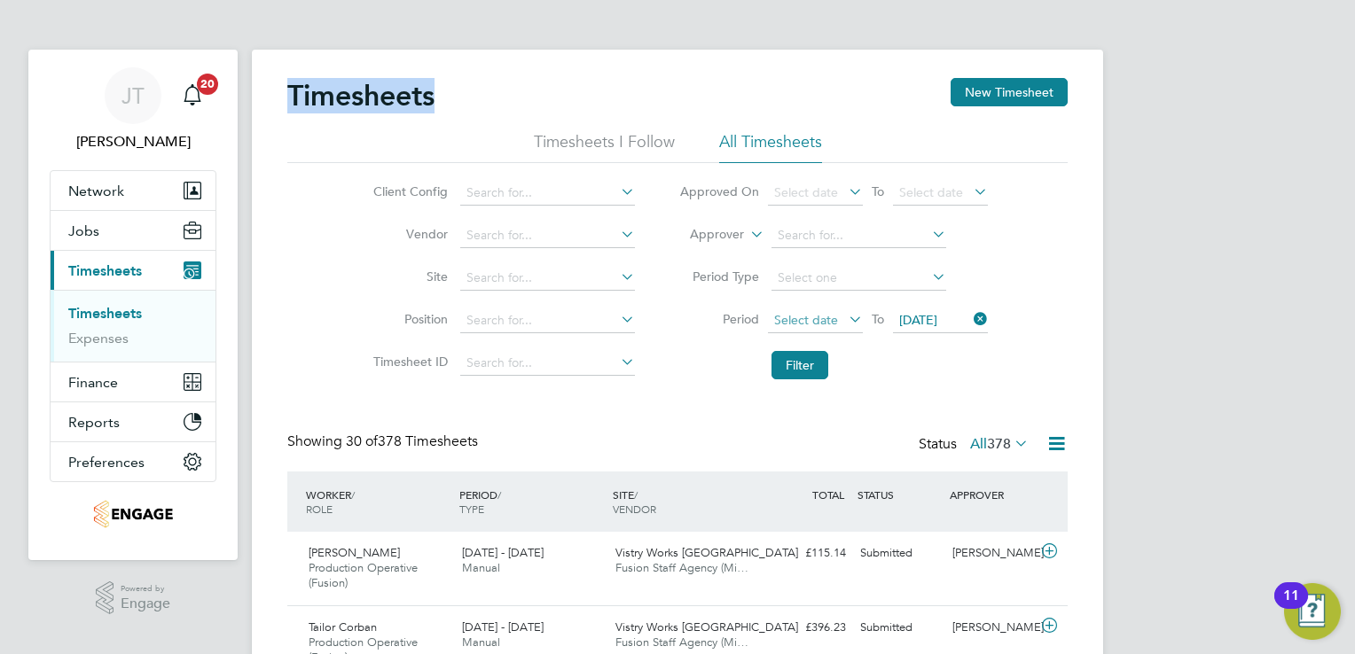
click at [798, 319] on span "Select date" at bounding box center [806, 320] width 64 height 16
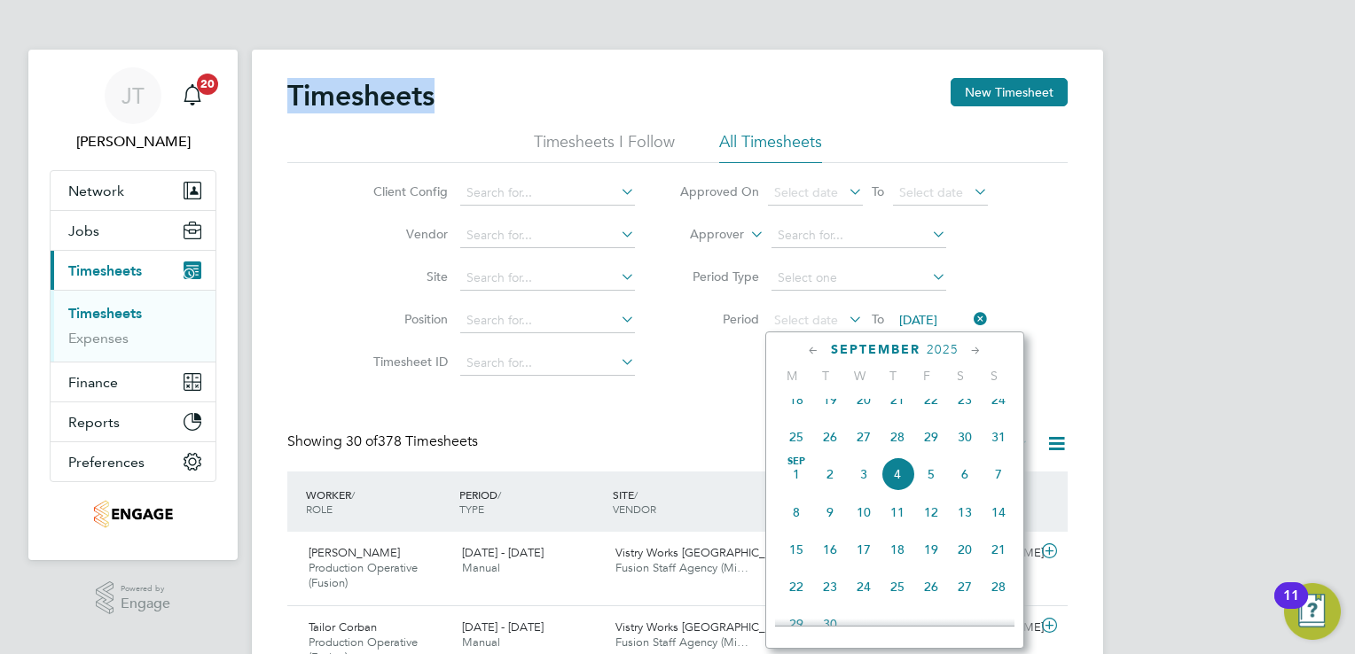
click at [816, 353] on icon at bounding box center [813, 351] width 17 height 20
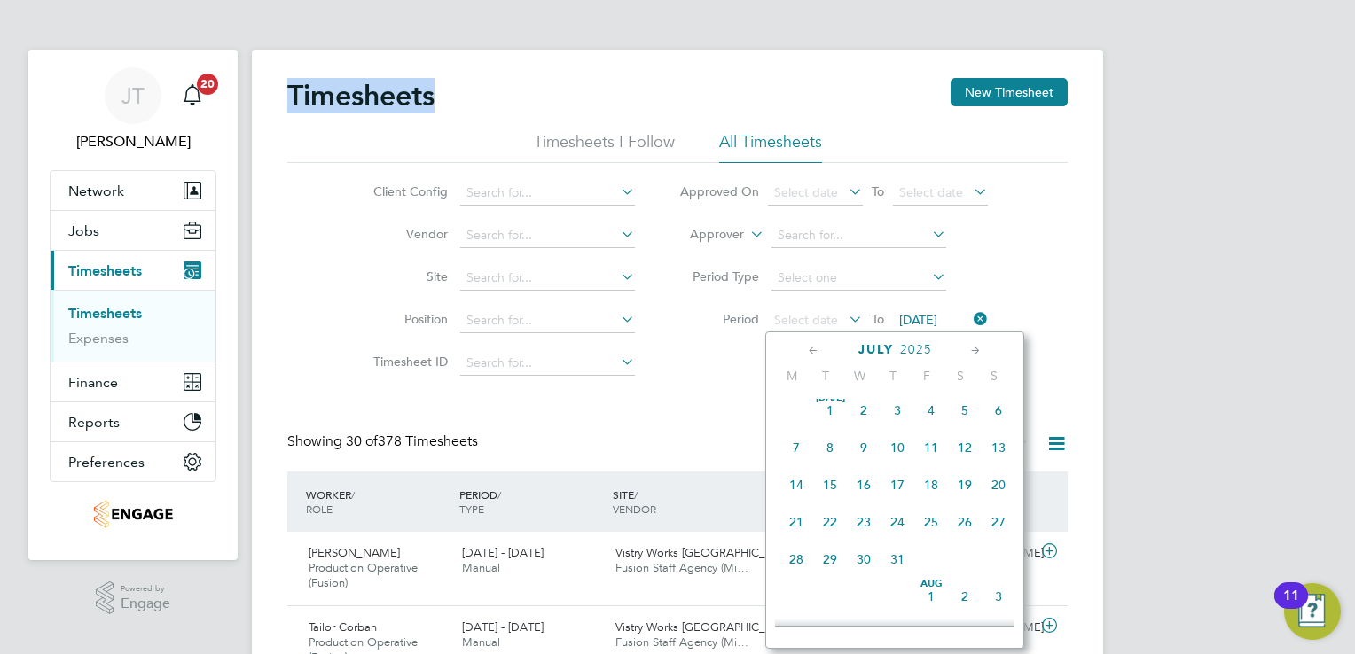
click at [816, 353] on icon at bounding box center [813, 351] width 17 height 20
click at [1003, 605] on span "[DATE]" at bounding box center [999, 603] width 34 height 34
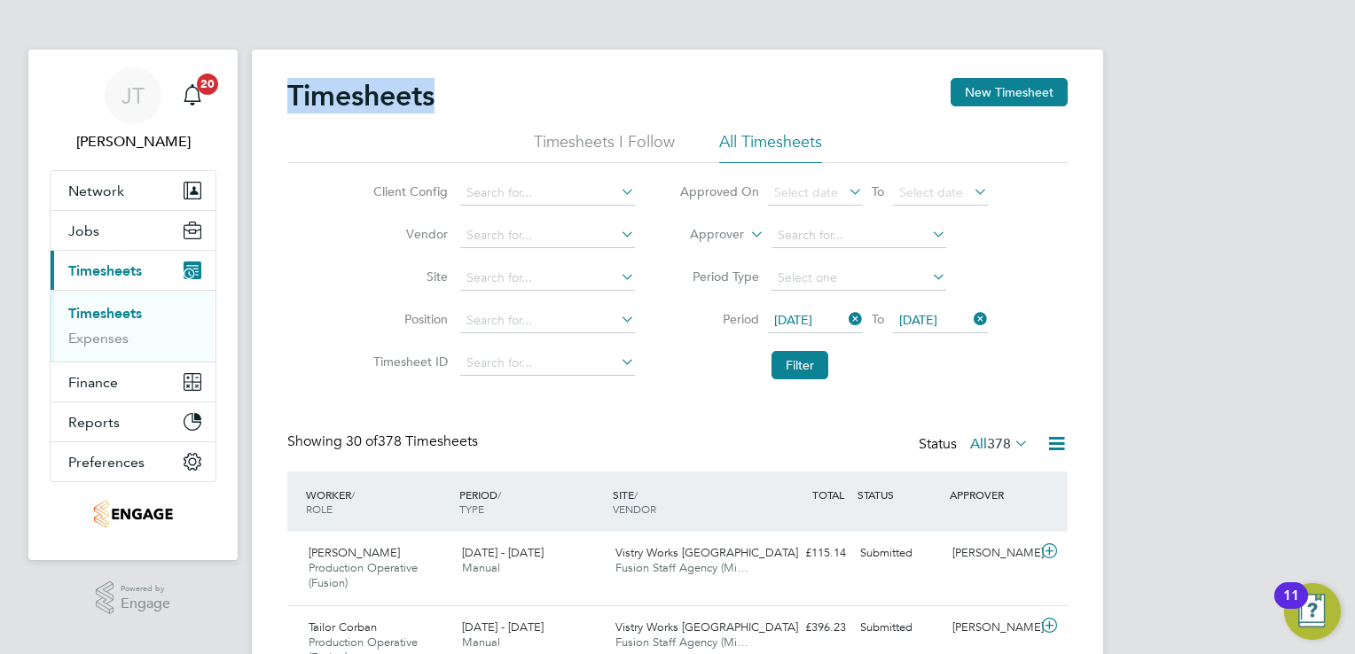
click at [943, 309] on span "[DATE]" at bounding box center [940, 321] width 95 height 24
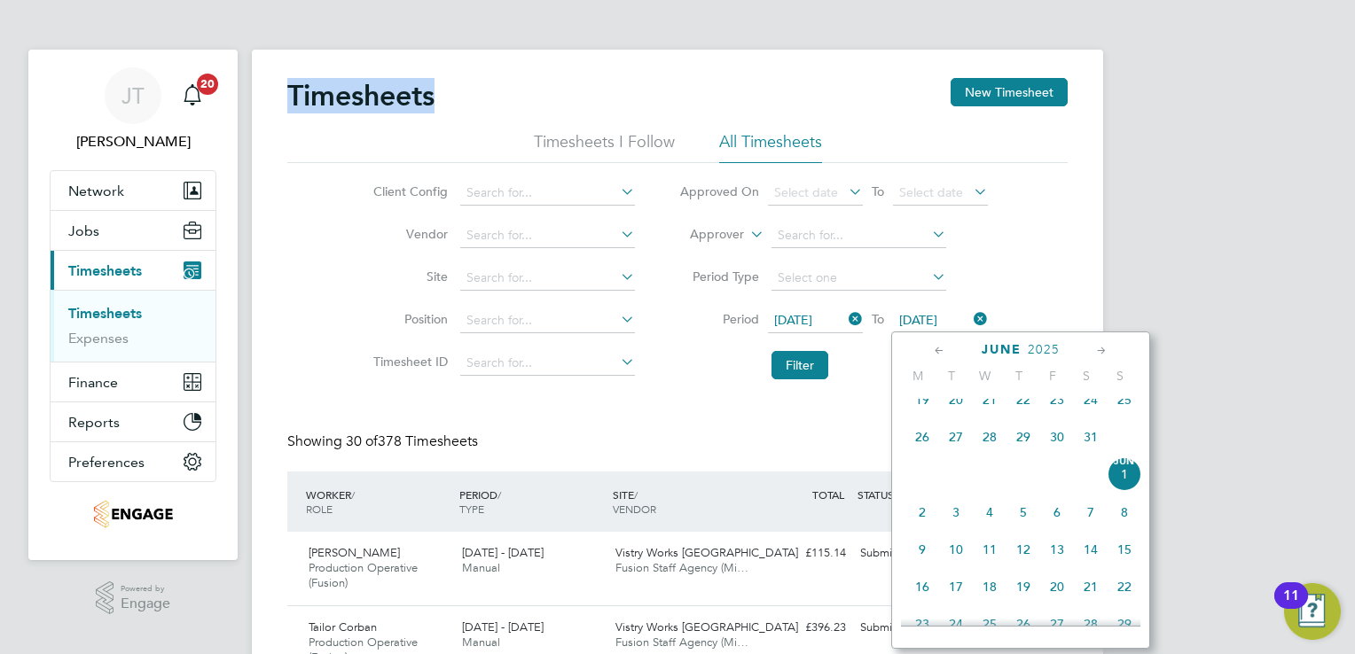
click at [1103, 346] on icon at bounding box center [1101, 351] width 17 height 20
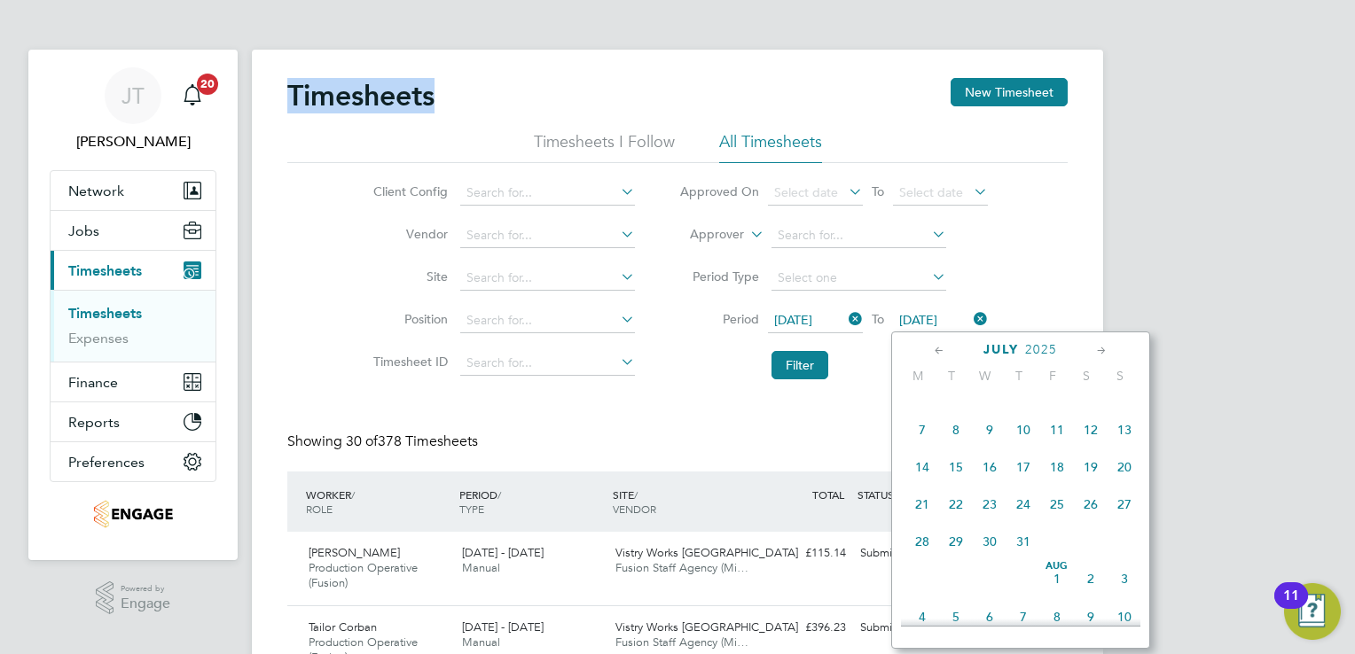
click at [1103, 346] on icon at bounding box center [1101, 351] width 17 height 20
click at [936, 349] on icon at bounding box center [939, 351] width 17 height 20
click at [917, 559] on span "28" at bounding box center [922, 542] width 34 height 34
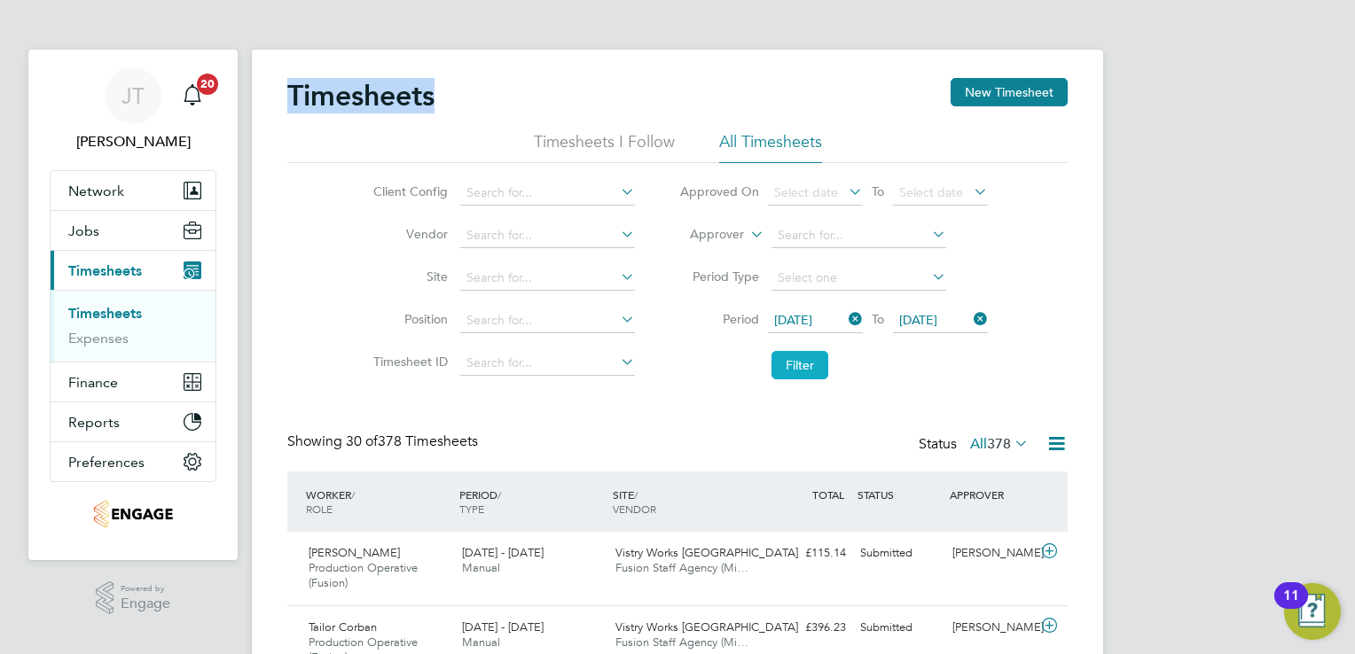
click at [802, 372] on button "Filter" at bounding box center [799, 365] width 57 height 28
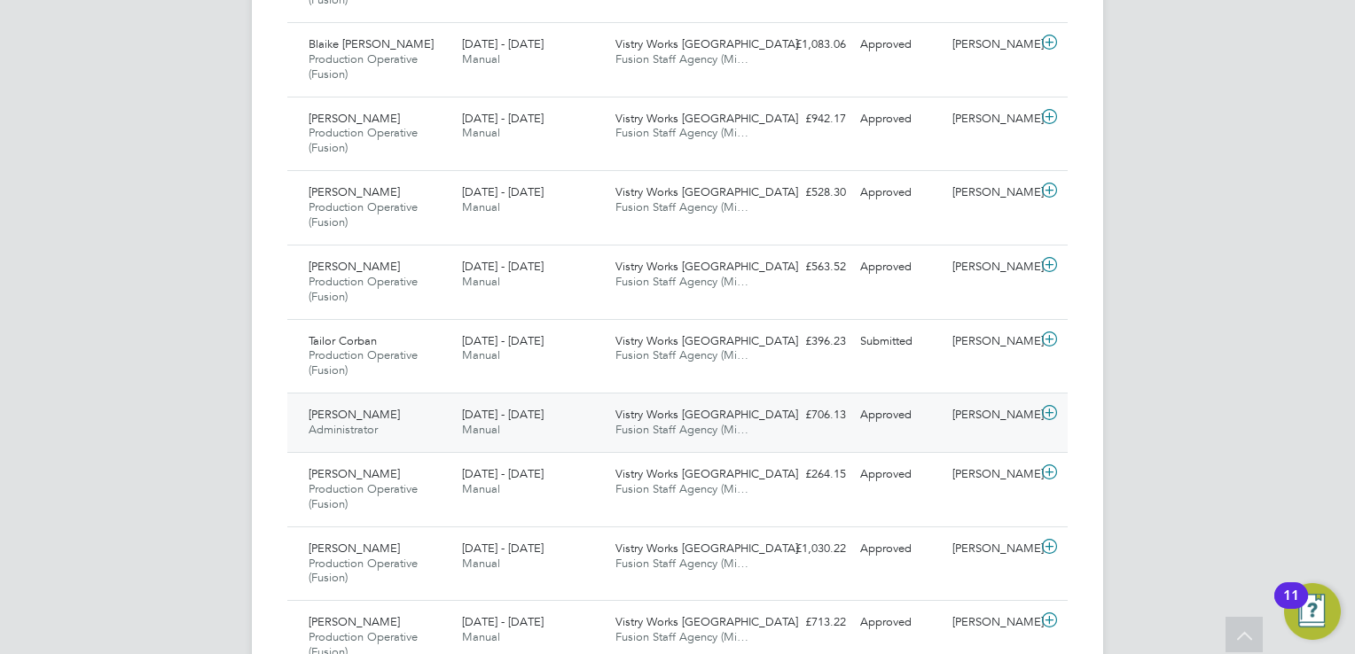
click at [1042, 407] on icon at bounding box center [1049, 413] width 22 height 14
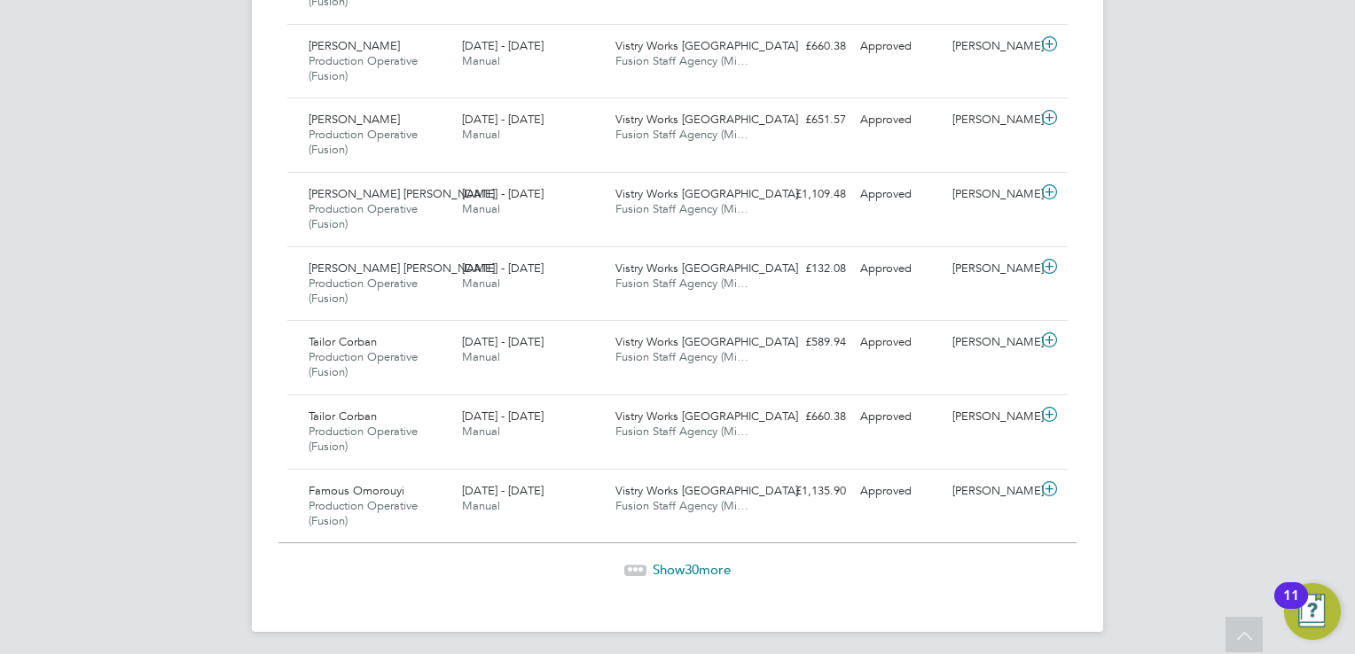
click at [673, 567] on span "Show 30 more" at bounding box center [692, 569] width 78 height 17
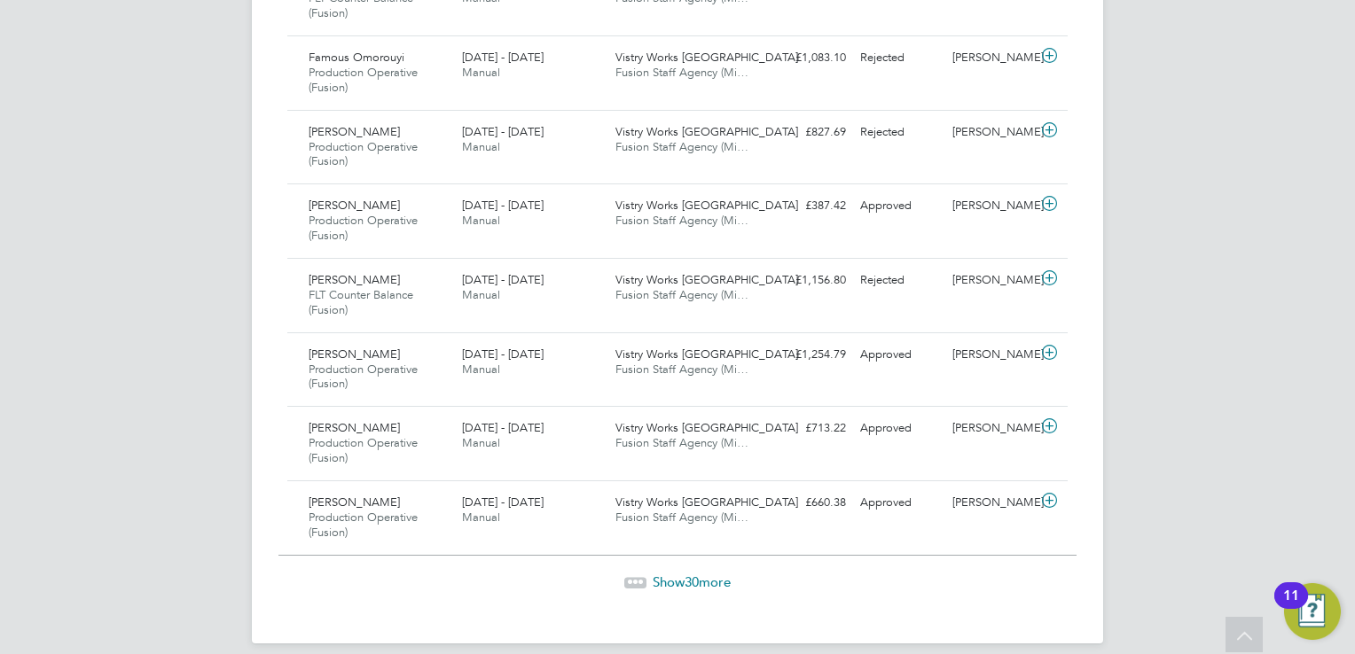
click at [673, 574] on span "Show 30 more" at bounding box center [692, 582] width 78 height 17
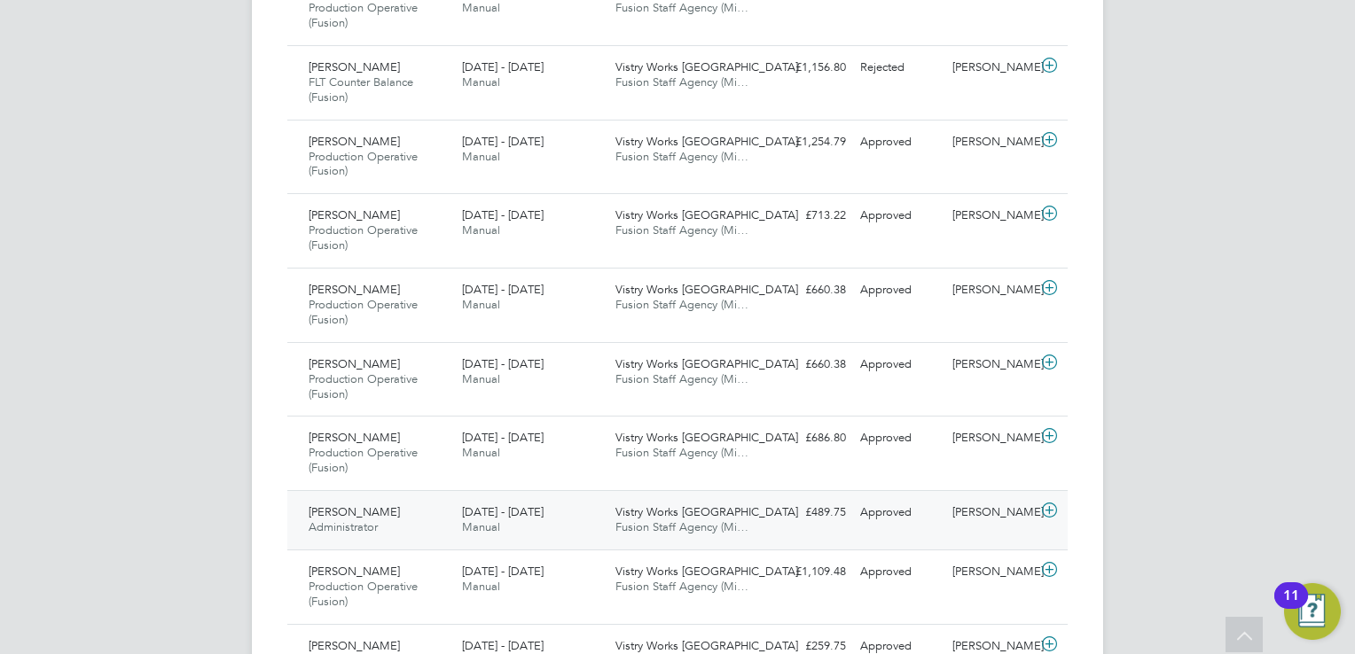
click at [528, 505] on span "[DATE] - [DATE]" at bounding box center [503, 512] width 82 height 15
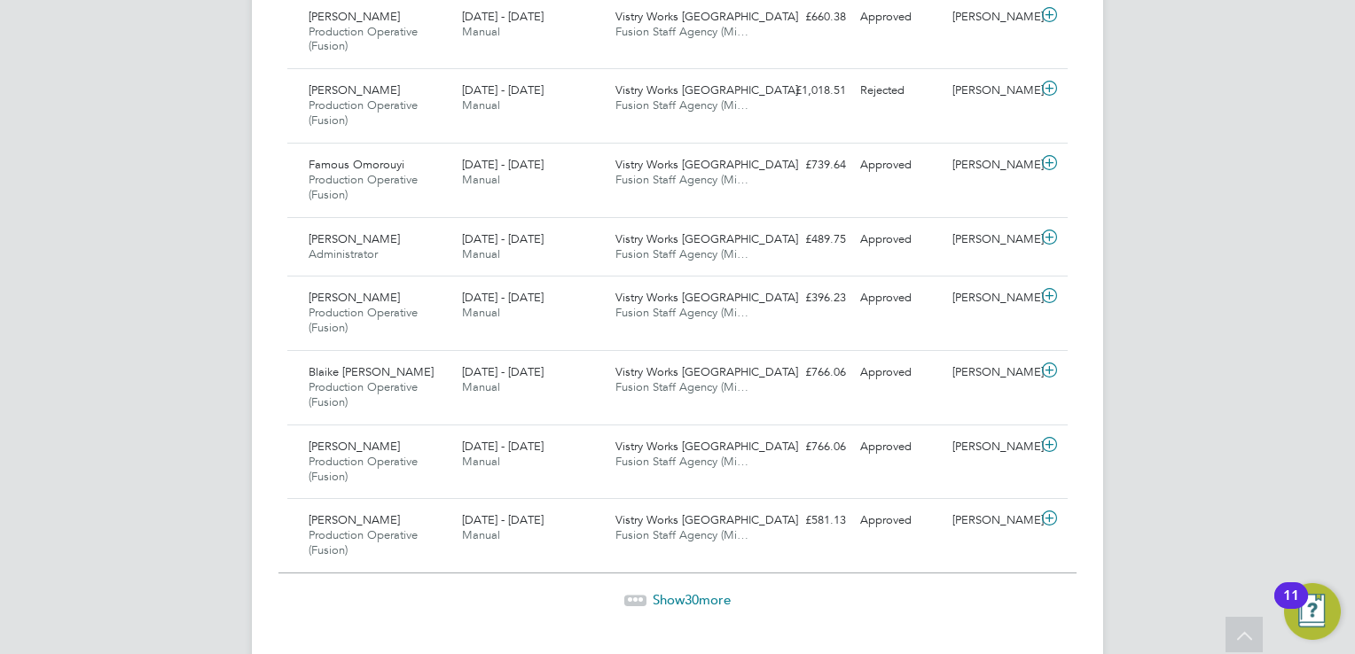
click at [667, 591] on span "Show 30 more" at bounding box center [692, 599] width 78 height 17
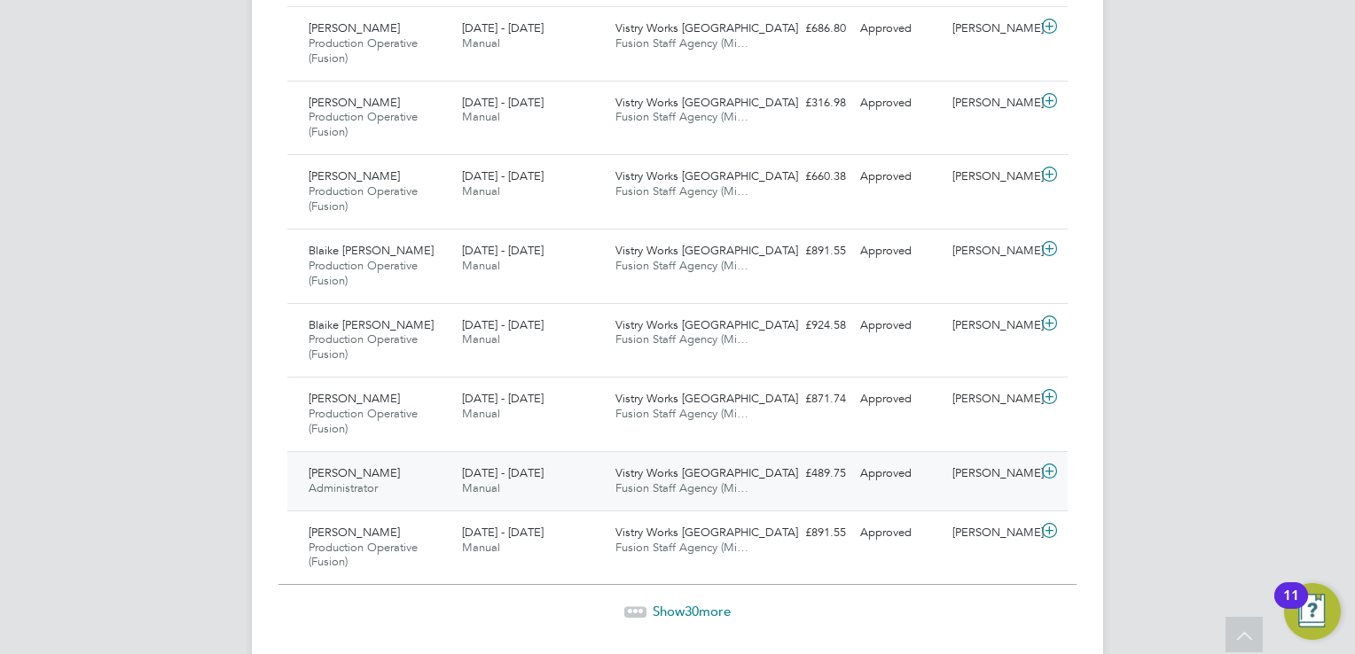
click at [481, 481] on span "Manual" at bounding box center [481, 488] width 38 height 15
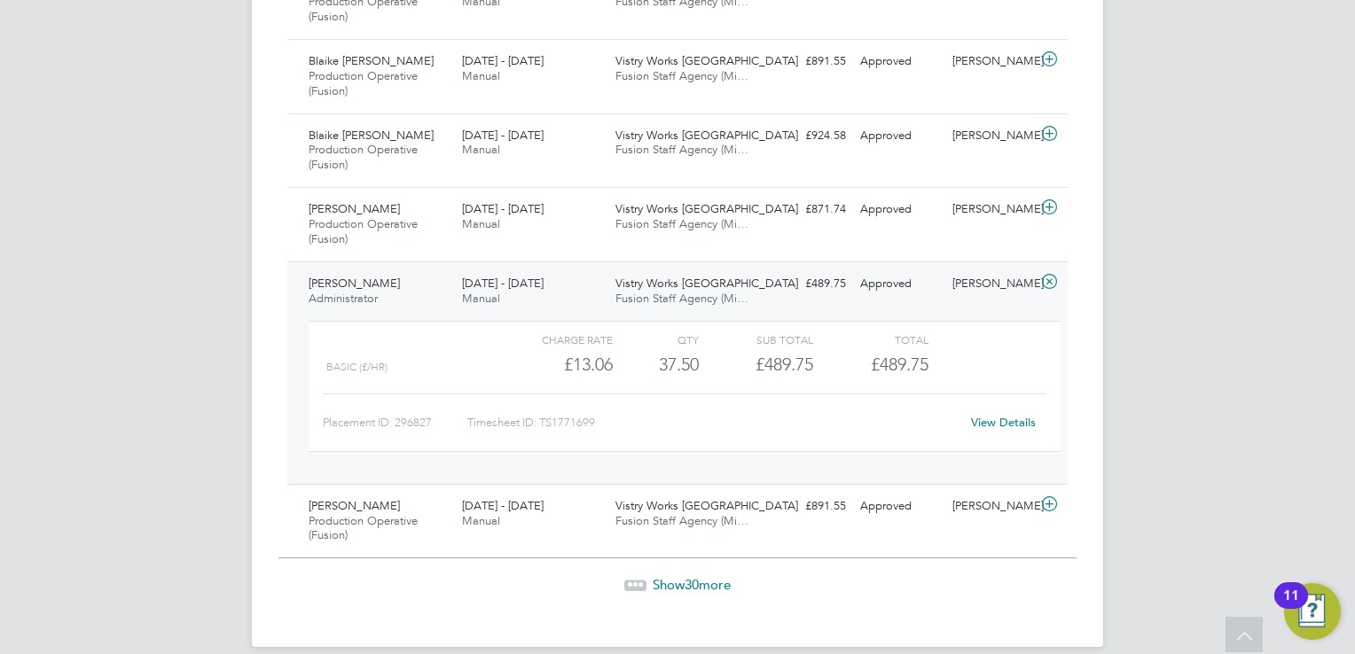
click at [660, 576] on span "Show 30 more" at bounding box center [692, 584] width 78 height 17
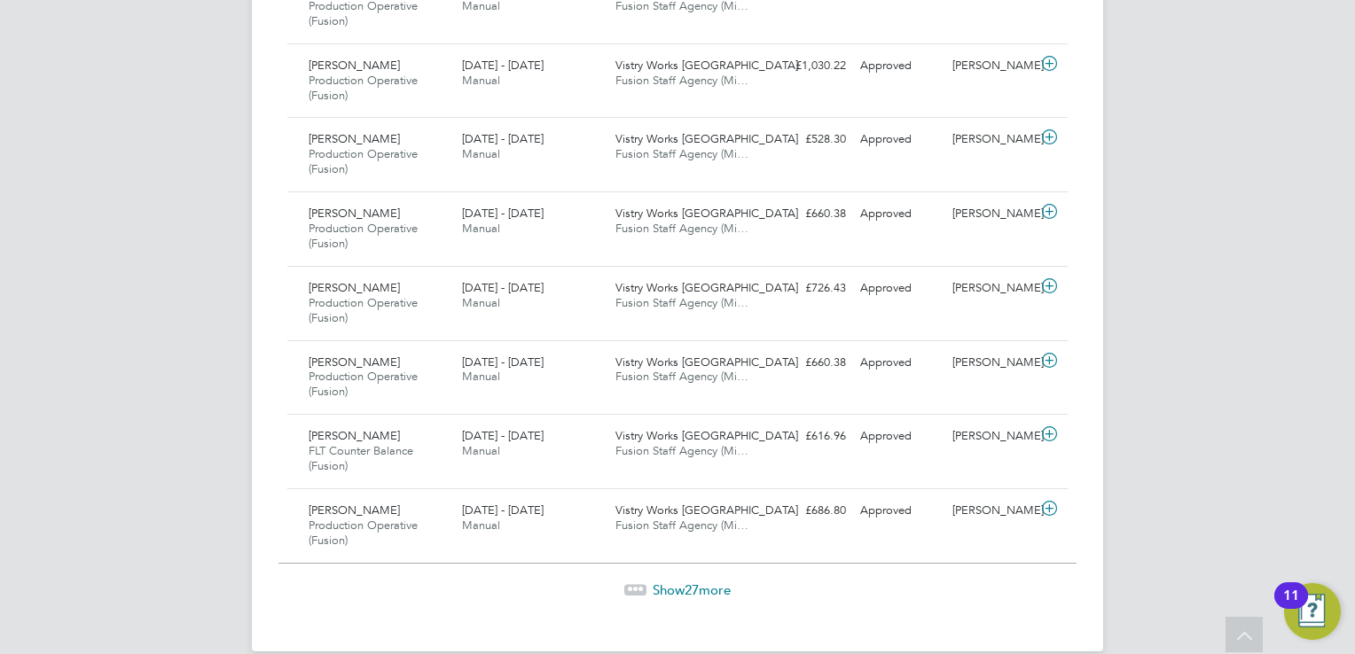
click at [660, 582] on span "Show 27 more" at bounding box center [692, 590] width 78 height 17
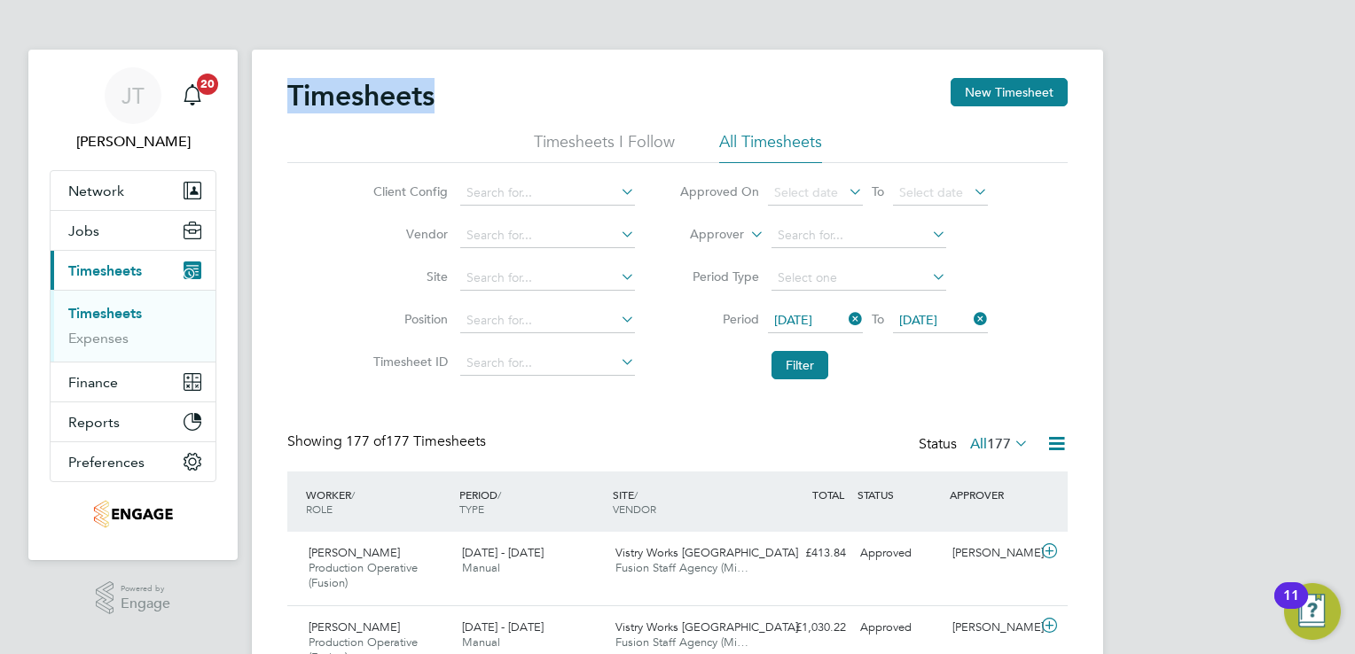
click at [845, 321] on icon at bounding box center [845, 319] width 0 height 25
click at [805, 318] on span "Select date" at bounding box center [806, 320] width 64 height 16
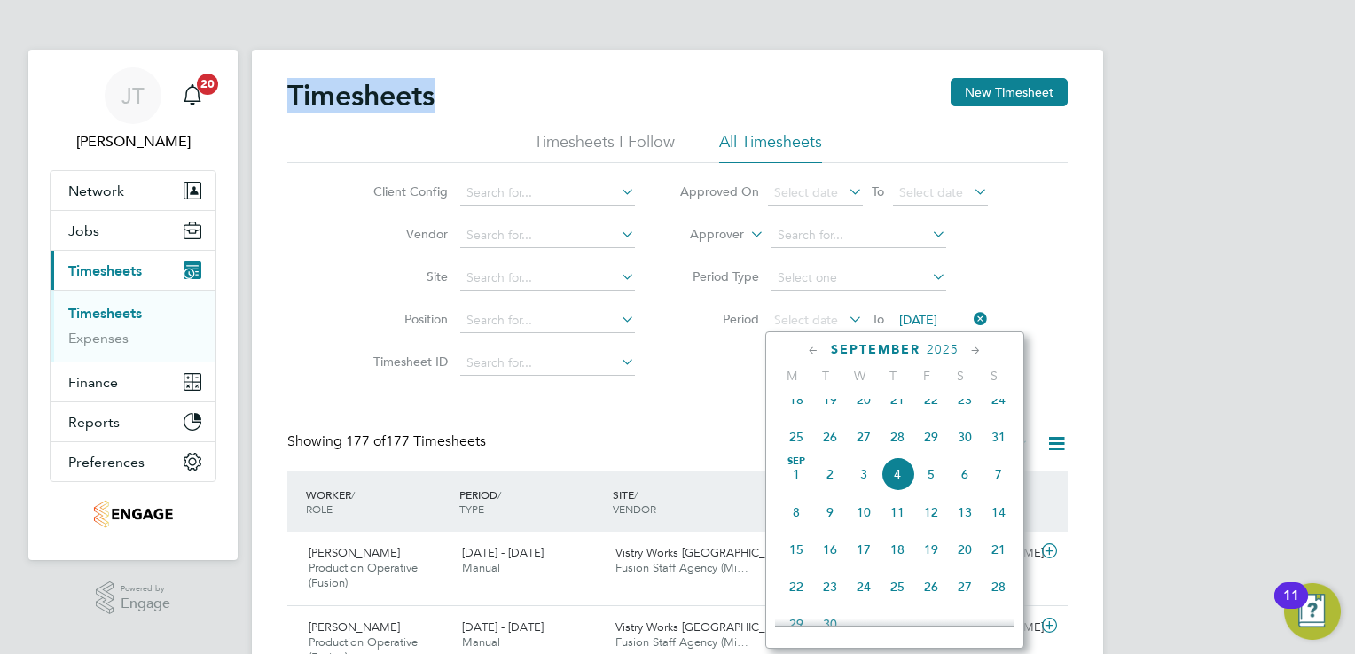
click at [814, 349] on icon at bounding box center [813, 351] width 17 height 20
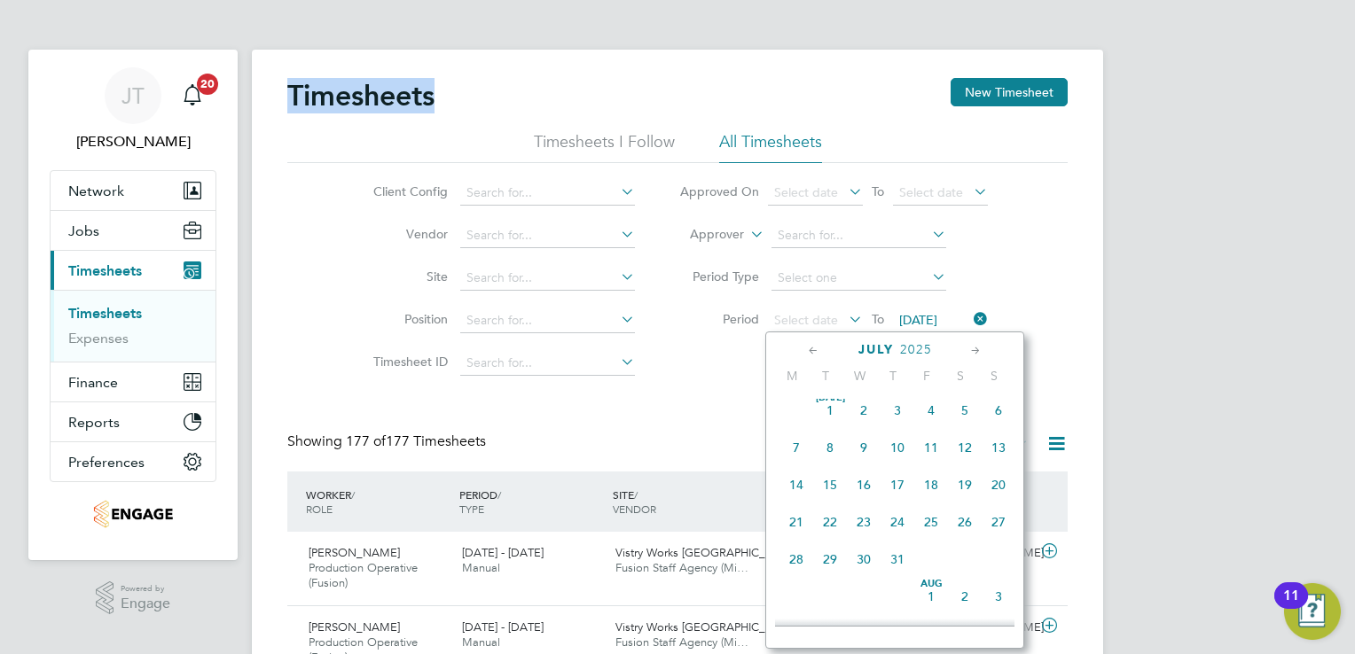
click at [786, 450] on span "7" at bounding box center [796, 448] width 34 height 34
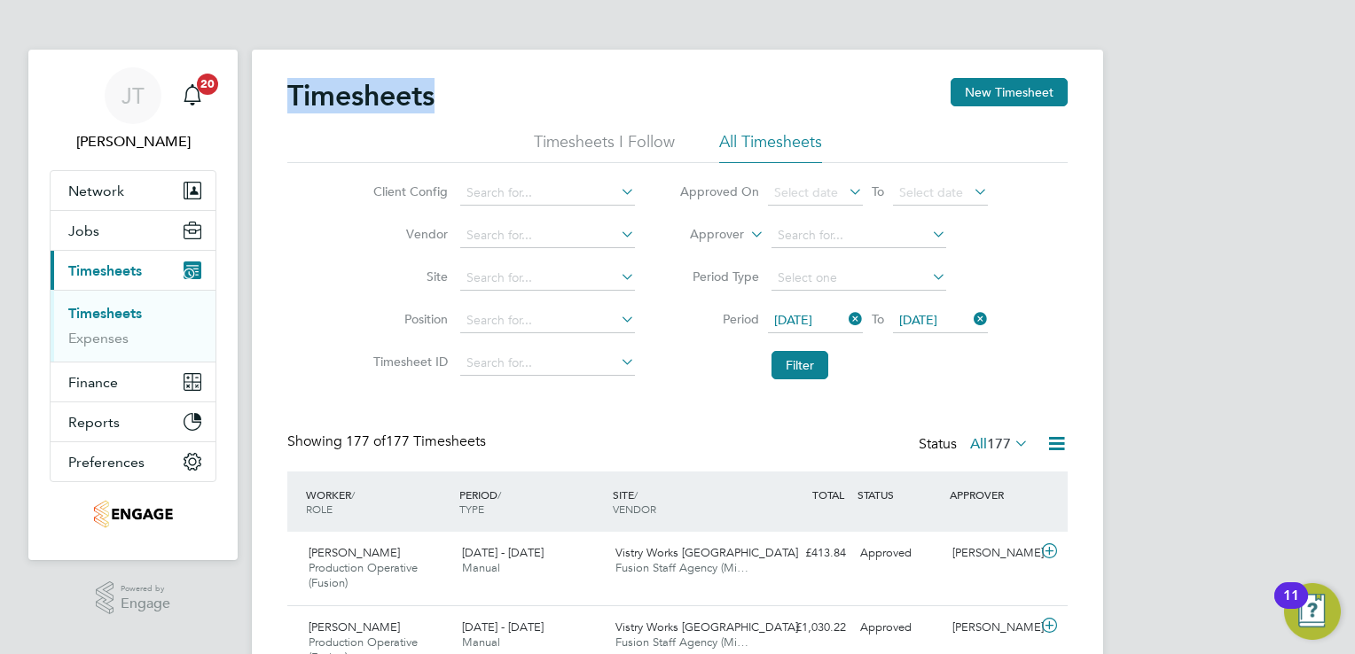
click at [920, 318] on span "[DATE]" at bounding box center [918, 320] width 38 height 16
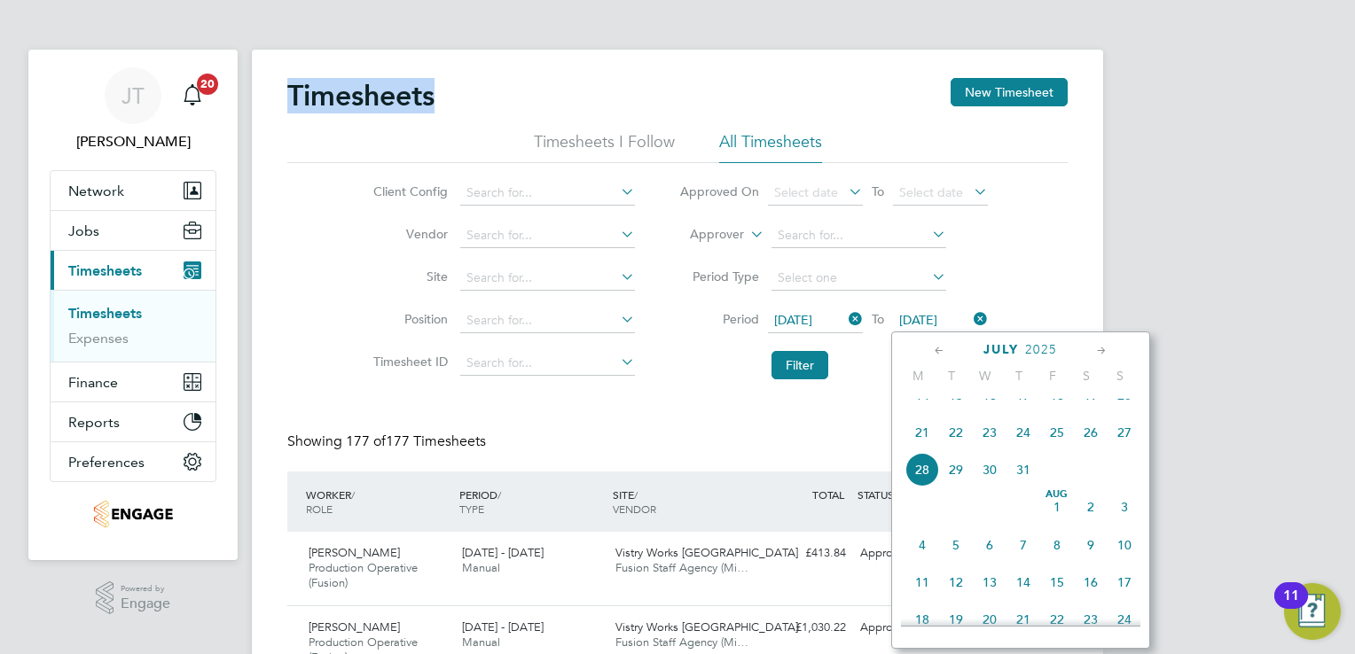
click at [922, 410] on span "14" at bounding box center [922, 396] width 34 height 34
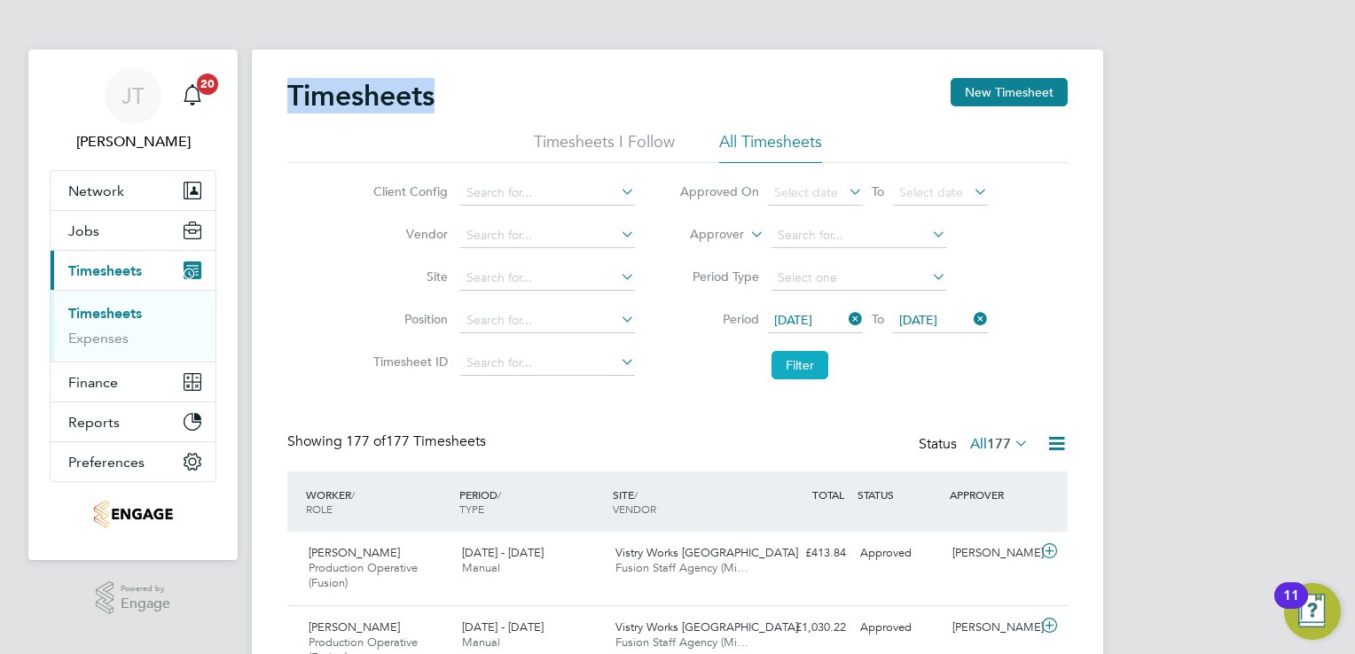
click at [805, 364] on button "Filter" at bounding box center [799, 365] width 57 height 28
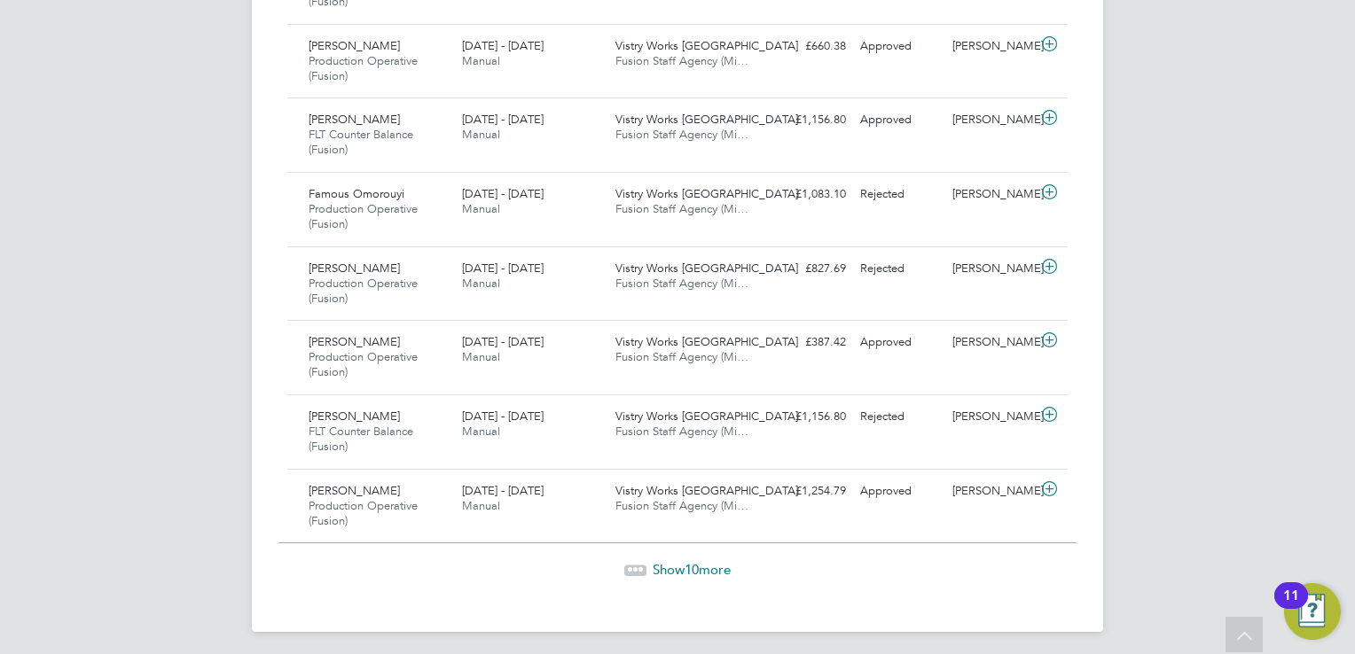
click at [685, 563] on span "10" at bounding box center [692, 569] width 14 height 17
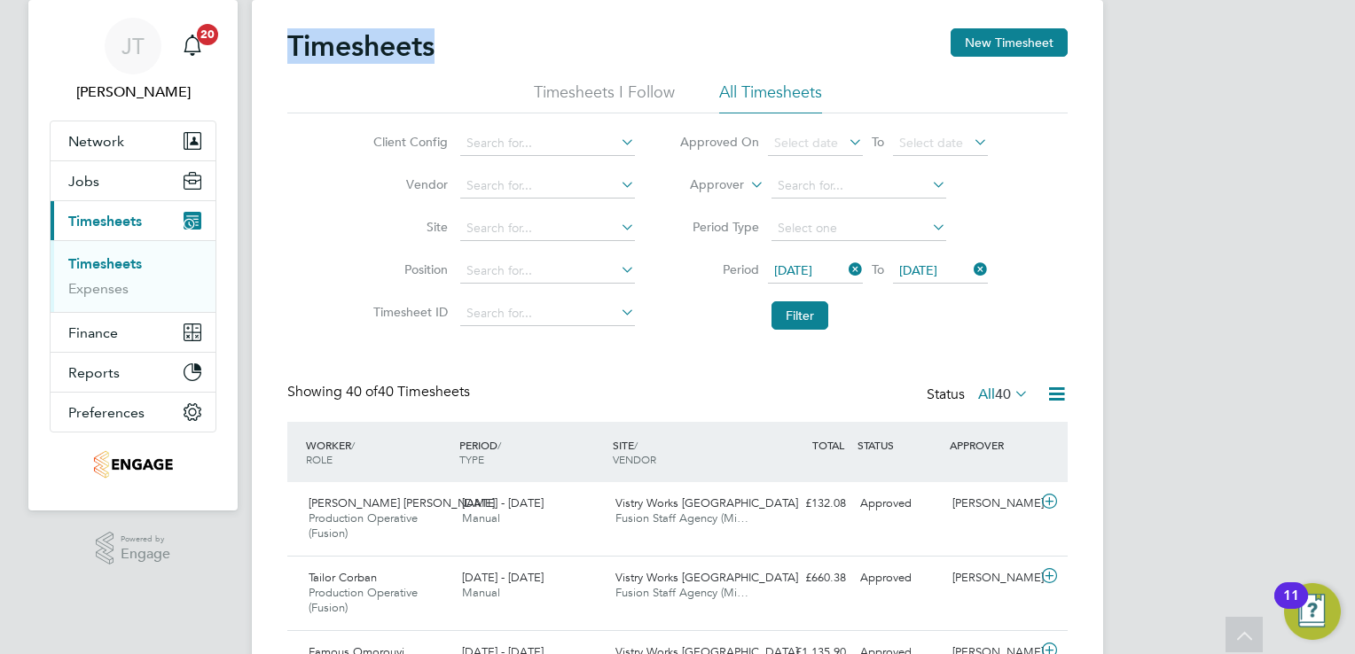
scroll to position [0, 0]
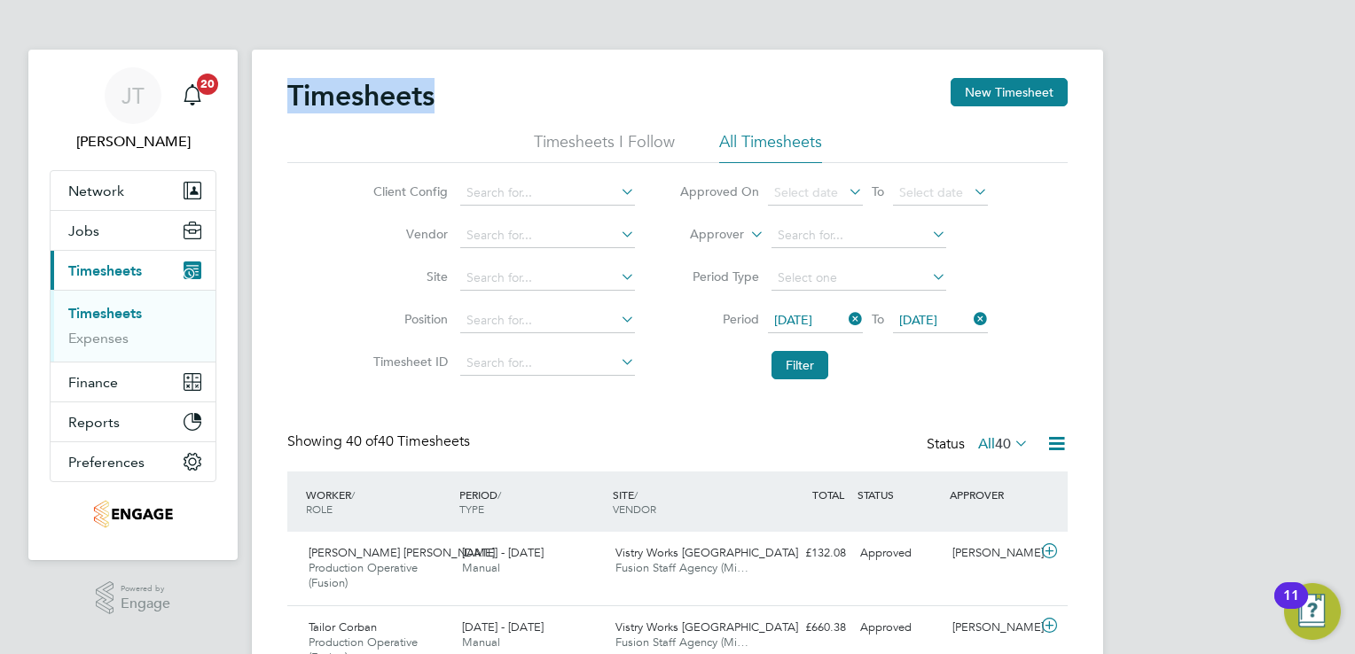
click at [798, 312] on span "[DATE]" at bounding box center [793, 320] width 38 height 16
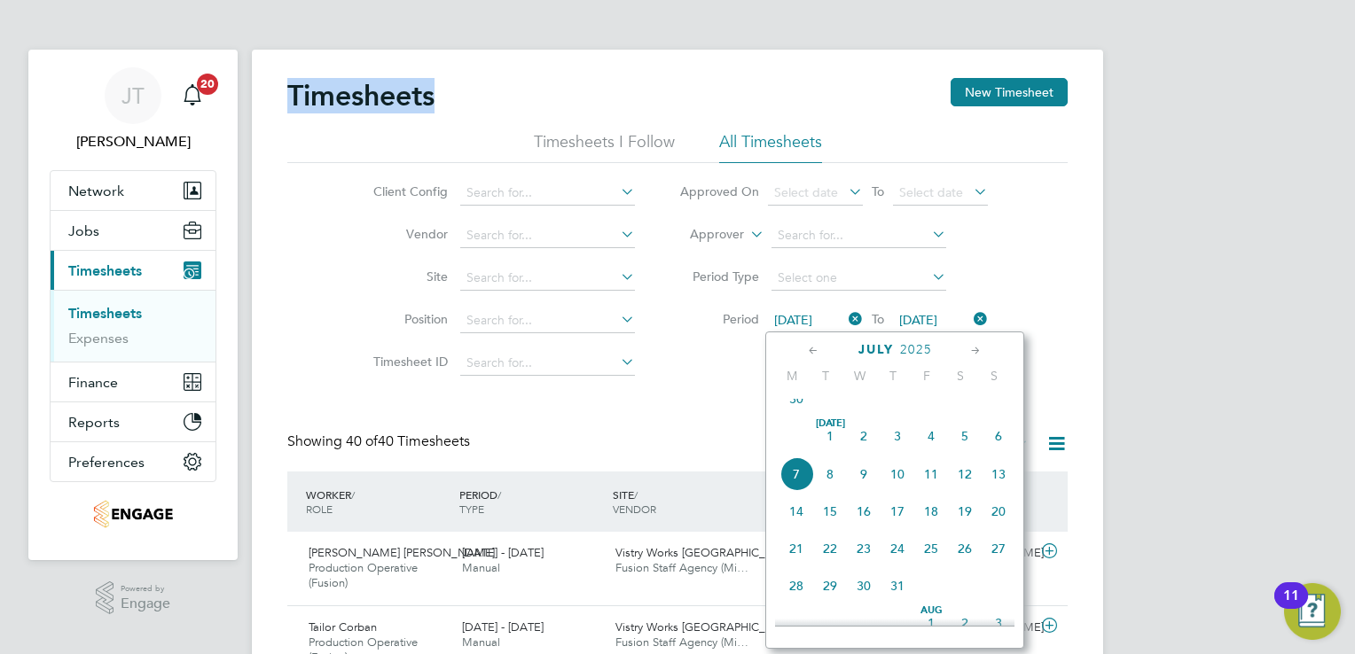
click at [812, 348] on icon at bounding box center [813, 351] width 17 height 20
click at [794, 522] on span "16" at bounding box center [796, 518] width 34 height 34
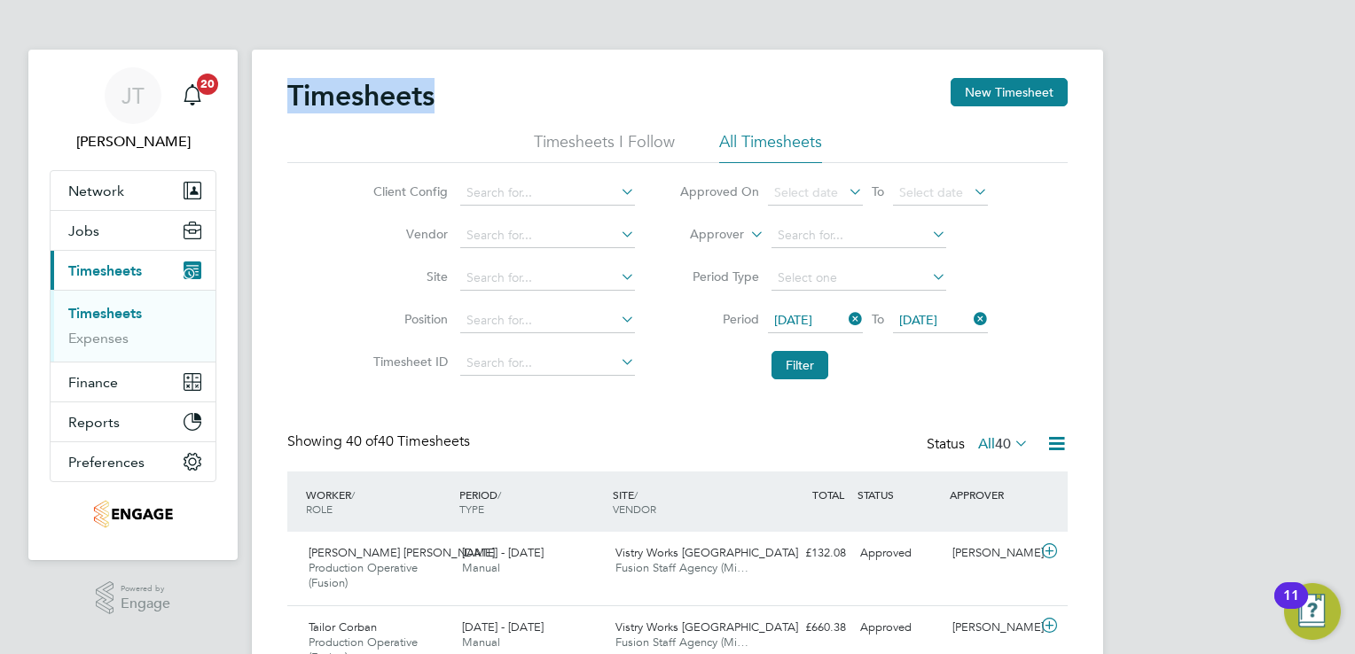
click at [970, 318] on icon at bounding box center [970, 319] width 0 height 25
click at [937, 314] on span "Select date" at bounding box center [931, 320] width 64 height 16
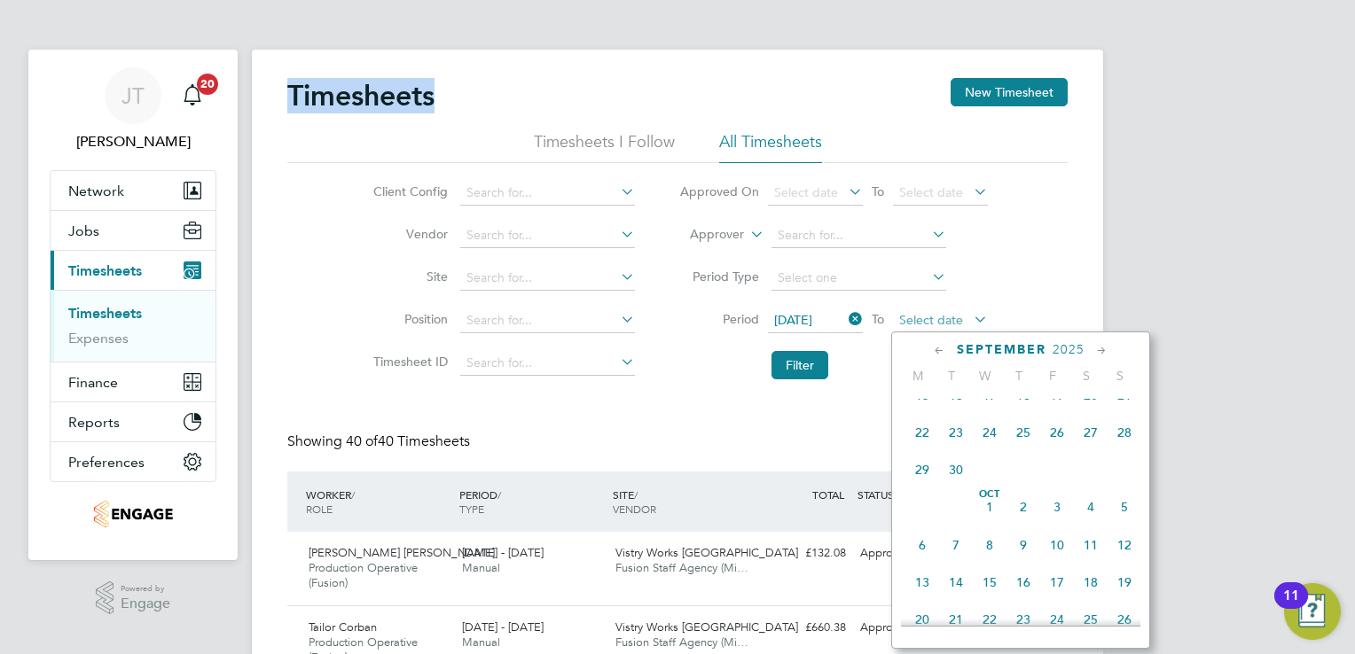
scroll to position [540, 0]
click at [938, 349] on icon at bounding box center [939, 351] width 17 height 20
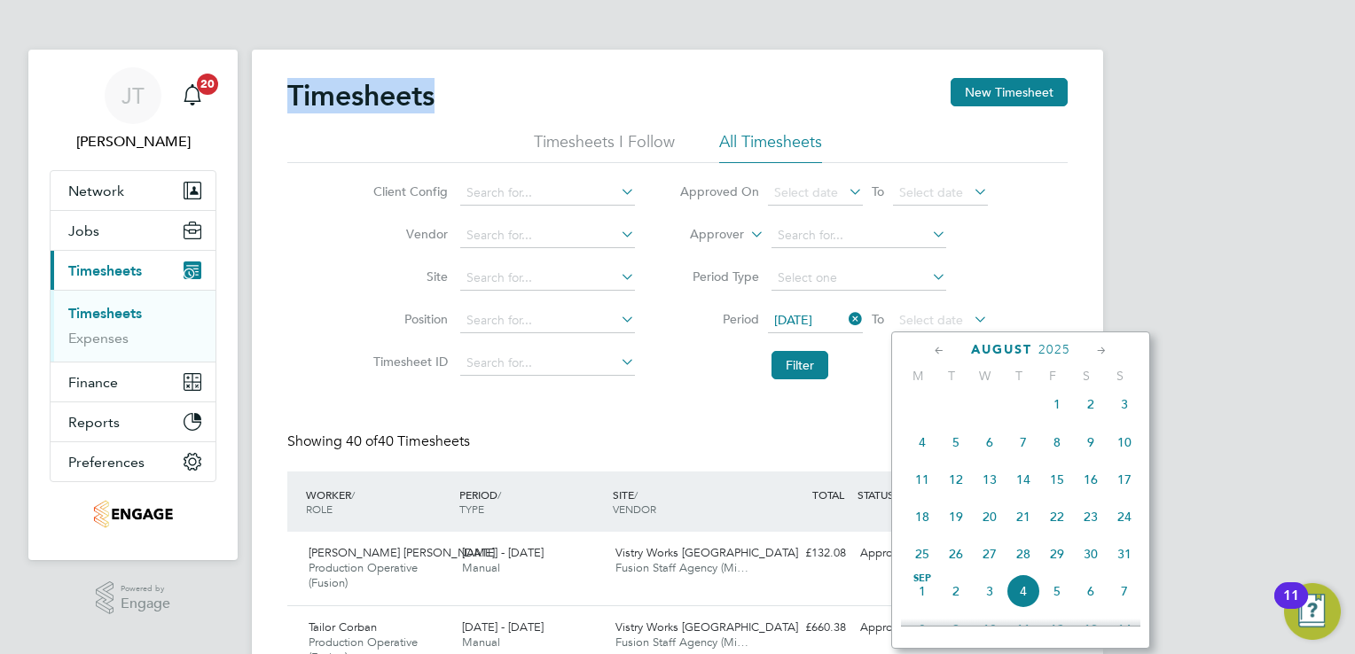
click at [938, 349] on icon at bounding box center [939, 351] width 17 height 20
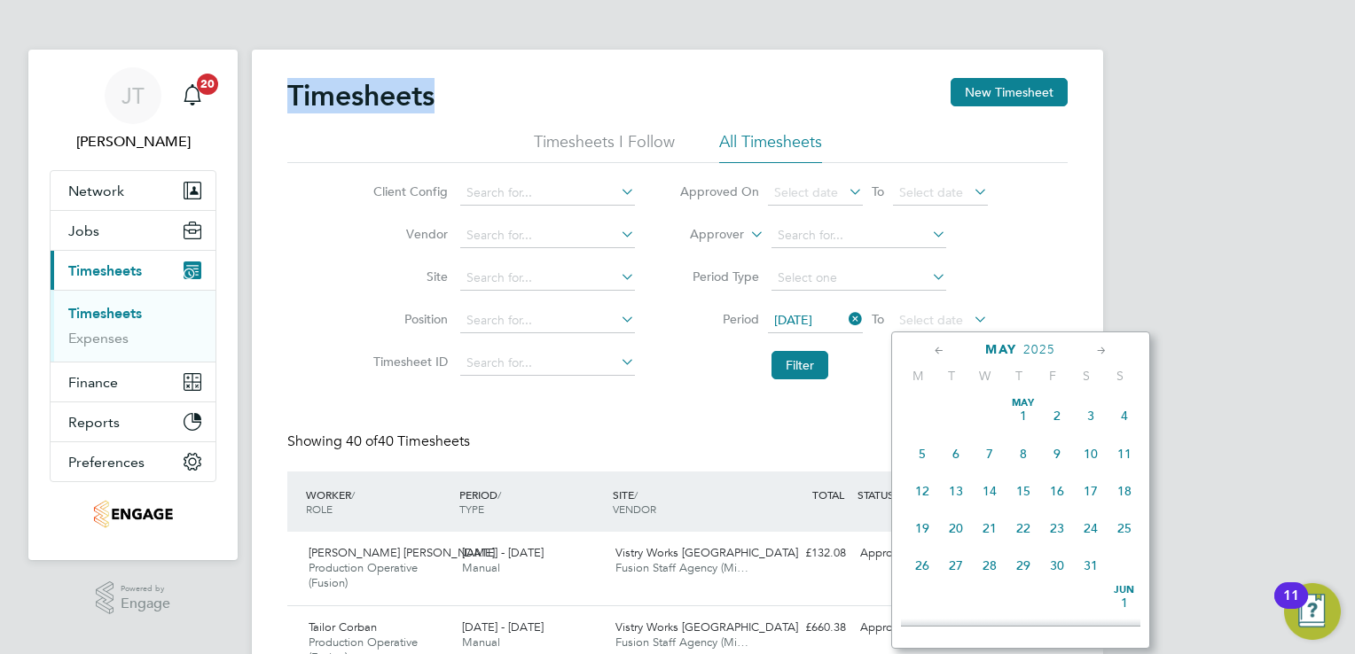
click at [1096, 356] on icon at bounding box center [1101, 351] width 17 height 20
click at [1126, 528] on span "22" at bounding box center [1124, 524] width 34 height 34
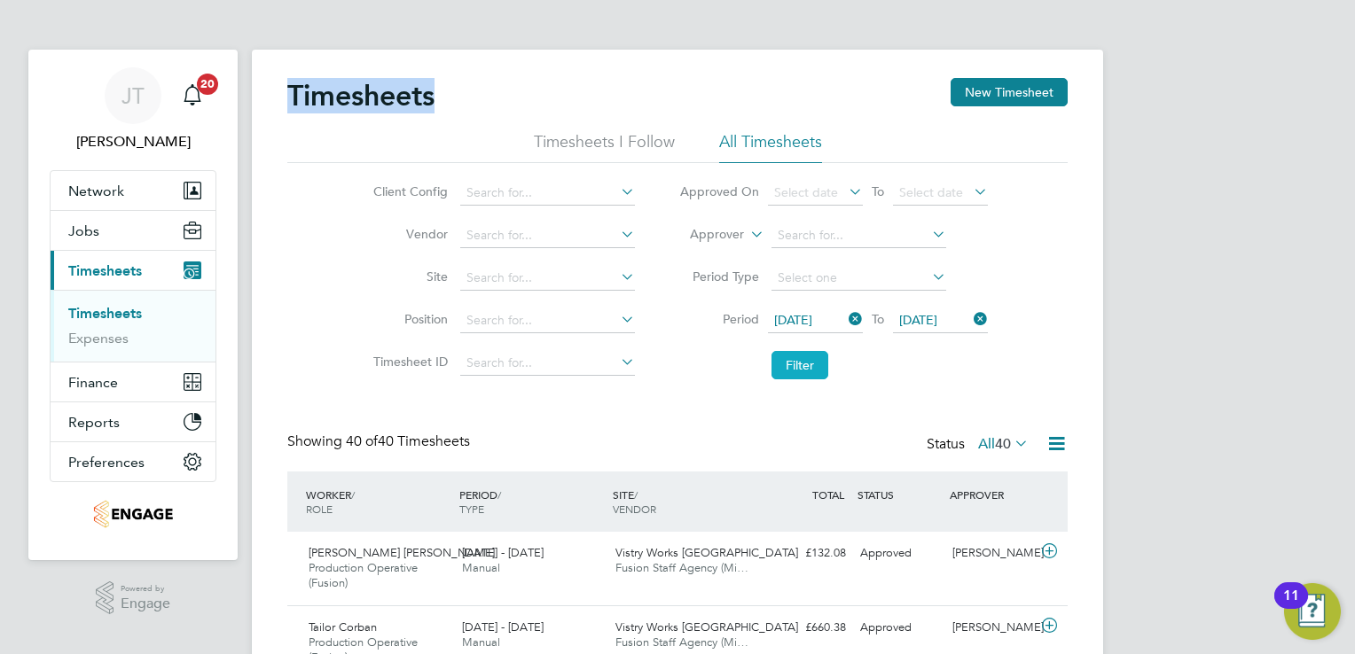
click at [811, 364] on button "Filter" at bounding box center [799, 365] width 57 height 28
click at [986, 438] on label "All 18" at bounding box center [1003, 444] width 51 height 18
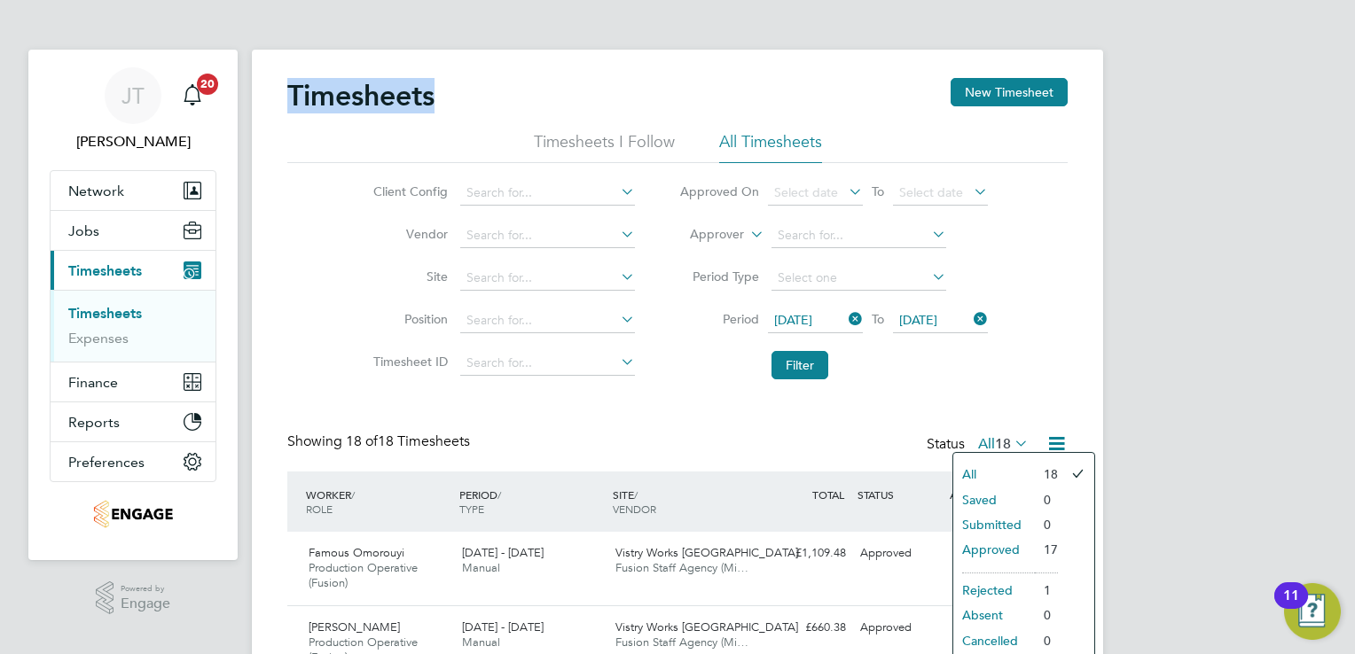
click at [845, 321] on icon at bounding box center [845, 319] width 0 height 25
click at [968, 317] on span "[DATE]" at bounding box center [940, 321] width 95 height 24
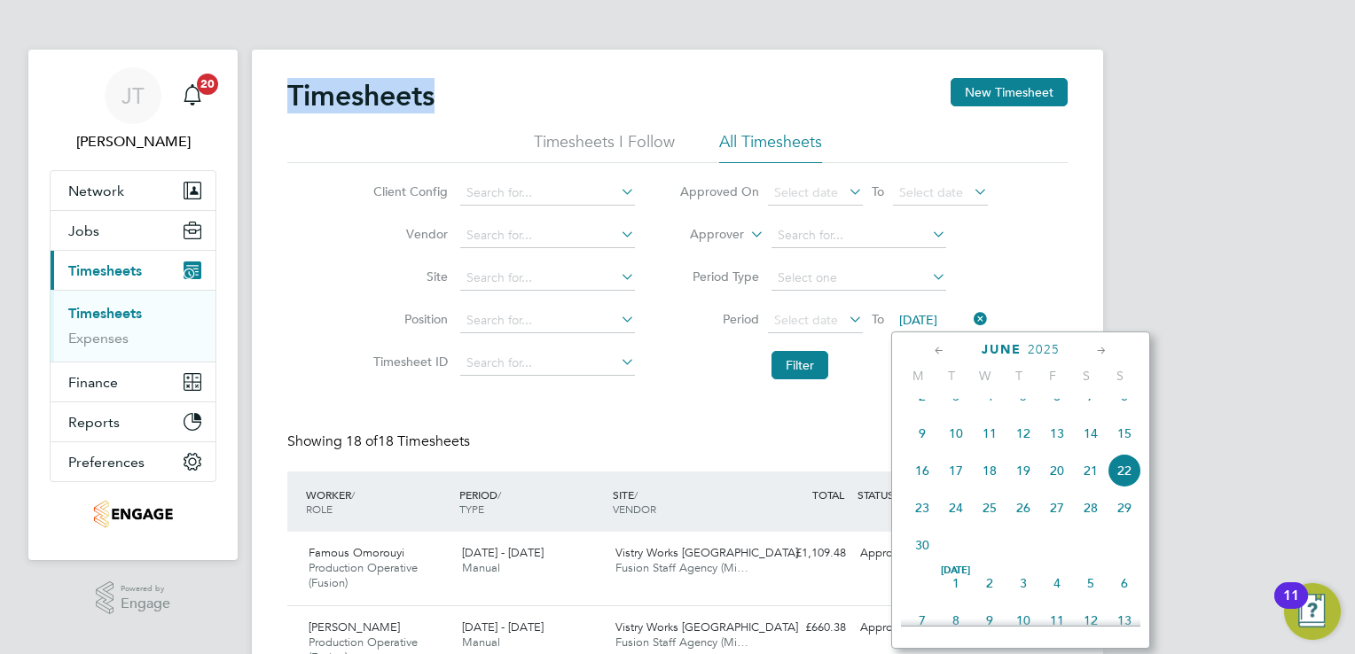
click at [970, 321] on icon at bounding box center [970, 319] width 0 height 25
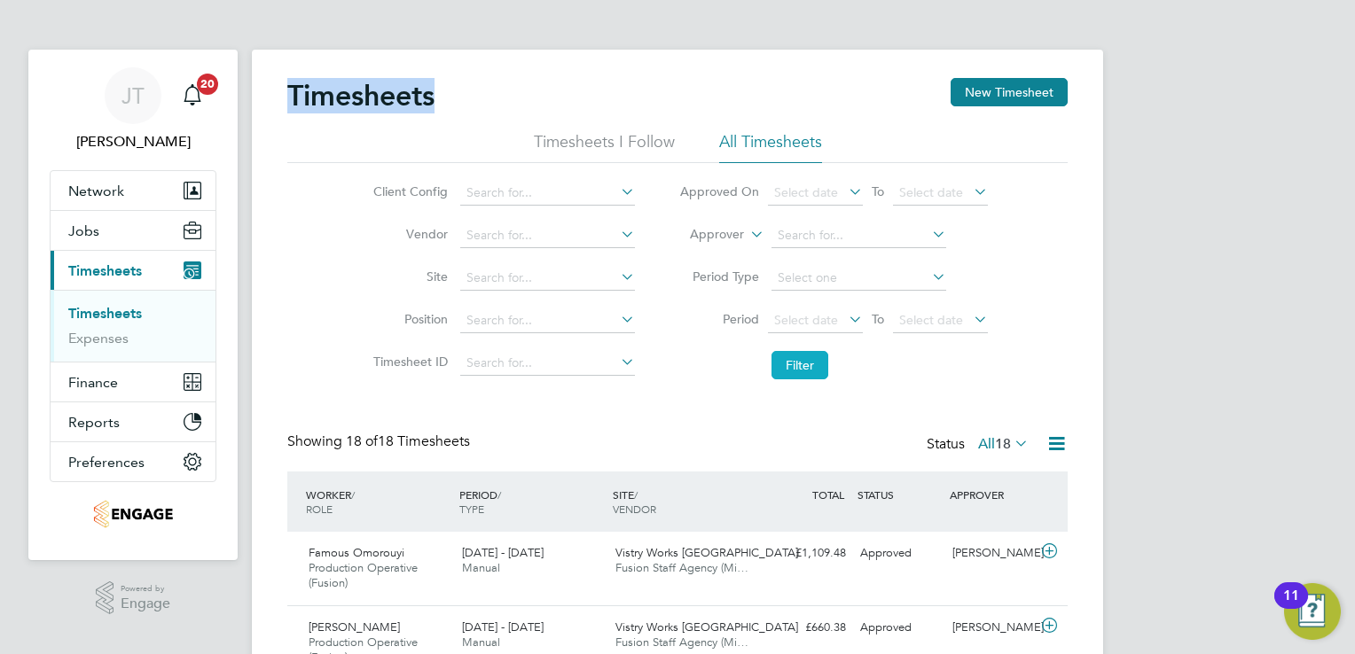
click at [790, 373] on button "Filter" at bounding box center [799, 365] width 57 height 28
click at [1011, 443] on icon at bounding box center [1011, 443] width 0 height 25
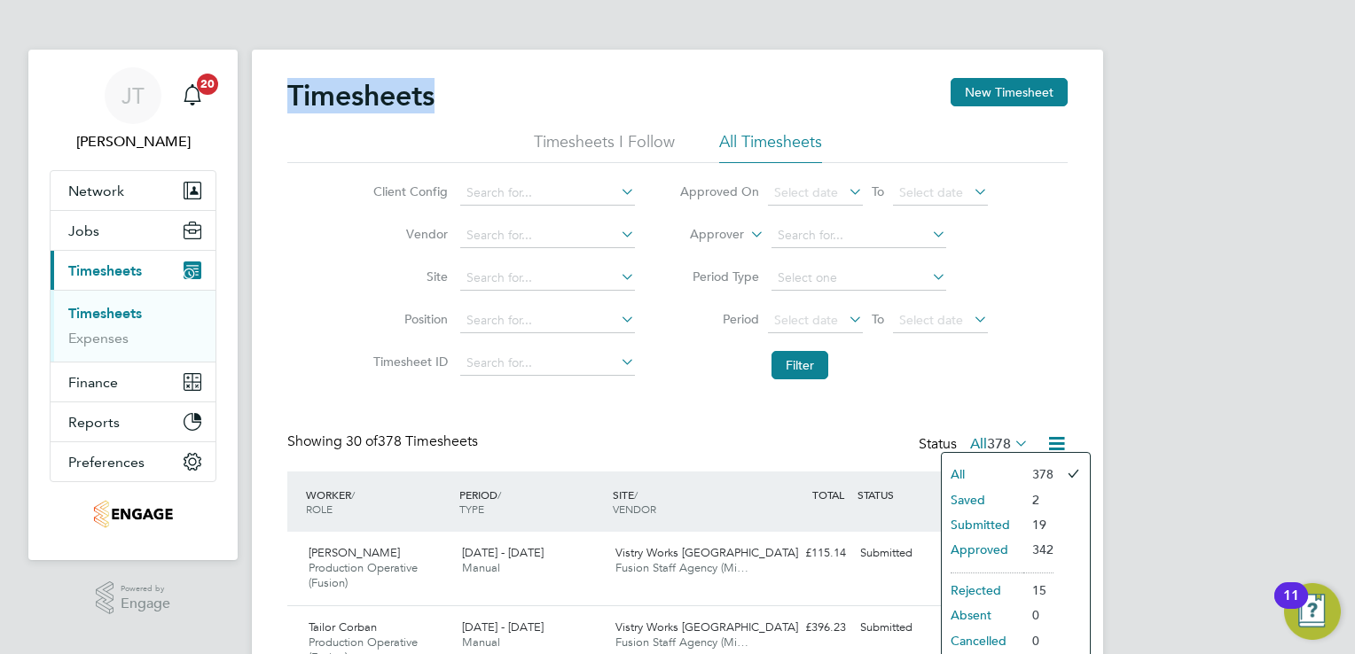
click at [1000, 522] on li "Submitted" at bounding box center [983, 525] width 82 height 25
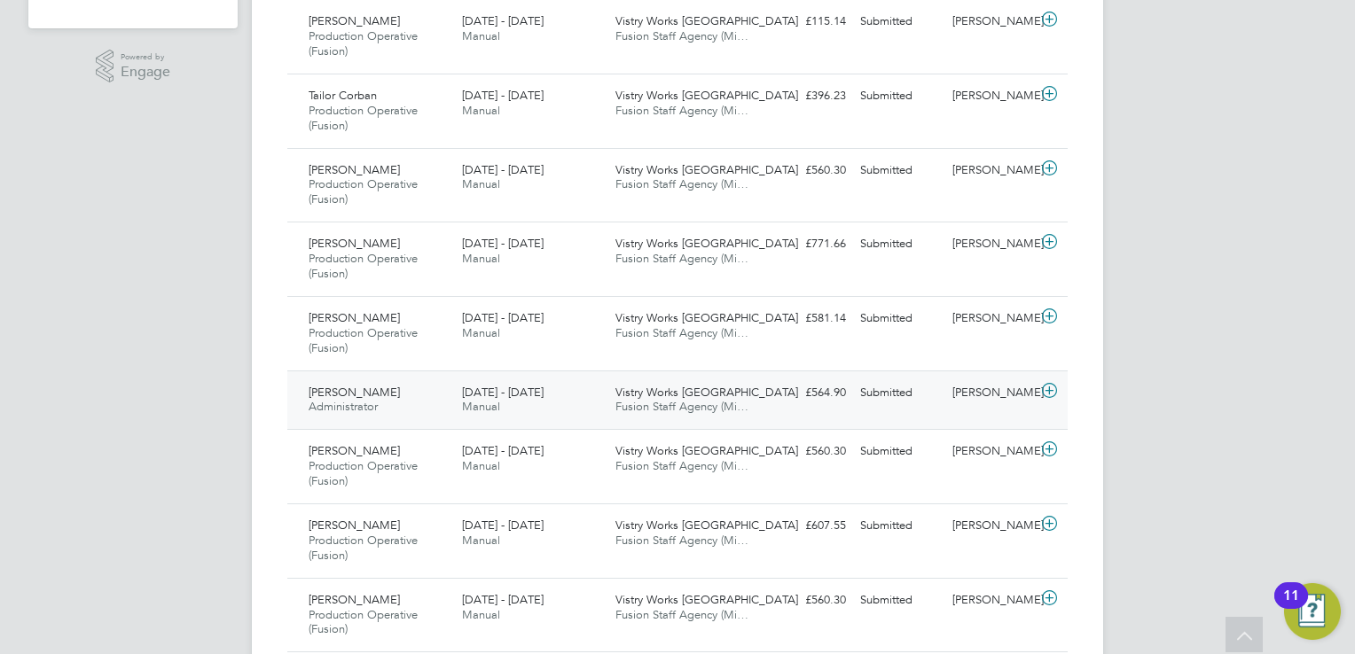
click at [1049, 390] on icon at bounding box center [1049, 391] width 22 height 14
